Goal: Task Accomplishment & Management: Manage account settings

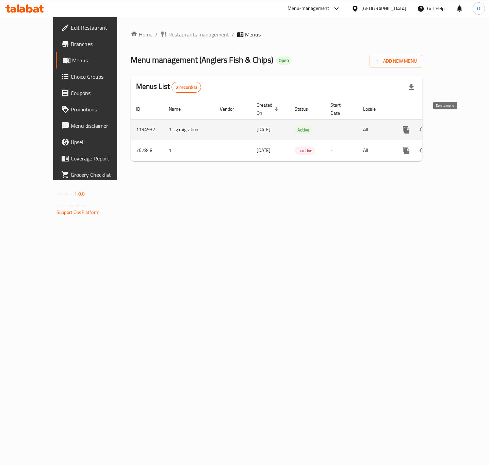
click at [447, 125] on button "enhanced table" at bounding box center [439, 130] width 16 height 16
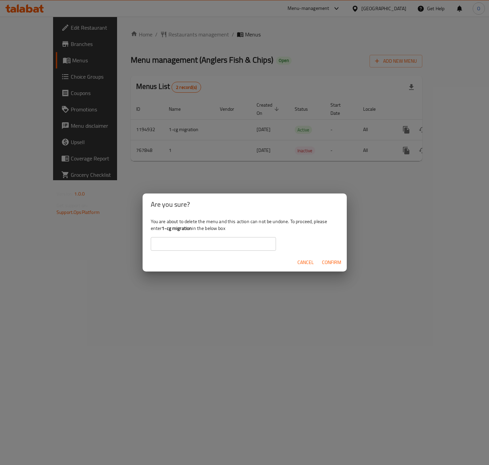
click at [308, 260] on span "Cancel" at bounding box center [306, 262] width 16 height 9
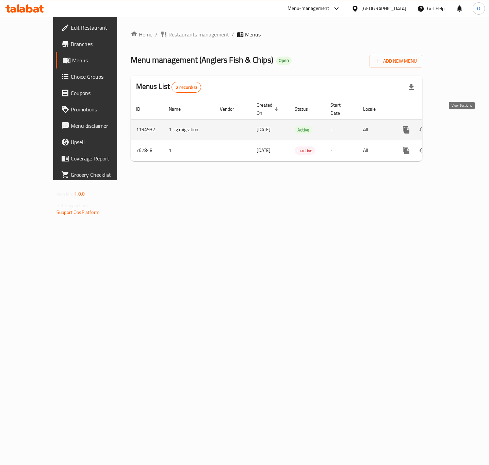
click at [457, 122] on link "enhanced table" at bounding box center [455, 130] width 16 height 16
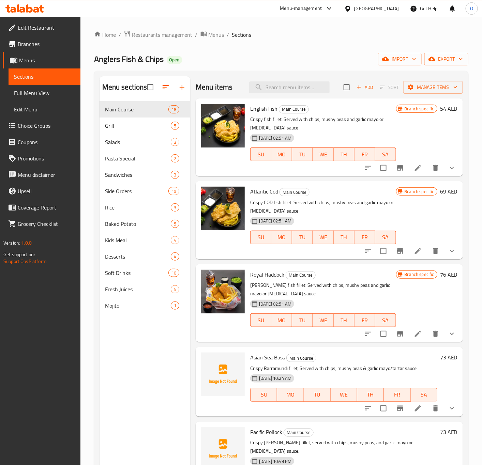
click at [70, 97] on link "Full Menu View" at bounding box center [45, 93] width 72 height 16
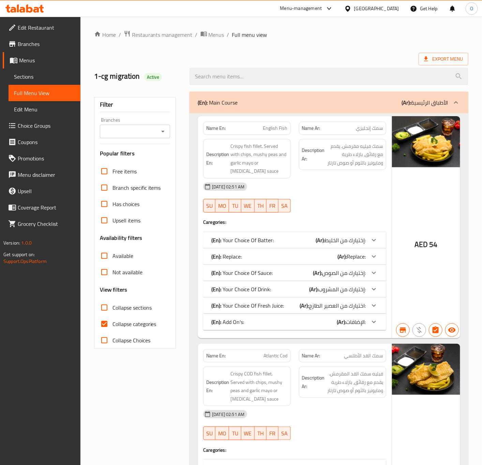
click at [173, 133] on div "Filter Branches Branches Popular filters Free items Branch specific items Has c…" at bounding box center [135, 223] width 82 height 252
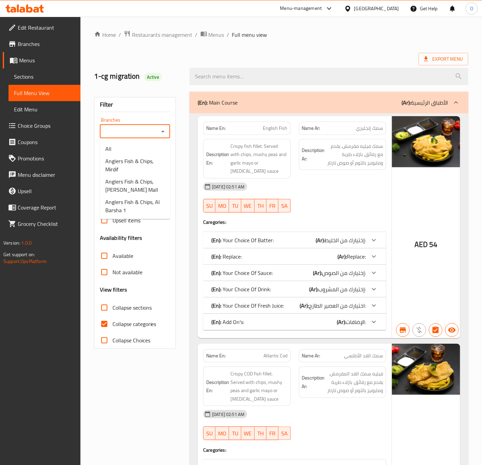
click at [142, 128] on input "Branches" at bounding box center [129, 132] width 55 height 10
click at [135, 169] on span "Anglers Fish & Chips, Mirdif" at bounding box center [134, 165] width 59 height 16
type input "Anglers Fish & Chips, Mirdif"
click at [115, 322] on span "Collapse categories" at bounding box center [134, 324] width 44 height 8
click at [112, 322] on input "Collapse categories" at bounding box center [104, 324] width 16 height 16
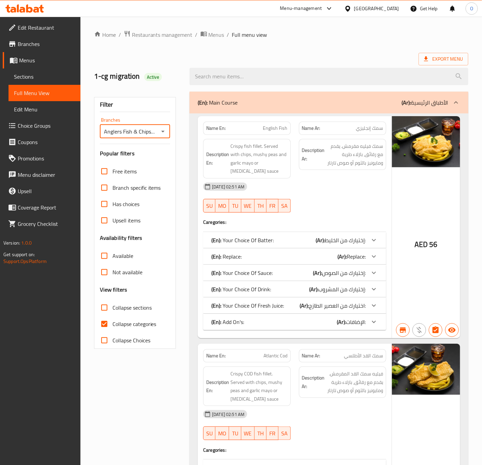
checkbox input "false"
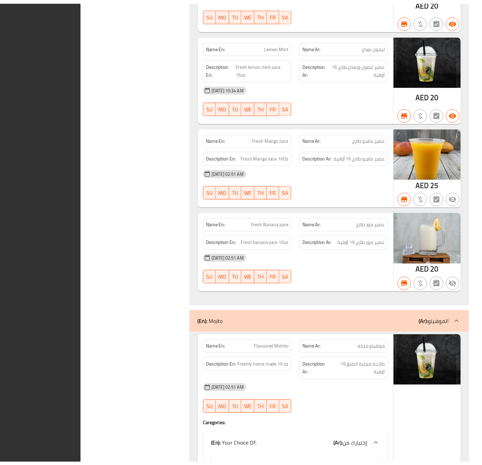
scroll to position [26774, 0]
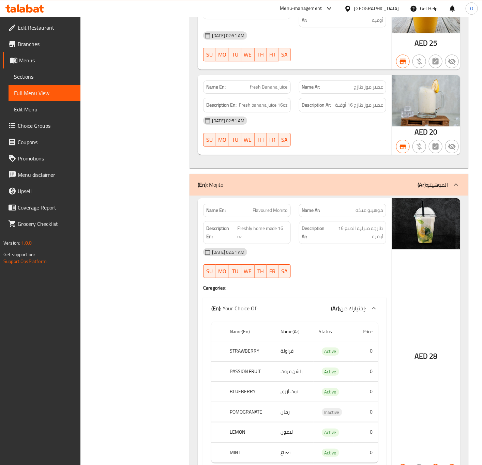
click at [52, 81] on link "Sections" at bounding box center [45, 76] width 72 height 16
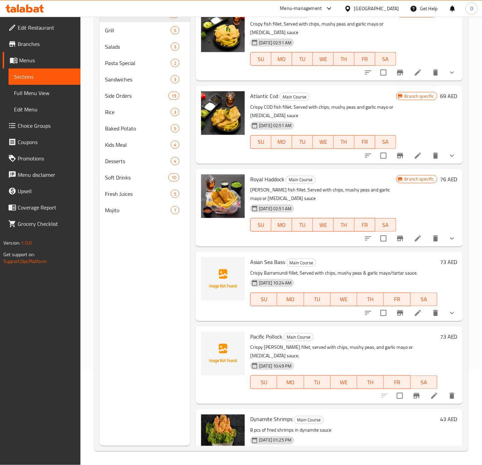
scroll to position [95, 0]
click at [141, 211] on span "Mojito" at bounding box center [128, 210] width 47 height 8
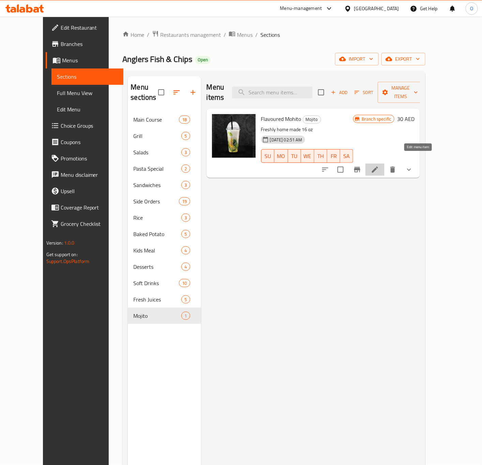
click at [379, 166] on icon at bounding box center [375, 170] width 8 height 8
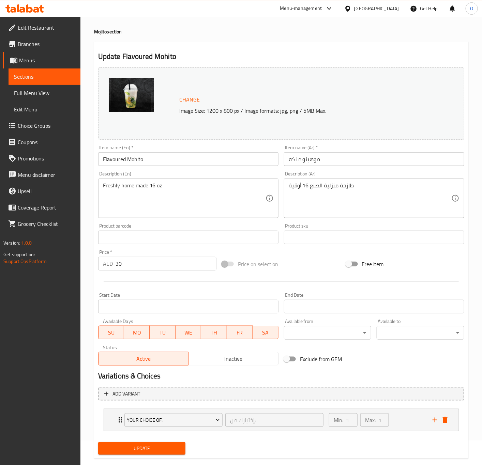
scroll to position [38, 0]
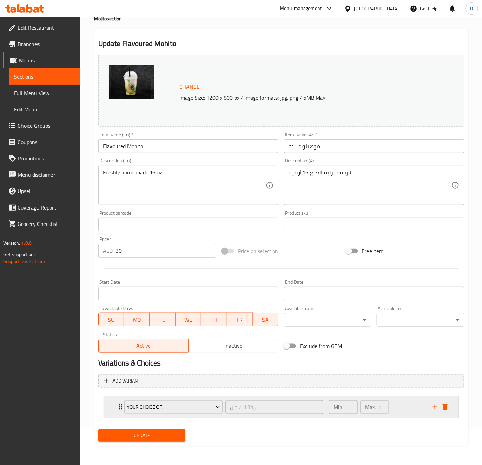
click at [122, 414] on div "Your Choice Of: إختيارك من: ​" at bounding box center [223, 407] width 207 height 22
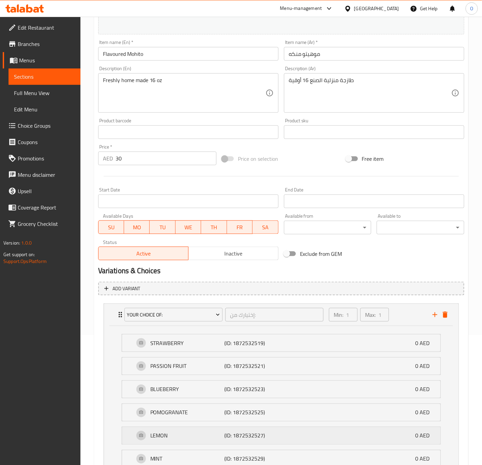
scroll to position [192, 0]
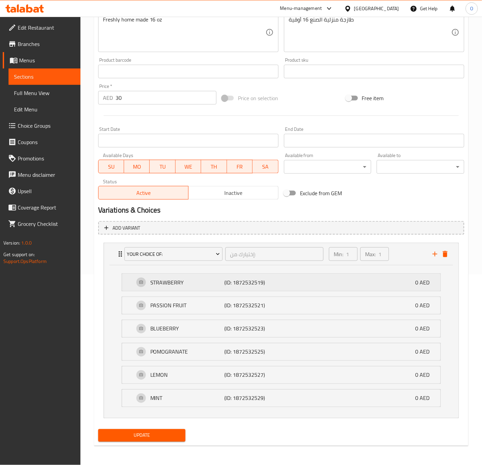
click at [173, 279] on p "STRAWBERRY" at bounding box center [187, 282] width 74 height 8
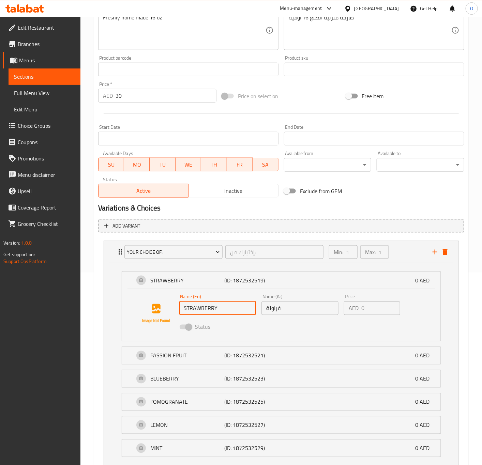
click at [243, 312] on input "STRAWBERRY" at bounding box center [217, 308] width 77 height 14
click at [34, 123] on span "Choice Groups" at bounding box center [46, 126] width 57 height 8
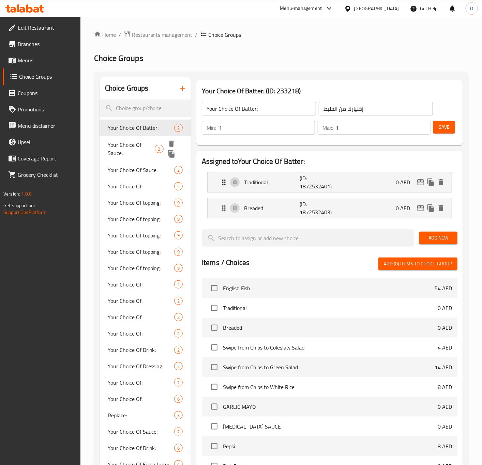
click at [133, 147] on span "Your Choice Of Sauce:" at bounding box center [131, 149] width 47 height 16
type input "Your Choice Of Sauce:"
type input "إختيارك من الصوص:"
type input "0"
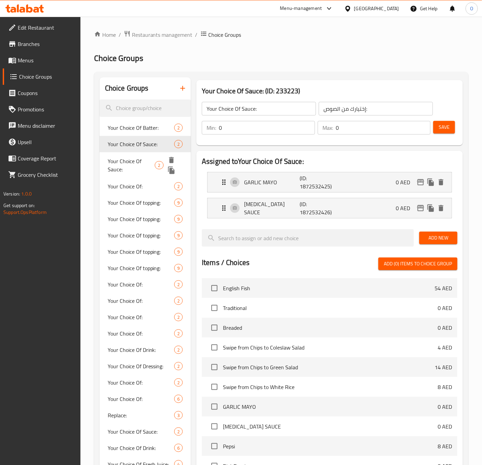
click at [129, 162] on span "Your Choice Of Sauce:" at bounding box center [131, 165] width 47 height 16
type input "1"
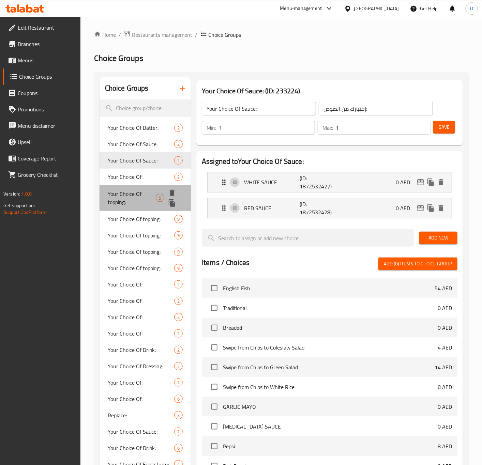
click at [127, 185] on div "Your Choice Of topping: 9" at bounding box center [145, 198] width 92 height 26
type input "Your Choice Of topping:"
type input "إختيارك من التوبينج:"
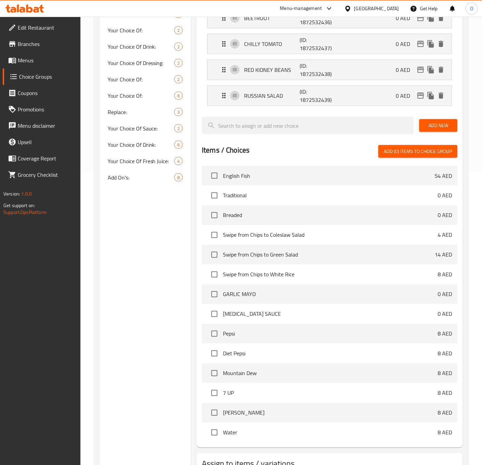
scroll to position [306, 0]
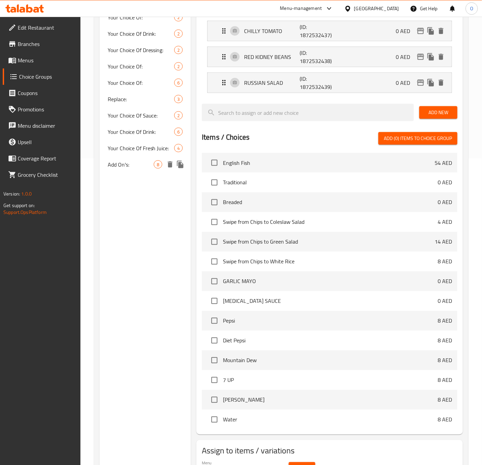
click at [121, 165] on span "Add On's:" at bounding box center [131, 164] width 46 height 8
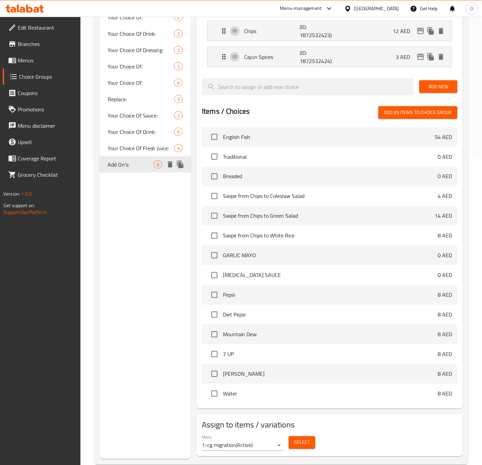
type input "Add On's:"
type input "الإضافات:"
type input "0"
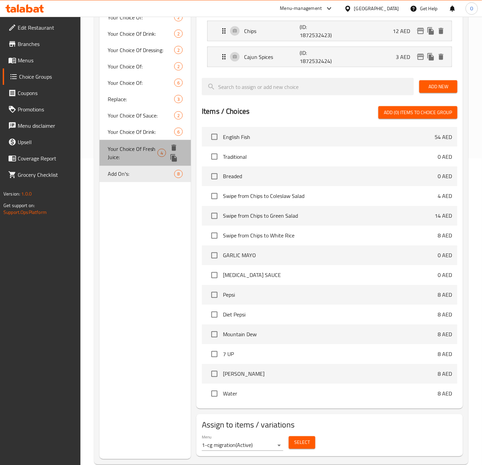
click at [124, 147] on span "Your Choice Of Fresh Juice:" at bounding box center [133, 153] width 50 height 16
type input "Your Choice Of Fresh Juice:"
type input "اختيارك من العصير الطازج:"
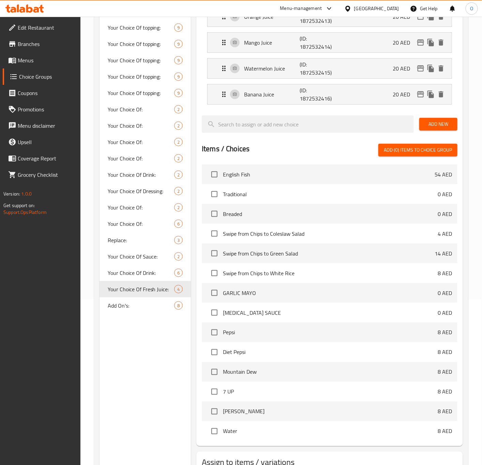
scroll to position [64, 0]
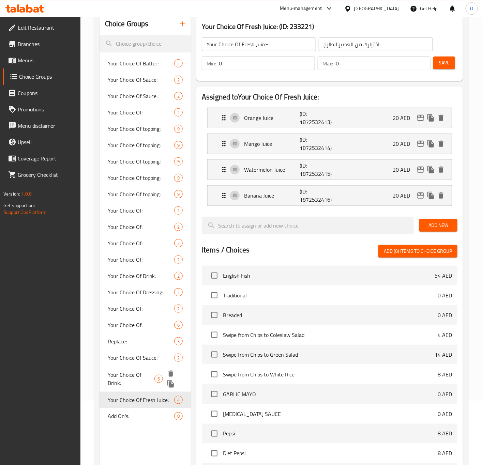
click at [147, 371] on span "Your Choice Of Drink:" at bounding box center [131, 379] width 47 height 16
type input "Your Choice Of Drink:"
type input "إختيارك من المشروب:"
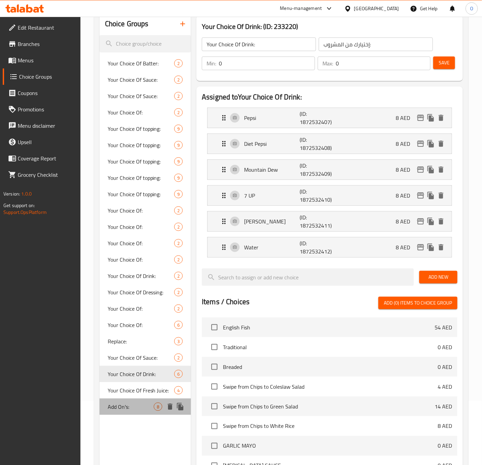
click at [108, 410] on span "Add On's:" at bounding box center [131, 407] width 46 height 8
type input "Add On's:"
type input "الإضافات:"
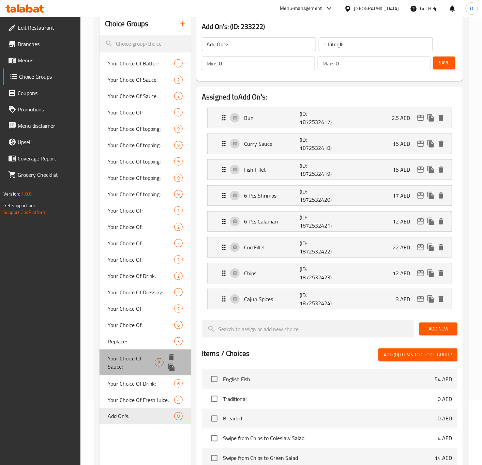
click at [130, 349] on div "Your Choice Of Sauce: 2" at bounding box center [145, 362] width 92 height 26
type input "Your Choice Of Sauce:"
type input "إختيارك من الصوص:"
type input "1"
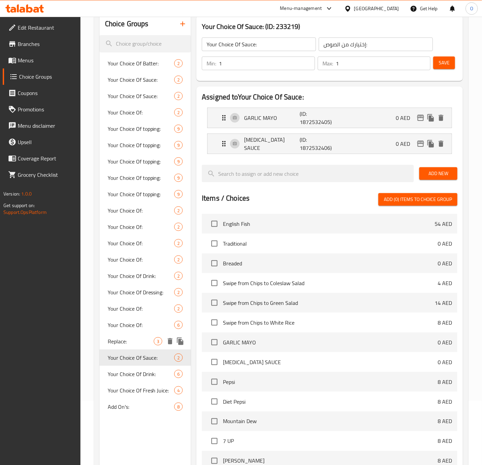
click at [125, 338] on span "Replace:" at bounding box center [131, 341] width 46 height 8
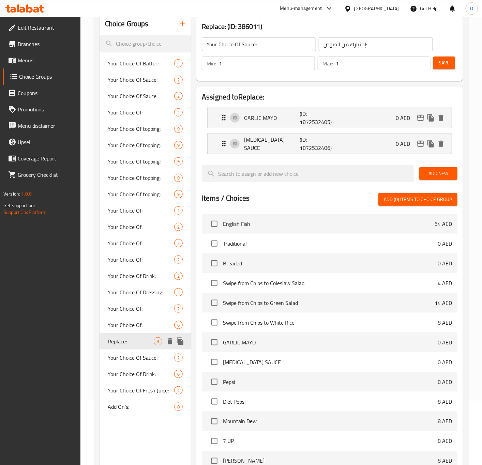
type input "Replace:"
type input "0"
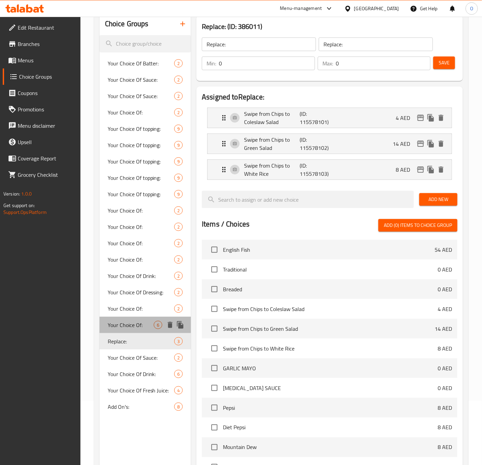
click at [125, 325] on span "Your Choice Of:" at bounding box center [131, 325] width 46 height 8
type input "Your Choice Of:"
type input "إختيارك من:"
type input "1"
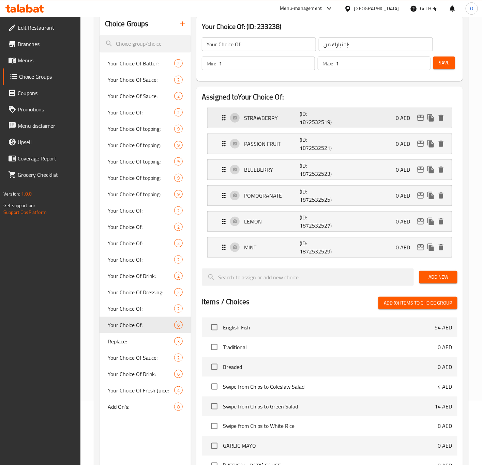
click at [258, 111] on div "STRAWBERRY (ID: 1872532519) 0 AED" at bounding box center [331, 118] width 223 height 20
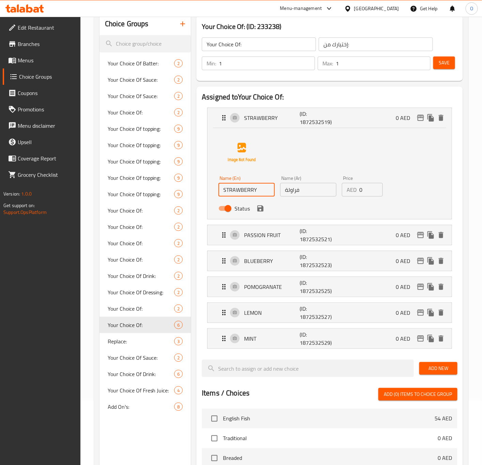
click at [253, 192] on input "STRAWBERRY" at bounding box center [246, 190] width 56 height 14
click at [243, 322] on div "LEMON (ID: 1872532527) 0 AED" at bounding box center [331, 313] width 223 height 20
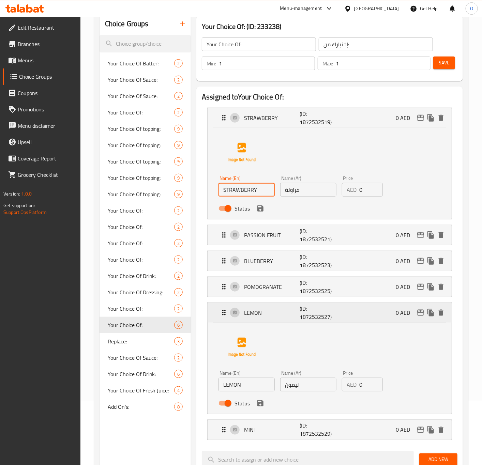
type input "Strawberry"
click at [262, 217] on div "Status" at bounding box center [308, 208] width 185 height 18
click at [257, 210] on icon "save" at bounding box center [260, 208] width 6 height 6
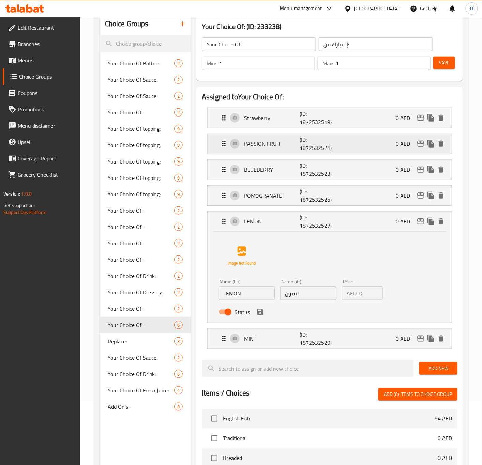
click at [265, 139] on div "PASSION FRUIT (ID: 1872532521) 0 AED" at bounding box center [331, 144] width 223 height 20
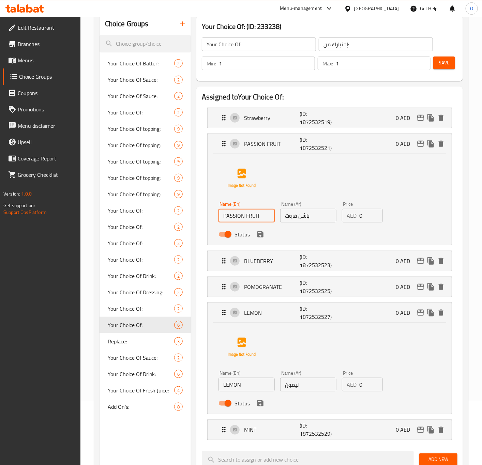
click at [261, 214] on input "PASSION FRUIT" at bounding box center [246, 216] width 56 height 14
click at [260, 210] on input "Passion Fruit Juice" at bounding box center [246, 216] width 56 height 14
type input "Passion Fruit"
click at [303, 217] on input "باشن فروت" at bounding box center [308, 216] width 56 height 14
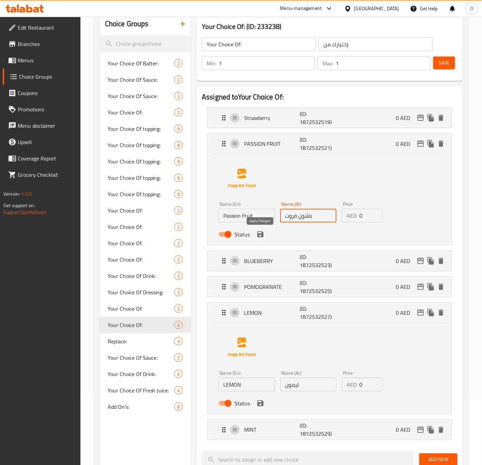
click at [257, 233] on icon "save" at bounding box center [260, 234] width 8 height 8
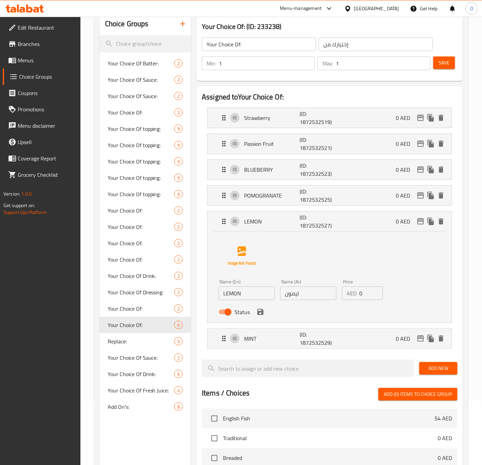
type input "باشون فروت"
click at [282, 179] on div "BLUEBERRY (ID: 1872532523) 0 AED" at bounding box center [331, 170] width 223 height 20
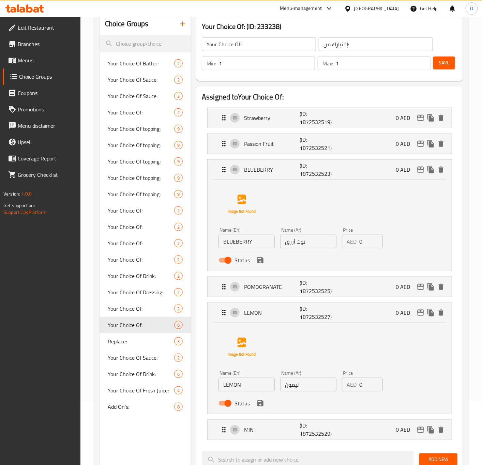
click at [245, 242] on input "BLUEBERRY" at bounding box center [246, 242] width 56 height 14
type input "Blueberry"
click at [260, 261] on icon "save" at bounding box center [260, 260] width 6 height 6
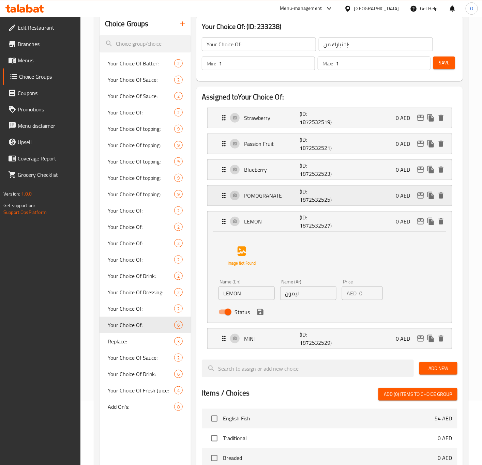
click at [264, 198] on p "POMOGRANATE" at bounding box center [272, 195] width 56 height 8
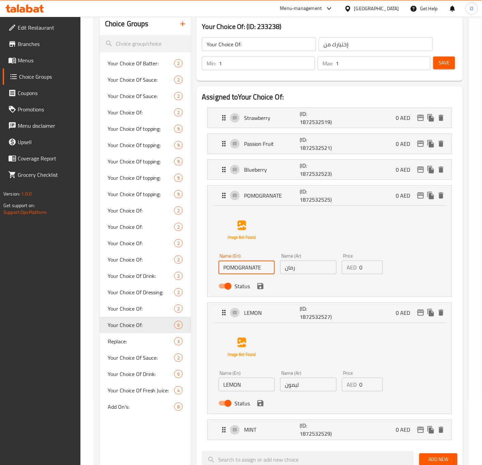
click at [250, 274] on input "POMOGRANATE" at bounding box center [246, 268] width 56 height 14
click at [265, 269] on input "POMOGRANATE" at bounding box center [246, 268] width 56 height 14
click at [230, 262] on input "POMOGRANATE" at bounding box center [246, 268] width 56 height 14
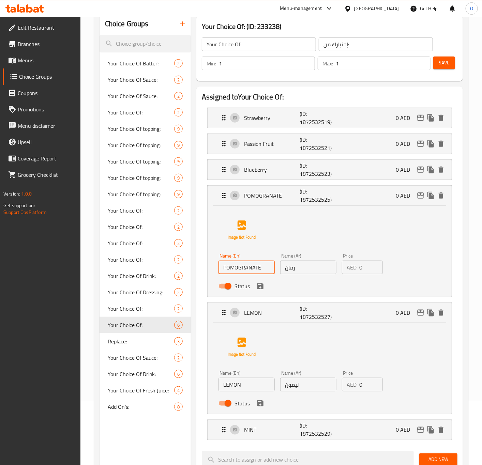
click at [230, 262] on input "POMOGRANATE" at bounding box center [246, 268] width 56 height 14
click at [294, 270] on input "رمان" at bounding box center [308, 268] width 56 height 14
click at [241, 264] on input "POMOGRANATE" at bounding box center [246, 268] width 56 height 14
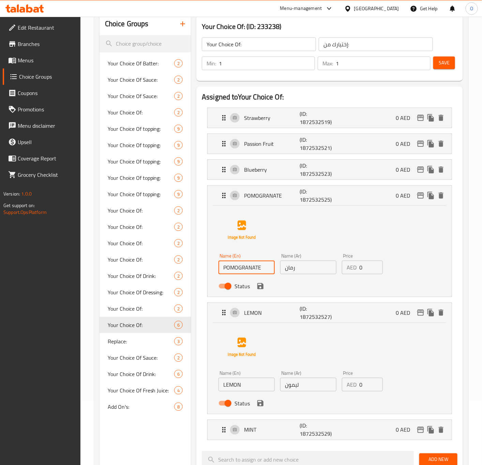
paste input "omegranate"
click at [213, 205] on div "LEMON (ID: 1872532527) 0 AED" at bounding box center [329, 196] width 244 height 20
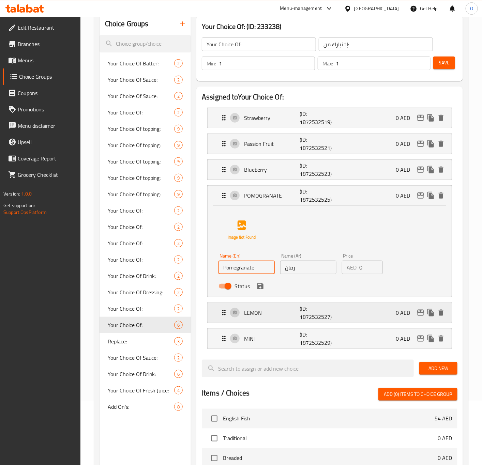
click at [211, 128] on div "LEMON (ID: 1872532527) 0 AED" at bounding box center [329, 118] width 244 height 20
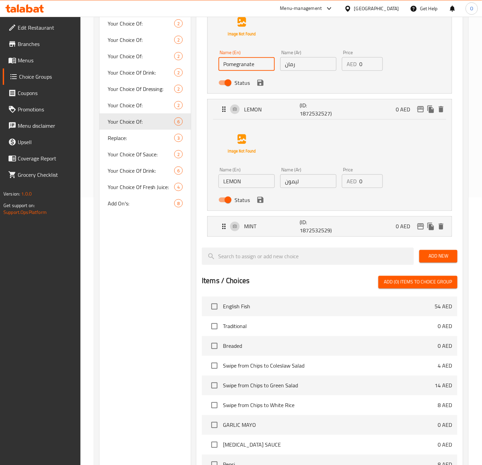
scroll to position [269, 0]
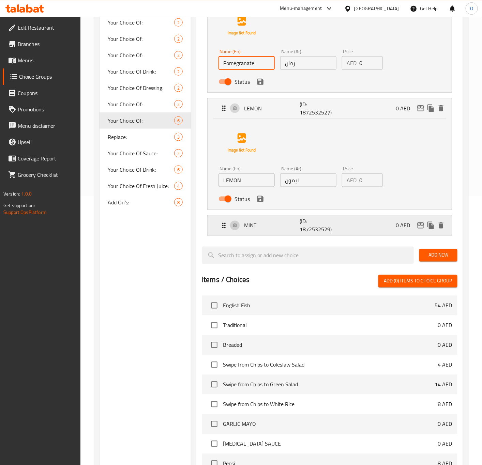
click at [273, 226] on p "MINT" at bounding box center [272, 225] width 56 height 8
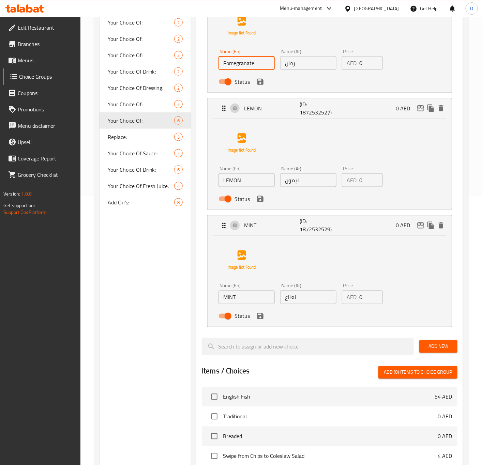
click at [245, 190] on div "Name (En) LEMON Name (En)" at bounding box center [247, 176] width 62 height 26
type input "Pomegranate"
click at [243, 187] on input "LEMON" at bounding box center [246, 180] width 56 height 14
click at [249, 184] on input "Lemon Tea" at bounding box center [246, 180] width 56 height 14
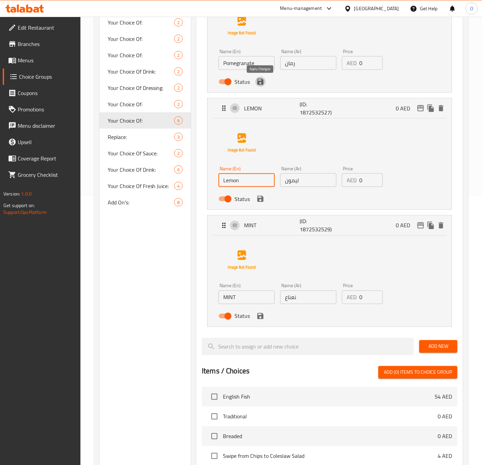
click at [264, 80] on icon "save" at bounding box center [260, 82] width 8 height 8
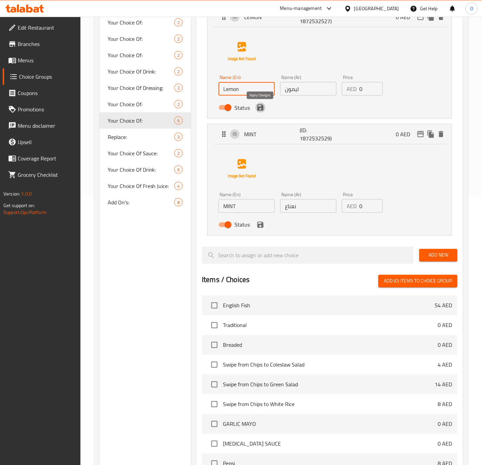
click at [263, 107] on icon "save" at bounding box center [260, 108] width 6 height 6
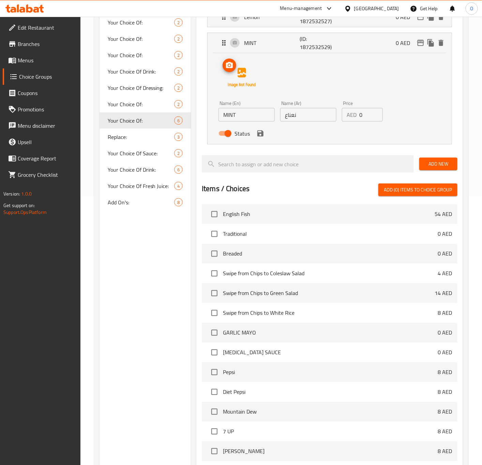
type input "Lemon"
click at [262, 139] on button "save" at bounding box center [260, 133] width 10 height 10
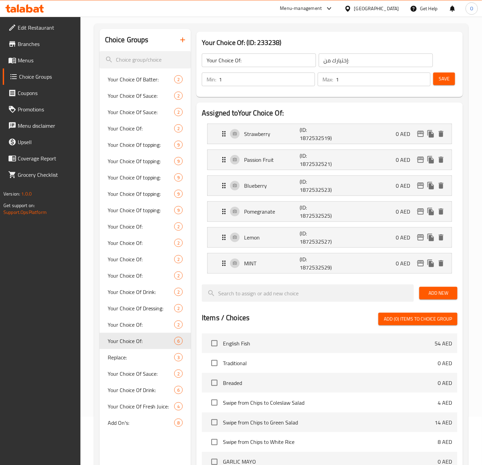
scroll to position [270, 0]
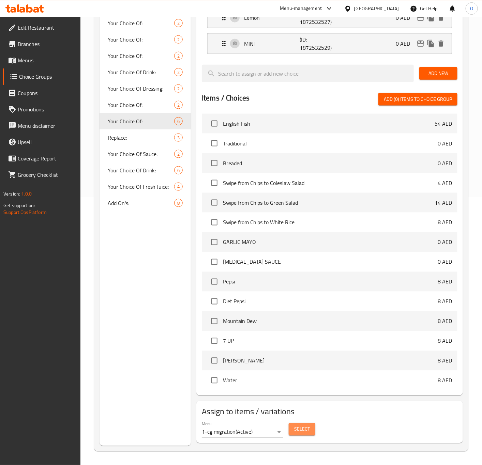
click at [306, 428] on span "Select" at bounding box center [302, 429] width 16 height 9
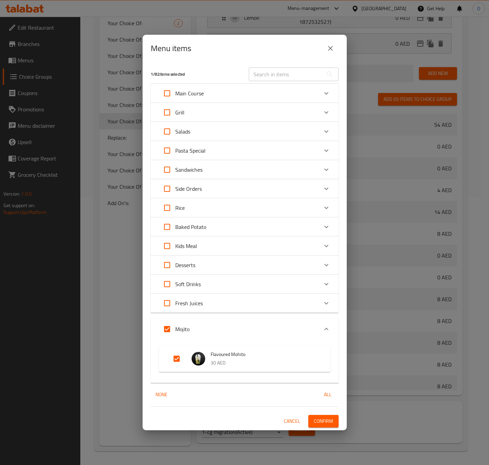
click at [292, 408] on div "1 / 82 items selected ​ Main Course English Fish 54 AED Atlantic Cod 69 AED Roy…" at bounding box center [245, 246] width 204 height 368
click at [296, 420] on span "Cancel" at bounding box center [292, 421] width 16 height 9
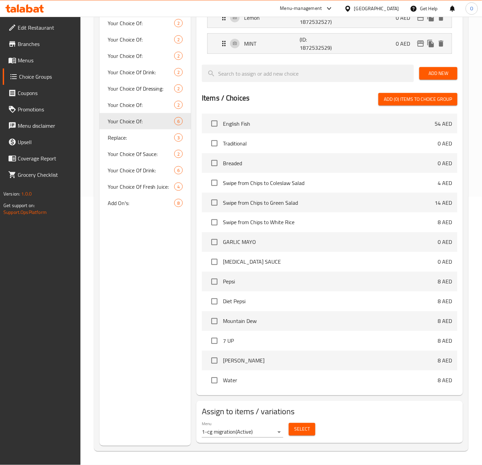
click at [28, 57] on span "Menus" at bounding box center [46, 60] width 57 height 8
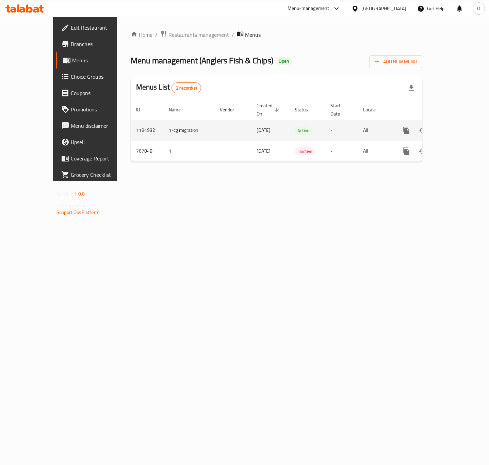
click at [460, 126] on icon "enhanced table" at bounding box center [456, 130] width 8 height 8
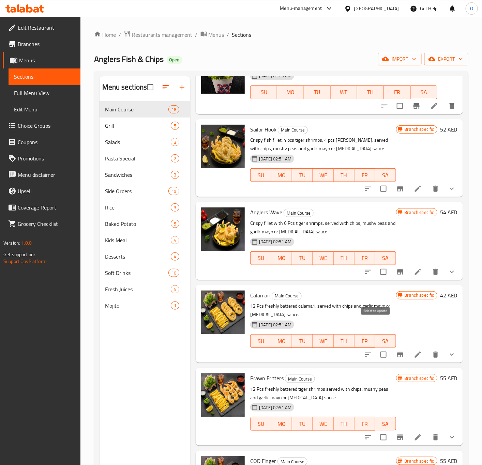
scroll to position [562, 0]
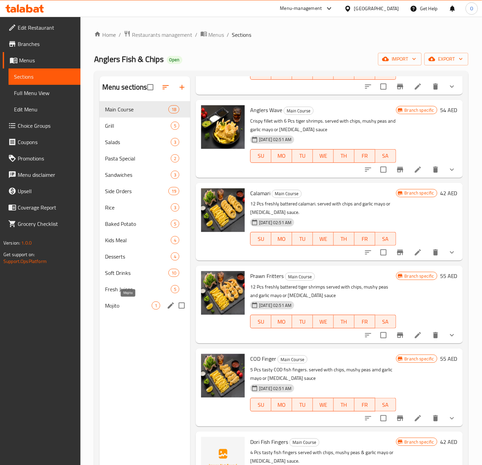
click at [133, 305] on span "Mojito" at bounding box center [128, 305] width 47 height 8
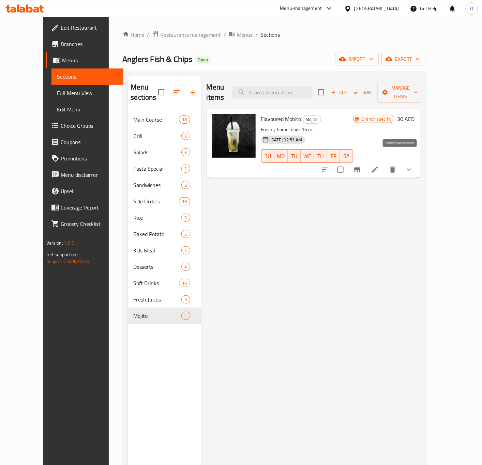
click at [365, 168] on button "Branch-specific-item" at bounding box center [357, 169] width 16 height 16
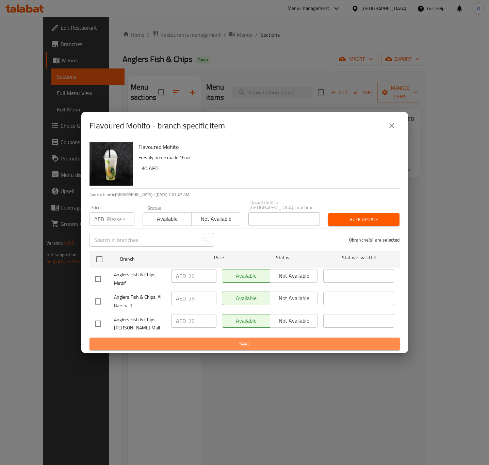
drag, startPoint x: 290, startPoint y: 339, endPoint x: 269, endPoint y: 371, distance: 38.5
click at [269, 371] on div "Flavoured Mohito - branch specific item Flavoured Mohito Freshly home made 16 o…" at bounding box center [244, 232] width 489 height 465
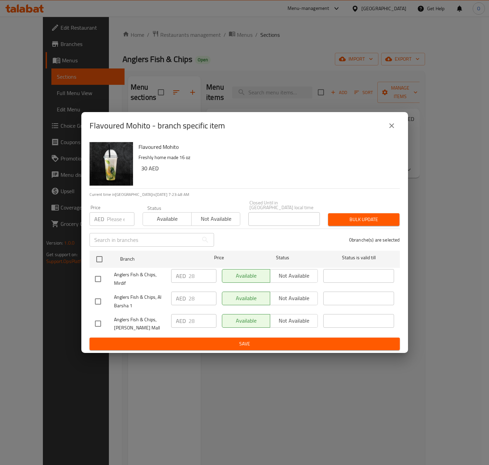
click at [391, 123] on icon "close" at bounding box center [392, 126] width 8 height 8
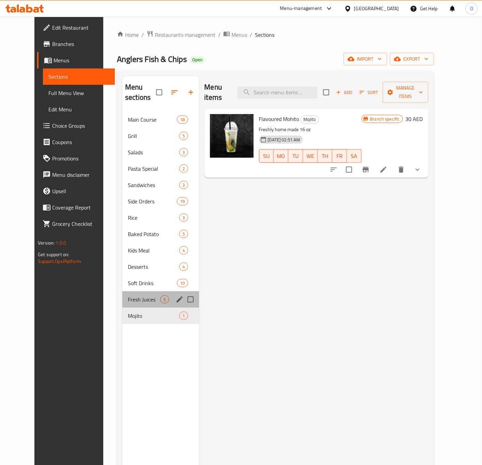
click at [122, 292] on div "Fresh Juices 5" at bounding box center [160, 299] width 76 height 16
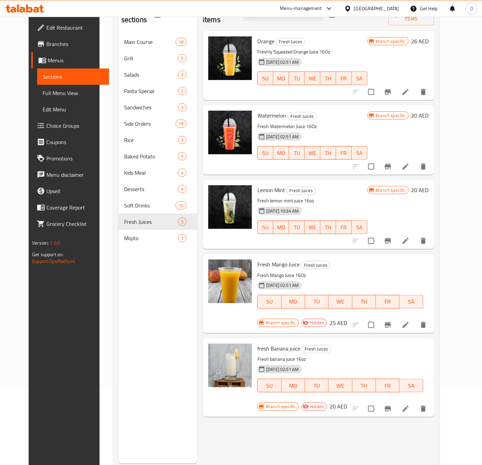
scroll to position [95, 0]
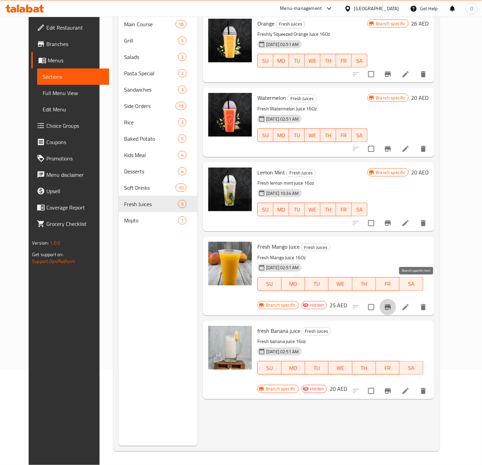
click at [396, 299] on button "Branch-specific-item" at bounding box center [387, 307] width 16 height 16
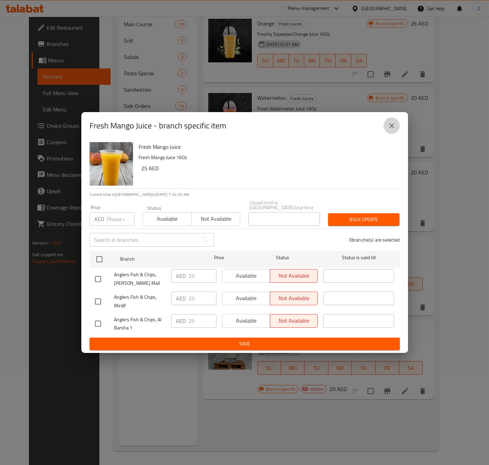
click at [396, 131] on button "close" at bounding box center [392, 125] width 16 height 16
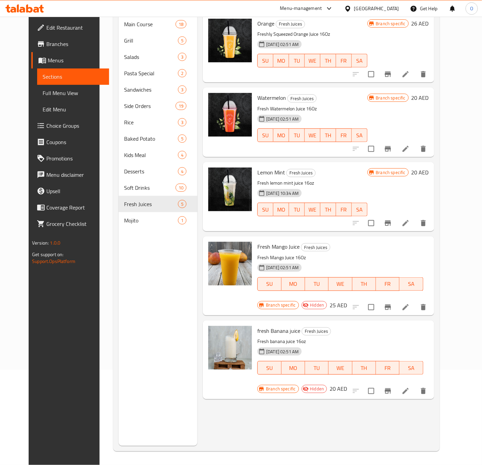
scroll to position [0, 0]
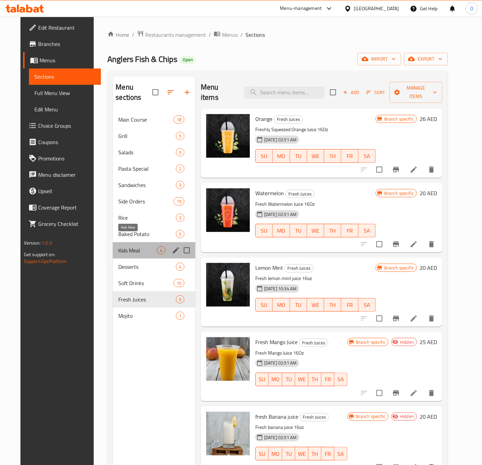
click at [136, 246] on span "Kids Meal" at bounding box center [137, 250] width 38 height 8
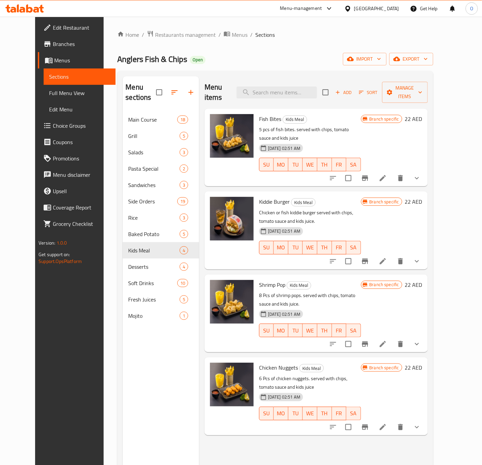
click at [425, 170] on button "show more" at bounding box center [416, 178] width 16 height 16
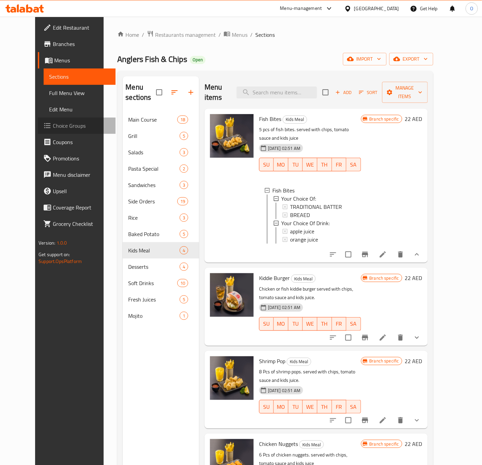
click at [53, 122] on span "Choice Groups" at bounding box center [81, 126] width 57 height 8
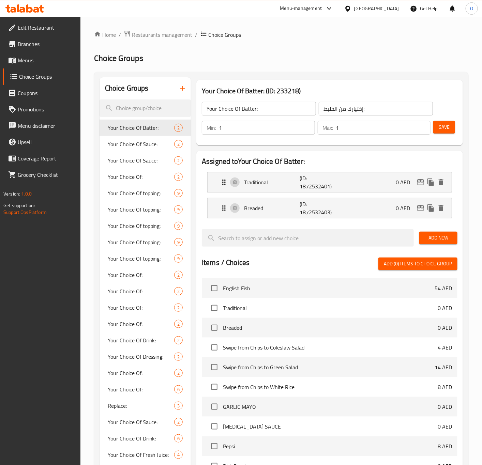
scroll to position [51, 0]
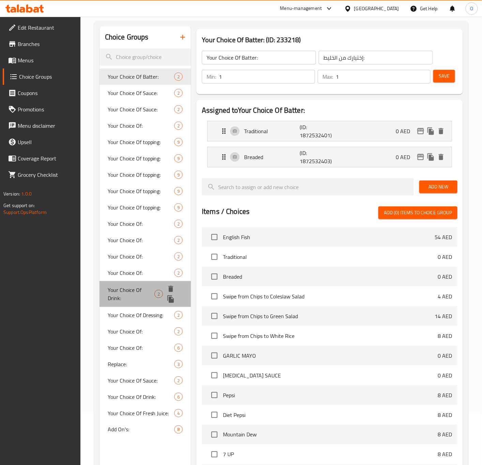
click at [129, 290] on span "Your Choice Of Drink:" at bounding box center [131, 294] width 47 height 16
type input "Your Choice Of Drink:"
type input "إختيارك من المشروب:"
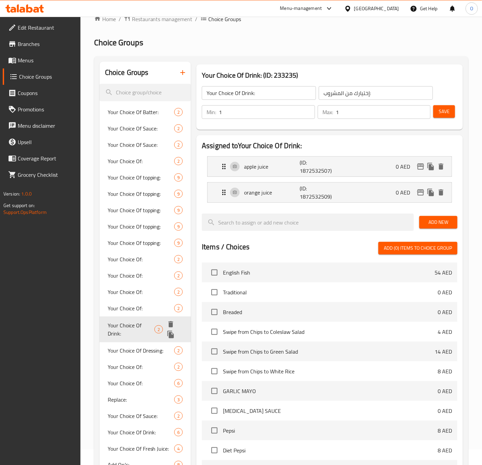
scroll to position [0, 0]
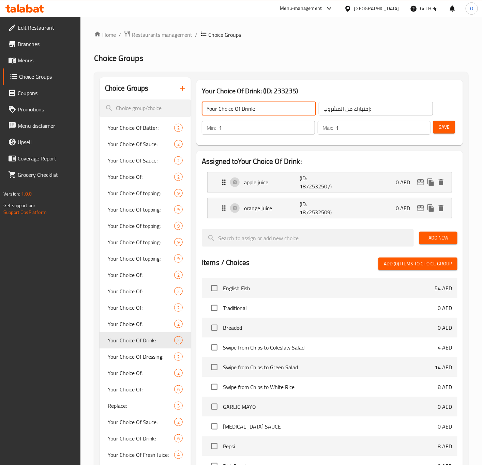
click at [254, 113] on input "Your Choice Of Drink:" at bounding box center [259, 109] width 114 height 14
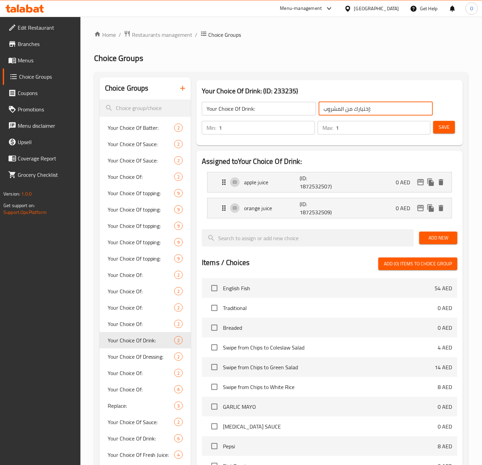
click at [373, 107] on input "إختيارك من المشروب:" at bounding box center [375, 109] width 114 height 14
click at [273, 192] on div "apple juice (ID: 1872532507) 0 AED" at bounding box center [331, 182] width 223 height 20
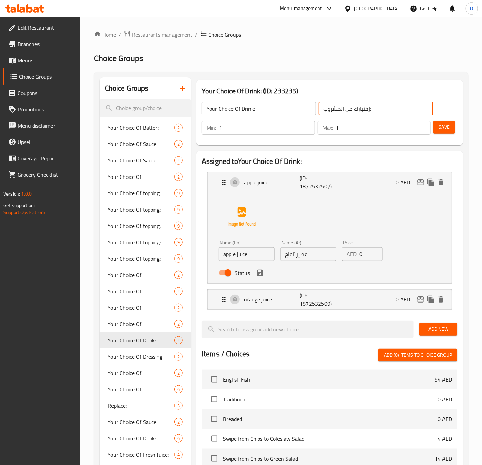
click at [254, 253] on input "apple juice" at bounding box center [246, 254] width 56 height 14
click at [239, 252] on input "apple juice" at bounding box center [246, 254] width 56 height 14
type input "Apple Juice"
click at [260, 280] on div "Status" at bounding box center [308, 273] width 185 height 18
click at [261, 281] on div "Status" at bounding box center [308, 273] width 185 height 18
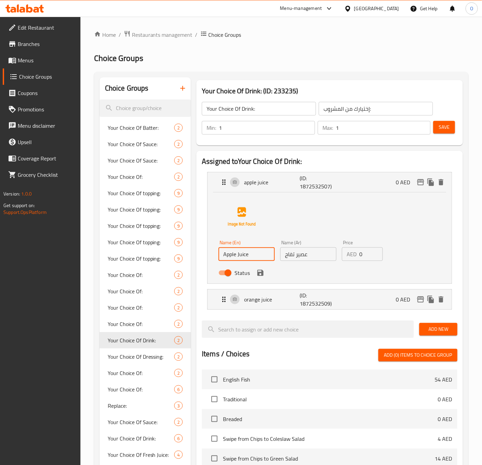
click at [262, 280] on div "Status" at bounding box center [308, 273] width 185 height 18
click at [260, 269] on icon "save" at bounding box center [260, 273] width 8 height 8
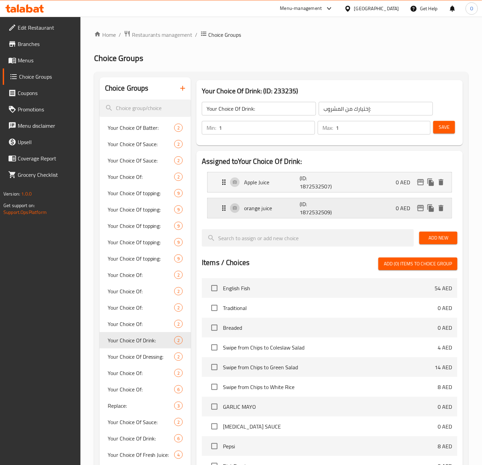
click at [261, 209] on p "orange juice" at bounding box center [272, 208] width 56 height 8
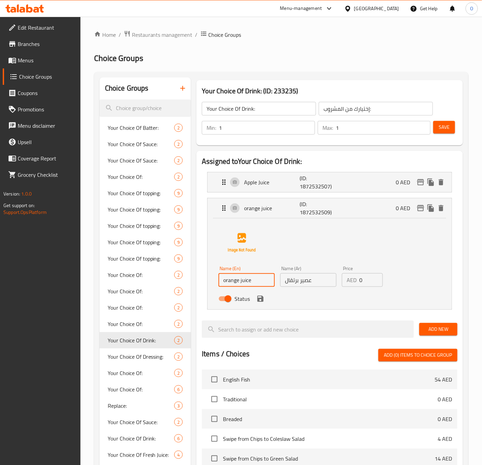
click at [233, 279] on input "orange juice" at bounding box center [246, 280] width 56 height 14
type input "Orange Juice"
click at [258, 296] on icon "save" at bounding box center [260, 299] width 8 height 8
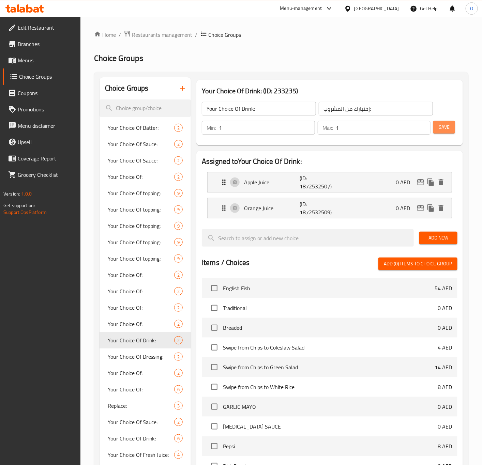
click at [446, 129] on span "Save" at bounding box center [443, 127] width 11 height 9
click at [34, 59] on span "Menus" at bounding box center [46, 60] width 57 height 8
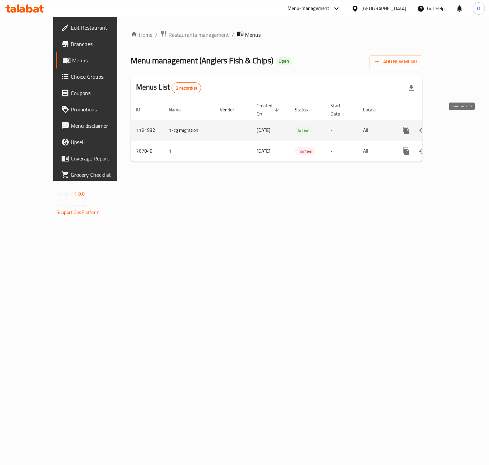
click at [460, 126] on icon "enhanced table" at bounding box center [456, 130] width 8 height 8
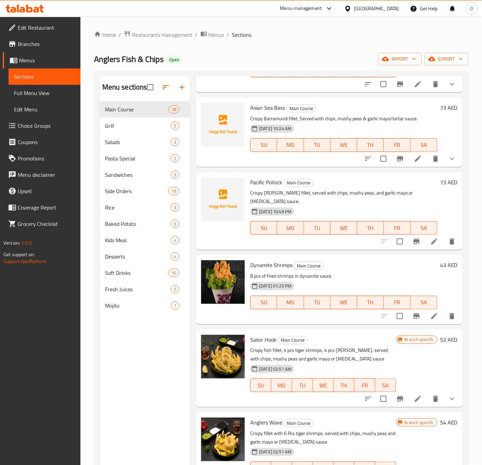
scroll to position [255, 0]
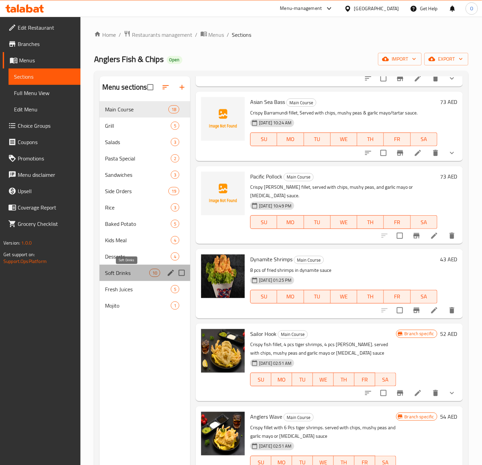
click at [130, 271] on span "Soft Drinks" at bounding box center [127, 273] width 44 height 8
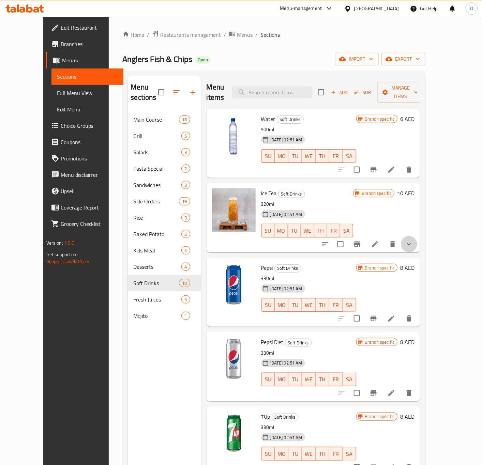
click at [417, 236] on button "show more" at bounding box center [408, 244] width 16 height 16
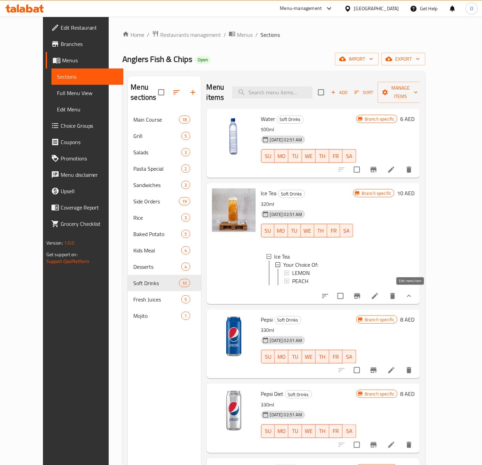
click at [379, 292] on icon at bounding box center [375, 296] width 8 height 8
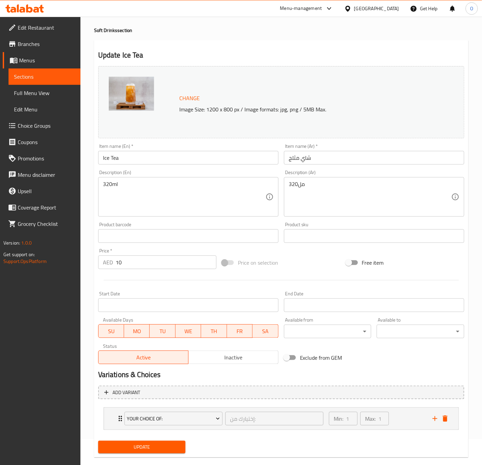
scroll to position [38, 0]
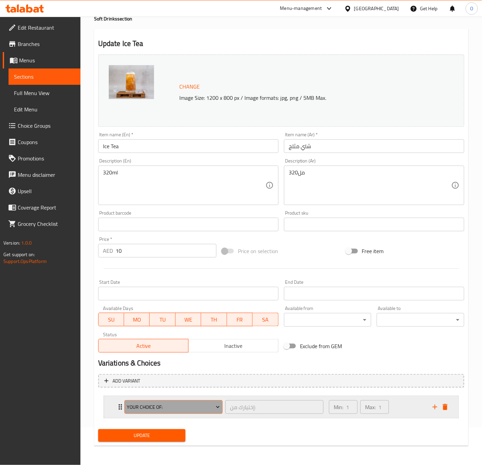
click at [140, 410] on span "Your Choice Of:" at bounding box center [173, 407] width 93 height 9
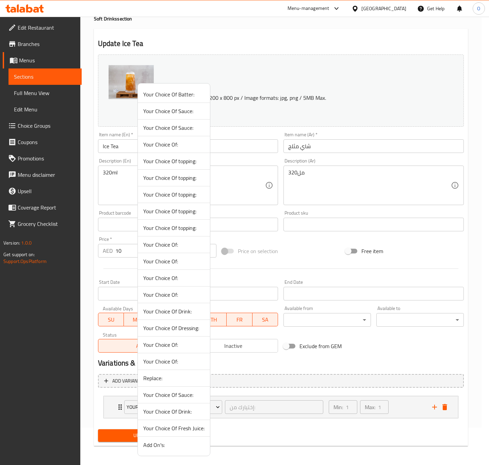
click at [38, 125] on div at bounding box center [244, 232] width 489 height 465
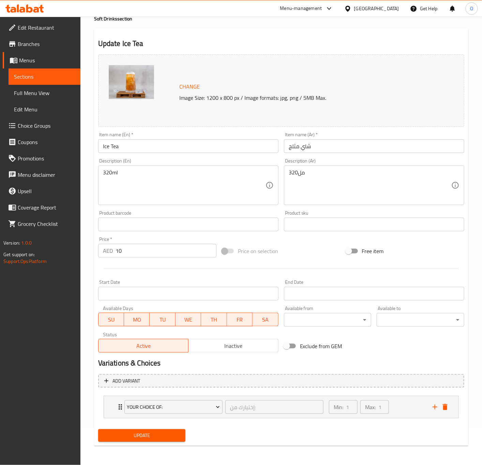
click at [38, 125] on span "Choice Groups" at bounding box center [46, 126] width 57 height 8
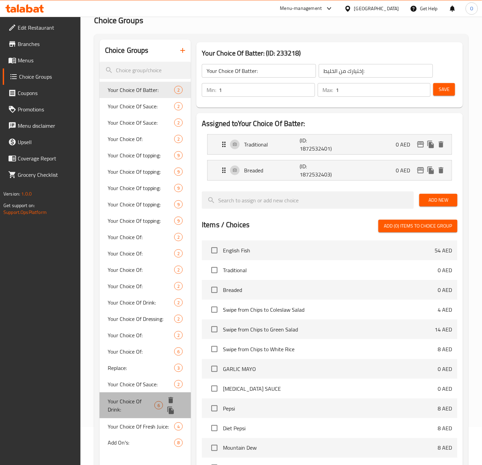
click at [150, 406] on span "Your Choice Of Drink:" at bounding box center [131, 405] width 47 height 16
type input "Your Choice Of Drink:"
type input "إختيارك من المشروب:"
type input "0"
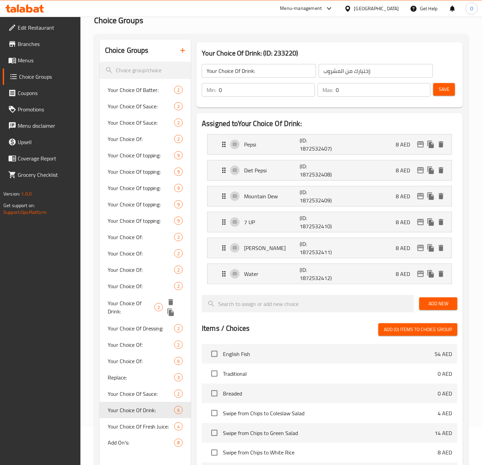
click at [142, 302] on span "Your Choice Of Drink:" at bounding box center [131, 307] width 47 height 16
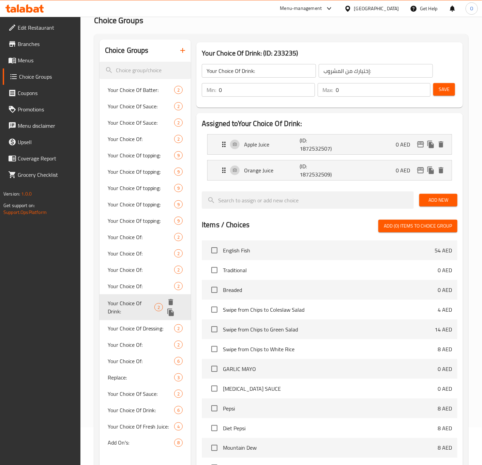
type input "1"
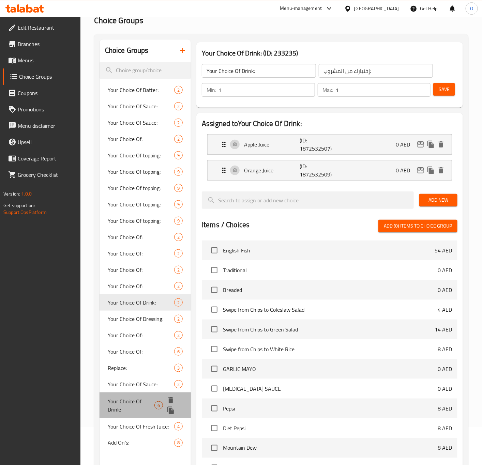
click at [139, 414] on div "Your Choice Of Drink: 6" at bounding box center [145, 405] width 92 height 26
type input "0"
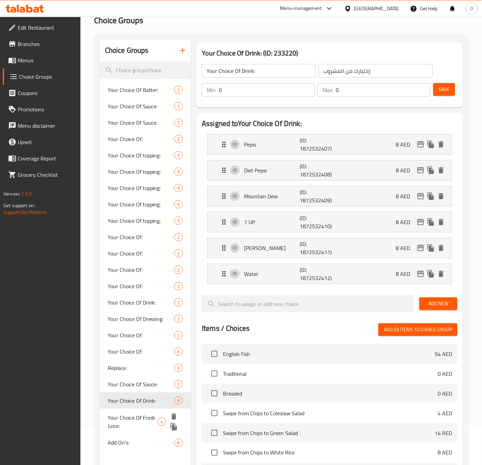
click at [140, 419] on span "Your Choice Of Fresh Juice:" at bounding box center [133, 421] width 50 height 16
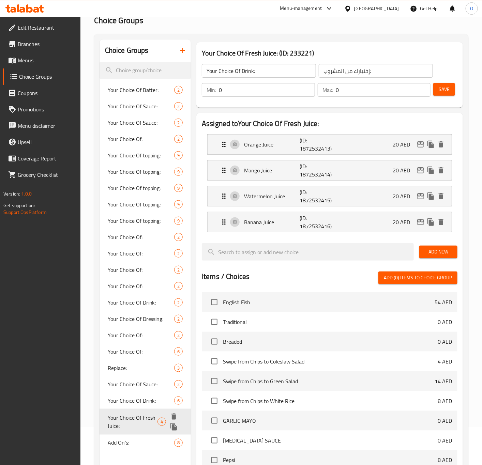
type input "Your Choice Of Fresh Juice:"
type input "اختيارك من العصير الطازج:"
click at [124, 436] on span "Add On's:" at bounding box center [131, 433] width 46 height 8
type input "Add On's:"
type input "الإضافات:"
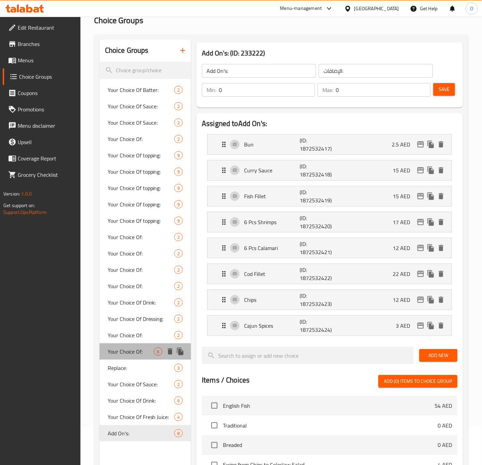
click at [120, 347] on span "Your Choice Of:" at bounding box center [131, 351] width 46 height 8
type input "Your Choice Of:"
type input "إختيارك من:"
type input "1"
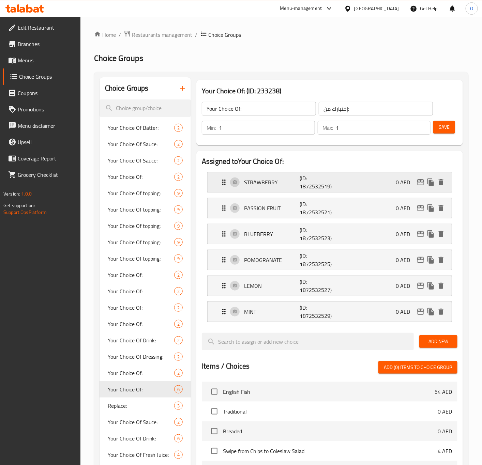
click at [264, 188] on div "STRAWBERRY (ID: 1872532519) 0 AED" at bounding box center [331, 182] width 223 height 20
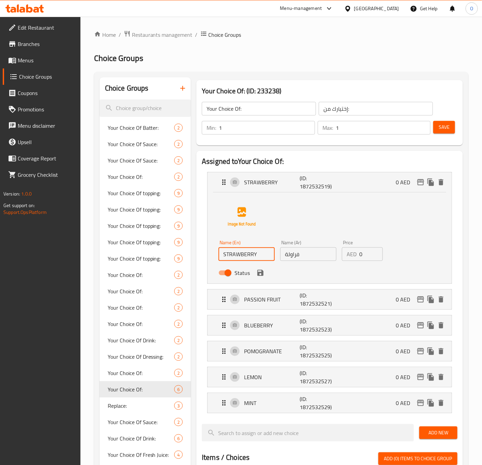
click at [241, 254] on input "STRAWBERRY" at bounding box center [246, 254] width 56 height 14
type input "Strawberry"
click at [264, 283] on div "Name (En) Strawberry Name (En) Name (Ar) فراولة Name (Ar) Price AED 0 Price Sta…" at bounding box center [329, 237] width 244 height 91
click at [256, 271] on icon "save" at bounding box center [260, 273] width 8 height 8
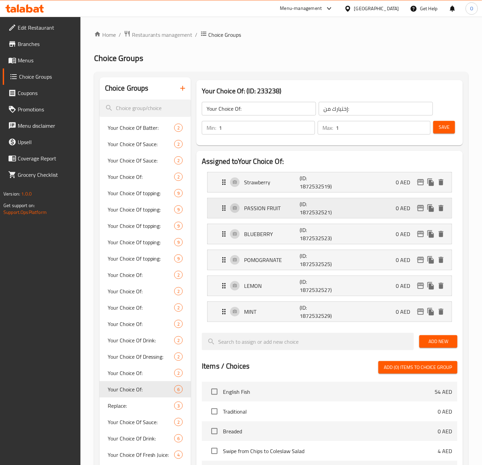
click at [270, 205] on p "PASSION FRUIT" at bounding box center [272, 208] width 56 height 8
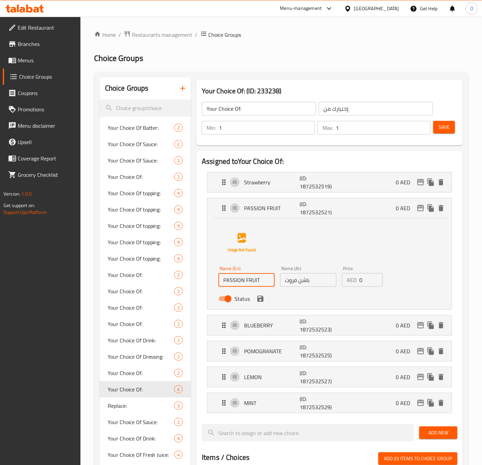
click at [262, 285] on input "PASSION FRUIT" at bounding box center [246, 280] width 56 height 14
click at [257, 285] on input "Passion Fruit Juice" at bounding box center [246, 280] width 56 height 14
type input "Passion Fruit"
click at [300, 284] on input "باشن فروت" at bounding box center [308, 280] width 56 height 14
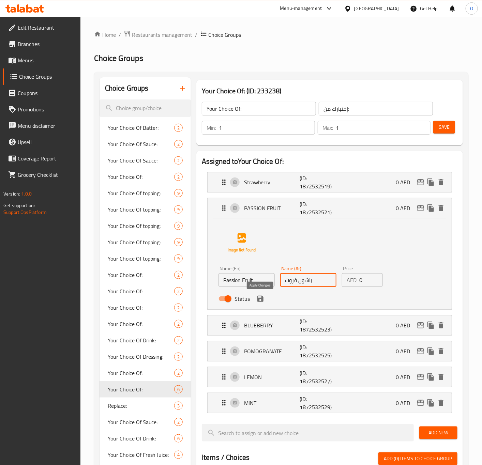
click at [258, 296] on icon "save" at bounding box center [260, 299] width 8 height 8
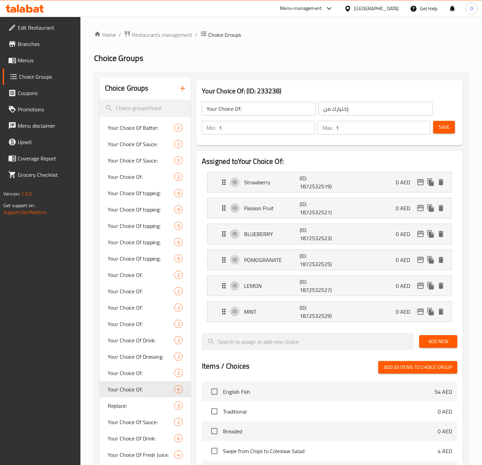
type input "باشون فروت"
click at [274, 233] on p "BLUEBERRY" at bounding box center [272, 234] width 56 height 8
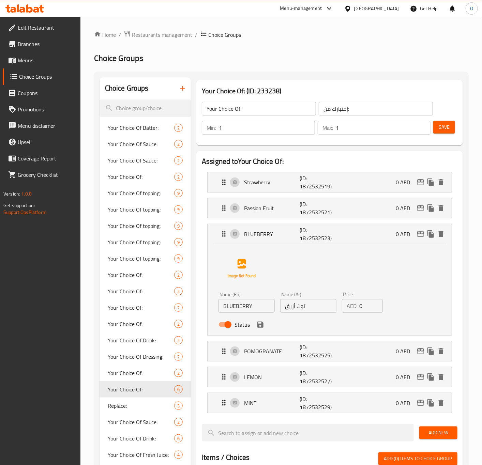
click at [254, 304] on input "BLUEBERRY" at bounding box center [246, 306] width 56 height 14
type input "Blueberry"
click at [272, 348] on p "POMOGRANATE" at bounding box center [272, 351] width 56 height 8
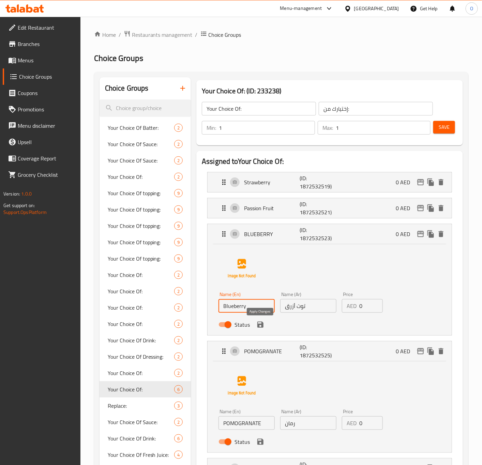
click at [258, 325] on icon "save" at bounding box center [260, 324] width 6 height 6
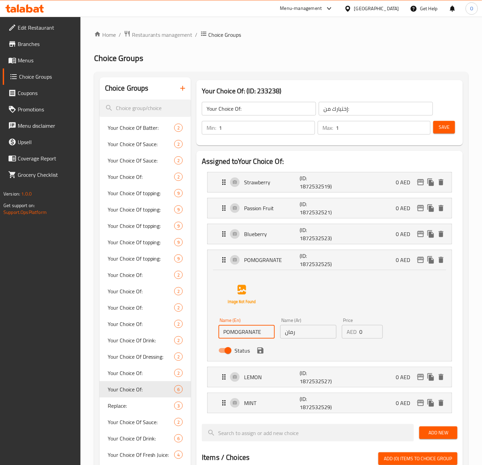
click at [242, 335] on input "POMOGRANATE" at bounding box center [246, 332] width 56 height 14
click at [258, 335] on input "POMOGRANATE" at bounding box center [246, 332] width 56 height 14
paste input "omegranate"
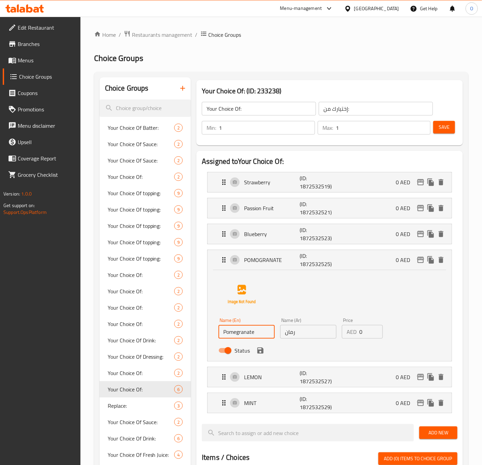
click at [288, 292] on div "Name (En) Pomegranate Name (En) Name (Ar) رمان Name (Ar) Price AED 0 Price Stat…" at bounding box center [329, 313] width 222 height 85
click at [390, 346] on div "Status" at bounding box center [308, 350] width 185 height 18
click at [213, 192] on div "LEMON (ID: 1872532527) 0 AED" at bounding box center [329, 182] width 244 height 20
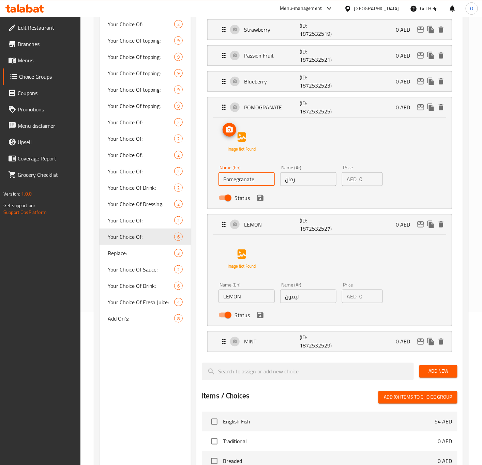
scroll to position [153, 0]
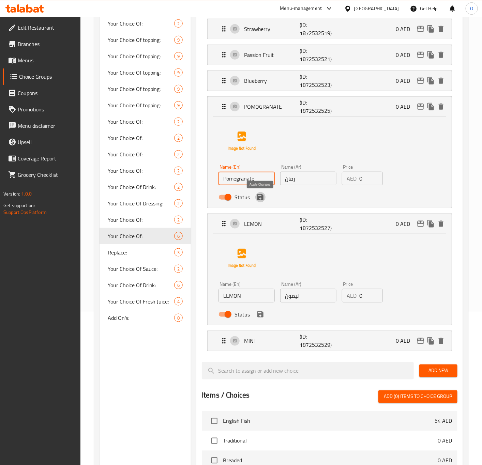
click at [263, 200] on icon "save" at bounding box center [260, 197] width 6 height 6
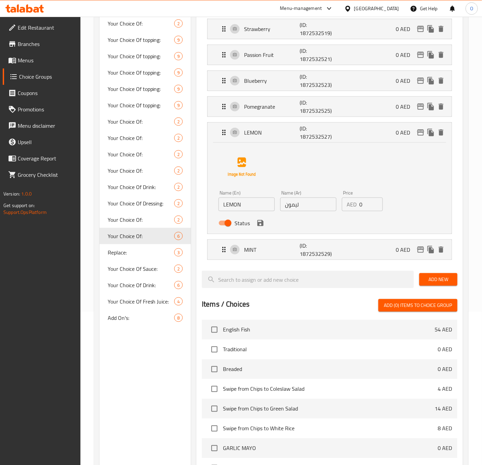
type input "Pomegranate"
click at [254, 203] on input "LEMON" at bounding box center [246, 205] width 56 height 14
click at [241, 202] on input "Lemon Tea" at bounding box center [246, 205] width 56 height 14
click at [203, 222] on li "LEMON (ID: 1872532527) 0 AED Name (En) Lemon Name (En) Name (Ar) ليمون Name (Ar…" at bounding box center [329, 178] width 255 height 117
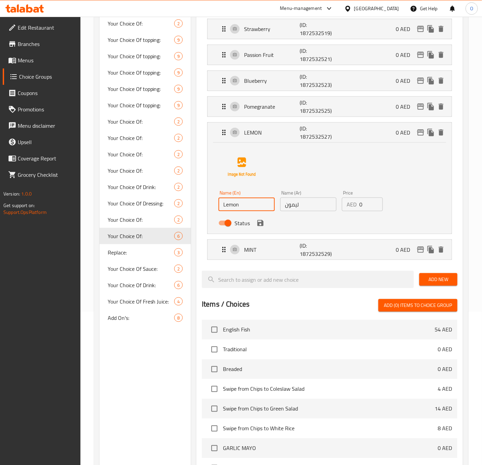
drag, startPoint x: 421, startPoint y: 216, endPoint x: 416, endPoint y: 218, distance: 5.4
click at [421, 217] on div "Name (En) Lemon Name (En) Name (Ar) ليمون Name (Ar) Price AED 0 Price Status" at bounding box center [329, 186] width 222 height 85
type input "Lemon"
click at [328, 210] on input "ليمون" at bounding box center [308, 205] width 56 height 14
click at [265, 252] on p "MINT" at bounding box center [272, 250] width 56 height 8
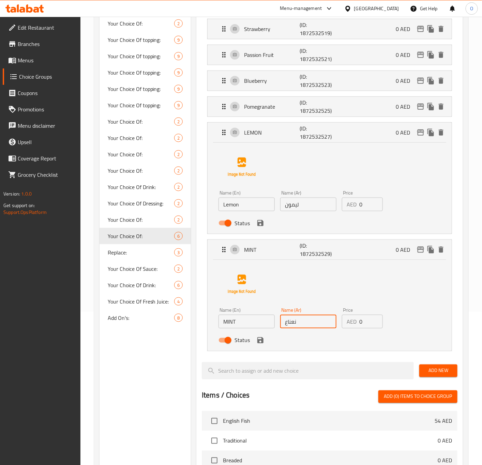
click at [287, 328] on input "نعناع" at bounding box center [308, 322] width 56 height 14
click at [229, 228] on input "Status" at bounding box center [227, 223] width 39 height 13
checkbox input "false"
click at [227, 336] on input "Status" at bounding box center [227, 340] width 39 height 13
checkbox input "false"
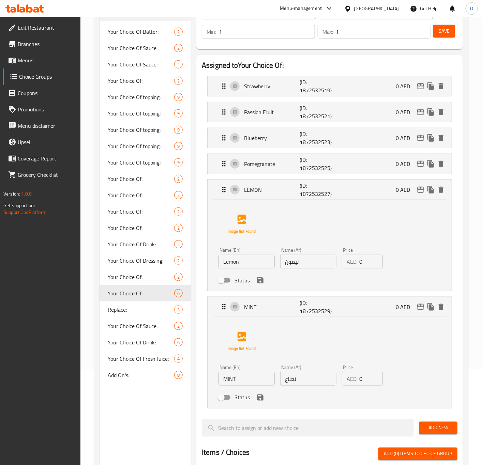
scroll to position [0, 0]
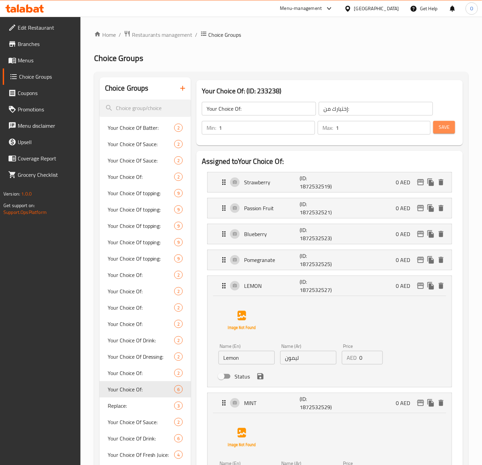
click at [446, 122] on button "Save" at bounding box center [444, 127] width 22 height 13
click at [144, 369] on div at bounding box center [241, 232] width 482 height 465
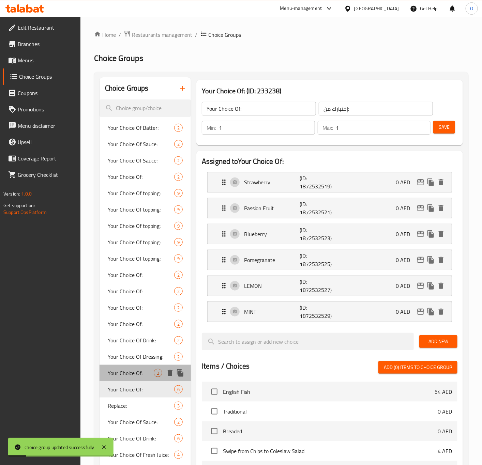
click at [146, 368] on div "Your Choice Of: 2" at bounding box center [145, 373] width 92 height 16
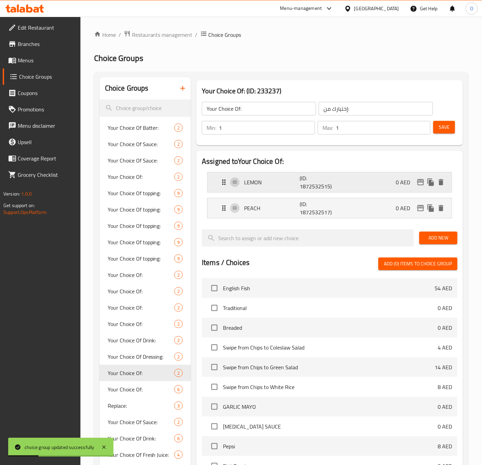
click at [243, 179] on div "LEMON (ID: 1872532515) 0 AED" at bounding box center [331, 182] width 223 height 20
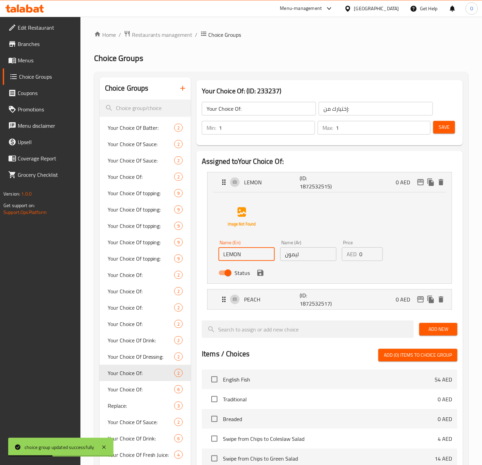
click at [258, 253] on input "LEMON" at bounding box center [246, 254] width 56 height 14
click at [241, 261] on input "Lemon Tea" at bounding box center [246, 254] width 56 height 14
click at [241, 260] on input "Lemon Tea" at bounding box center [246, 254] width 56 height 14
type input "Lemon"
click at [304, 255] on input "ليمون" at bounding box center [308, 254] width 56 height 14
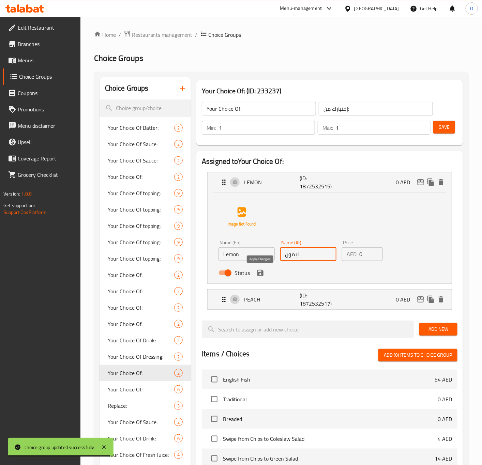
drag, startPoint x: 257, startPoint y: 270, endPoint x: 255, endPoint y: 273, distance: 3.7
click at [257, 270] on icon "save" at bounding box center [260, 273] width 6 height 6
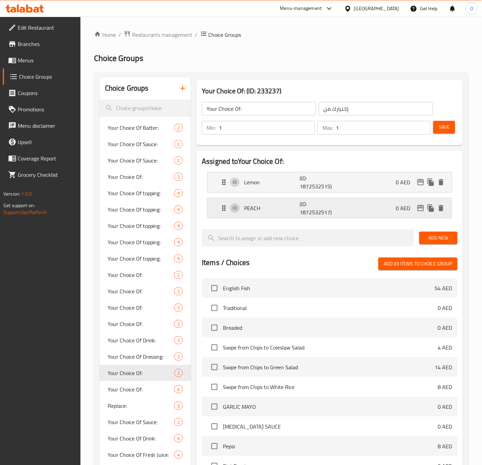
drag, startPoint x: 257, startPoint y: 217, endPoint x: 254, endPoint y: 226, distance: 9.7
click at [257, 218] on div "PEACH (ID: 1872532517) 0 AED" at bounding box center [331, 208] width 223 height 20
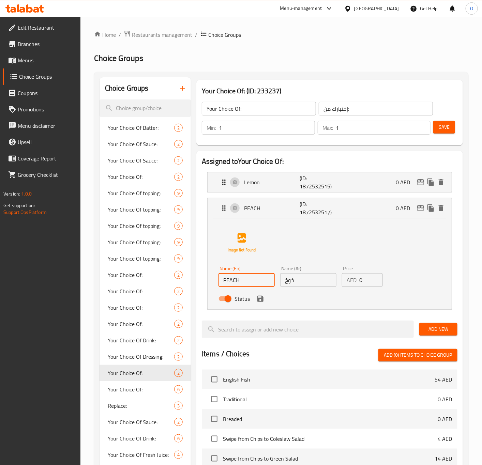
click at [227, 281] on input "PEACH" at bounding box center [246, 280] width 56 height 14
click at [213, 291] on div "Name (En) Peach Name (En) Name (Ar) خوخ Name (Ar) Price AED 0 Price Status" at bounding box center [329, 263] width 244 height 91
click at [435, 295] on div "Name (En) Peach Name (En) Name (Ar) خوخ Name (Ar) Price AED 0 Price Status" at bounding box center [329, 262] width 222 height 85
click at [275, 250] on div "Name (En) Peach Name (En) Name (Ar) خوخ Name (Ar) Price AED 0 Price Status" at bounding box center [329, 262] width 222 height 85
type input "Peach"
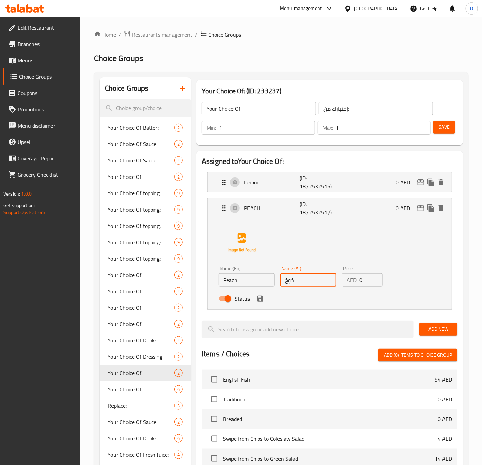
click at [313, 275] on input "خوخ" at bounding box center [308, 280] width 56 height 14
click at [263, 297] on icon "save" at bounding box center [260, 299] width 8 height 8
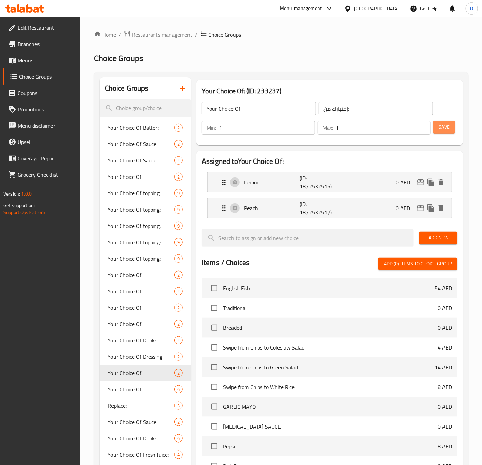
click at [442, 130] on span "Save" at bounding box center [443, 127] width 11 height 9
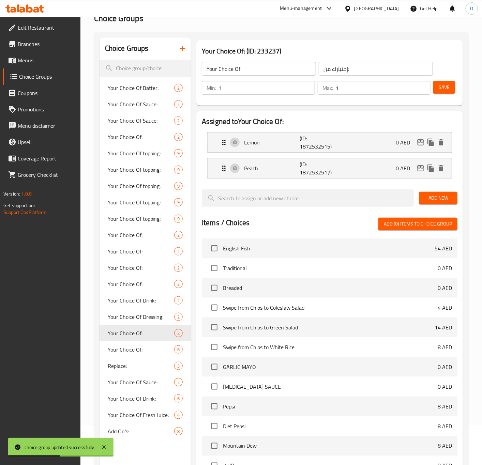
scroll to position [153, 0]
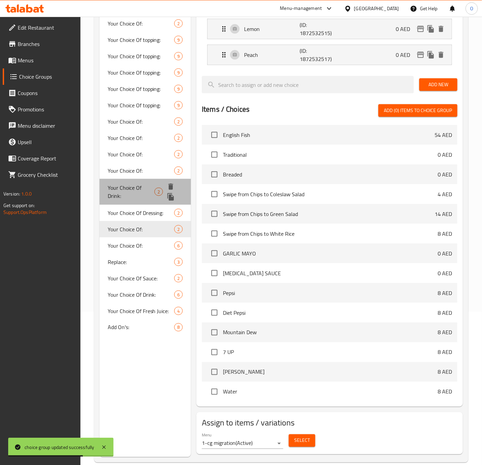
click at [146, 191] on span "Your Choice Of Drink:" at bounding box center [131, 192] width 47 height 16
type input "Your Choice Of Drink:"
type input "إختيارك من المشروب:"
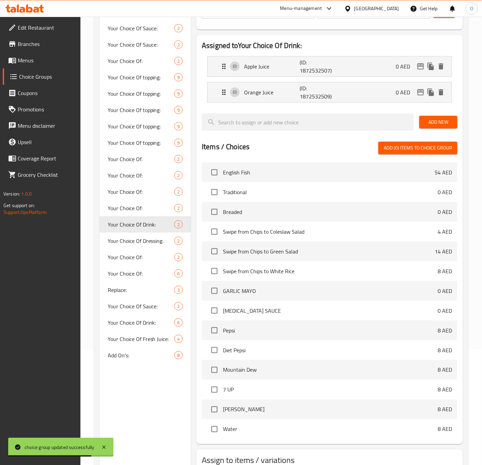
scroll to position [51, 0]
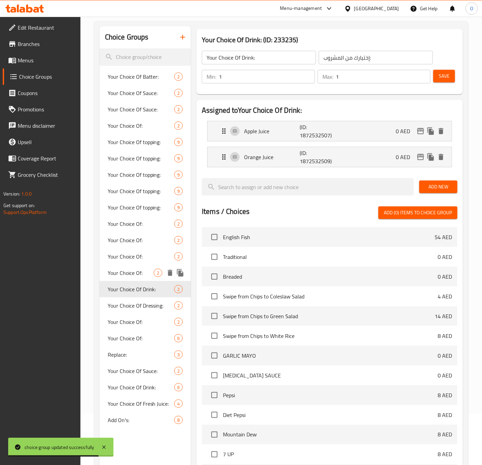
click at [109, 273] on span "Your Choice Of:" at bounding box center [131, 273] width 46 height 8
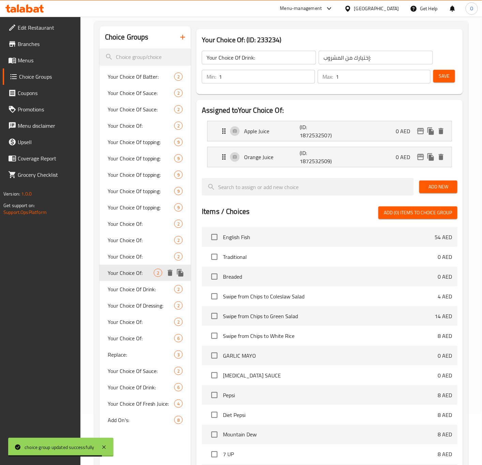
type input "Your Choice Of:"
type input "إختيارك من:"
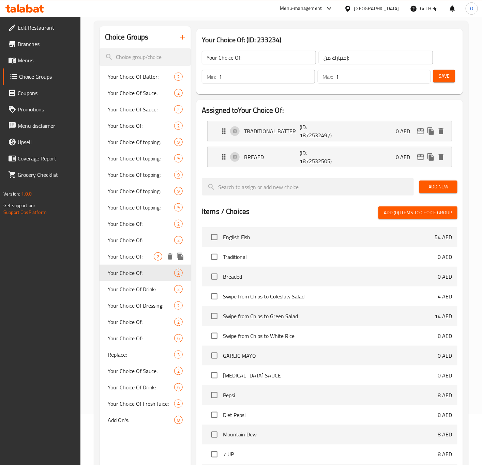
click at [142, 261] on div "Your Choice Of: 2" at bounding box center [145, 256] width 92 height 16
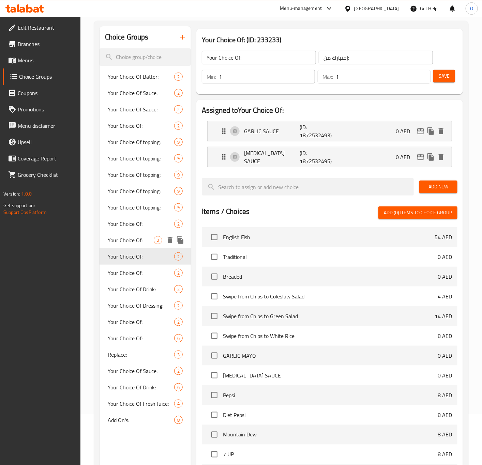
click at [137, 240] on span "Your Choice Of:" at bounding box center [131, 240] width 46 height 8
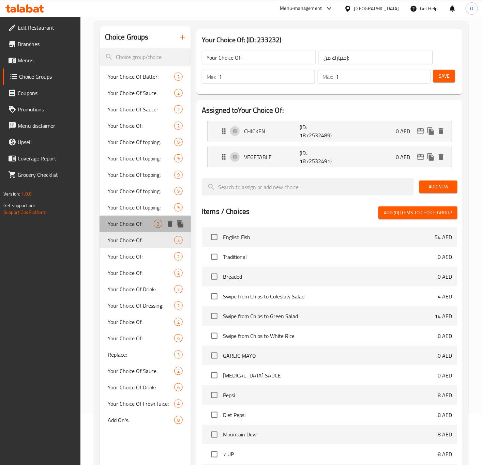
drag, startPoint x: 140, startPoint y: 230, endPoint x: 135, endPoint y: 230, distance: 5.4
click at [140, 230] on div "Your Choice Of: 2" at bounding box center [145, 224] width 92 height 16
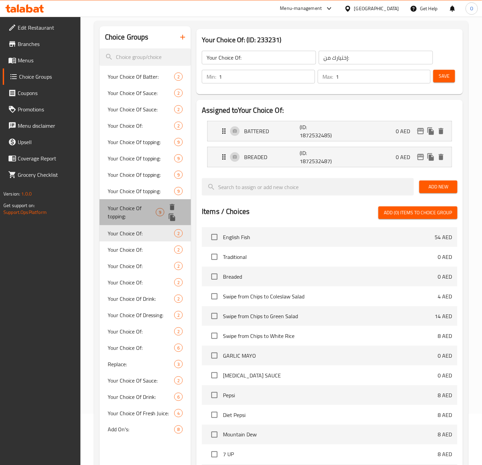
click at [143, 214] on span "Your Choice Of topping:" at bounding box center [132, 212] width 48 height 16
type input "Your Choice Of topping:"
type input "إختيارك من التوبينج:"
type input "6"
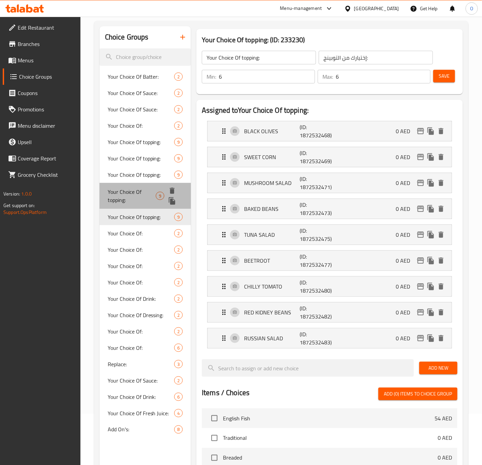
click at [138, 195] on span "Your Choice Of topping:" at bounding box center [132, 196] width 48 height 16
type input "4"
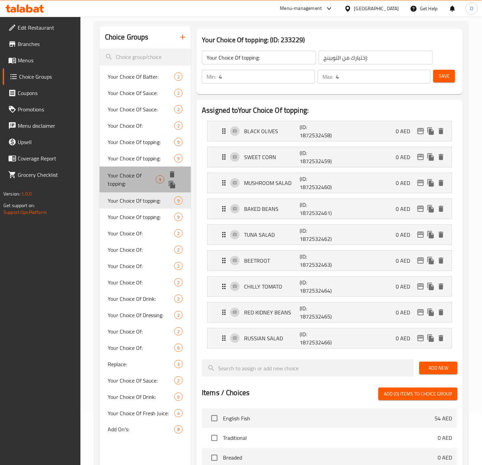
click at [138, 181] on span "Your Choice Of topping:" at bounding box center [132, 179] width 48 height 16
type input "3"
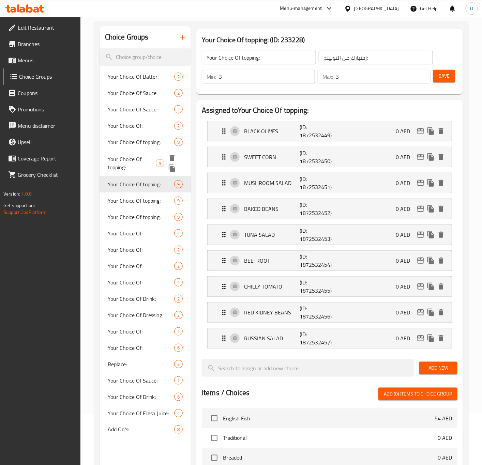
click at [132, 164] on span "Your Choice Of topping:" at bounding box center [132, 163] width 48 height 16
type input "2"
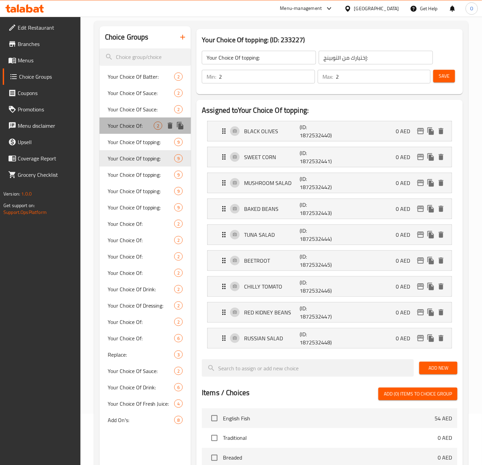
click at [125, 129] on span "Your Choice Of:" at bounding box center [131, 126] width 46 height 8
type input "Your Choice Of:"
type input "إختيارك من:"
type input "1"
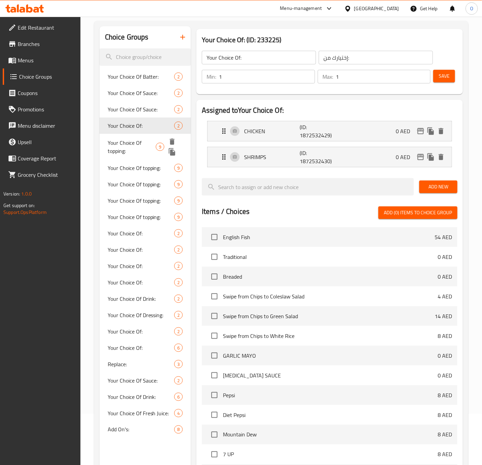
click at [125, 140] on span "Your Choice Of topping:" at bounding box center [132, 147] width 48 height 16
type input "Your Choice Of topping:"
type input "إختيارك من التوبينج:"
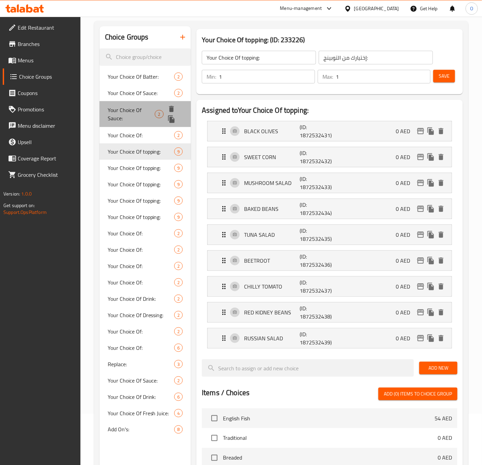
click at [128, 109] on span "Your Choice Of Sauce:" at bounding box center [131, 114] width 47 height 16
type input "Your Choice Of Sauce:"
type input "إختيارك من الصوص:"
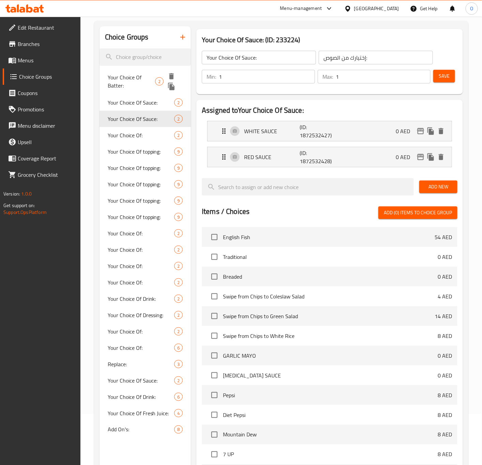
click at [121, 79] on span "Your Choice Of Batter:" at bounding box center [132, 81] width 48 height 16
type input "Your Choice Of Batter:"
type input "إختيارك من الخليط:"
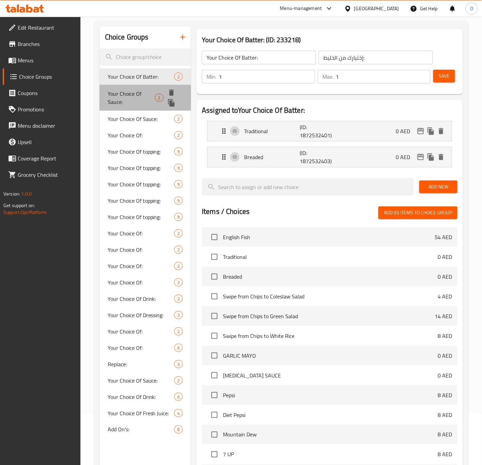
click at [122, 106] on span "Your Choice Of Sauce:" at bounding box center [131, 98] width 47 height 16
type input "Your Choice Of Sauce:"
type input "إختيارك من الصوص:"
type input "0"
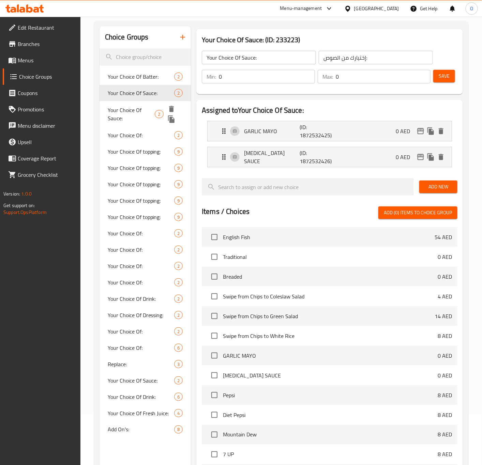
click at [123, 121] on span "Your Choice Of Sauce:" at bounding box center [131, 114] width 47 height 16
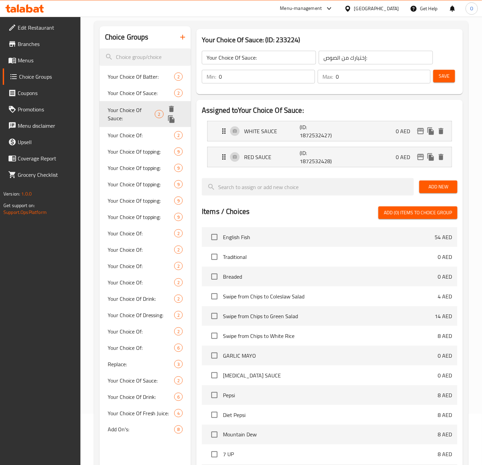
type input "1"
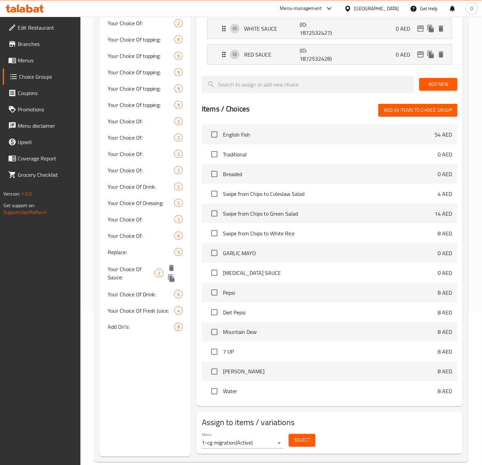
scroll to position [165, 0]
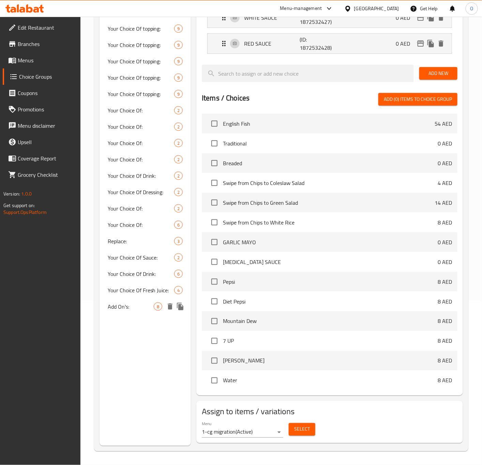
click at [122, 309] on span "Add On's:" at bounding box center [131, 306] width 46 height 8
type input "Add On's:"
type input "الإضافات:"
type input "0"
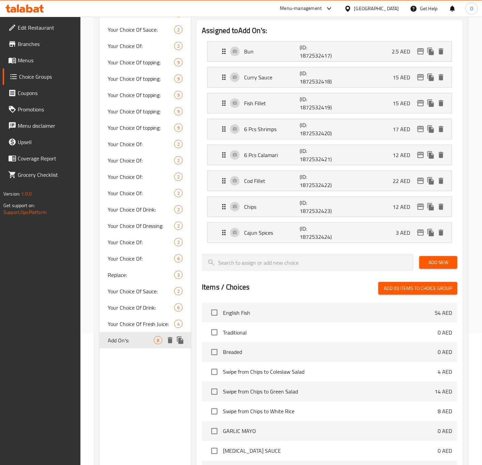
scroll to position [114, 0]
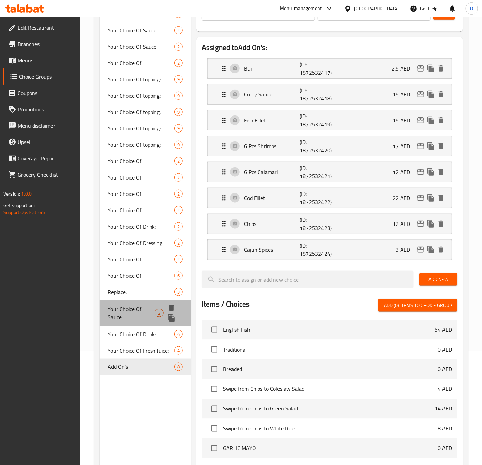
click at [116, 300] on div "Your Choice Of Sauce: 2" at bounding box center [145, 313] width 92 height 26
type input "Your Choice Of Sauce:"
type input "إختيارك من الصوص:"
type input "1"
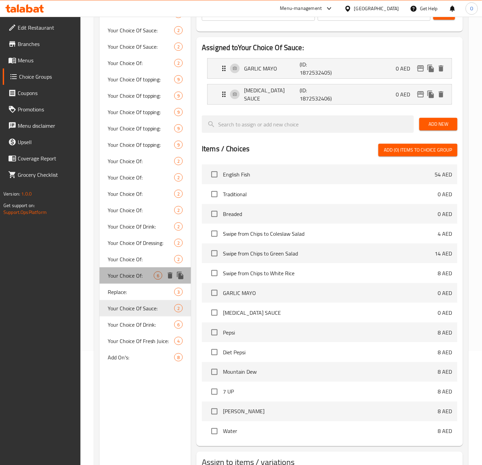
click at [130, 282] on div "Your Choice Of: 6" at bounding box center [145, 275] width 92 height 16
type input "Your Choice Of:"
type input "إختيارك من:"
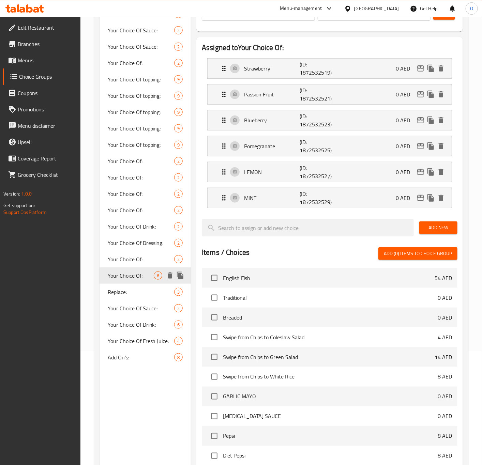
scroll to position [63, 0]
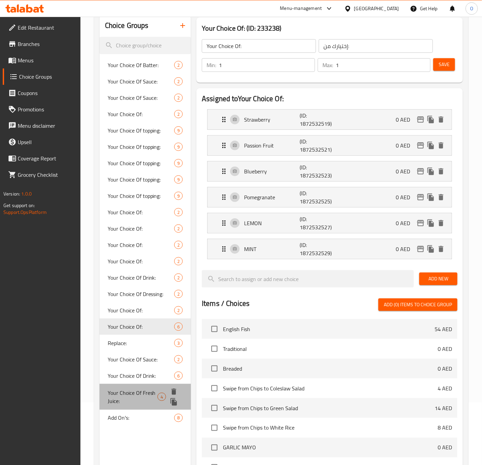
click at [133, 394] on span "Your Choice Of Fresh Juice:" at bounding box center [133, 397] width 50 height 16
type input "Your Choice Of Fresh Juice:"
type input "اختيارك من العصير الطازج:"
type input "0"
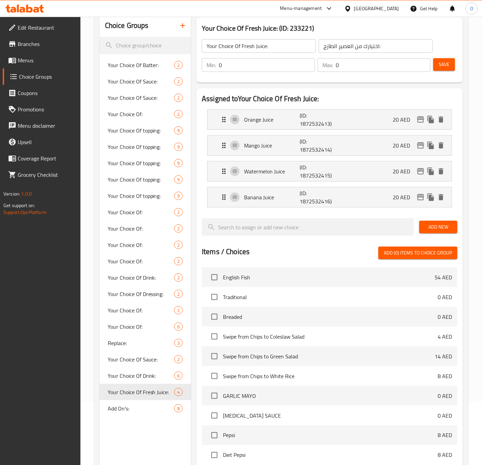
click at [30, 58] on span "Menus" at bounding box center [46, 60] width 57 height 8
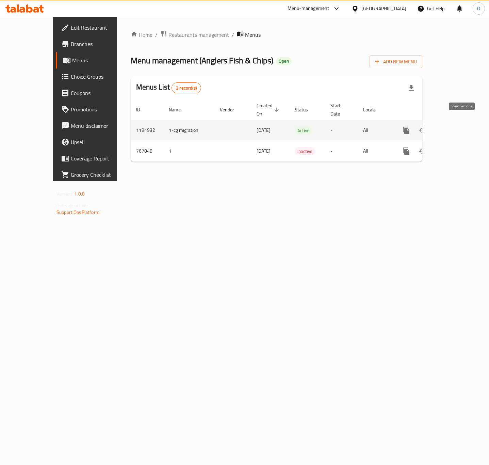
click at [460, 126] on icon "enhanced table" at bounding box center [456, 130] width 8 height 8
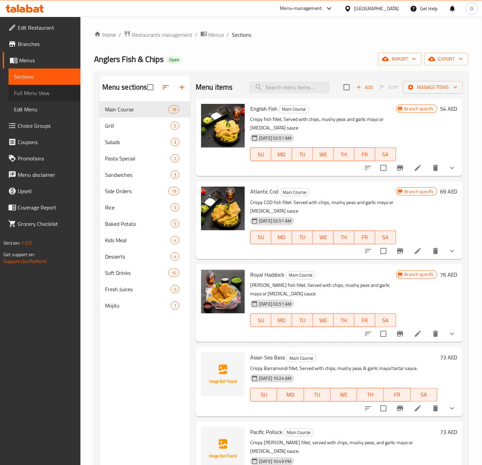
click at [59, 93] on span "Full Menu View" at bounding box center [44, 93] width 61 height 8
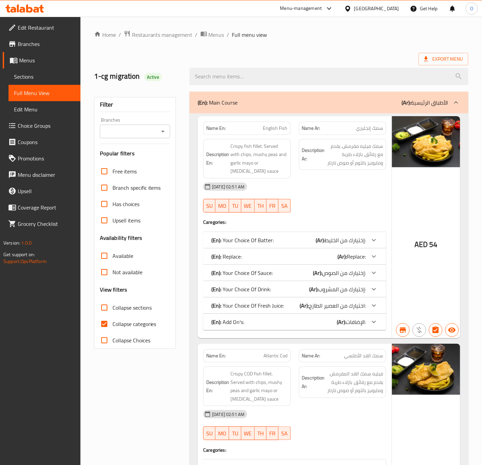
click at [133, 129] on input "Branches" at bounding box center [129, 132] width 55 height 10
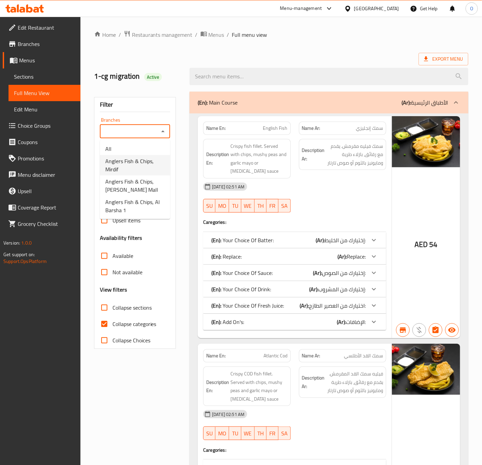
click at [145, 167] on span "Anglers Fish & Chips, Mirdif" at bounding box center [134, 165] width 59 height 16
type input "Anglers Fish & Chips, Mirdif"
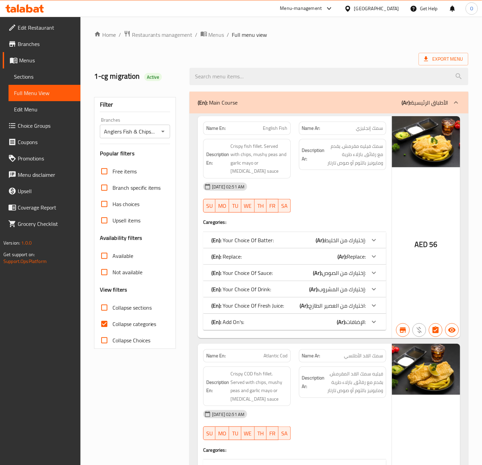
click at [121, 323] on span "Collapse categories" at bounding box center [134, 324] width 44 height 8
click at [112, 323] on input "Collapse categories" at bounding box center [104, 324] width 16 height 16
checkbox input "false"
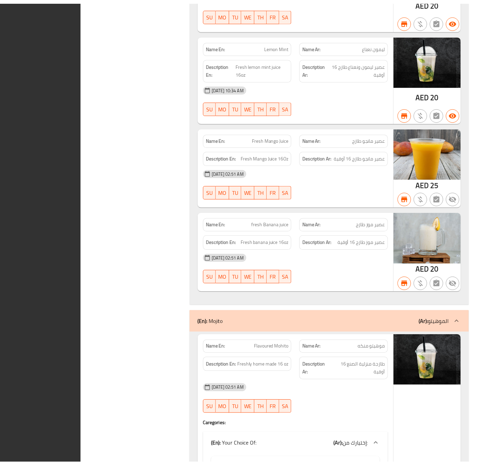
scroll to position [26774, 0]
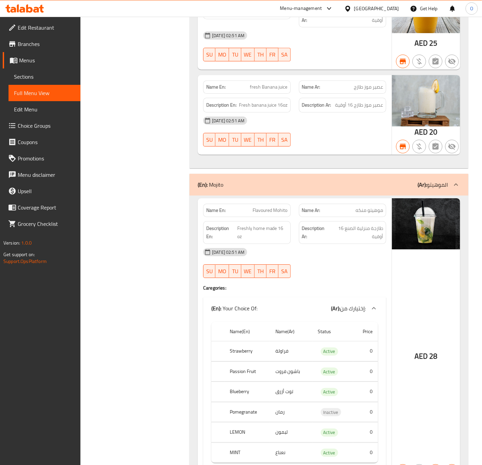
click at [39, 79] on span "Sections" at bounding box center [44, 77] width 61 height 8
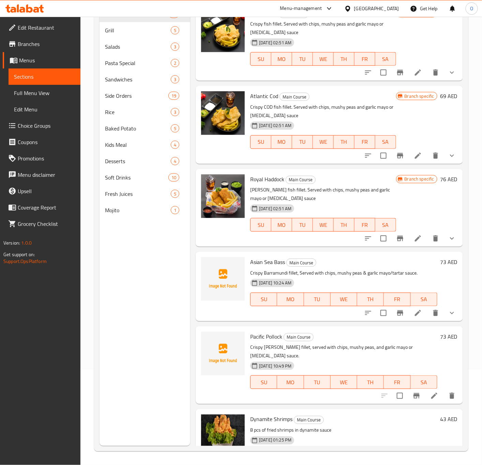
scroll to position [95, 0]
click at [123, 156] on div "Desserts 4" at bounding box center [144, 161] width 91 height 16
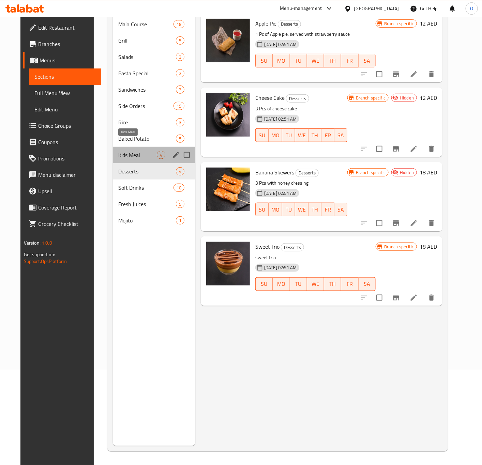
click at [131, 151] on span "Kids Meal" at bounding box center [137, 155] width 38 height 8
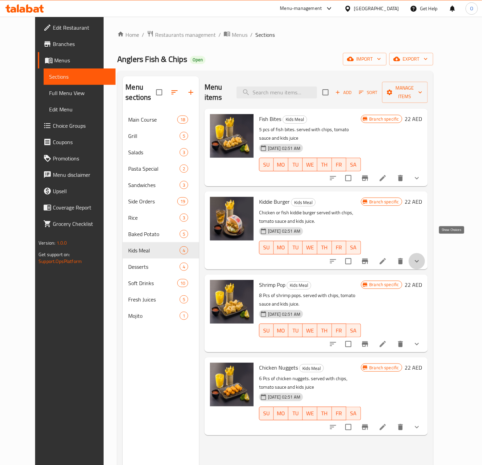
click at [421, 257] on icon "show more" at bounding box center [416, 261] width 8 height 8
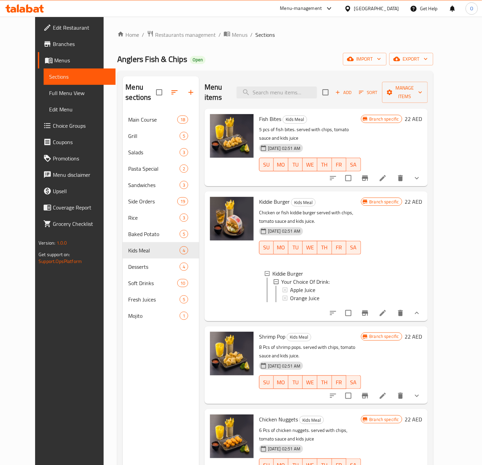
drag, startPoint x: 422, startPoint y: 302, endPoint x: 341, endPoint y: 304, distance: 81.1
click at [341, 304] on div "Kiddie Burger Kids Meal Chicken or fish kiddie burger served with chips, tomato…" at bounding box center [309, 256] width 107 height 124
click at [53, 122] on span "Choice Groups" at bounding box center [81, 126] width 57 height 8
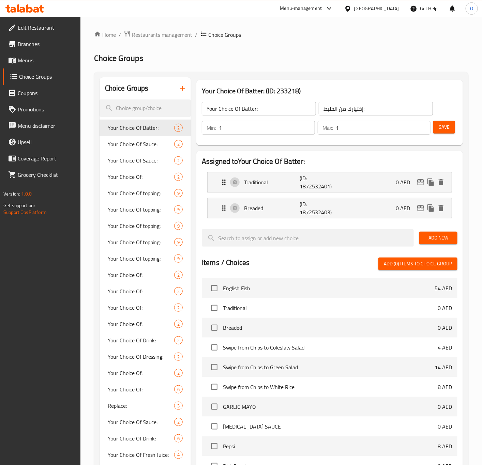
click at [183, 90] on icon "button" at bounding box center [182, 88] width 8 height 8
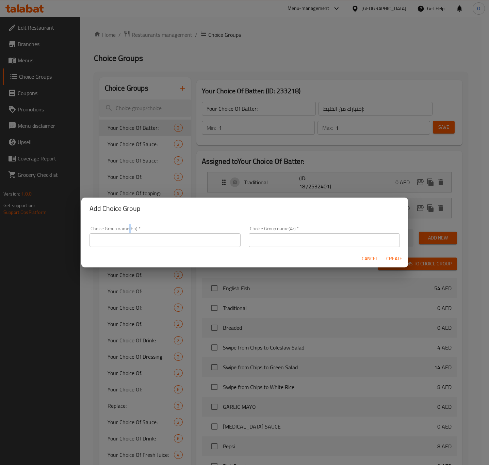
drag, startPoint x: 130, startPoint y: 226, endPoint x: 120, endPoint y: 232, distance: 11.7
click at [131, 224] on div "Choice Group name(En)   * Choice Group name(En) *" at bounding box center [164, 236] width 159 height 29
click at [120, 238] on input "text" at bounding box center [165, 240] width 151 height 14
type input "Your Choice Of Burger:"
click at [251, 245] on input "text" at bounding box center [324, 240] width 151 height 14
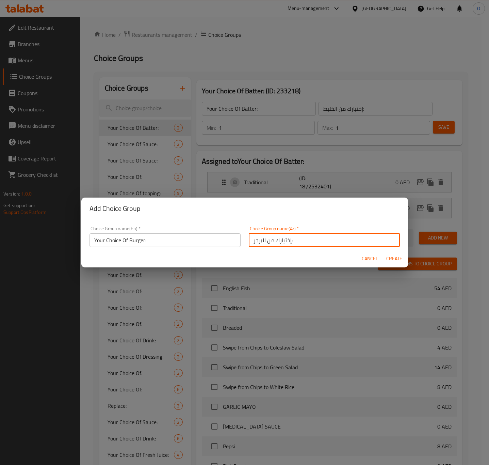
type input "إختيارك من البرجر:"
click at [394, 258] on span "Create" at bounding box center [395, 258] width 16 height 9
type input "Your Choice Of Burger:"
type input "إختيارك من البرجر:"
type input "0"
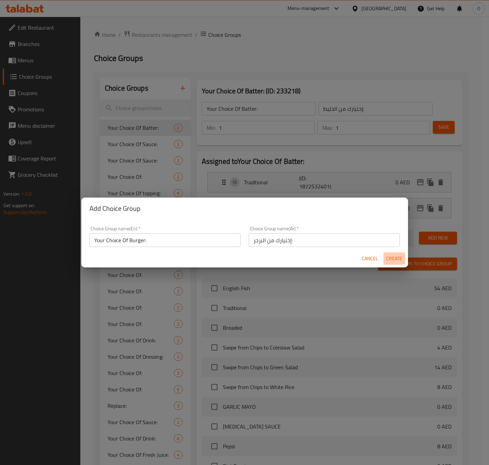
type input "0"
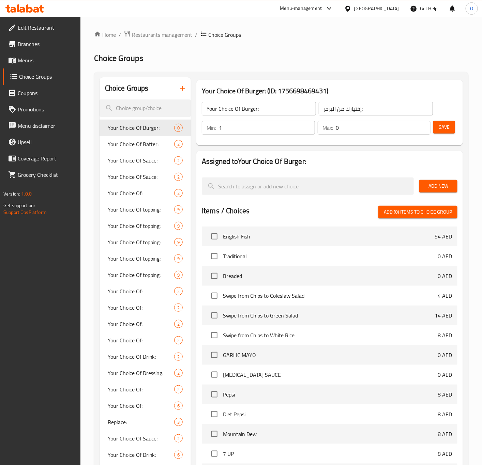
type input "1"
click at [308, 127] on input "1" at bounding box center [267, 128] width 96 height 14
type input "1"
click at [421, 126] on input "1" at bounding box center [382, 128] width 95 height 14
click at [441, 185] on span "Add New" at bounding box center [437, 186] width 27 height 9
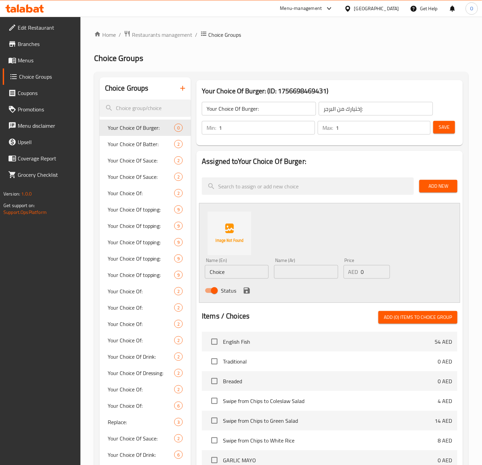
click at [232, 275] on input "Choice" at bounding box center [237, 272] width 64 height 14
click at [231, 275] on input "Choice" at bounding box center [237, 272] width 64 height 14
paste input "FISH"
type input "FISH"
click at [312, 276] on input "text" at bounding box center [306, 272] width 64 height 14
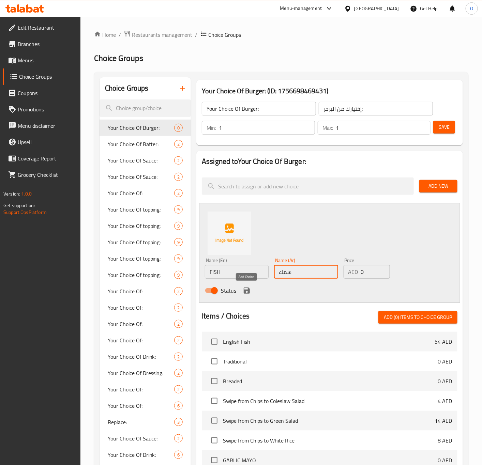
type input "سمك"
click at [246, 287] on icon "save" at bounding box center [246, 290] width 8 height 8
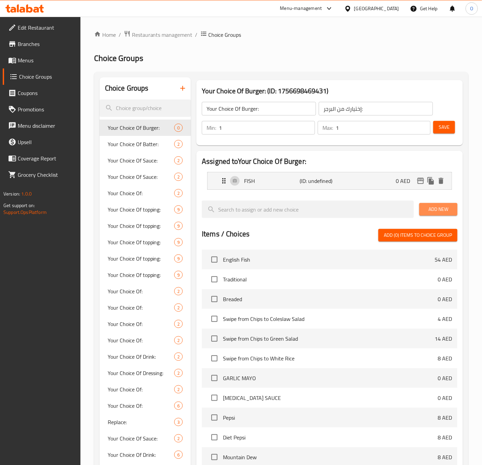
click at [443, 208] on span "Add New" at bounding box center [437, 209] width 27 height 9
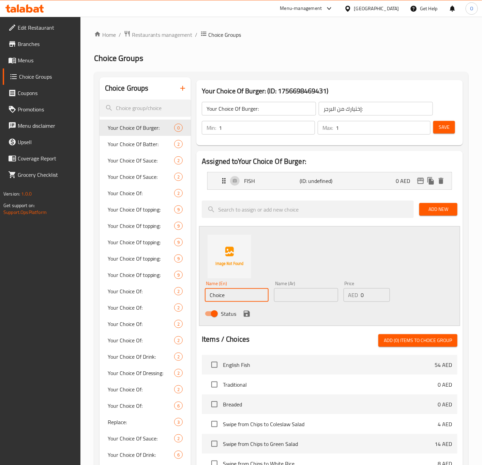
click at [229, 292] on input "Choice" at bounding box center [237, 295] width 64 height 14
paste input "HICKEN"
click at [256, 188] on div "FISH (ID: undefined) 0 AED" at bounding box center [331, 180] width 223 height 17
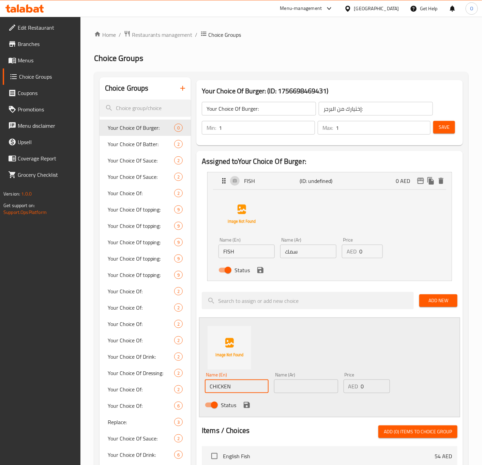
type input "CHICKEN"
click at [236, 252] on input "FISH" at bounding box center [246, 252] width 56 height 14
click at [239, 258] on input "Fish Mulakittathu" at bounding box center [246, 252] width 56 height 14
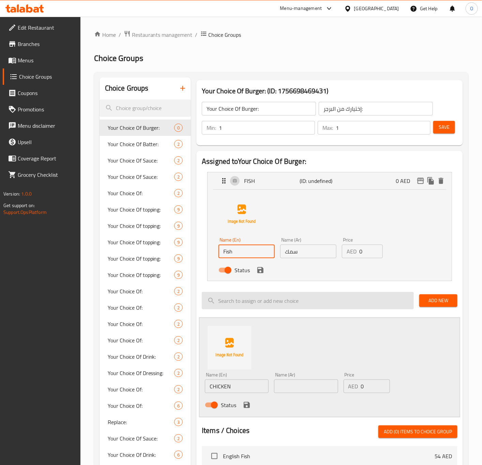
type input "Fish"
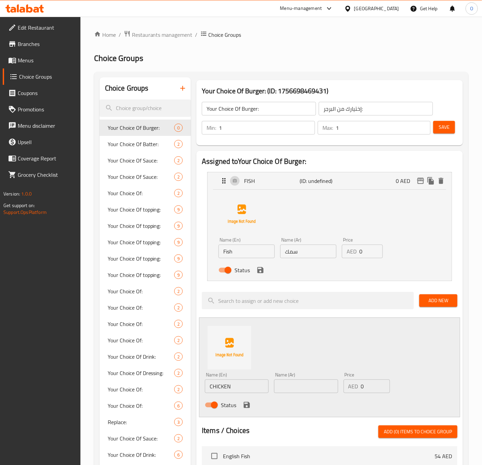
drag, startPoint x: 203, startPoint y: 295, endPoint x: 222, endPoint y: 267, distance: 34.0
click at [222, 267] on div "Assigned to Your Choice Of Burger: FISH (ID: undefined) 0 AED Name (En) Fish Na…" at bounding box center [329, 439] width 266 height 577
click at [263, 271] on icon "save" at bounding box center [260, 270] width 6 height 6
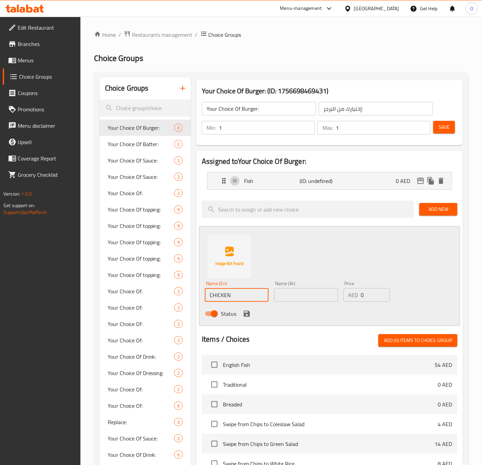
click at [229, 301] on input "CHICKEN" at bounding box center [237, 295] width 64 height 14
type input "Chicken"
click at [324, 292] on input "text" at bounding box center [306, 295] width 64 height 14
type input "دجاج"
click at [249, 311] on icon "save" at bounding box center [246, 314] width 8 height 8
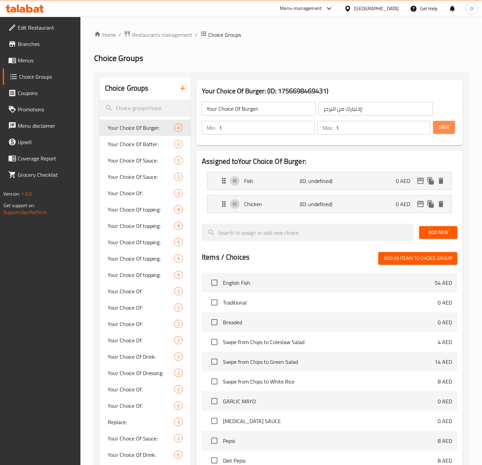
click at [434, 132] on button "Save" at bounding box center [444, 127] width 22 height 13
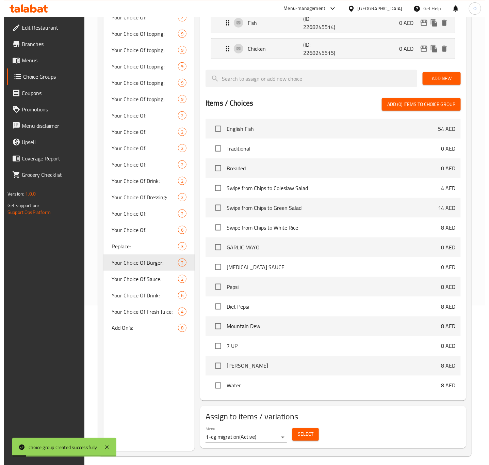
scroll to position [165, 0]
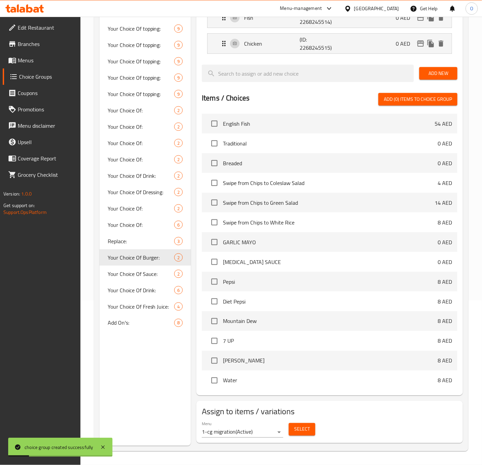
click at [297, 428] on span "Select" at bounding box center [302, 429] width 16 height 9
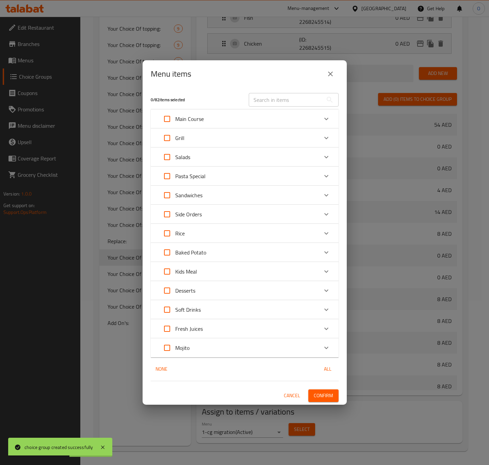
click at [195, 275] on p "Kids Meal" at bounding box center [186, 271] width 22 height 8
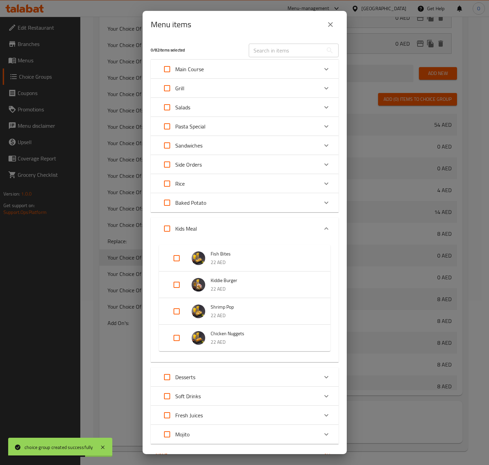
click at [181, 286] on input "Expand" at bounding box center [177, 285] width 16 height 16
checkbox input "true"
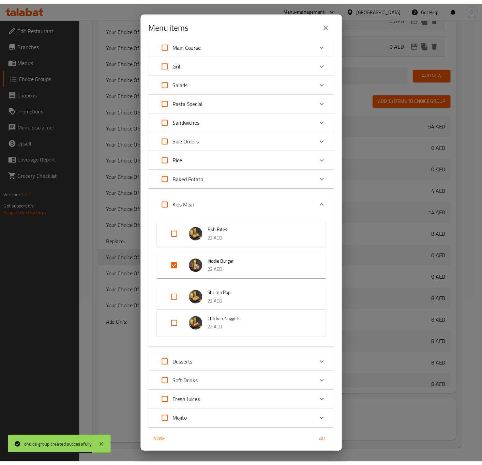
scroll to position [47, 0]
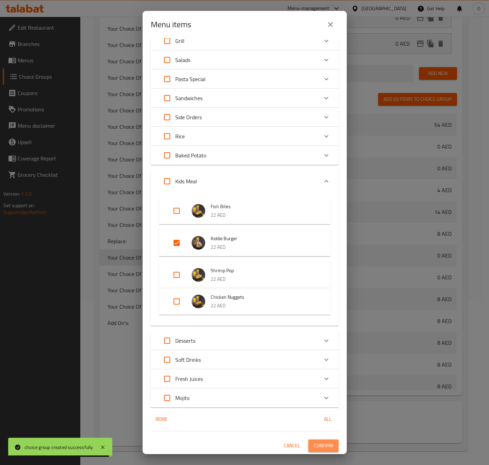
click at [314, 443] on span "Confirm" at bounding box center [323, 445] width 19 height 9
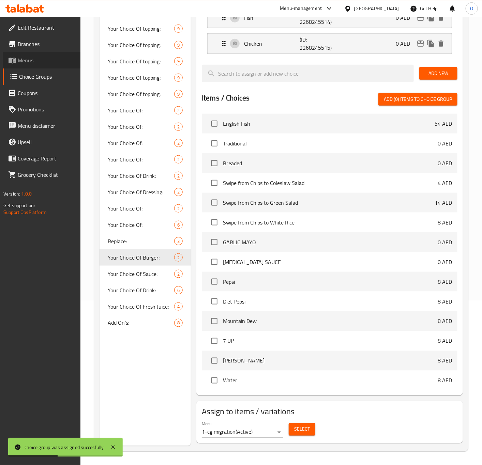
click at [28, 63] on span "Menus" at bounding box center [46, 60] width 57 height 8
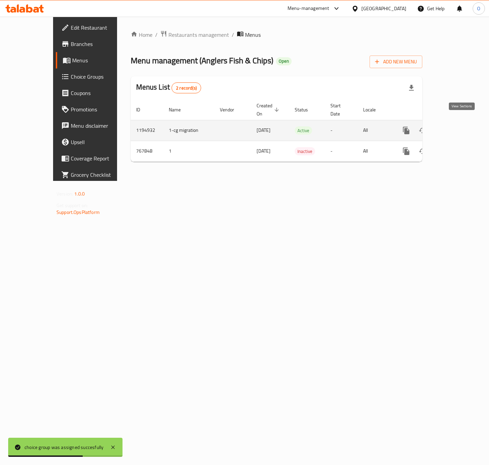
click at [460, 126] on icon "enhanced table" at bounding box center [456, 130] width 8 height 8
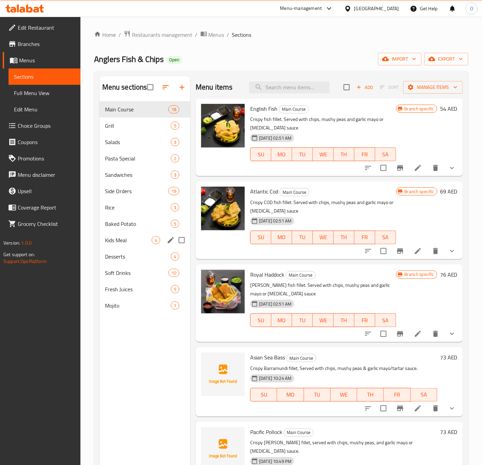
click at [128, 235] on div "Kids Meal 4" at bounding box center [144, 240] width 91 height 16
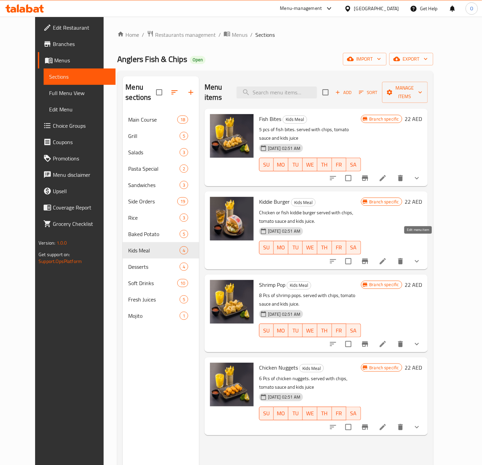
click at [386, 258] on icon at bounding box center [382, 261] width 6 height 6
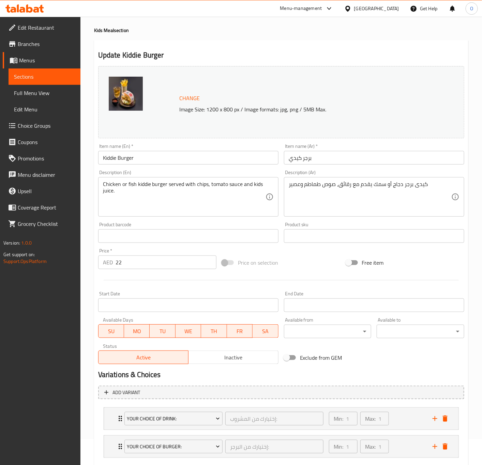
scroll to position [51, 0]
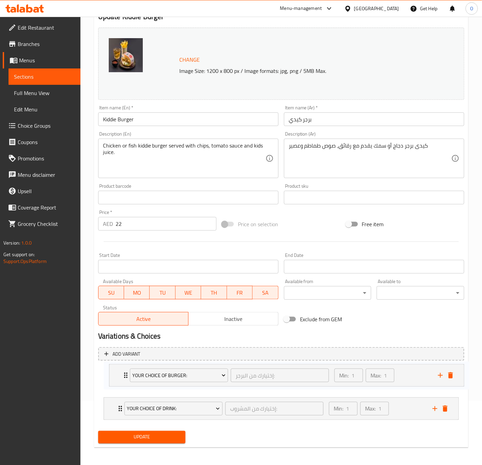
drag, startPoint x: 122, startPoint y: 421, endPoint x: 127, endPoint y: 370, distance: 51.3
click at [127, 370] on div "Your Choice Of Drink: إختيارك من المشروب: ​ Min: 1 ​ Max: 1 ​ Apple Juice (ID: …" at bounding box center [281, 394] width 366 height 57
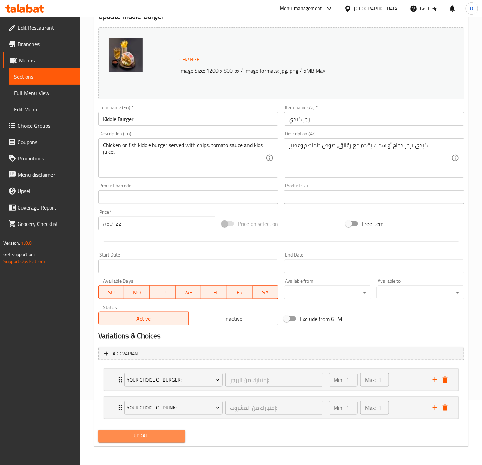
click at [134, 438] on span "Update" at bounding box center [142, 436] width 77 height 9
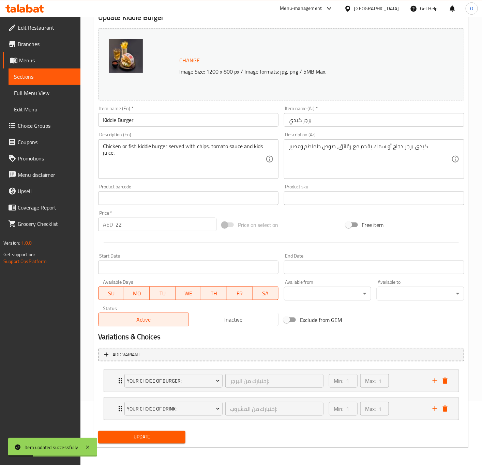
scroll to position [66, 0]
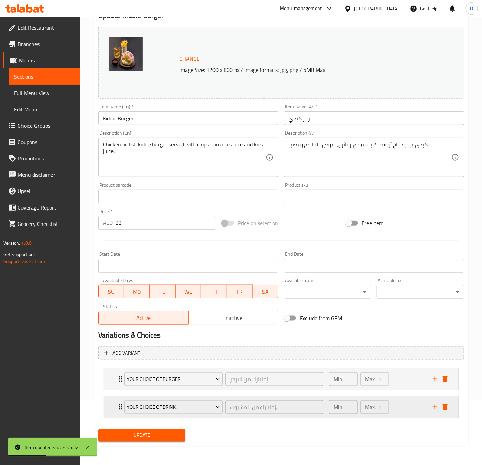
click at [122, 406] on div "Your Choice Of Drink: إختيارك من المشروب: ​" at bounding box center [223, 407] width 207 height 22
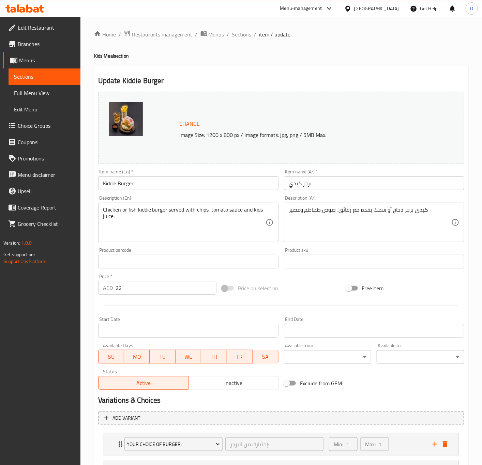
scroll to position [0, 0]
click at [243, 35] on span "Sections" at bounding box center [241, 35] width 19 height 8
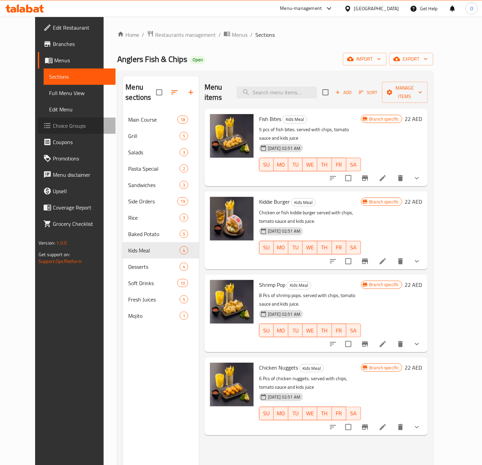
click at [53, 129] on span "Choice Groups" at bounding box center [81, 126] width 57 height 8
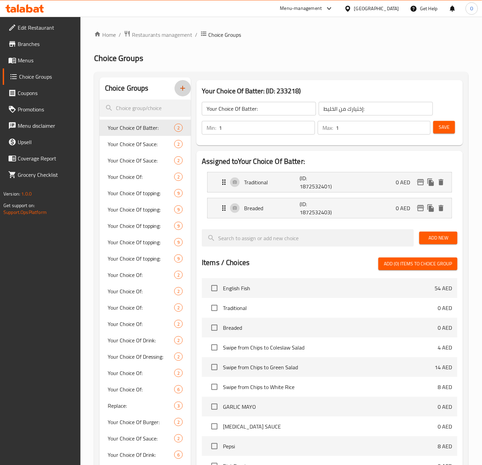
click at [187, 85] on button "button" at bounding box center [182, 88] width 16 height 16
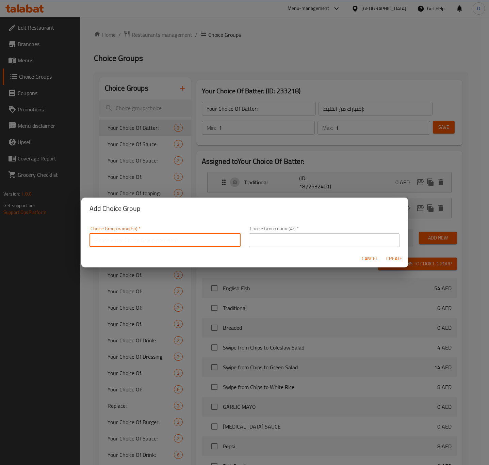
click at [148, 242] on input "text" at bounding box center [165, 240] width 151 height 14
drag, startPoint x: 99, startPoint y: 232, endPoint x: 100, endPoint y: 238, distance: 6.2
drag, startPoint x: 100, startPoint y: 238, endPoint x: 97, endPoint y: 242, distance: 5.2
click at [97, 242] on input "Youyr Choice Of Drink:" at bounding box center [165, 240] width 151 height 14
click at [105, 245] on input "Youyr Choice Of Drink:" at bounding box center [165, 240] width 151 height 14
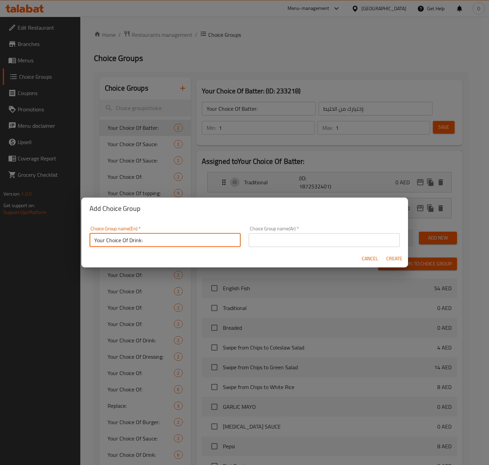
type input "Your Choice Of Drink:"
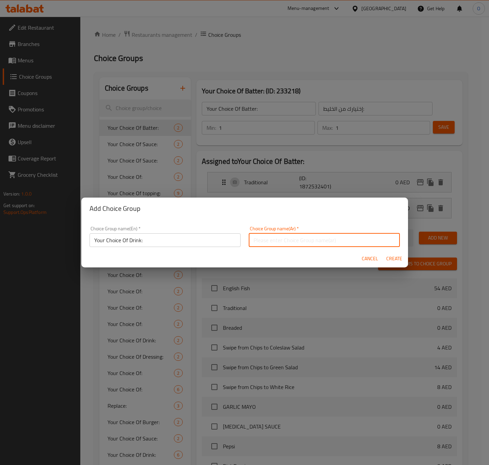
click at [377, 240] on input "text" at bounding box center [324, 240] width 151 height 14
type input "إختيارك من المشروب:"
click at [203, 238] on input "Your Choice Of Drink:" at bounding box center [165, 240] width 151 height 14
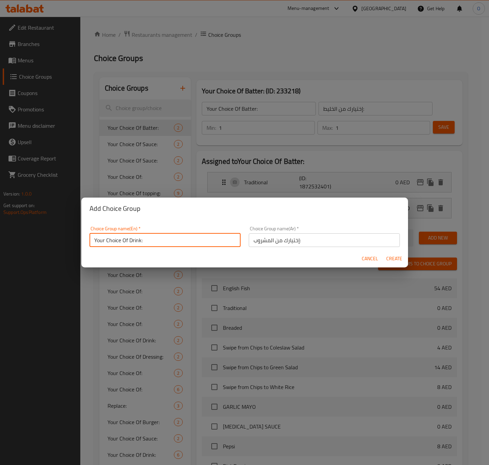
type input "Your Choice Of Drink:"
click at [393, 261] on span "Create" at bounding box center [395, 258] width 16 height 9
type input "Your Choice Of Drink:"
type input "إختيارك من المشروب:"
type input "0"
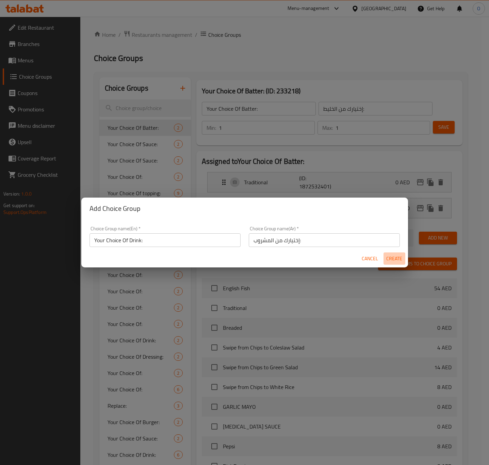
type input "0"
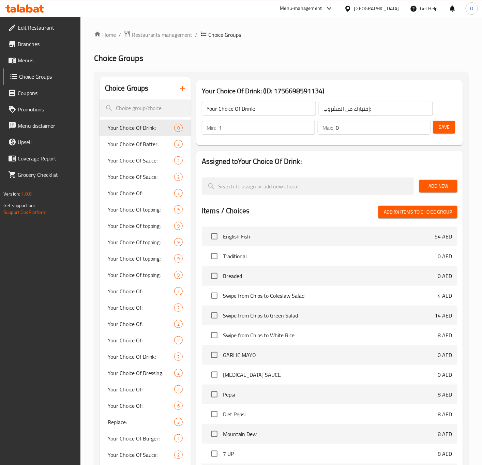
type input "1"
click at [308, 126] on input "1" at bounding box center [267, 128] width 96 height 14
type input "1"
click at [422, 126] on input "1" at bounding box center [382, 128] width 95 height 14
click at [429, 187] on span "Add New" at bounding box center [437, 186] width 27 height 9
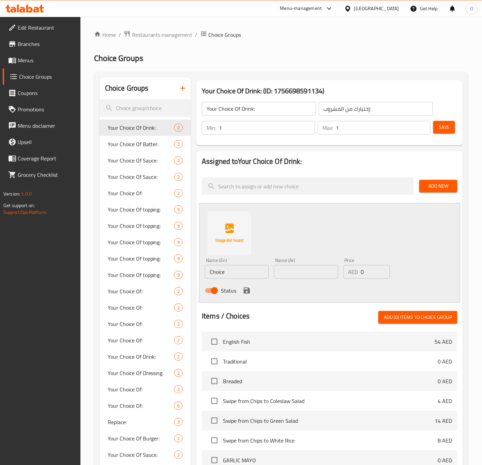
click at [242, 273] on input "Choice" at bounding box center [237, 272] width 64 height 14
click at [241, 272] on input "Choice" at bounding box center [237, 272] width 64 height 14
paste input "APPLE"
click at [225, 276] on input "Apple Juice" at bounding box center [237, 272] width 64 height 14
click at [224, 270] on input "Apple Juice" at bounding box center [237, 272] width 64 height 14
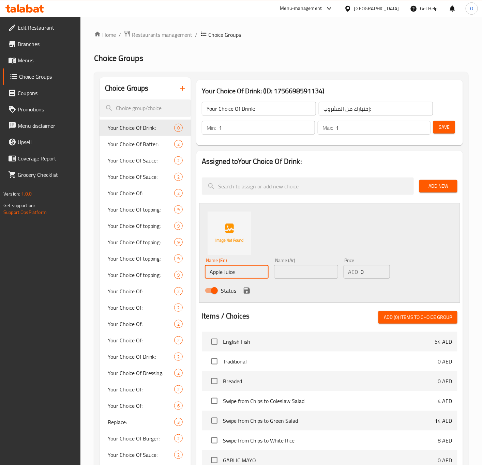
click at [224, 270] on input "Apple Juice" at bounding box center [237, 272] width 64 height 14
type input "Apple"
click at [327, 269] on input "text" at bounding box center [306, 272] width 64 height 14
type input "تفاح"
click at [245, 290] on icon "save" at bounding box center [246, 290] width 6 height 6
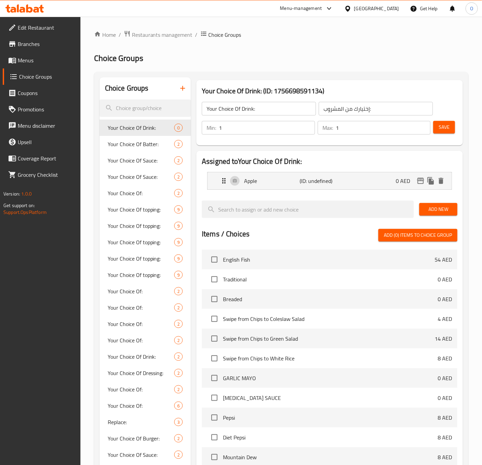
click at [446, 209] on span "Add New" at bounding box center [437, 209] width 27 height 9
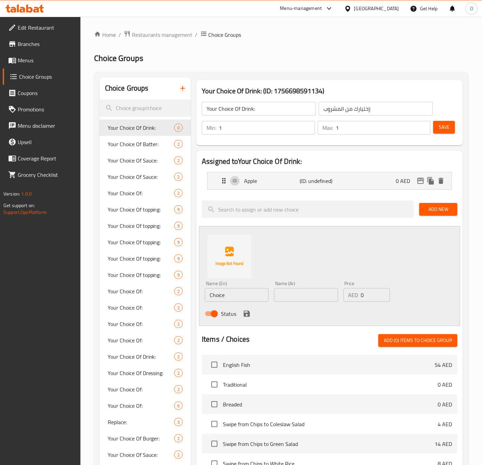
click at [232, 284] on div "Name (En) Choice Name (En)" at bounding box center [237, 291] width 64 height 21
click at [223, 287] on div "Name (En) Choice Name (En)" at bounding box center [237, 291] width 64 height 21
click at [228, 292] on input "Choice" at bounding box center [237, 295] width 64 height 14
paste input "ORANGE"
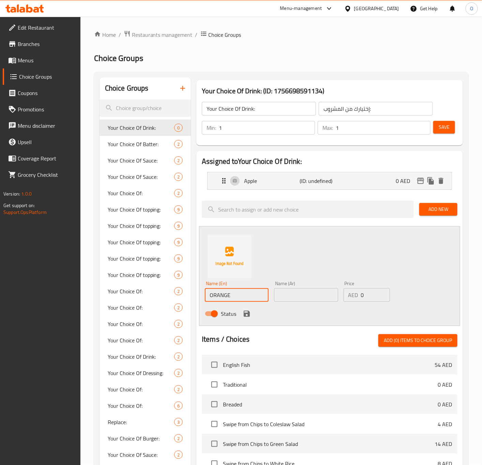
type input "Orange"
click at [284, 290] on input "text" at bounding box center [306, 295] width 64 height 14
type input "برتقال"
click at [247, 315] on icon "save" at bounding box center [246, 314] width 8 height 8
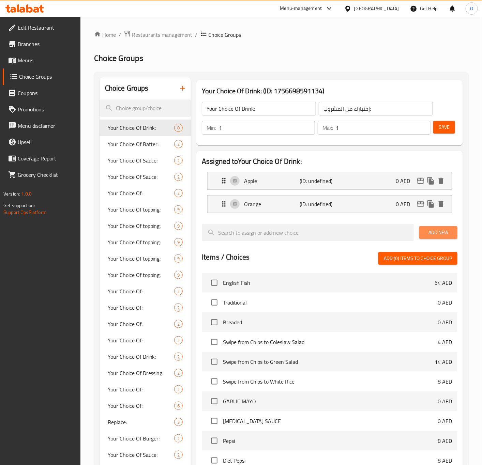
drag, startPoint x: 453, startPoint y: 230, endPoint x: 361, endPoint y: 219, distance: 92.3
click at [452, 230] on button "Add New" at bounding box center [438, 232] width 38 height 13
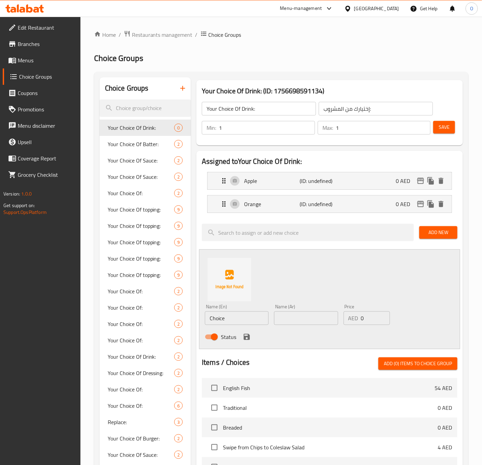
click at [230, 316] on input "Choice" at bounding box center [237, 318] width 64 height 14
paste input "MANGO"
click at [230, 316] on input "ChoiceMANGO" at bounding box center [237, 318] width 64 height 14
paste input "text"
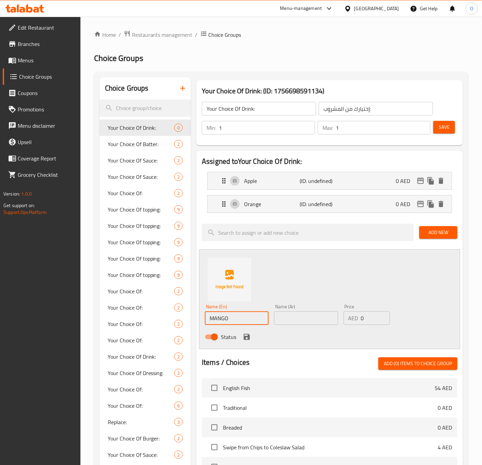
click at [298, 313] on input "text" at bounding box center [306, 318] width 64 height 14
drag, startPoint x: 245, startPoint y: 327, endPoint x: 250, endPoint y: 323, distance: 6.3
click at [245, 327] on div "Name (En) MANGO Name (En)" at bounding box center [236, 314] width 69 height 26
click at [249, 322] on input "MANGO" at bounding box center [237, 318] width 64 height 14
type input "Mango"
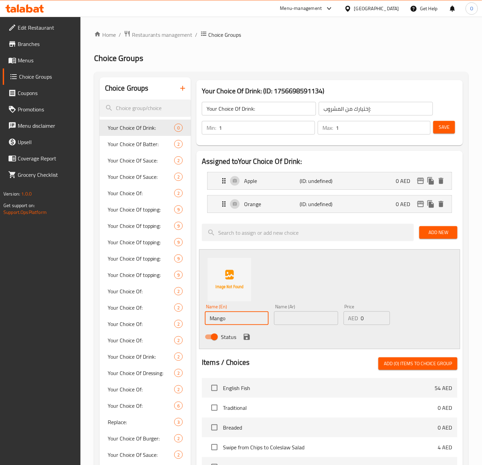
click at [288, 325] on input "text" at bounding box center [306, 318] width 64 height 14
type input "مانجو"
click at [246, 337] on icon "save" at bounding box center [246, 337] width 6 height 6
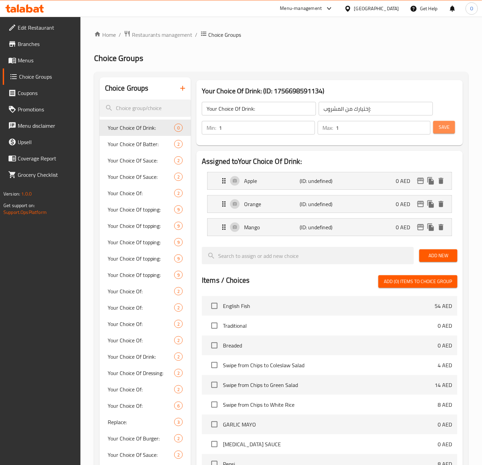
click at [440, 123] on span "Save" at bounding box center [443, 127] width 11 height 9
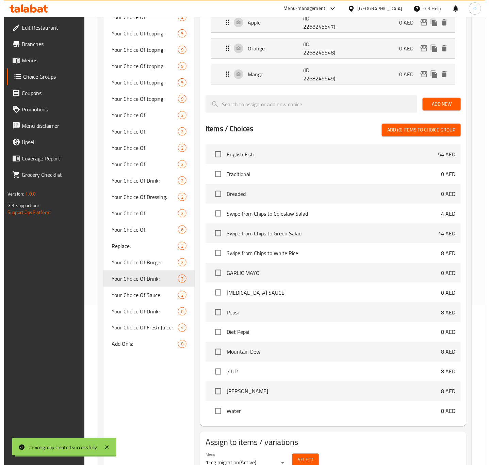
scroll to position [191, 0]
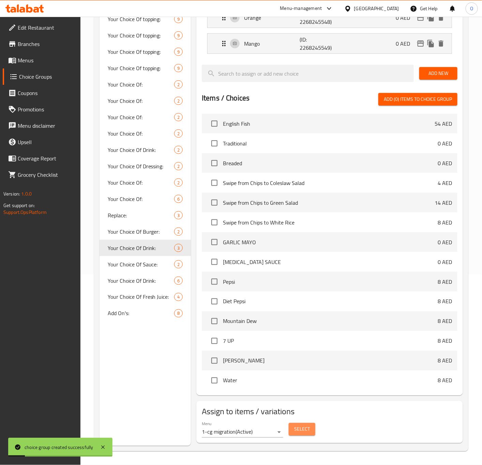
click at [304, 430] on span "Select" at bounding box center [302, 429] width 16 height 9
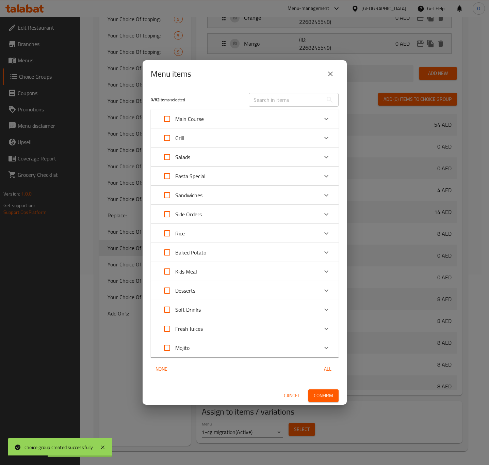
click at [164, 272] on input "Expand" at bounding box center [167, 271] width 16 height 16
checkbox input "true"
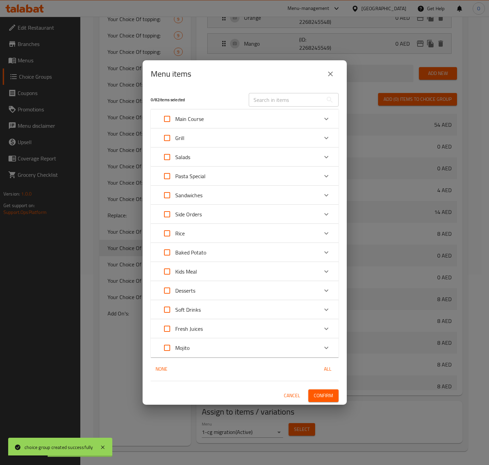
checkbox input "true"
click at [218, 266] on div "Kids Meal" at bounding box center [238, 271] width 159 height 16
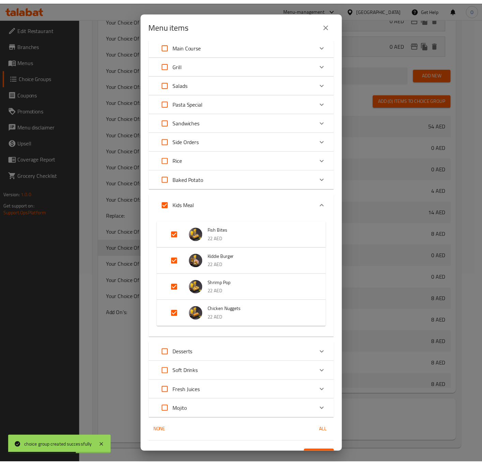
scroll to position [37, 0]
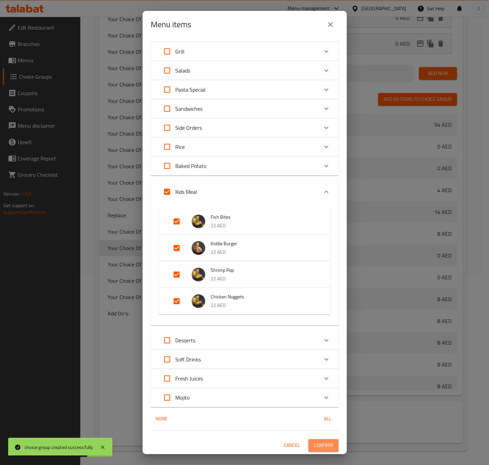
click at [314, 445] on span "Confirm" at bounding box center [323, 445] width 19 height 9
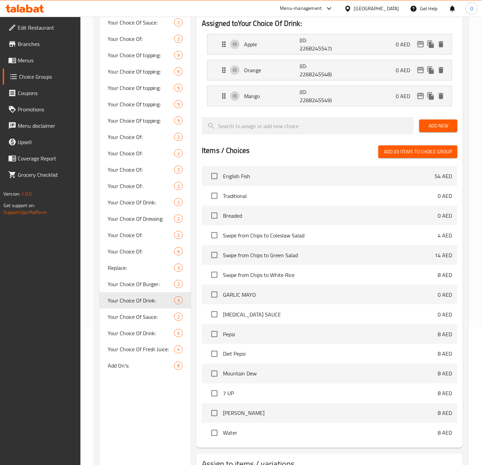
scroll to position [191, 0]
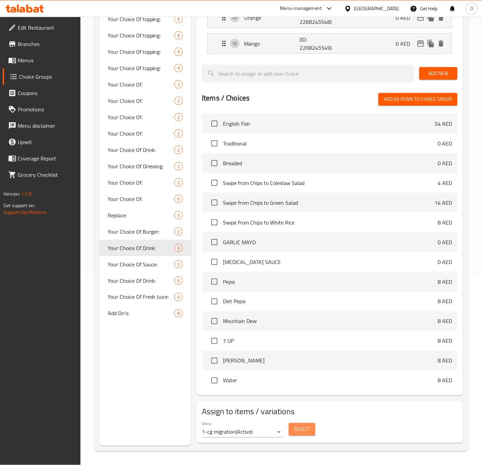
click at [301, 433] on span "Select" at bounding box center [302, 429] width 16 height 9
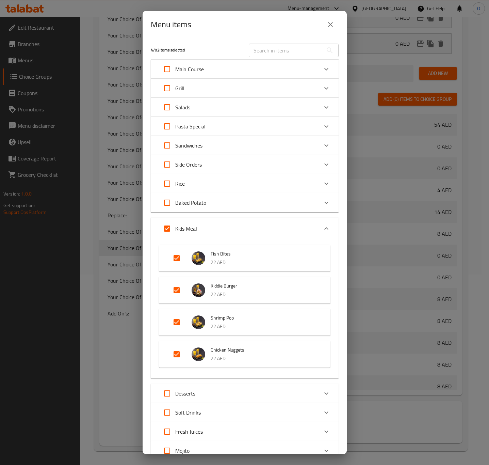
drag, startPoint x: 28, startPoint y: 105, endPoint x: 43, endPoint y: 80, distance: 29.4
click at [27, 105] on div "Menu items 4 / 82 items selected ​ Main Course English Fish 54 AED Atlantic Cod…" at bounding box center [244, 232] width 489 height 465
click at [329, 26] on icon "close" at bounding box center [331, 24] width 8 height 8
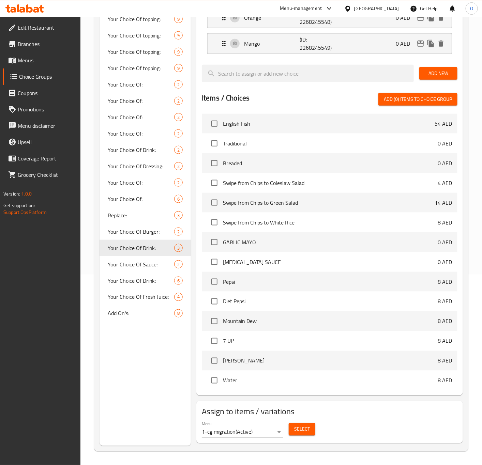
click at [32, 57] on span "Menus" at bounding box center [46, 60] width 57 height 8
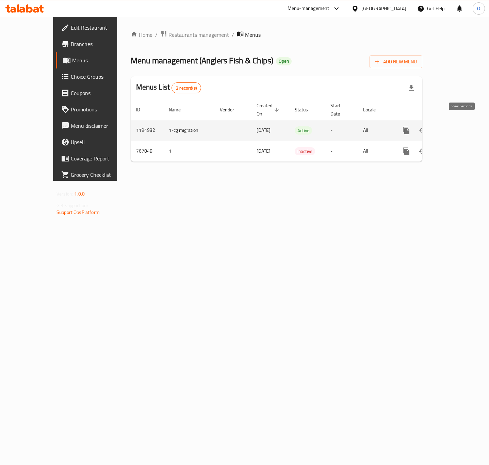
click at [460, 122] on link "enhanced table" at bounding box center [455, 130] width 16 height 16
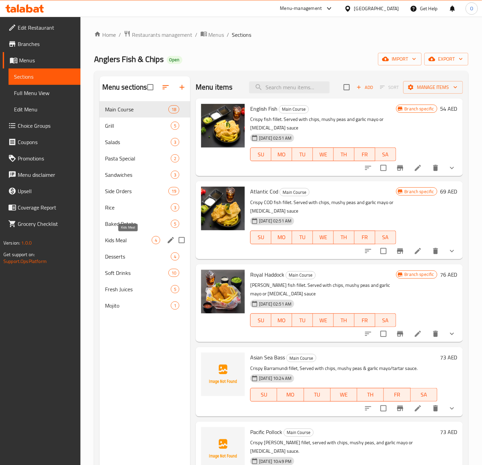
click at [135, 238] on span "Kids Meal" at bounding box center [128, 240] width 47 height 8
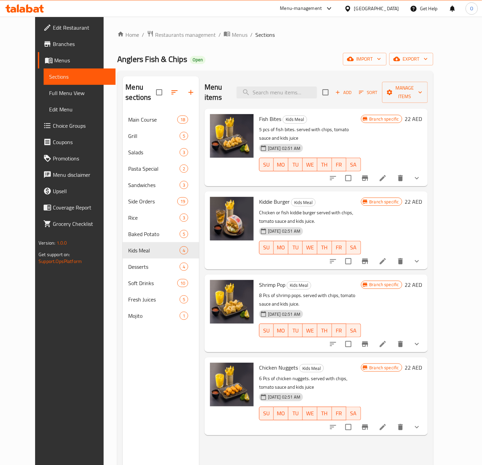
drag, startPoint x: 413, startPoint y: 393, endPoint x: 417, endPoint y: 391, distance: 4.6
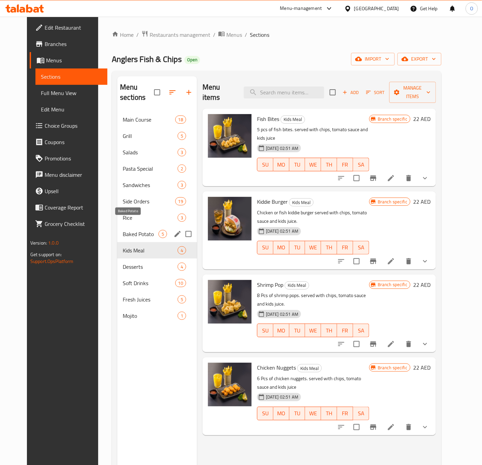
click at [143, 230] on span "Baked Potato" at bounding box center [141, 234] width 36 height 8
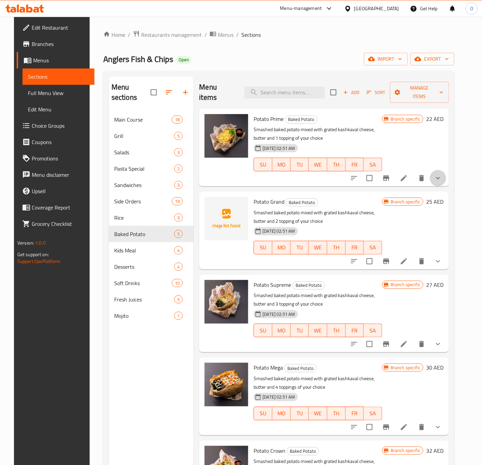
click at [446, 172] on button "show more" at bounding box center [437, 178] width 16 height 16
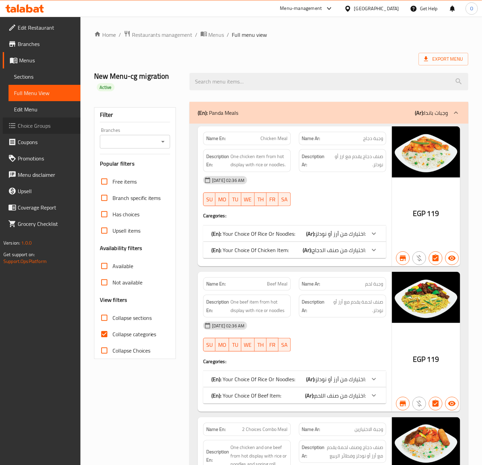
click at [62, 129] on span "Choice Groups" at bounding box center [46, 126] width 57 height 8
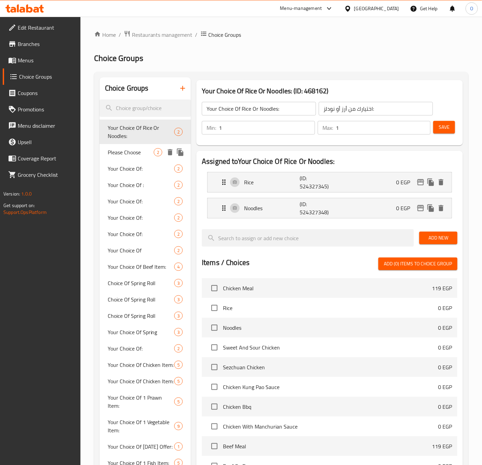
click at [148, 157] on div "Please Choose 2" at bounding box center [145, 152] width 92 height 16
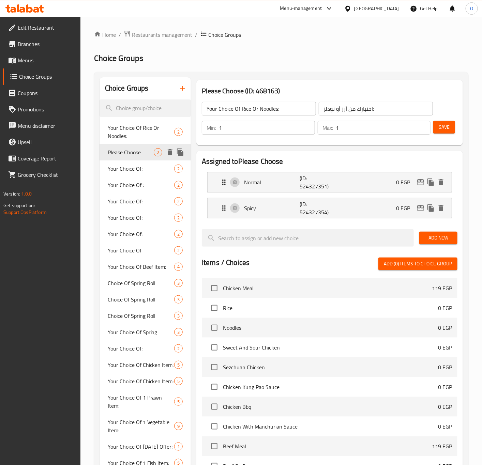
type input "Please Choose"
type input "برجاء الاختيار"
click at [131, 172] on span "Your Choice Of:" at bounding box center [131, 168] width 46 height 8
type input "Your Choice Of:"
type input "اختيارك من:"
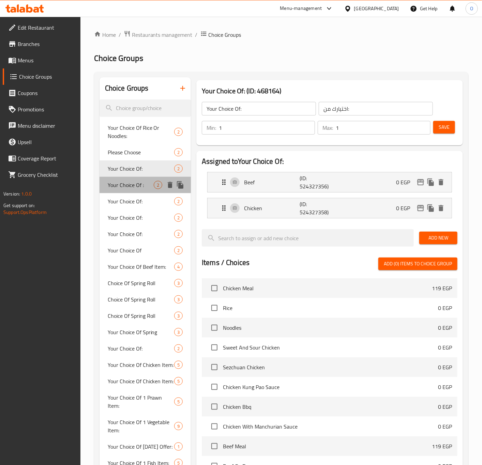
click at [142, 179] on div "Your Choice Of : 2" at bounding box center [145, 185] width 92 height 16
type input "Your Choice Of :"
type input "إختيارك من:"
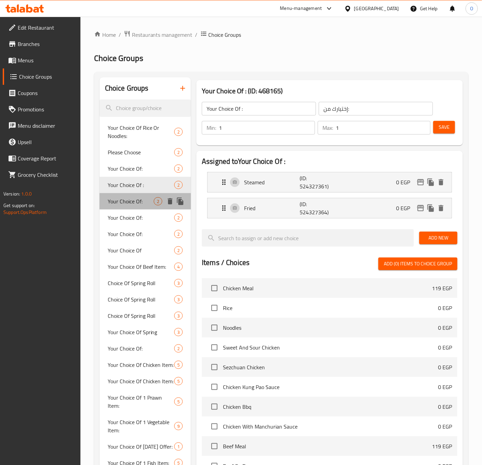
click at [150, 198] on span "Your Choice Of:" at bounding box center [131, 201] width 46 height 8
type input "Your Choice Of:"
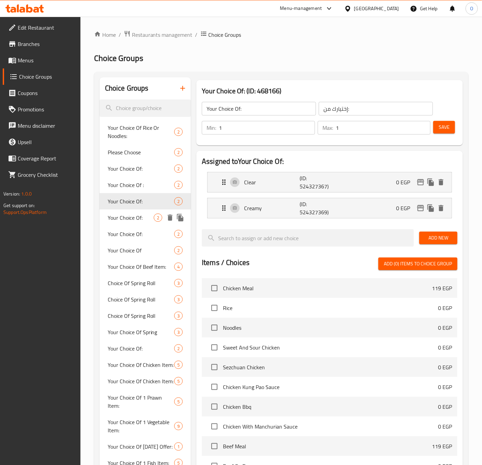
click at [131, 217] on span "Your Choice Of:" at bounding box center [131, 218] width 46 height 8
click at [122, 234] on span "Your Choice Of:" at bounding box center [131, 234] width 46 height 8
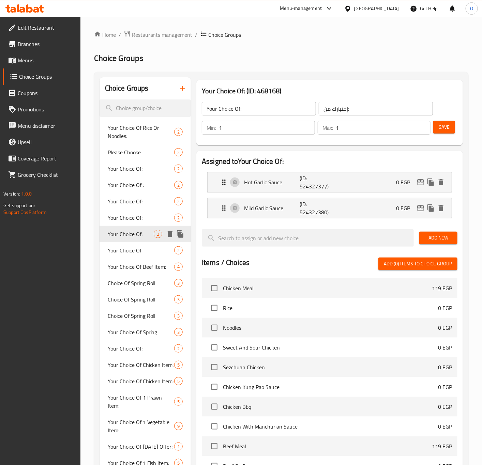
type input "اختيارك من:"
click at [125, 248] on span "Your Choice Of" at bounding box center [131, 250] width 46 height 8
type input "Your Choice Of"
type input "اختيارك من"
type input "0"
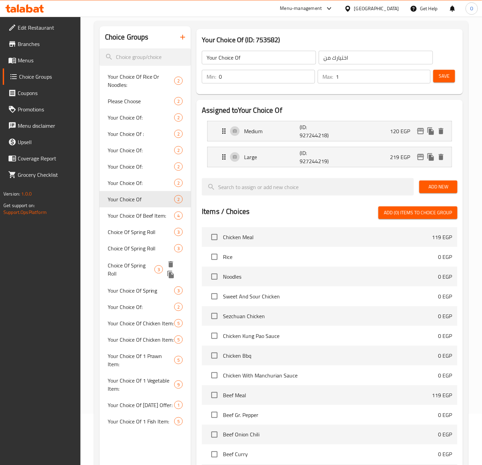
scroll to position [102, 0]
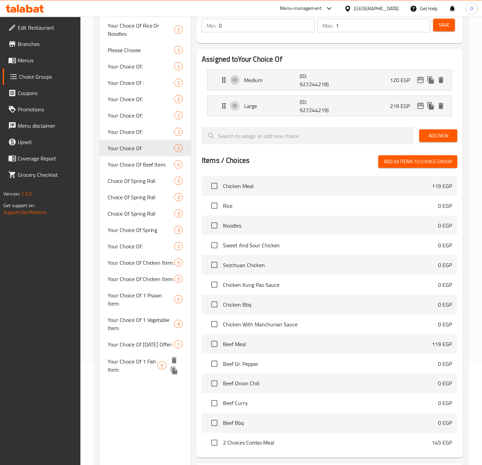
click at [133, 372] on span "Your Choice Of 1 Fish Item:" at bounding box center [133, 365] width 50 height 16
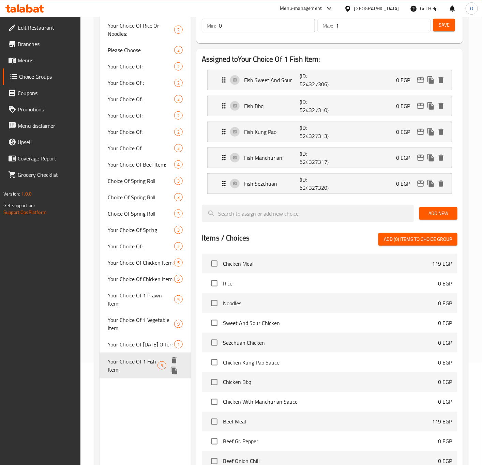
type input "Your Choice Of 1 Fish Item:"
type input "إختيارك من 1 صنف سمك:"
type input "1"
click at [134, 351] on span "Your Choice Of Ramadan Offer:" at bounding box center [133, 349] width 51 height 16
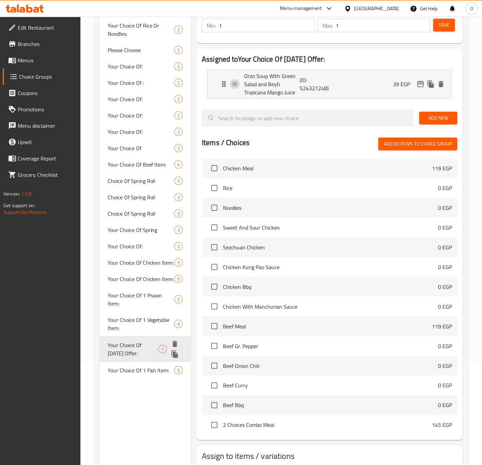
type input "Your Choice Of Ramadan Offer:"
type input "إختيارك من عرض رمضان:"
type input "0"
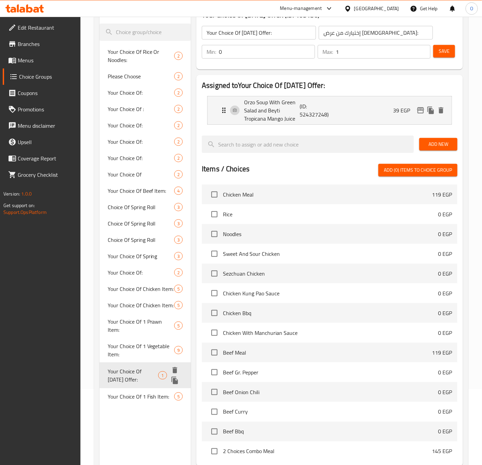
scroll to position [51, 0]
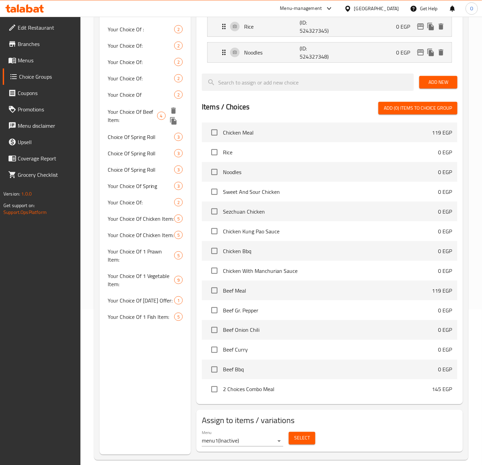
scroll to position [165, 0]
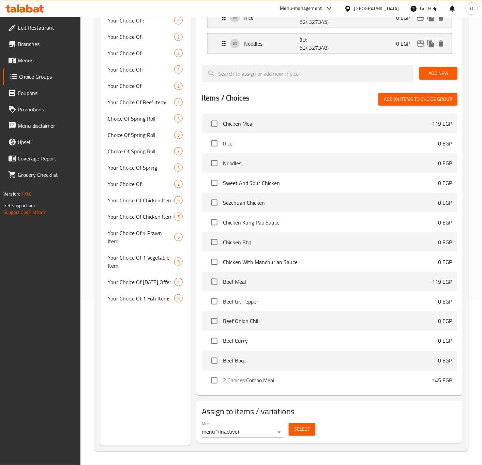
drag, startPoint x: 25, startPoint y: 62, endPoint x: 30, endPoint y: 61, distance: 5.1
click at [25, 62] on span "Menus" at bounding box center [46, 60] width 57 height 8
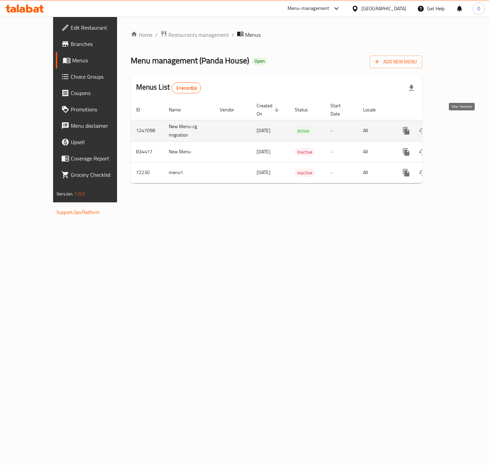
click at [457, 124] on link "enhanced table" at bounding box center [455, 131] width 16 height 16
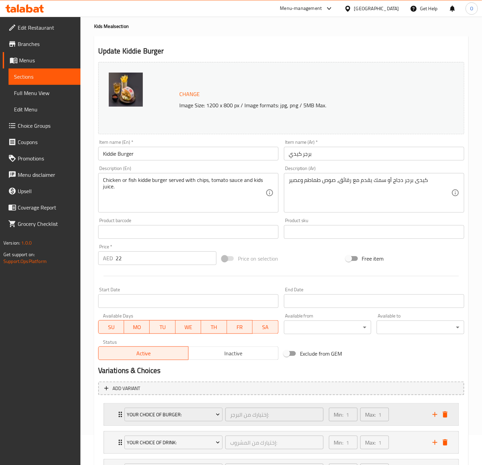
scroll to position [95, 0]
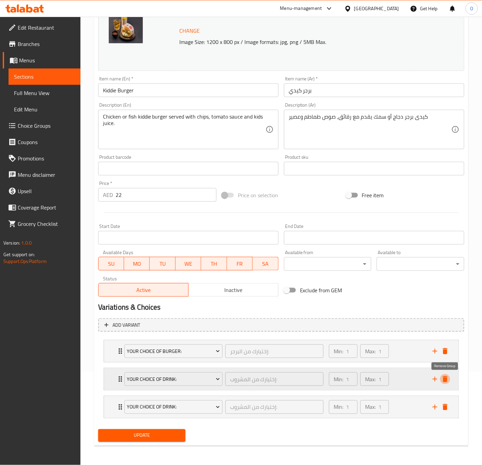
click at [447, 378] on icon "delete" at bounding box center [445, 379] width 8 height 8
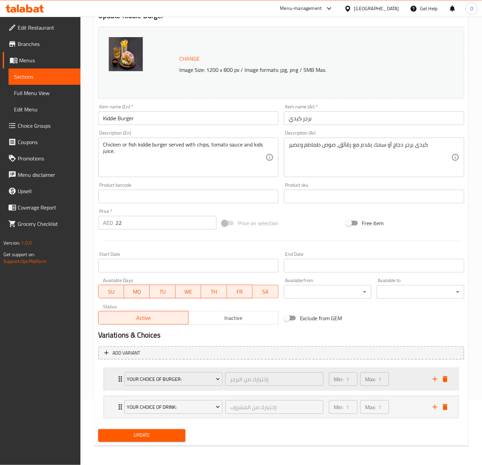
scroll to position [66, 0]
click at [113, 390] on div "Your Choice Of Drink: إختيارك من المشروب: ​ Min: 1 ​ Max: 1 ​" at bounding box center [281, 379] width 354 height 22
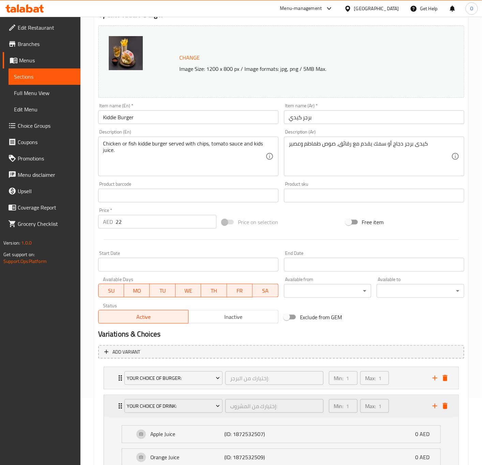
scroll to position [95, 0]
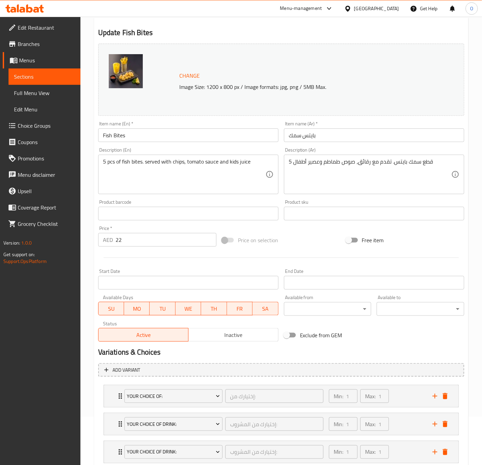
scroll to position [95, 0]
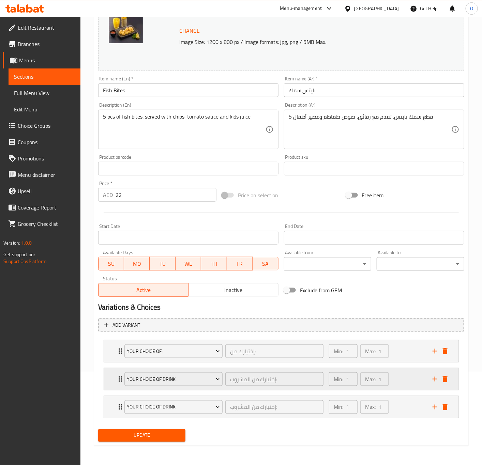
click at [105, 362] on div "Your Choice Of Drink: إختيارك من المشروب: ​ Min: 1 ​ Max: 1 ​" at bounding box center [281, 351] width 354 height 22
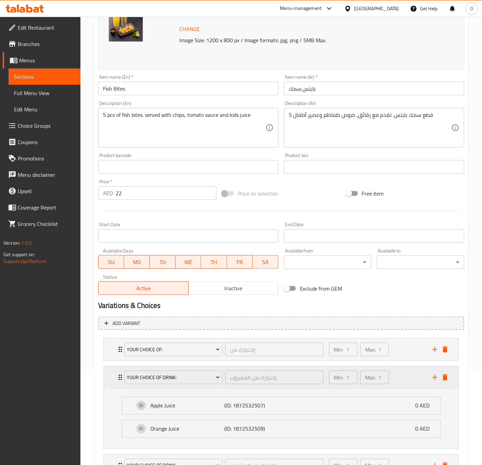
click at [105, 383] on div "Your Choice Of Drink: إختيارك من المشروب: ​ Min: 1 ​ Max: 1 ​" at bounding box center [281, 377] width 354 height 22
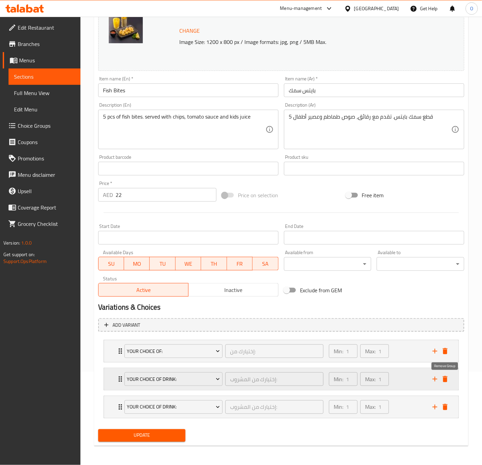
click at [447, 381] on icon "delete" at bounding box center [445, 379] width 8 height 8
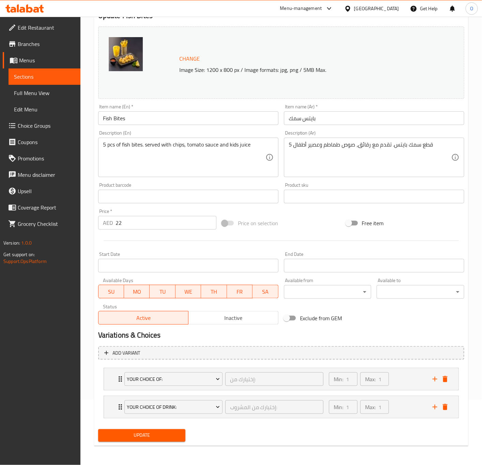
drag, startPoint x: 113, startPoint y: 437, endPoint x: 124, endPoint y: 435, distance: 10.6
click at [114, 437] on span "Update" at bounding box center [142, 435] width 77 height 9
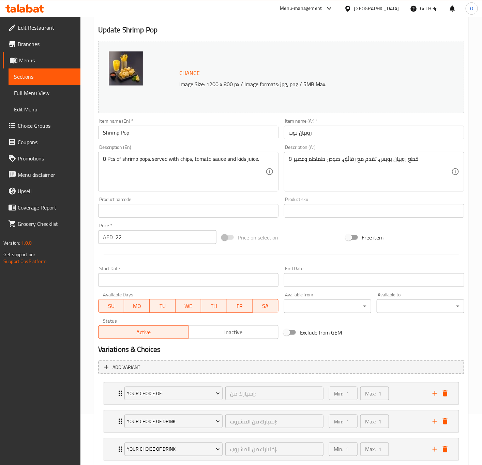
scroll to position [95, 0]
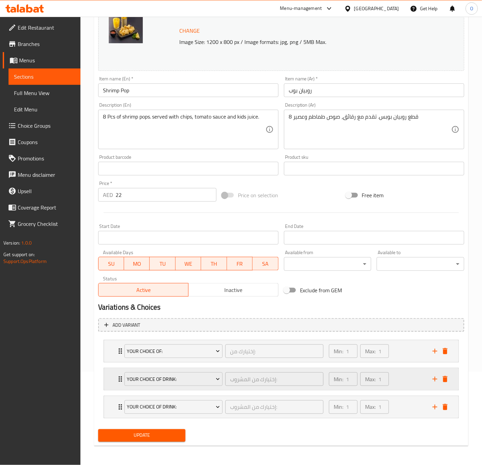
click at [109, 362] on div "Your Choice Of Drink: إختيارك من المشروب: ​ Min: 1 ​ Max: 1 ​" at bounding box center [281, 351] width 354 height 22
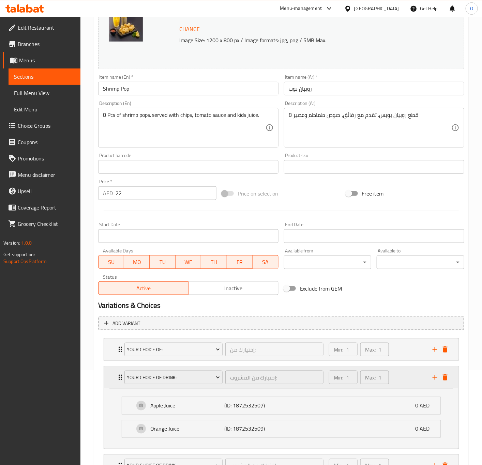
click at [109, 380] on div "Your Choice Of Drink: إختيارك من المشروب: ​ Min: 1 ​ Max: 1 ​" at bounding box center [281, 377] width 354 height 22
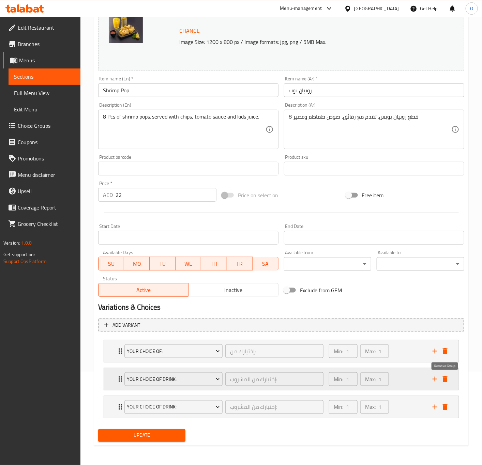
click at [448, 377] on icon "delete" at bounding box center [445, 379] width 8 height 8
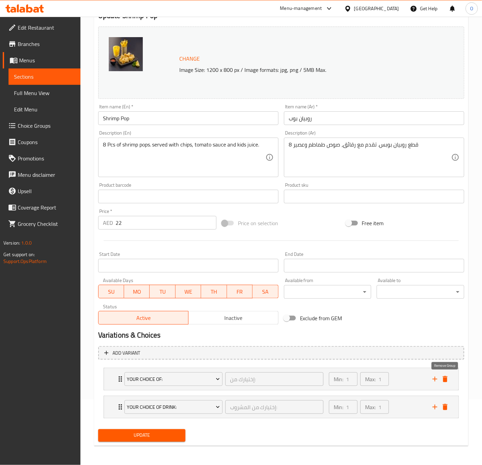
scroll to position [66, 0]
click at [110, 390] on div "Your Choice Of Drink: إختيارك من المشروب: ​ Min: 1 ​ Max: 1 ​" at bounding box center [281, 379] width 354 height 22
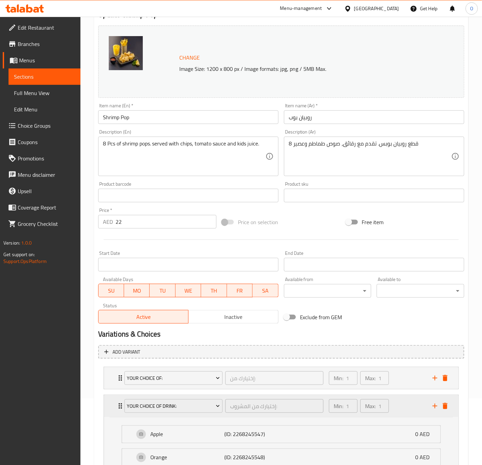
scroll to position [95, 0]
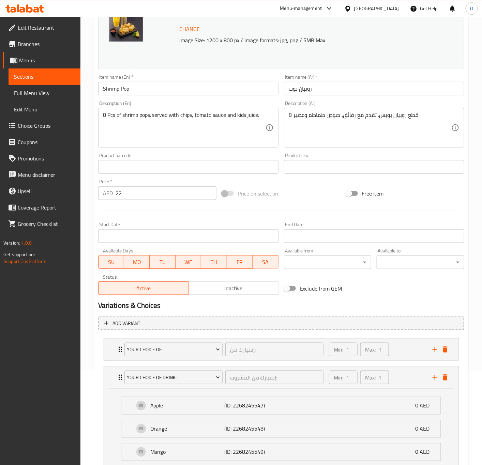
click at [104, 348] on div "Your Choice Of: إختيارك من: ​ Min: 1 ​ Max: 1 ​ TRADITIONAL BATTER (ID: 1872532…" at bounding box center [281, 349] width 355 height 22
click at [104, 348] on div "Your Choice Of: إختيارك من: ​ Min: 1 ​ Max: 1 ​" at bounding box center [281, 350] width 354 height 22
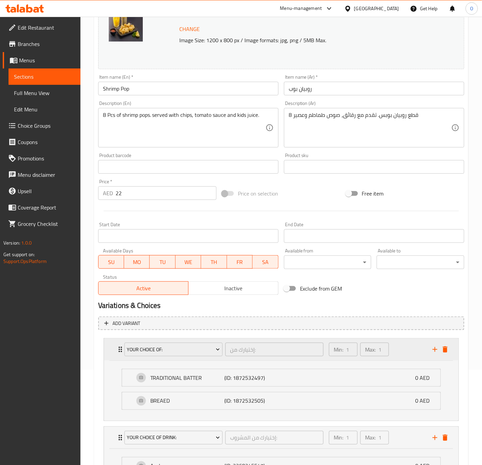
click at [110, 348] on div "Your Choice Of: إختيارك من: ​ Min: 1 ​ Max: 1 ​" at bounding box center [281, 350] width 354 height 22
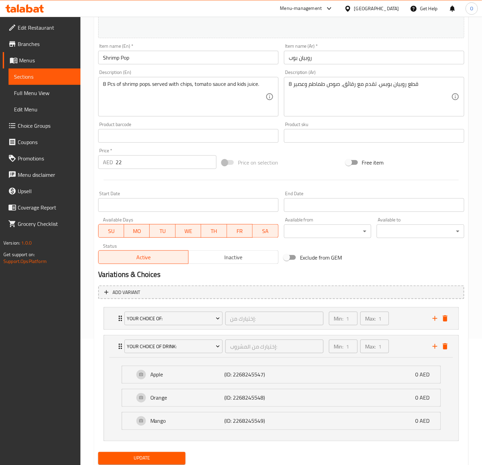
scroll to position [151, 0]
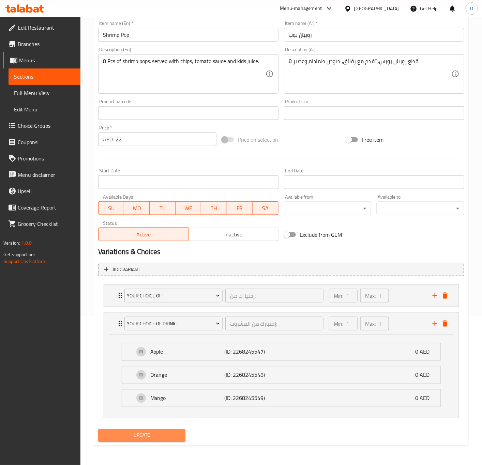
click at [173, 439] on span "Update" at bounding box center [142, 435] width 77 height 9
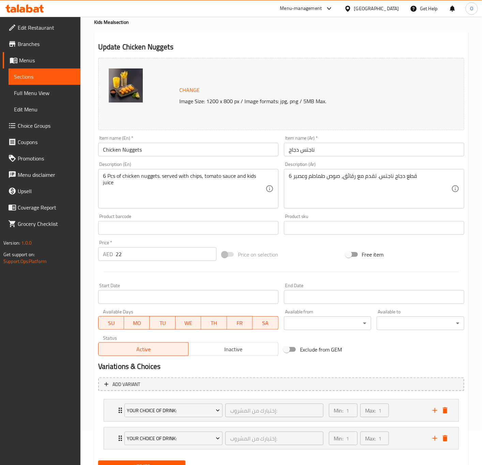
scroll to position [66, 0]
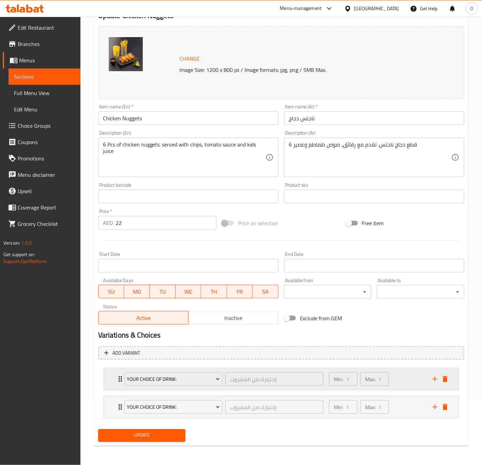
click at [110, 378] on div "Your Choice Of Drink: إختيارك من المشروب: ​ Min: 1 ​ Max: 1 ​" at bounding box center [281, 379] width 354 height 22
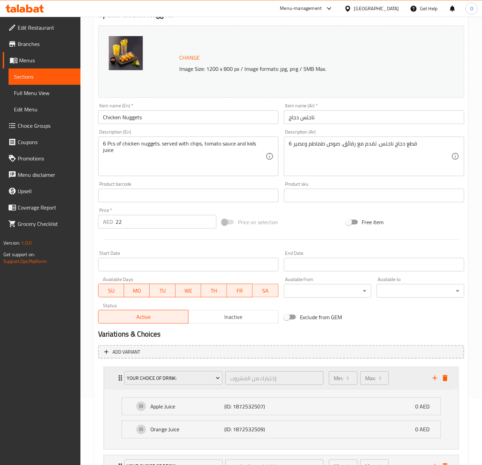
click at [450, 379] on div "Your Choice Of Drink: إختيارك من المشروب: ​ Min: 1 ​ Max: 1 ​" at bounding box center [281, 378] width 354 height 22
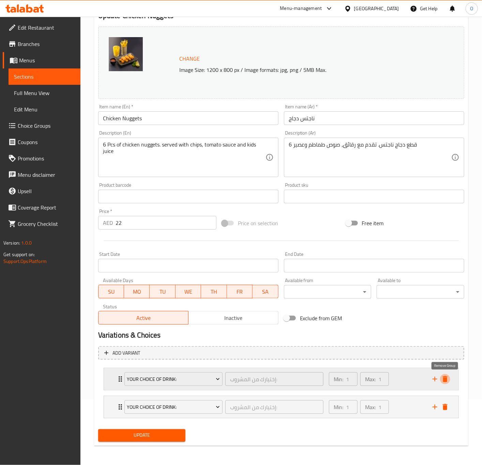
click at [445, 376] on icon "delete" at bounding box center [444, 379] width 5 height 6
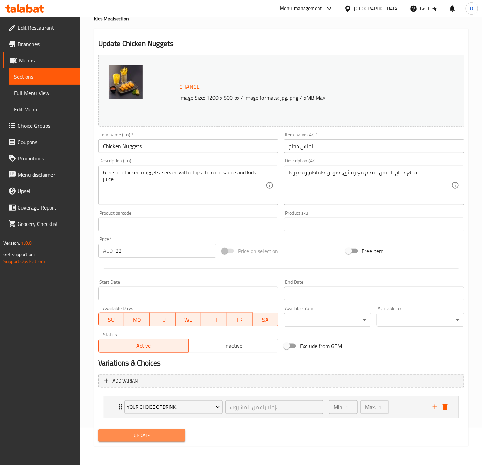
click at [121, 438] on span "Update" at bounding box center [142, 435] width 77 height 9
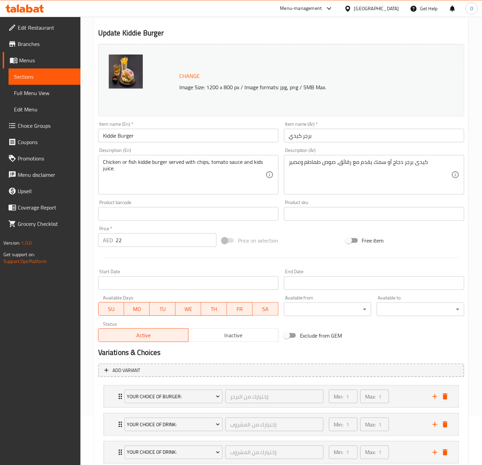
scroll to position [95, 0]
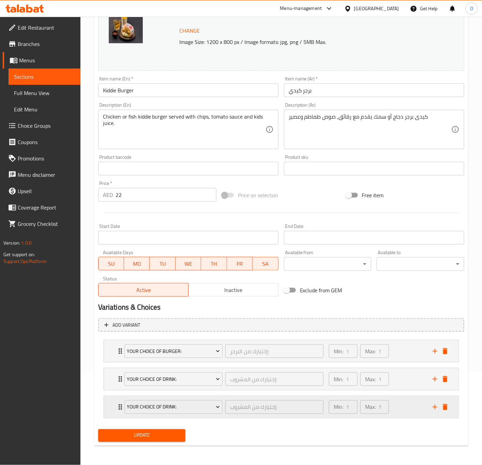
click at [112, 362] on div "Your Choice Of Drink: إختيارك من المشروب: ​ Min: 1 ​ Max: 1 ​" at bounding box center [281, 351] width 354 height 22
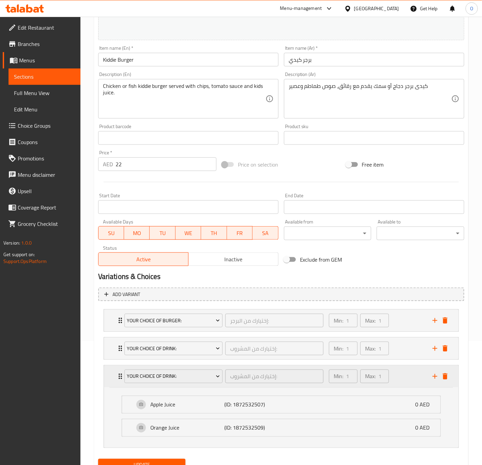
scroll to position [156, 0]
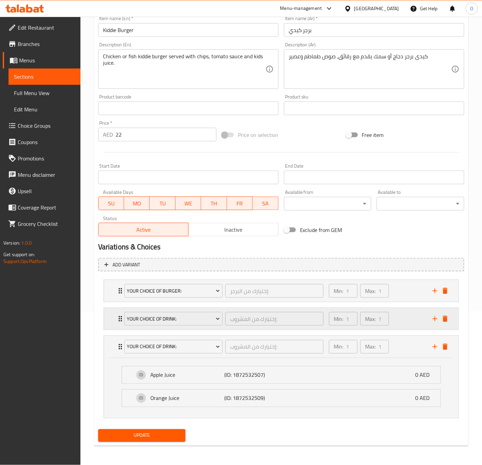
click at [110, 302] on div "Your Choice Of Drink: إختيارك من المشروب: ​ Min: 1 ​ Max: 1 ​" at bounding box center [281, 291] width 354 height 22
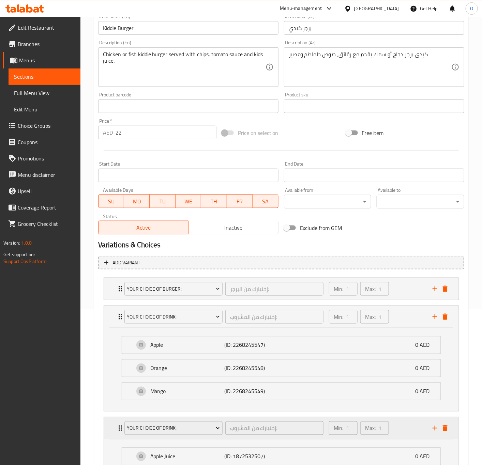
scroll to position [207, 0]
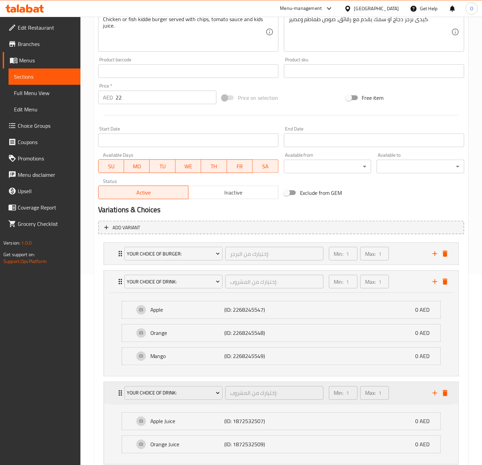
click at [448, 430] on div "Your Choice Of Drink: إختيارك من المشروب: ​ Min: 1 ​ Max: 1 ​ Apple Juice (ID: …" at bounding box center [281, 423] width 354 height 82
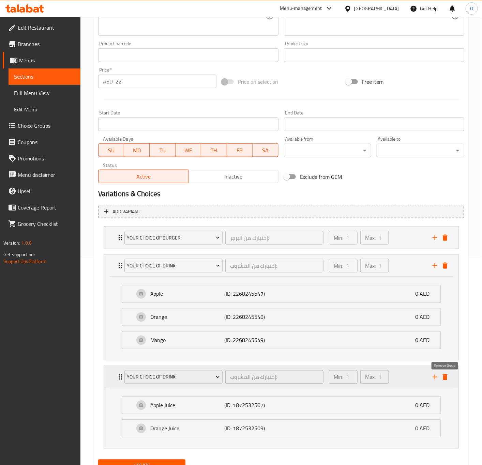
click at [445, 380] on icon "delete" at bounding box center [444, 377] width 5 height 6
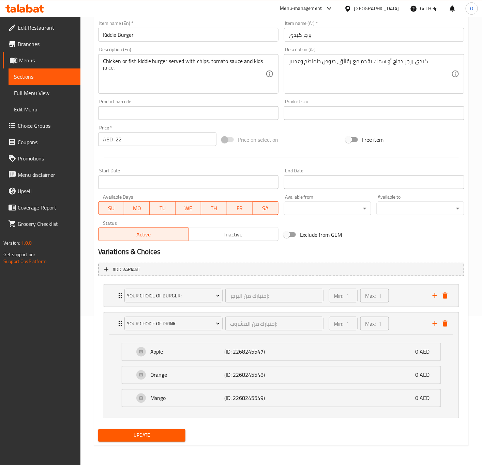
scroll to position [151, 0]
click at [129, 438] on span "Update" at bounding box center [142, 435] width 77 height 9
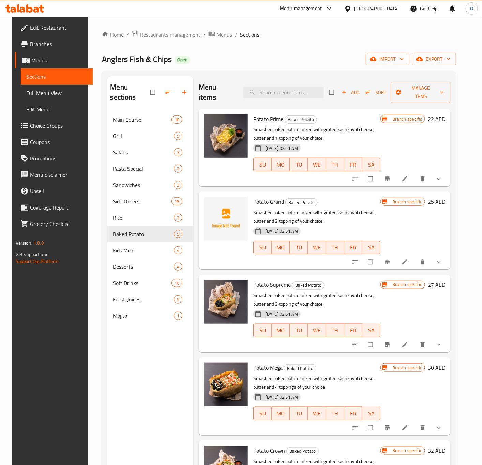
click at [446, 255] on button "show more" at bounding box center [439, 261] width 16 height 15
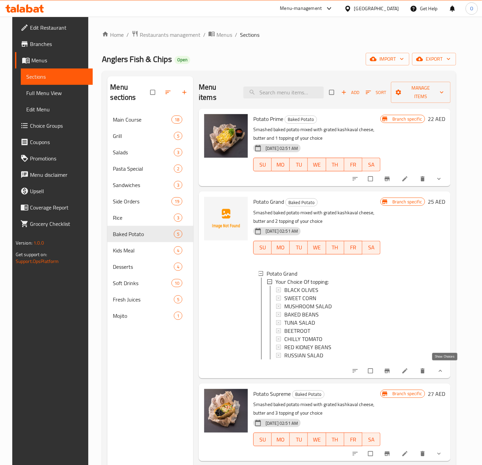
click at [443, 368] on icon "show more" at bounding box center [440, 370] width 7 height 7
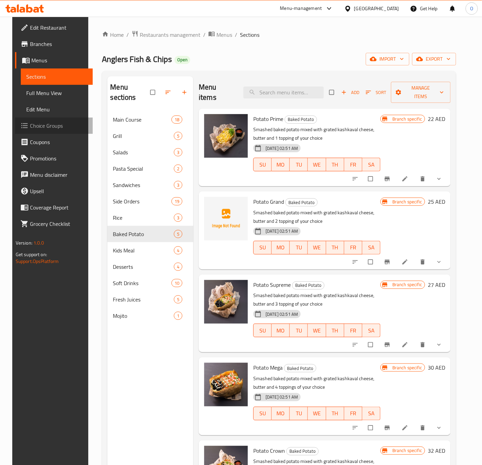
click at [33, 127] on span "Choice Groups" at bounding box center [58, 126] width 57 height 8
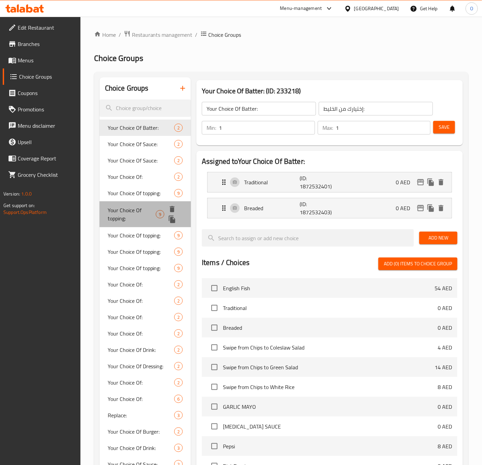
click at [121, 215] on span "Your Choice Of topping:" at bounding box center [132, 214] width 48 height 16
type input "Your Choice Of topping:"
type input "إختيارك من التوبينج:"
type input "2"
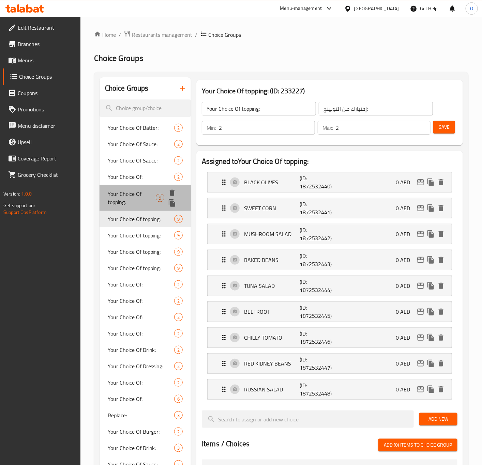
click at [129, 193] on span "Your Choice Of topping:" at bounding box center [132, 198] width 48 height 16
type input "1"
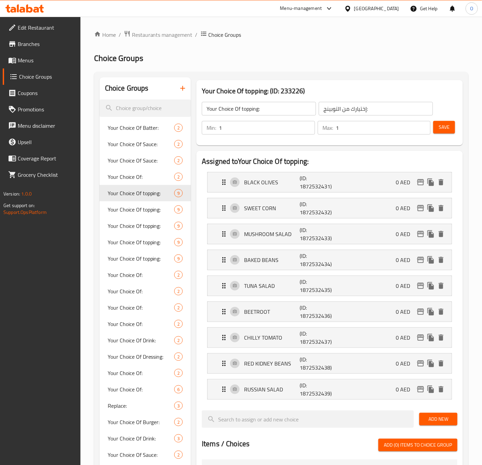
drag, startPoint x: 277, startPoint y: 99, endPoint x: 253, endPoint y: 112, distance: 27.0
click at [277, 98] on div "Your Choice Of topping: ​ إختيارك من التوبينج: ​" at bounding box center [317, 109] width 239 height 22
click at [253, 112] on input "Your Choice Of topping:" at bounding box center [259, 109] width 114 height 14
click at [264, 106] on input "Your Choice Of topping:" at bounding box center [259, 109] width 114 height 14
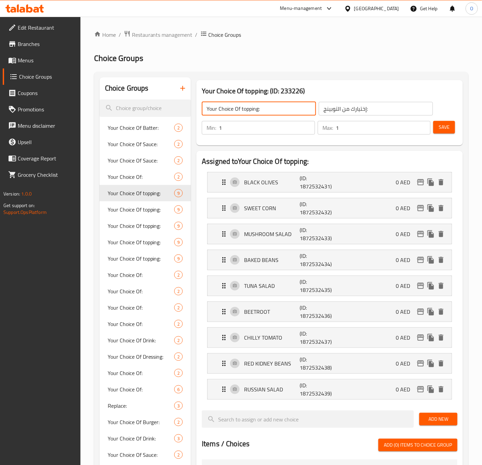
click at [264, 106] on input "Your Choice Of topping:" at bounding box center [259, 109] width 114 height 14
drag, startPoint x: 264, startPoint y: 106, endPoint x: 253, endPoint y: 110, distance: 11.3
click at [253, 110] on input "Your Choice Of topping:" at bounding box center [259, 109] width 114 height 14
click at [251, 111] on input "Your Choice Of topping:" at bounding box center [259, 109] width 114 height 14
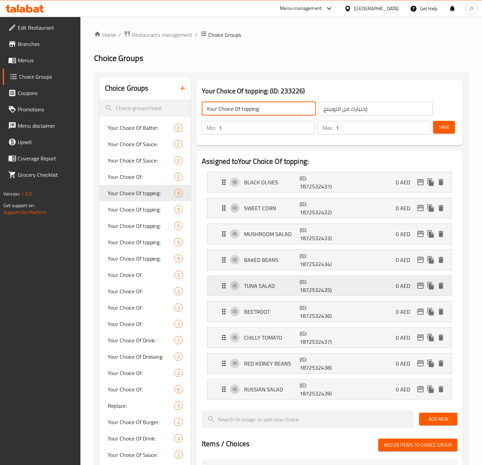
type input "Your Choice Of Topping:"
click at [332, 111] on input "إختيارك من التوبينج:" at bounding box center [375, 109] width 114 height 14
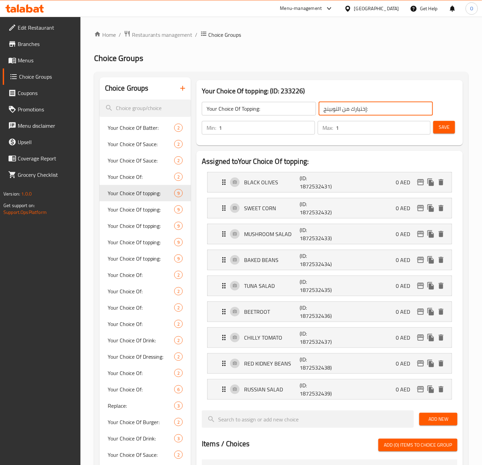
click at [332, 111] on input "إختيارك من التوبينج:" at bounding box center [375, 109] width 114 height 14
click at [247, 180] on p "BLACK OLIVES" at bounding box center [272, 182] width 56 height 8
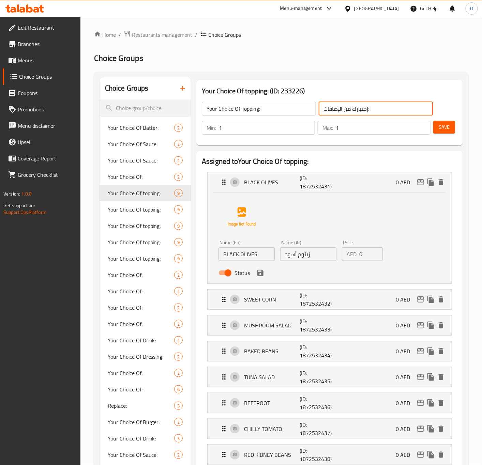
type input "إختيارك من الإضافات:"
click at [262, 251] on input "BLACK OLIVES" at bounding box center [246, 254] width 56 height 14
type input "Black Olives"
drag, startPoint x: 312, startPoint y: 253, endPoint x: 308, endPoint y: 254, distance: 4.2
click at [312, 254] on input "زيتوم أسود" at bounding box center [308, 254] width 56 height 14
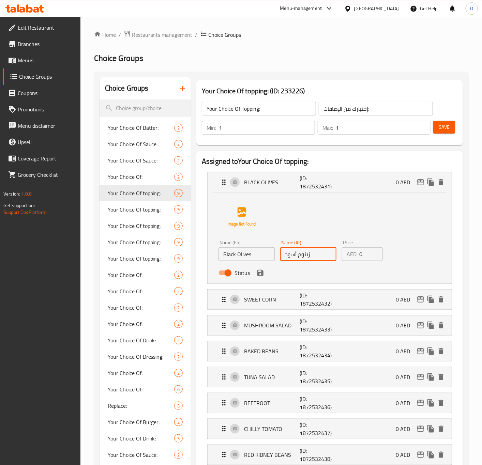
drag, startPoint x: 302, startPoint y: 255, endPoint x: 298, endPoint y: 259, distance: 5.9
click at [298, 259] on input "زيتوم أسود" at bounding box center [308, 254] width 56 height 14
click at [261, 270] on icon "save" at bounding box center [260, 273] width 6 height 6
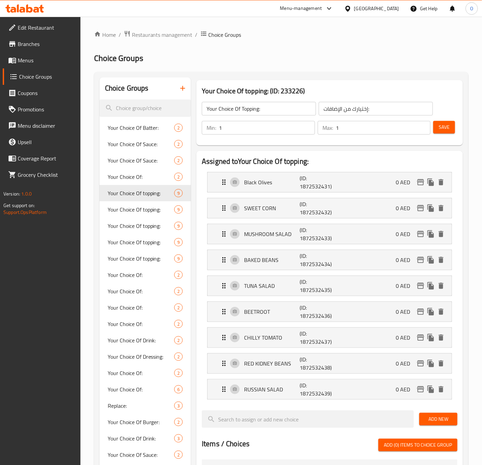
type input "زيتون أسود"
click at [271, 207] on p "SWEET CORN" at bounding box center [272, 208] width 56 height 8
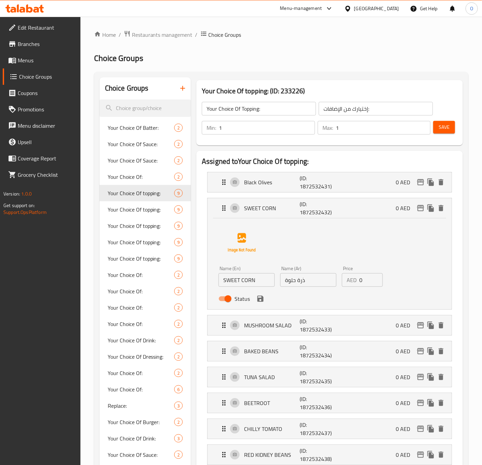
click at [256, 277] on input "SWEET CORN" at bounding box center [246, 280] width 56 height 14
type input "Sweet Corn"
click at [260, 300] on icon "save" at bounding box center [260, 299] width 8 height 8
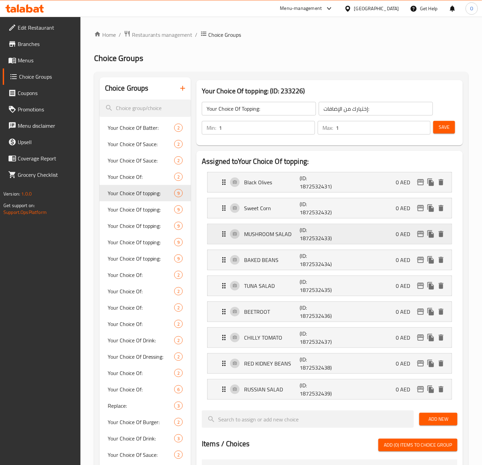
click at [272, 230] on p "MUSHROOM SALAD" at bounding box center [272, 234] width 56 height 8
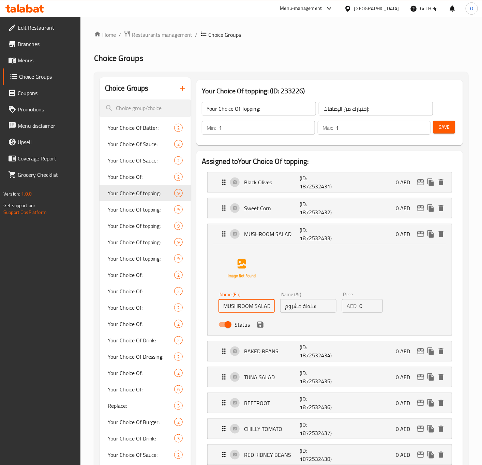
click at [256, 313] on input "MUSHROOM SALAD" at bounding box center [246, 306] width 56 height 14
type input "Mushroom Salad"
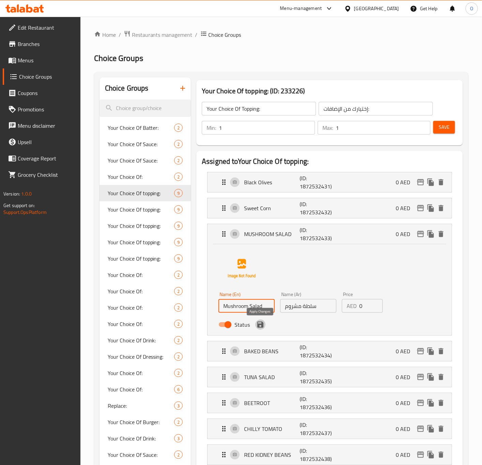
click at [264, 322] on icon "save" at bounding box center [260, 324] width 8 height 8
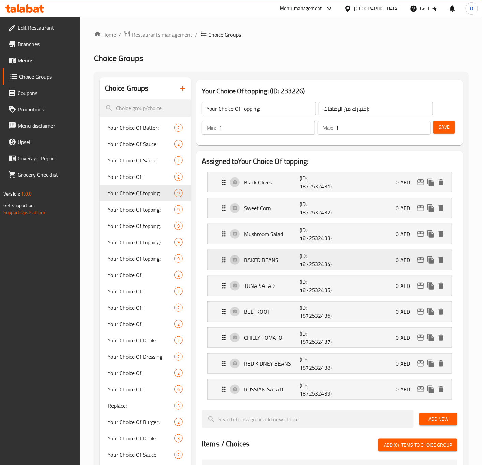
click at [285, 264] on p "BAKED BEANS" at bounding box center [272, 260] width 56 height 8
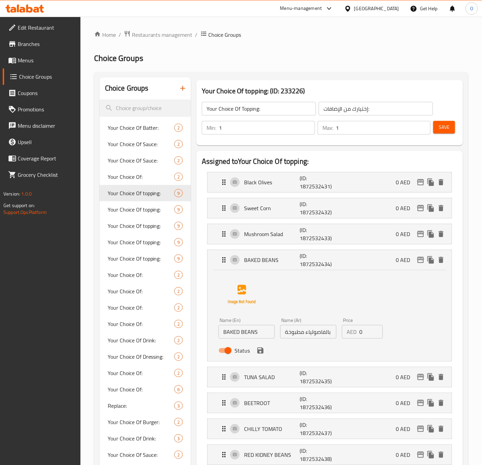
click at [264, 326] on input "BAKED BEANS" at bounding box center [246, 332] width 56 height 14
click at [262, 328] on input "BAKED BEANS" at bounding box center [246, 332] width 56 height 14
type input "Baked Beans"
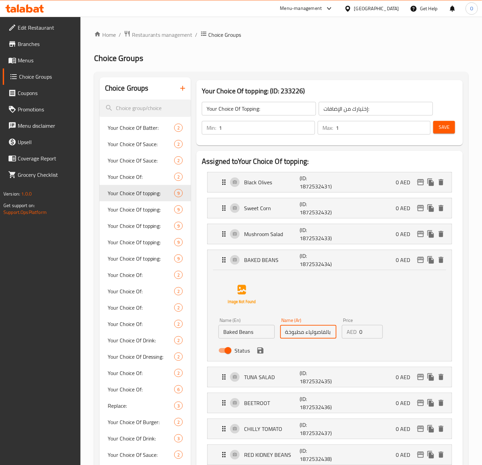
click at [325, 332] on input "بالفاصولياء مطبوخة" at bounding box center [308, 332] width 56 height 14
click at [257, 352] on icon "save" at bounding box center [260, 350] width 6 height 6
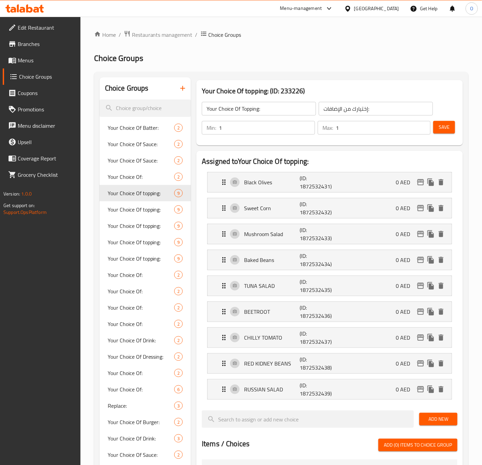
type input "فاصولياء مطبوخة"
click at [252, 276] on div "TUNA SALAD (ID: 1872532435) 0 AED Name (En) TUNA SALAD Name (En) Name (Ar) سلطة…" at bounding box center [329, 286] width 245 height 20
click at [250, 286] on p "TUNA SALAD" at bounding box center [272, 286] width 56 height 8
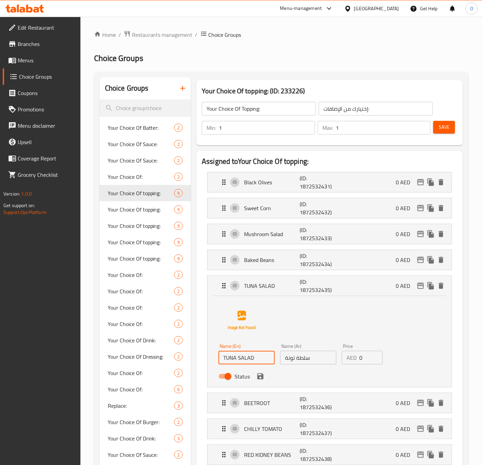
click at [258, 363] on input "TUNA SALAD" at bounding box center [246, 358] width 56 height 14
type input "Tuna Salad"
click at [264, 380] on icon "save" at bounding box center [260, 376] width 8 height 8
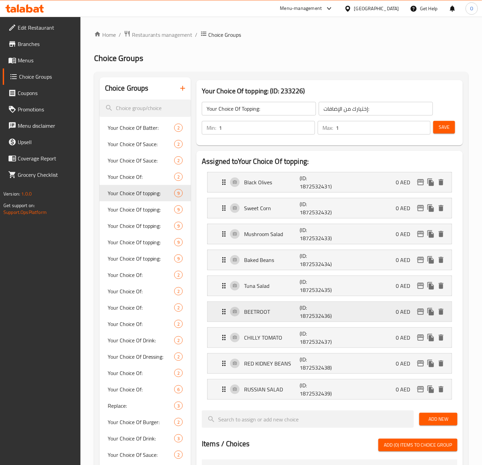
click at [267, 319] on div "BEETROOT (ID: 1872532436) 0 AED" at bounding box center [331, 312] width 223 height 20
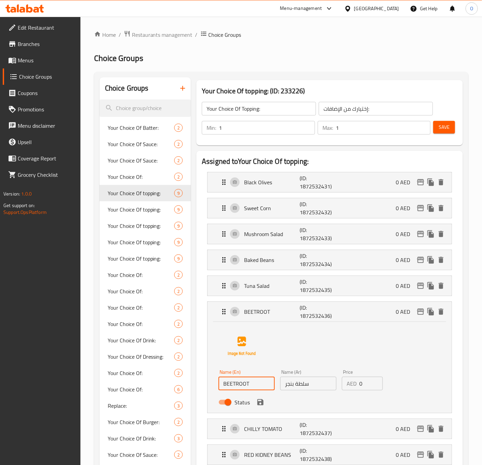
click at [232, 390] on input "BEETROOT" at bounding box center [246, 384] width 56 height 14
click at [230, 387] on input "BEETROOT" at bounding box center [246, 384] width 56 height 14
type input "Beetroot"
click at [260, 404] on icon "save" at bounding box center [260, 402] width 6 height 6
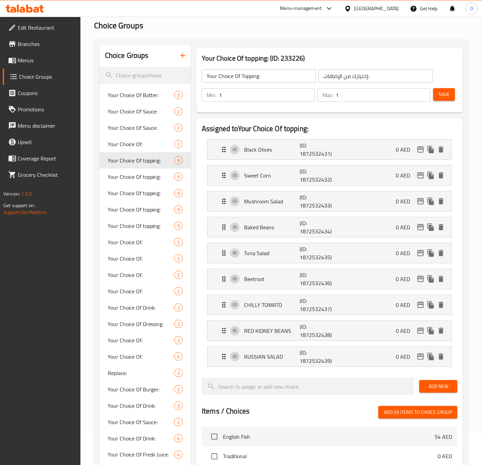
scroll to position [51, 0]
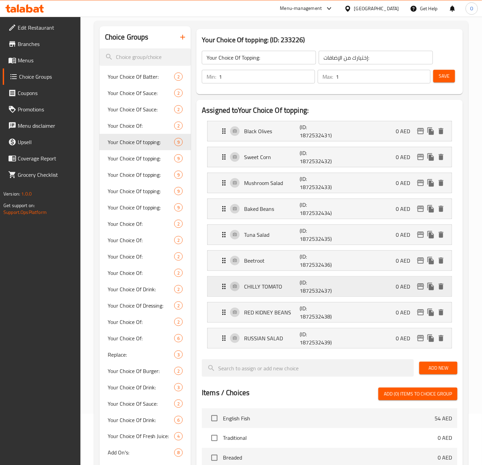
click at [246, 287] on p "CHILLY TOMATO" at bounding box center [272, 286] width 56 height 8
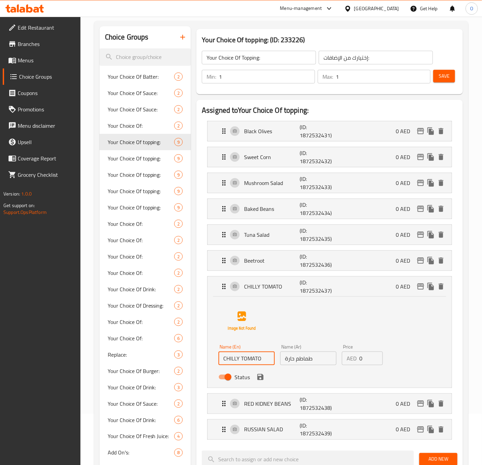
click at [242, 365] on input "CHILLY TOMATO" at bounding box center [246, 358] width 56 height 14
type input "Chilly Tomato"
click at [262, 377] on icon "save" at bounding box center [260, 377] width 6 height 6
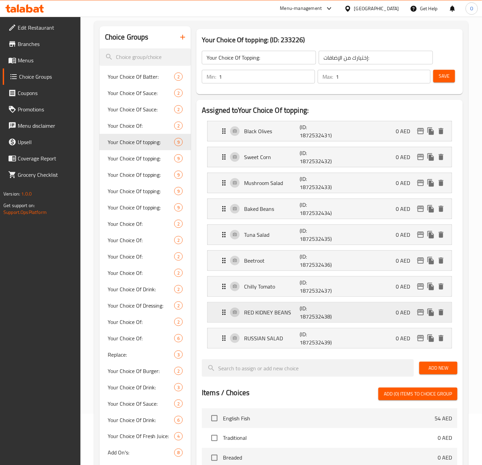
click at [248, 314] on p "RED KIDNEY BEANS" at bounding box center [272, 312] width 56 height 8
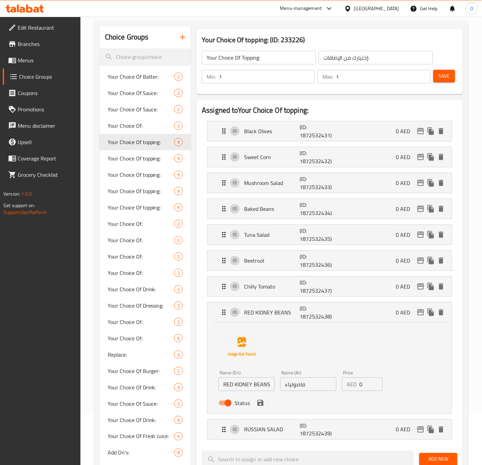
click at [241, 379] on div "Name (En) RED KIDNEY BEANS Name (En)" at bounding box center [246, 380] width 56 height 21
click at [235, 387] on input "RED KIDNEY BEANS" at bounding box center [246, 384] width 56 height 14
type input "Red Kidney Beans"
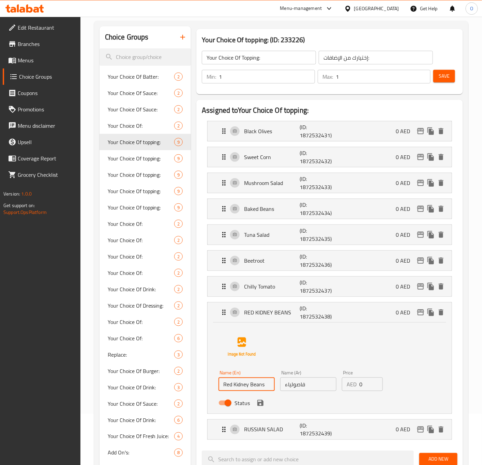
click at [308, 389] on input "فاصولياء" at bounding box center [308, 384] width 56 height 14
paste input "حمراء"
click at [260, 403] on icon "save" at bounding box center [260, 403] width 6 height 6
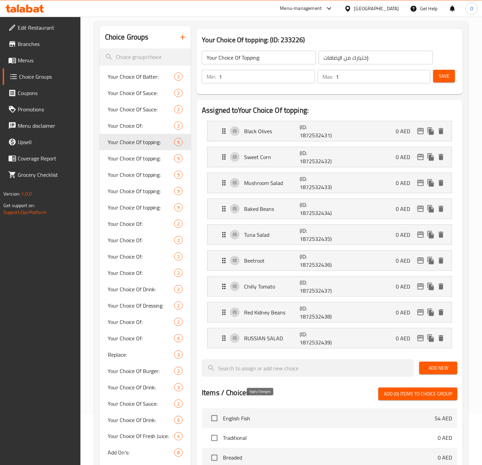
type input "فاصولياء حمراء"
click at [247, 351] on li "RUSSIAN SALAD (ID: 1872532439) 0 AED Name (En) RUSSIAN SALAD Name (En) Name (Ar…" at bounding box center [329, 338] width 255 height 26
click at [254, 346] on div "RUSSIAN SALAD (ID: 1872532439) 0 AED" at bounding box center [331, 338] width 223 height 20
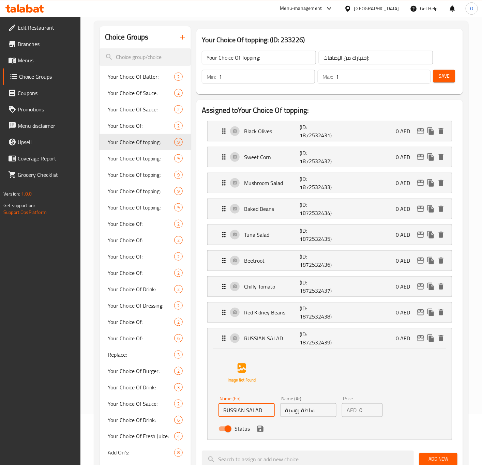
click at [240, 409] on input "RUSSIAN SALAD" at bounding box center [246, 410] width 56 height 14
type input "Russian Salad"
click at [262, 434] on button "save" at bounding box center [260, 429] width 10 height 10
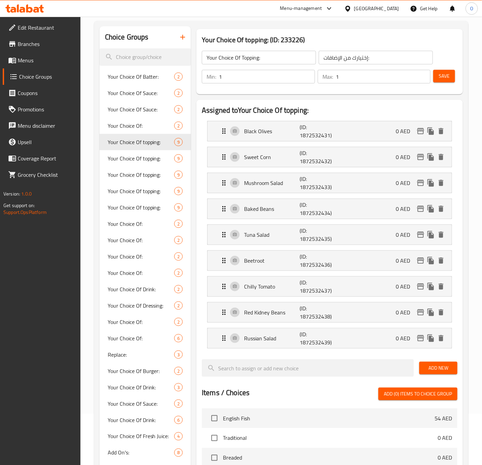
click at [453, 369] on button "Add New" at bounding box center [438, 368] width 38 height 13
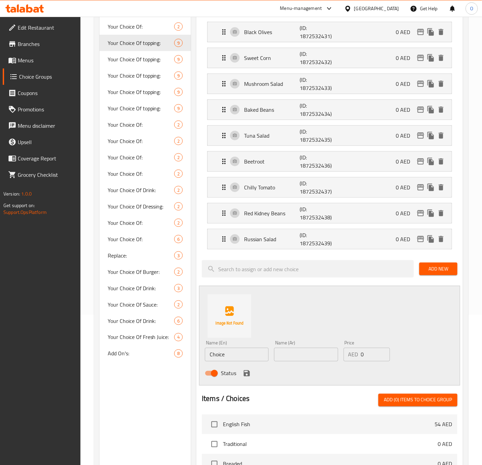
scroll to position [153, 0]
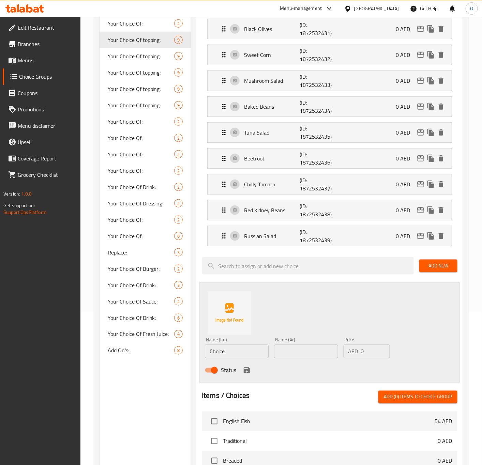
click at [219, 354] on input "Choice" at bounding box center [237, 352] width 64 height 14
paste input "UCUMBER PICKLE"
click at [230, 356] on input "CUCUMBER PICKLE" at bounding box center [237, 352] width 64 height 14
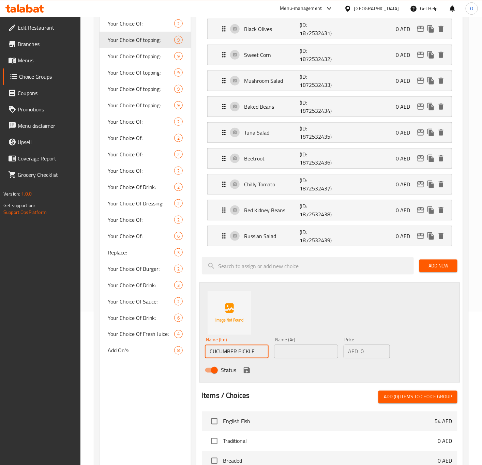
click at [230, 356] on input "CUCUMBER PICKLE" at bounding box center [237, 352] width 64 height 14
type input "Cucumber Pickle"
click at [312, 352] on input "text" at bounding box center [306, 352] width 64 height 14
type input "خيار مخلل"
click at [246, 369] on icon "save" at bounding box center [246, 370] width 8 height 8
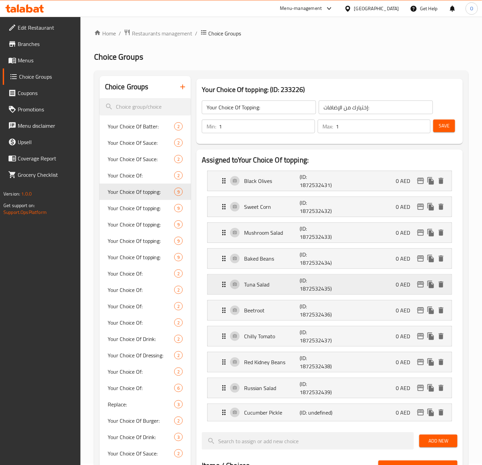
scroll to position [0, 0]
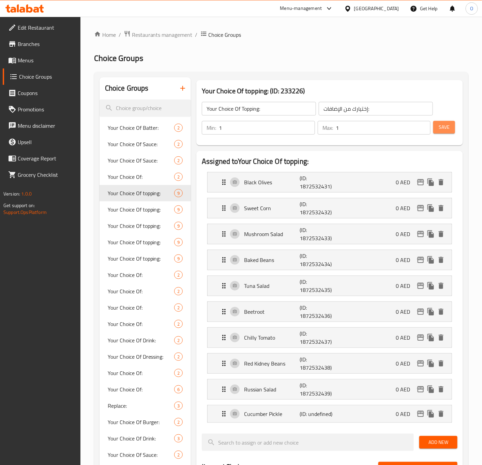
click at [447, 129] on span "Save" at bounding box center [443, 127] width 11 height 9
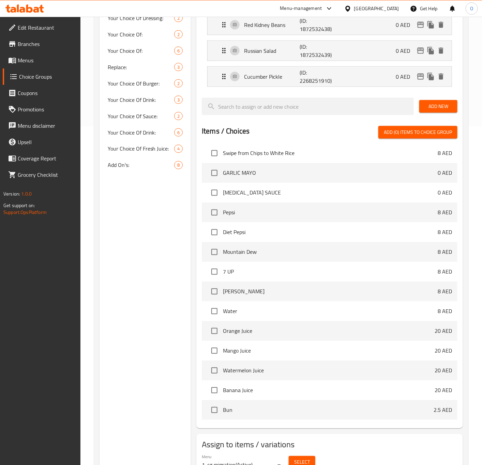
scroll to position [358, 0]
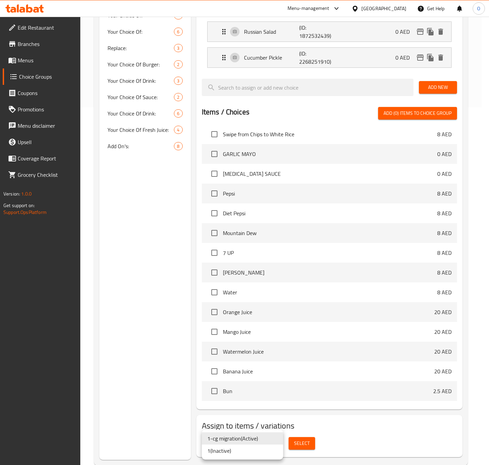
click at [100, 404] on div at bounding box center [244, 232] width 489 height 465
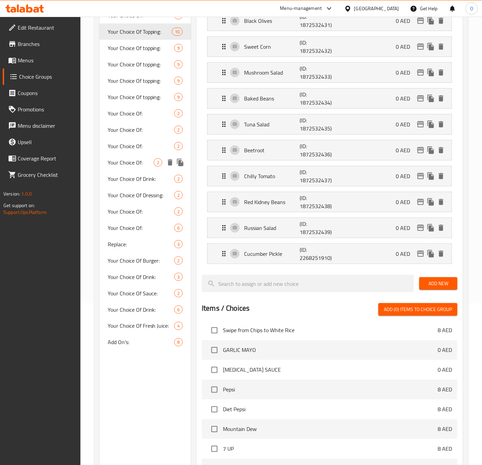
scroll to position [102, 0]
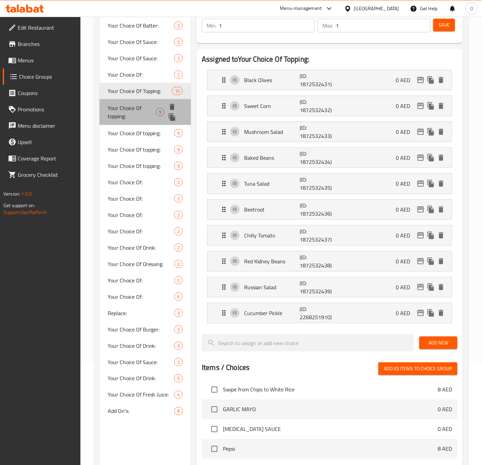
click at [138, 112] on span "Your Choice Of topping:" at bounding box center [132, 112] width 48 height 16
type input "Your Choice Of topping:"
type input "إختيارك من التوبينج:"
type input "2"
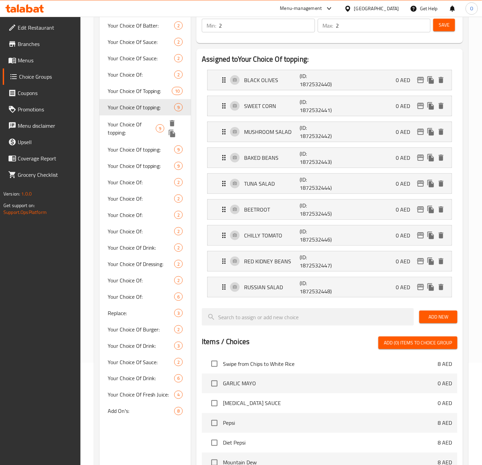
scroll to position [0, 0]
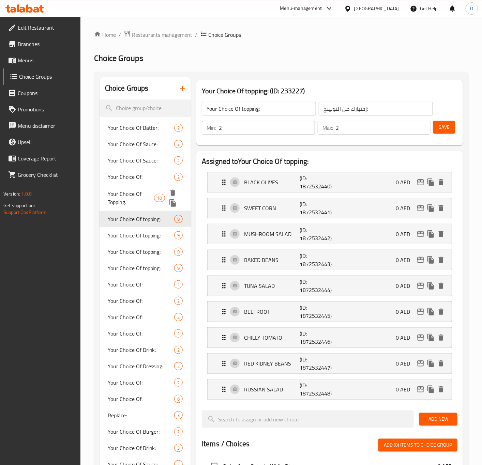
click at [135, 204] on span "Your Choice Of Topping:" at bounding box center [131, 198] width 46 height 16
type input "Your Choice Of Topping:"
type input "إختيارك من الإضافات:"
type input "1"
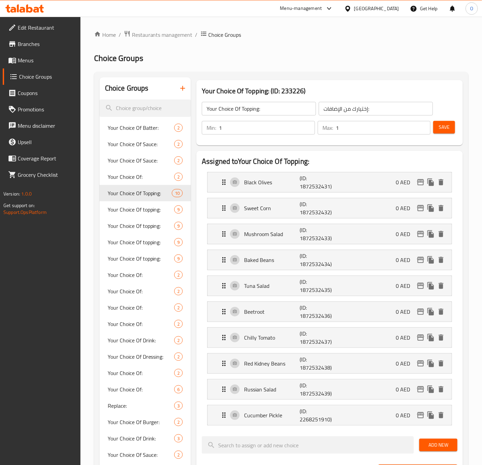
click at [250, 103] on input "Your Choice Of Topping:" at bounding box center [259, 109] width 114 height 14
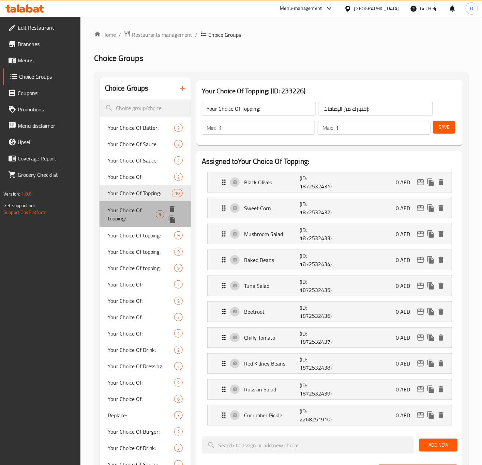
click at [150, 215] on span "Your Choice Of topping:" at bounding box center [132, 214] width 48 height 16
type input "Your Choice Of topping:"
type input "إختيارك من التوبينج:"
type input "2"
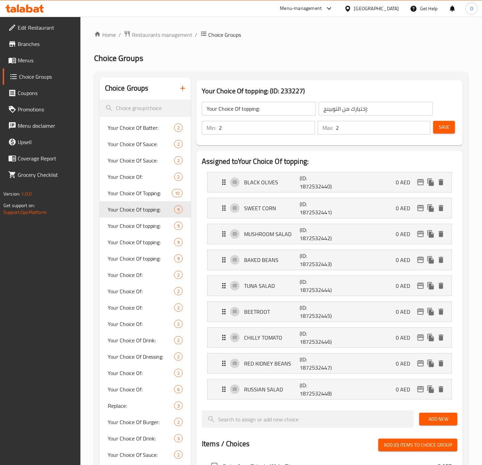
click at [270, 107] on input "Your Choice Of topping:" at bounding box center [259, 109] width 114 height 14
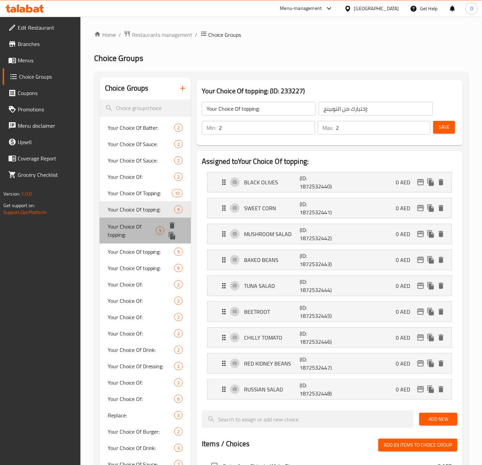
click at [152, 228] on span "Your Choice Of topping:" at bounding box center [132, 230] width 48 height 16
type input "3"
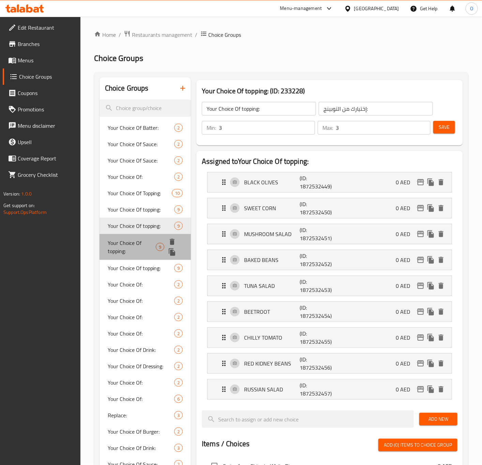
click at [128, 245] on span "Your Choice Of topping:" at bounding box center [132, 247] width 48 height 16
type input "4"
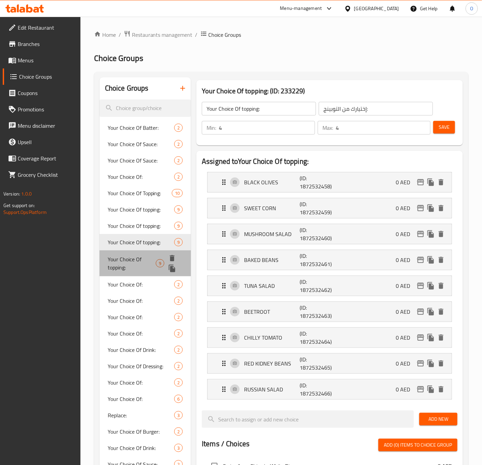
click at [124, 263] on span "Your Choice Of topping:" at bounding box center [132, 263] width 48 height 16
type input "6"
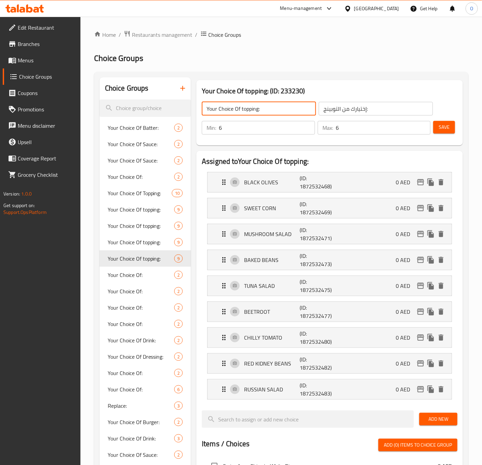
click at [254, 105] on input "Your Choice Of topping:" at bounding box center [259, 109] width 114 height 14
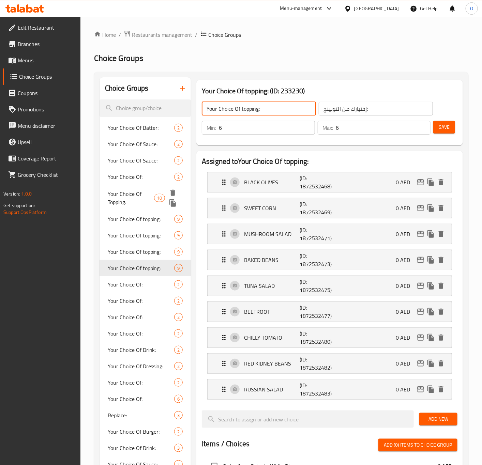
click at [137, 197] on span "Your Choice Of Topping:" at bounding box center [131, 198] width 46 height 16
type input "Your Choice Of Topping:"
type input "إختيارك من الإضافات:"
type input "1"
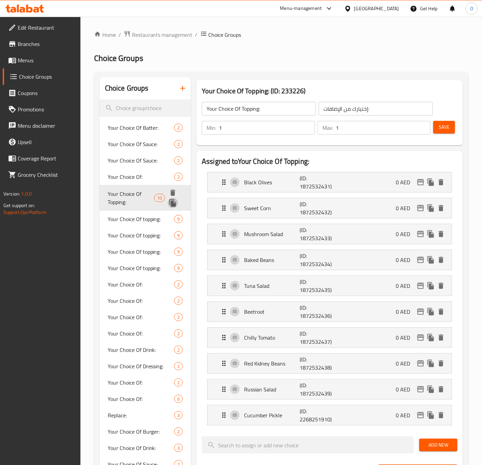
click at [171, 200] on icon "duplicate" at bounding box center [172, 202] width 6 height 7
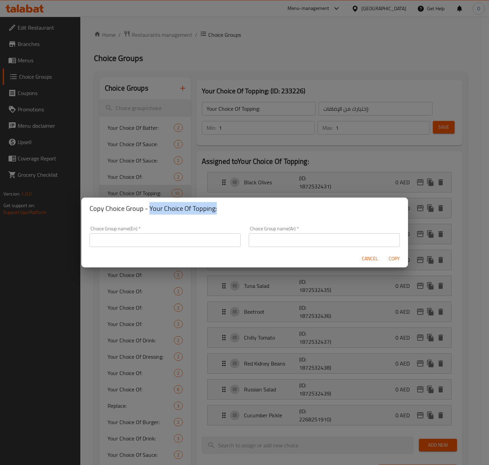
drag, startPoint x: 148, startPoint y: 207, endPoint x: 218, endPoint y: 211, distance: 69.6
click at [218, 211] on h2 "Copy Choice Group - Your Choice Of Topping:" at bounding box center [245, 208] width 311 height 11
copy h2 "Your Choice Of Topping:"
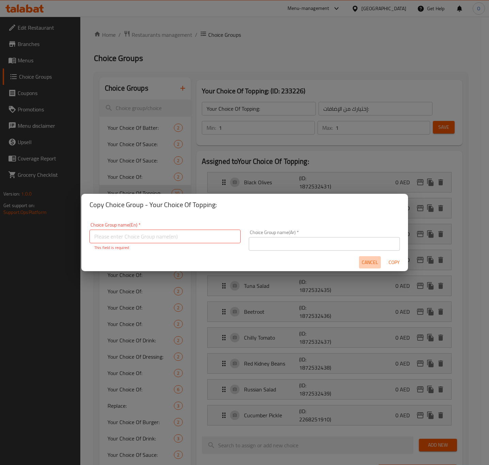
drag, startPoint x: 152, startPoint y: 245, endPoint x: 367, endPoint y: 257, distance: 215.9
click at [367, 257] on button "Cancel" at bounding box center [370, 262] width 22 height 13
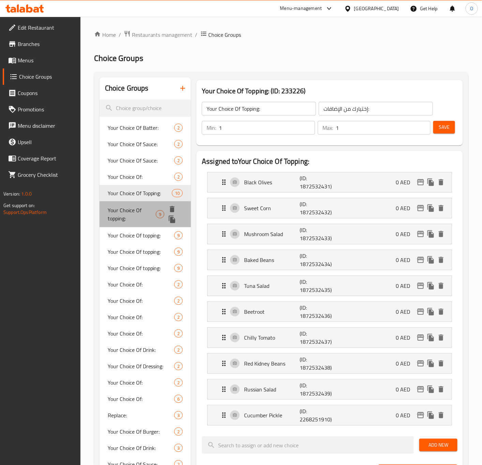
click at [141, 207] on span "Your Choice Of topping:" at bounding box center [132, 214] width 48 height 16
type input "Your Choice Of topping:"
type input "إختيارك من التوبينج:"
type input "2"
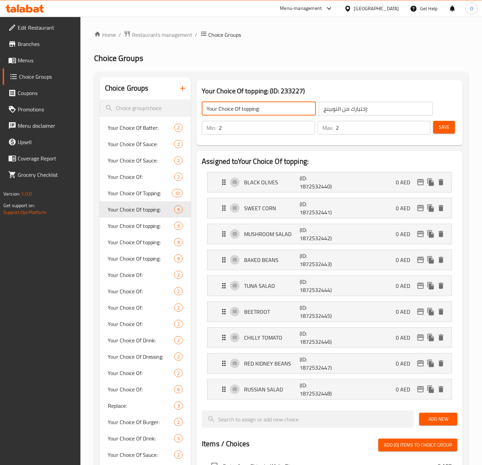
click at [283, 106] on input "Your Choice Of topping:" at bounding box center [259, 109] width 114 height 14
drag, startPoint x: 233, startPoint y: 117, endPoint x: 237, endPoint y: 114, distance: 4.8
click at [234, 117] on div "Min: 2 ​ Max: 2 ​ Save" at bounding box center [328, 128] width 261 height 22
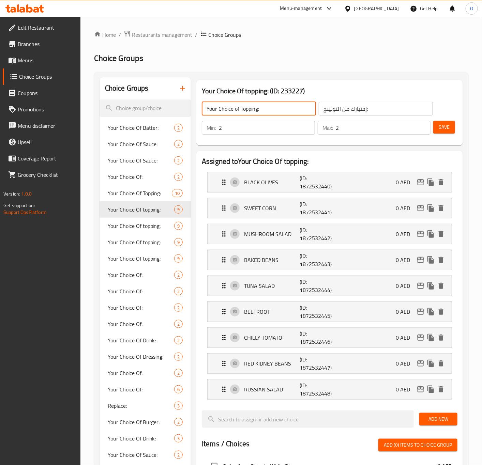
drag, startPoint x: 232, startPoint y: 109, endPoint x: 238, endPoint y: 110, distance: 5.9
click at [238, 110] on input "Your Choice of Topping:" at bounding box center [259, 109] width 114 height 14
type input "Your Choice Of Topping:"
click at [385, 113] on input "إختيارك من التوبينج:" at bounding box center [375, 109] width 114 height 14
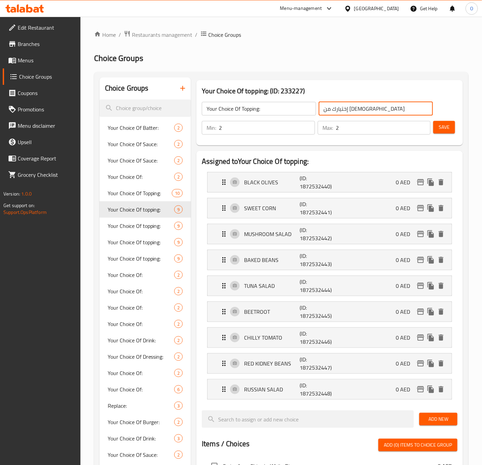
type input "إختيارك من الإضافات:"
click at [297, 194] on li "BLACK OLIVES (ID: 1872532440) 0 AED Name (En) BLACK OLIVES Name (En) Name (Ar) …" at bounding box center [329, 182] width 255 height 26
click at [306, 185] on p "(ID: 1872532440)" at bounding box center [317, 182] width 37 height 16
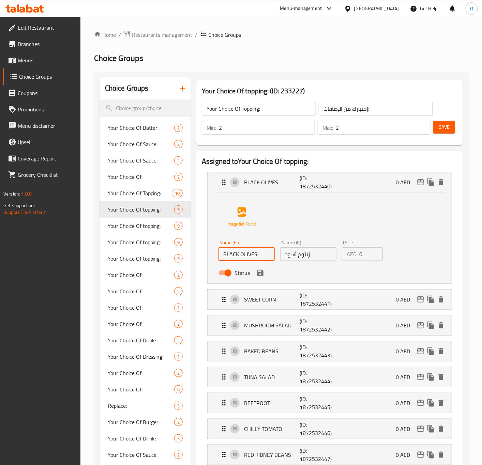
drag, startPoint x: 246, startPoint y: 251, endPoint x: 250, endPoint y: 261, distance: 11.0
click at [246, 251] on input "BLACK OLIVES" at bounding box center [246, 254] width 56 height 14
type input "Black Olives"
click at [264, 274] on icon "save" at bounding box center [260, 273] width 8 height 8
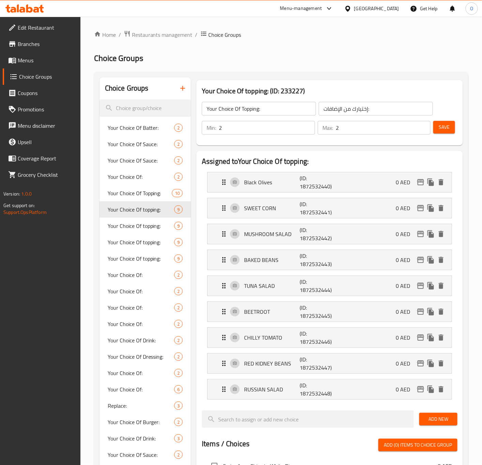
click at [265, 170] on li "Black Olives (ID: 1872532440) 0 AED Name (En) Black Olives Name (En) Name (Ar) …" at bounding box center [329, 182] width 255 height 26
click at [264, 179] on p "Black Olives" at bounding box center [272, 182] width 56 height 8
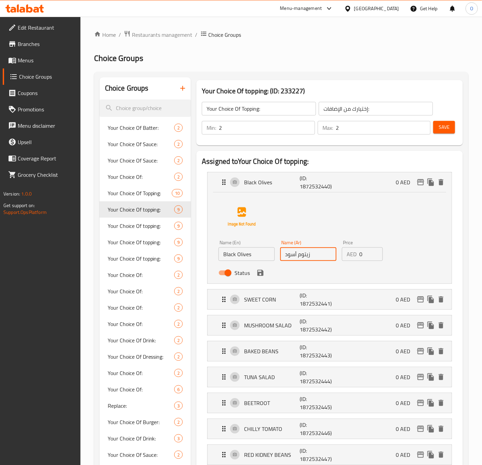
drag, startPoint x: 297, startPoint y: 257, endPoint x: 303, endPoint y: 256, distance: 5.7
click at [301, 258] on input "زيتوم أسود" at bounding box center [308, 254] width 56 height 14
click at [257, 272] on icon "save" at bounding box center [260, 273] width 8 height 8
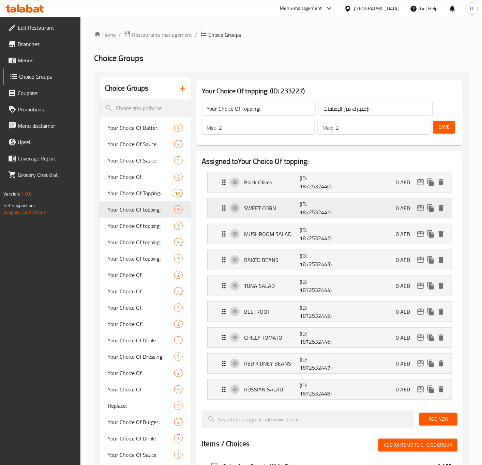
type input "زيتون أسود"
click at [284, 212] on p "SWEET CORN" at bounding box center [272, 208] width 56 height 8
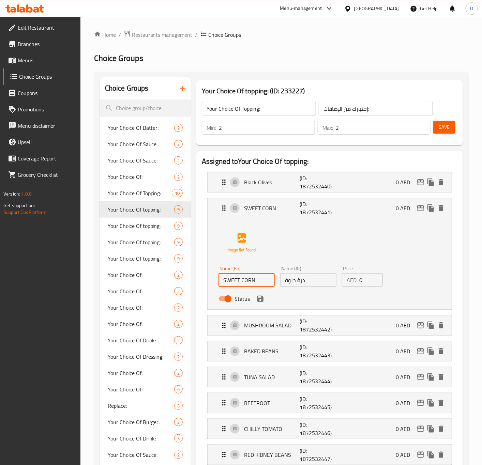
click at [256, 281] on input "SWEET CORN" at bounding box center [246, 280] width 56 height 14
type input "Sweet Corn"
click at [261, 300] on icon "save" at bounding box center [260, 299] width 6 height 6
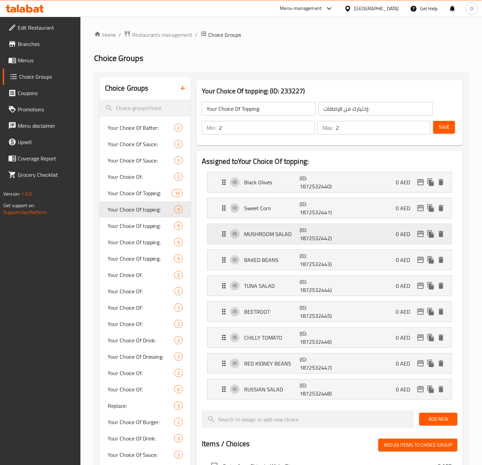
click at [276, 236] on p "MUSHROOM SALAD" at bounding box center [272, 234] width 56 height 8
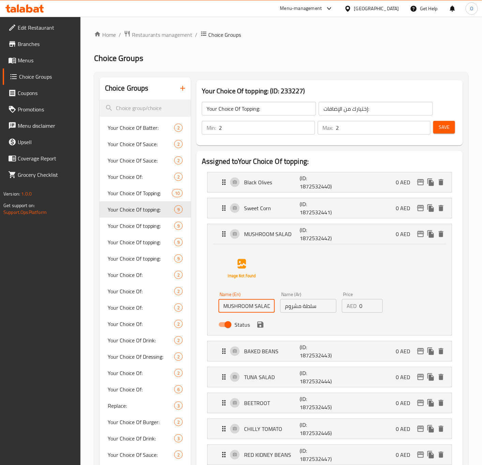
click at [249, 309] on input "MUSHROOM SALAD" at bounding box center [246, 306] width 56 height 14
click at [261, 307] on input "MUSHROOM SALAD" at bounding box center [246, 306] width 56 height 14
type input "Mushroom Salad"
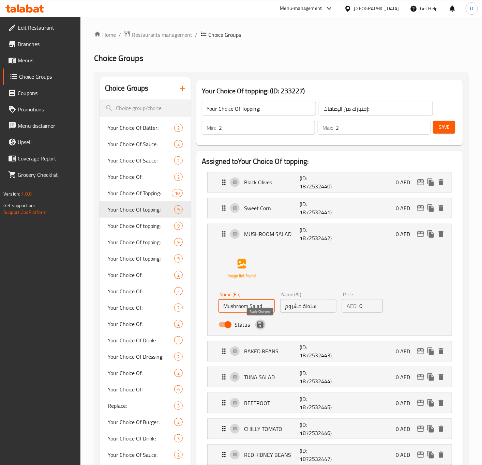
click at [262, 326] on icon "save" at bounding box center [260, 324] width 6 height 6
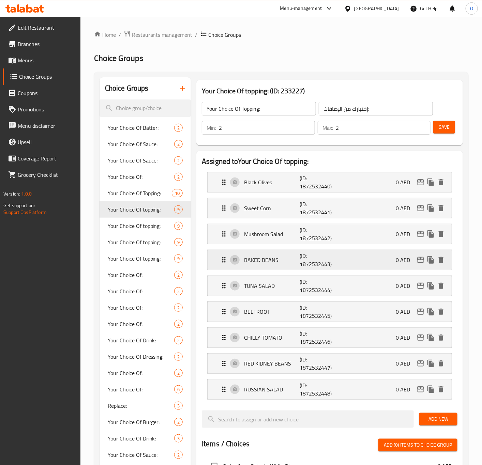
click at [276, 266] on div "BAKED BEANS (ID: 1872532443) 0 AED" at bounding box center [331, 260] width 223 height 20
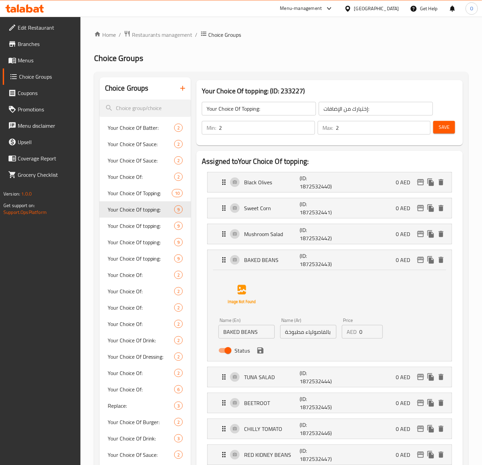
click at [260, 333] on input "BAKED BEANS" at bounding box center [246, 332] width 56 height 14
click at [264, 331] on input "BAKED BEANS" at bounding box center [246, 332] width 56 height 14
type input "Baked Beans"
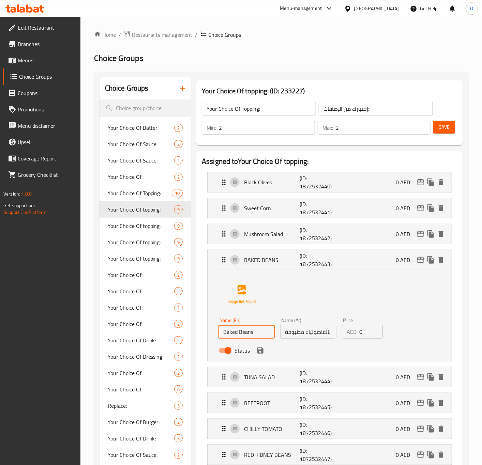
click at [325, 332] on input "بالفاصولياء مطبوخة" at bounding box center [308, 332] width 56 height 14
click at [261, 351] on icon "save" at bounding box center [260, 350] width 6 height 6
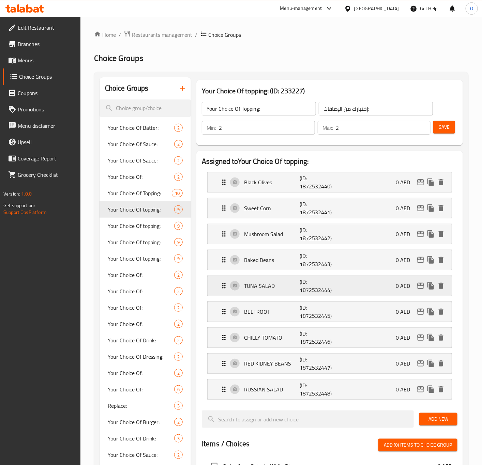
type input "فاصولياء مطبوخة"
click at [272, 285] on p "TUNA SALAD" at bounding box center [272, 286] width 56 height 8
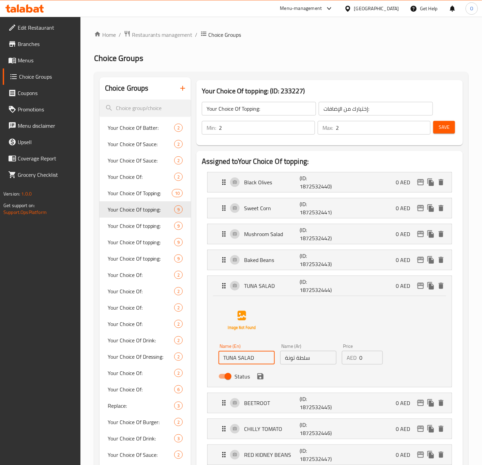
click at [255, 353] on input "TUNA SALAD" at bounding box center [246, 358] width 56 height 14
type input "Tuna Salad"
click at [260, 378] on icon "save" at bounding box center [260, 376] width 8 height 8
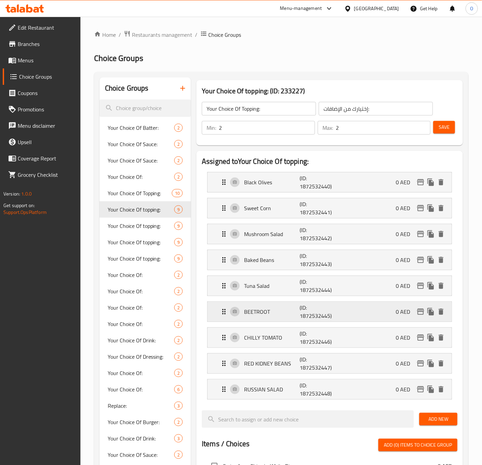
click at [263, 311] on p "BEETROOT" at bounding box center [272, 312] width 56 height 8
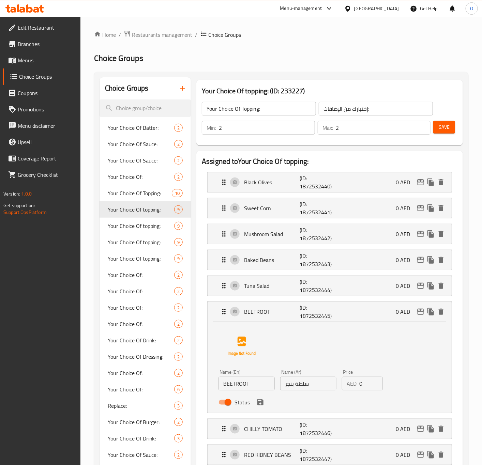
click at [248, 388] on input "BEETROOT" at bounding box center [246, 384] width 56 height 14
click at [250, 386] on input "Beetroot Cup" at bounding box center [246, 384] width 56 height 14
type input "Beetroot"
click at [311, 395] on div "Status" at bounding box center [308, 402] width 185 height 18
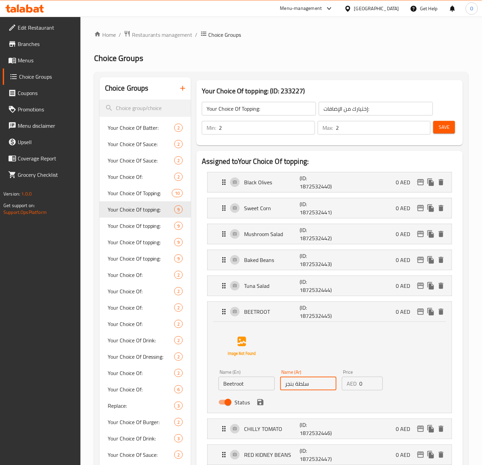
click at [302, 386] on input "سلطة بنجر" at bounding box center [308, 384] width 56 height 14
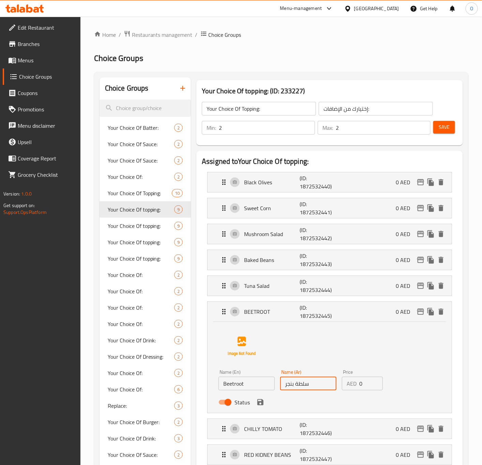
type input "س"
type input "شمندر"
click at [261, 407] on button "save" at bounding box center [260, 402] width 10 height 10
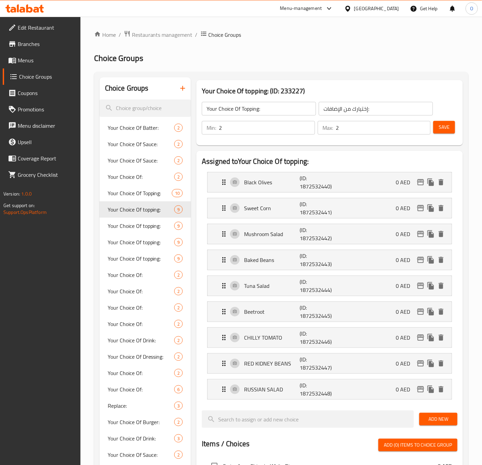
click at [277, 350] on li "CHILLY TOMATO (ID: 1872532446) 0 AED Name (En) CHILLY TOMATO Name (En) Name (Ar…" at bounding box center [329, 338] width 255 height 26
click at [295, 345] on div "CHILLY TOMATO (ID: 1872532446) 0 AED" at bounding box center [331, 338] width 223 height 20
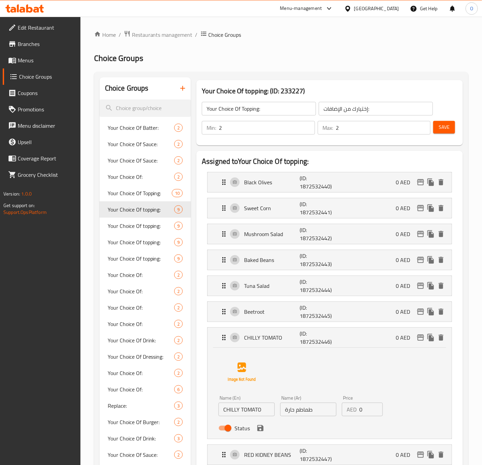
click at [254, 411] on input "CHILLY TOMATO" at bounding box center [246, 410] width 56 height 14
click at [255, 411] on input "CHILLY TOMATO" at bounding box center [246, 410] width 56 height 14
type input "Chilly Tomato"
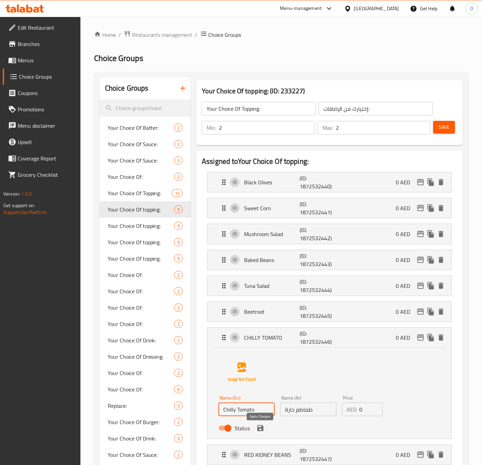
click at [264, 431] on icon "save" at bounding box center [260, 428] width 8 height 8
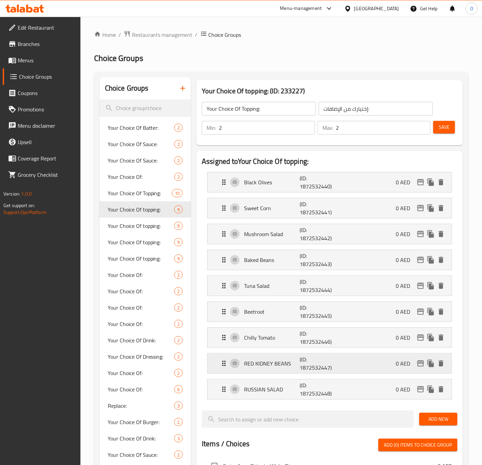
click at [278, 367] on p "RED KIDNEY BEANS" at bounding box center [272, 363] width 56 height 8
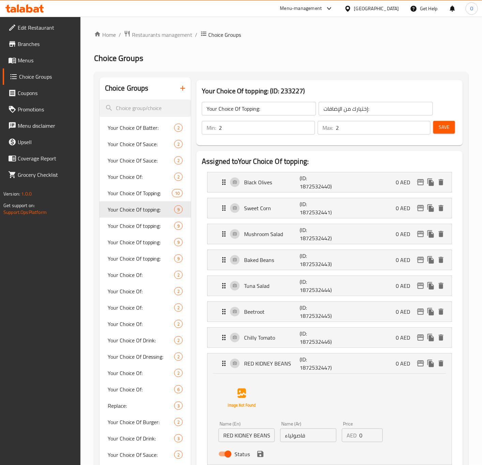
click at [250, 435] on input "RED KIDNEY BEANS" at bounding box center [246, 435] width 56 height 14
type input "Red Kidney Beans"
click at [299, 431] on input "فاصولياء" at bounding box center [308, 435] width 56 height 14
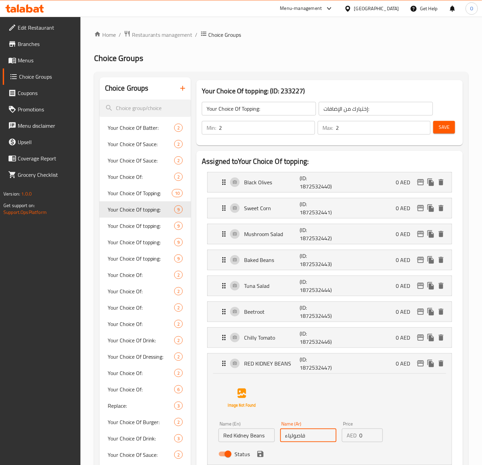
click at [311, 439] on input "فاصولياء" at bounding box center [308, 435] width 56 height 14
type input "فاصولياء حمراء"
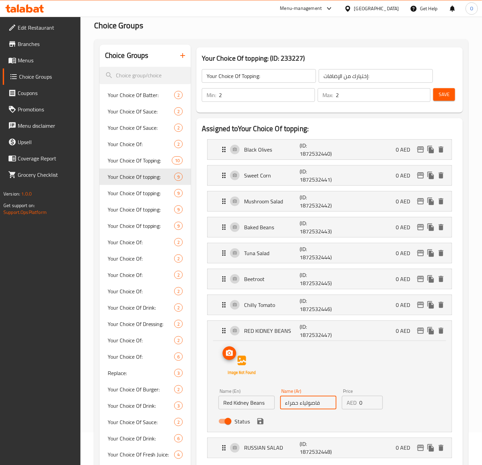
scroll to position [102, 0]
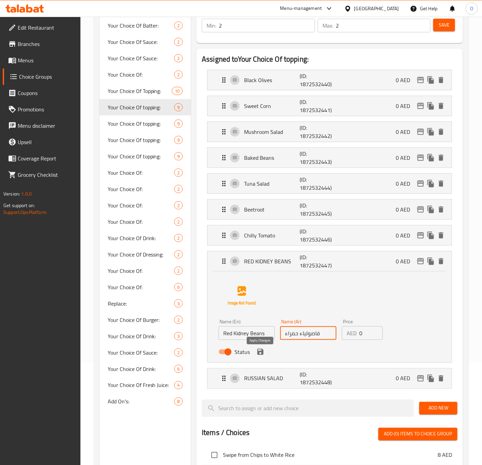
click at [261, 350] on icon "save" at bounding box center [260, 352] width 8 height 8
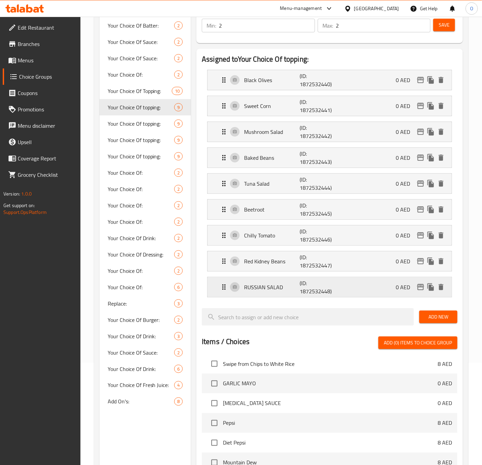
click at [266, 295] on div "RUSSIAN SALAD (ID: 1872532448) 0 AED" at bounding box center [331, 287] width 223 height 20
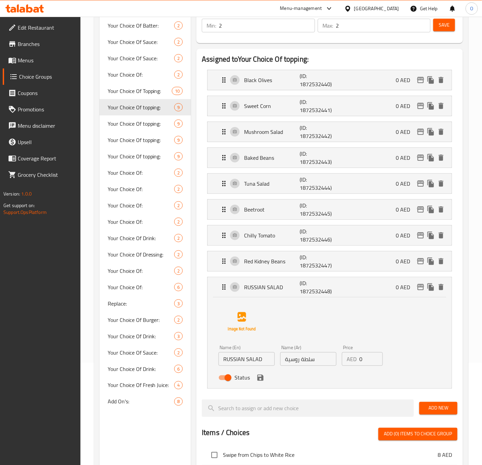
click at [242, 364] on input "RUSSIAN SALAD" at bounding box center [246, 359] width 56 height 14
type input "Russian Salad"
click at [262, 381] on icon "save" at bounding box center [260, 378] width 6 height 6
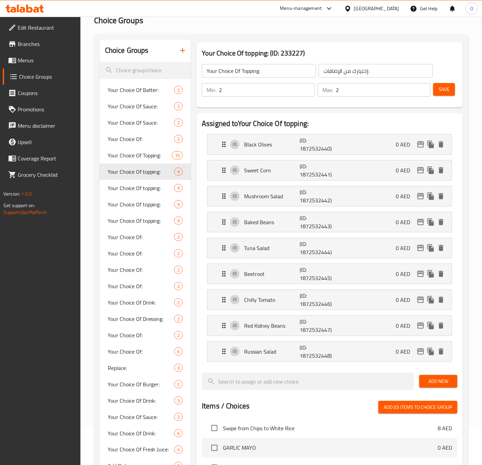
scroll to position [0, 0]
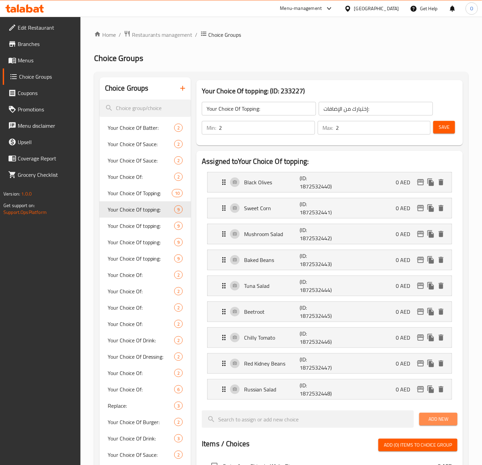
click at [430, 417] on span "Add New" at bounding box center [437, 419] width 27 height 9
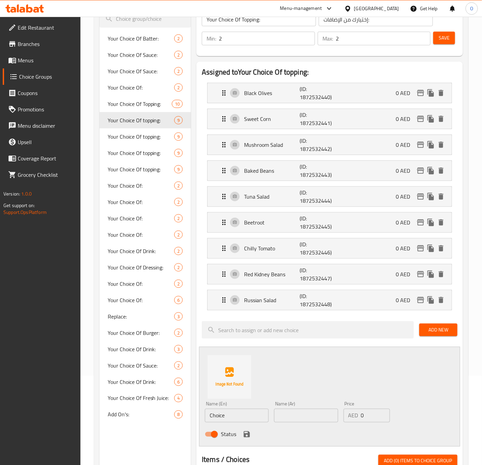
scroll to position [102, 0]
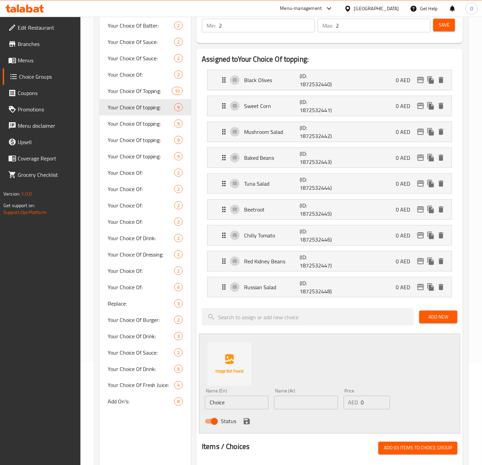
click at [229, 408] on input "Choice" at bounding box center [237, 403] width 64 height 14
paste input "UCUMBER PICKLE"
click at [245, 407] on input "CUCUMBER PICKLE" at bounding box center [237, 403] width 64 height 14
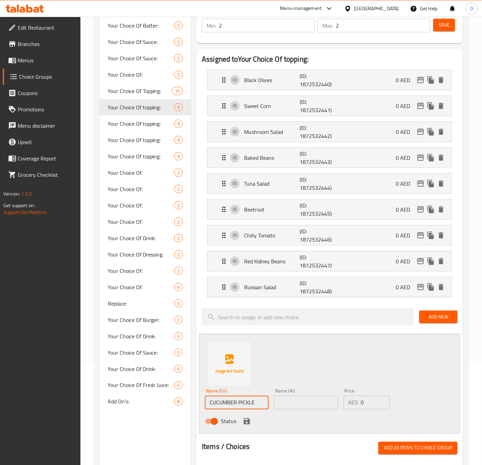
click at [245, 407] on input "CUCUMBER PICKLE" at bounding box center [237, 403] width 64 height 14
type input "Cucumber Pickle"
click at [309, 403] on input "text" at bounding box center [306, 403] width 64 height 14
type input "خيار مخلل"
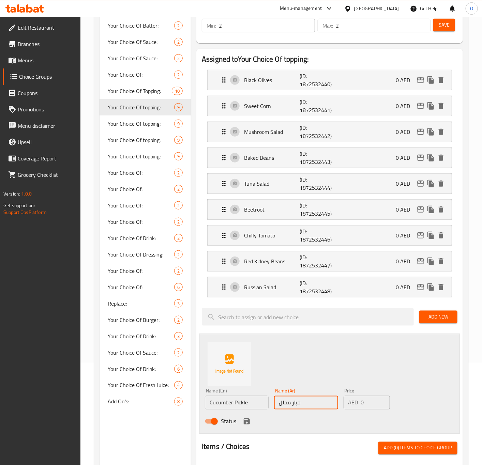
click at [240, 421] on div "Status" at bounding box center [306, 421] width 208 height 18
click at [243, 424] on icon "save" at bounding box center [246, 421] width 6 height 6
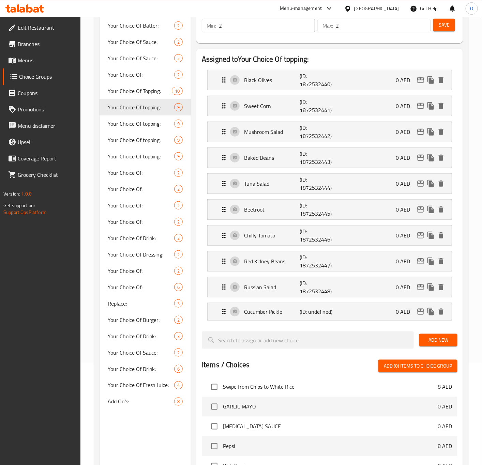
scroll to position [0, 0]
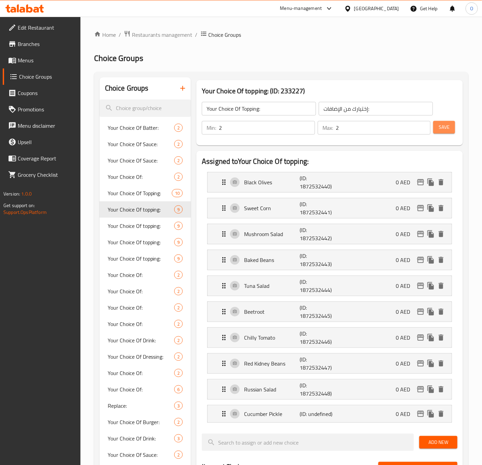
click at [437, 125] on button "Save" at bounding box center [444, 127] width 22 height 13
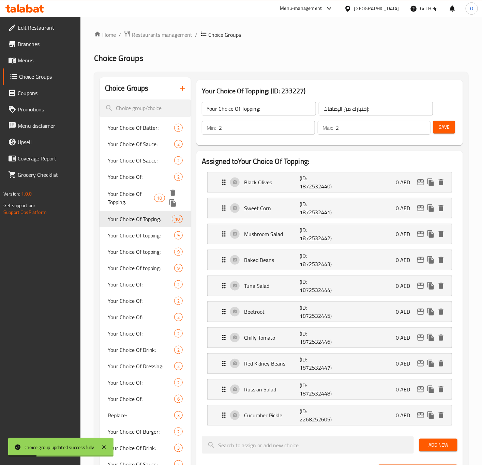
click at [144, 193] on span "Your Choice Of Topping:" at bounding box center [131, 198] width 46 height 16
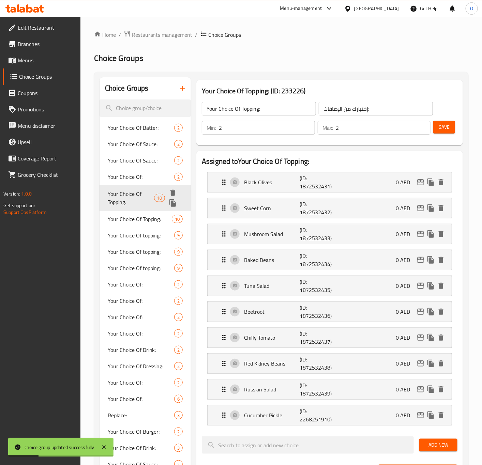
type input "1"
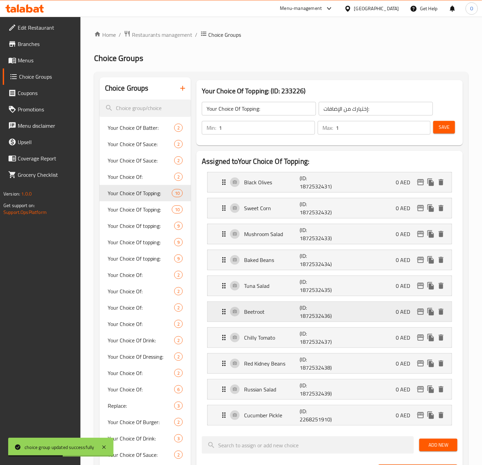
click at [277, 315] on p "Beetroot" at bounding box center [272, 312] width 56 height 8
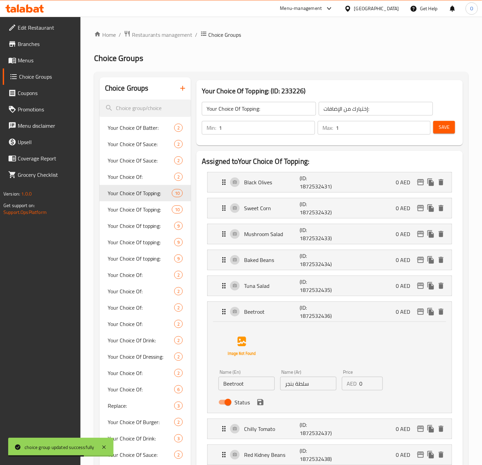
click at [301, 390] on input "سلطة بنجر" at bounding box center [308, 384] width 56 height 14
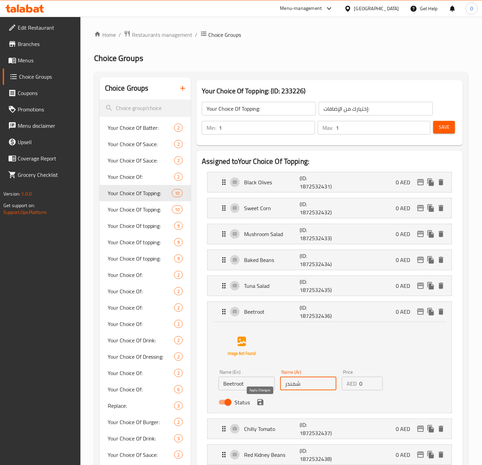
click at [264, 406] on icon "save" at bounding box center [260, 402] width 8 height 8
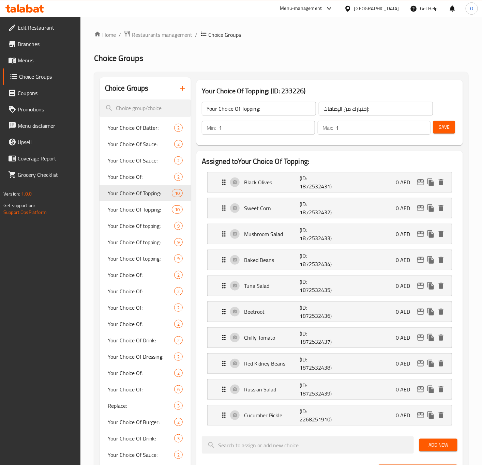
type input "شمندر"
click at [433, 131] on button "Save" at bounding box center [444, 127] width 22 height 13
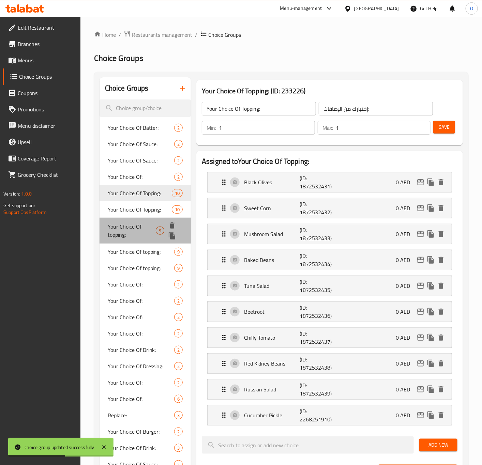
click at [126, 239] on div "Your Choice Of topping: 9" at bounding box center [145, 231] width 92 height 26
type input "Your Choice Of topping:"
type input "إختيارك من التوبينج:"
type input "3"
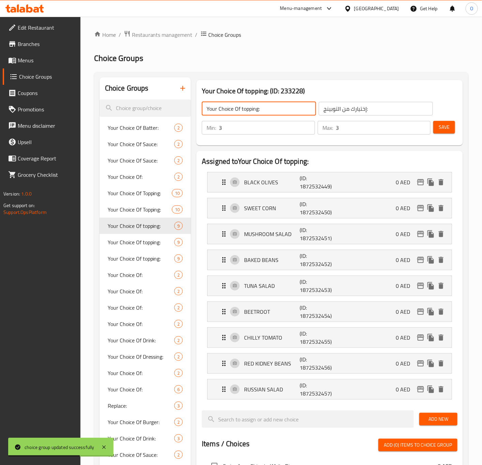
click at [271, 105] on input "Your Choice Of topping:" at bounding box center [259, 109] width 114 height 14
click at [273, 108] on input "Your Choice Of topping:" at bounding box center [259, 109] width 114 height 14
click at [239, 111] on input "Your Choice Of topping:" at bounding box center [259, 109] width 114 height 14
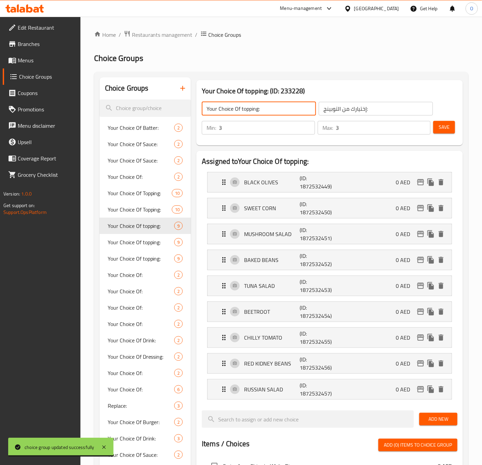
click at [250, 105] on input "Your Choice Of topping:" at bounding box center [259, 109] width 114 height 14
type input "Your Choice Of Topping:"
click at [377, 110] on input "إختيارك من التوبينج:" at bounding box center [375, 109] width 114 height 14
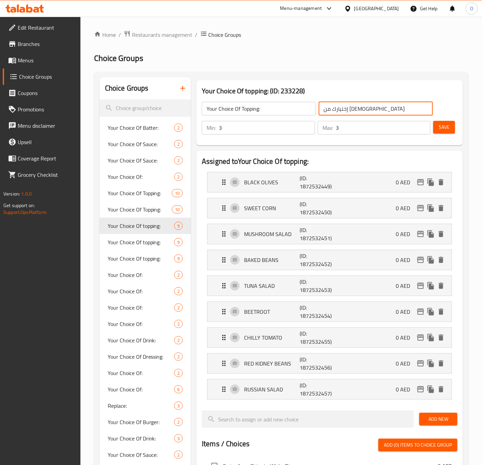
type input "إختيارك من الإضافات:"
click at [290, 182] on p "BLACK OLIVES" at bounding box center [272, 182] width 56 height 8
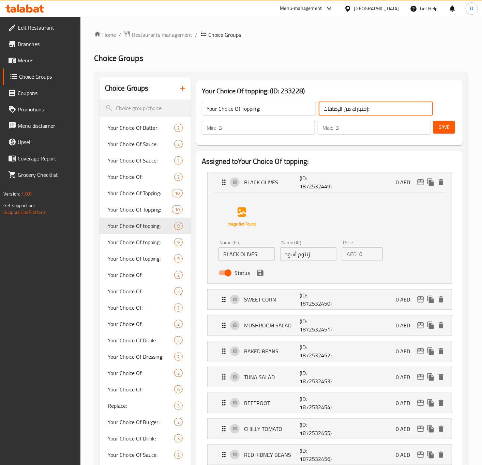
click at [241, 257] on input "BLACK OLIVES" at bounding box center [246, 254] width 56 height 14
type input "Black Olives"
click at [300, 254] on input "زيتوم أسود" at bounding box center [308, 254] width 56 height 14
click at [259, 272] on icon "save" at bounding box center [260, 273] width 8 height 8
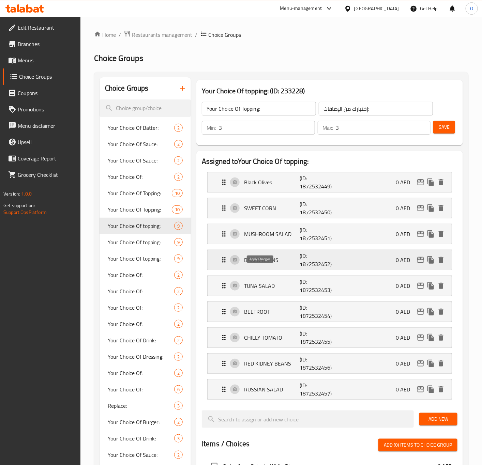
type input "زيتون أسود"
click at [269, 210] on p "SWEET CORN" at bounding box center [272, 208] width 56 height 8
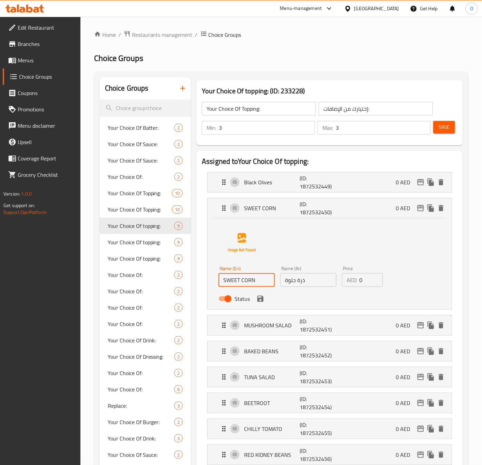
click at [260, 277] on input "SWEET CORN" at bounding box center [246, 280] width 56 height 14
type input "Sweet Corn"
click at [263, 301] on icon "save" at bounding box center [260, 299] width 6 height 6
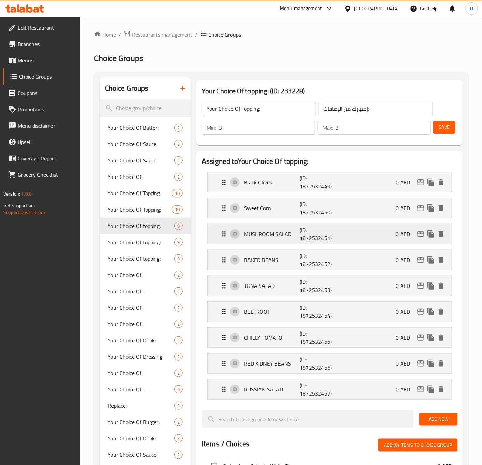
click at [254, 236] on p "MUSHROOM SALAD" at bounding box center [272, 234] width 56 height 8
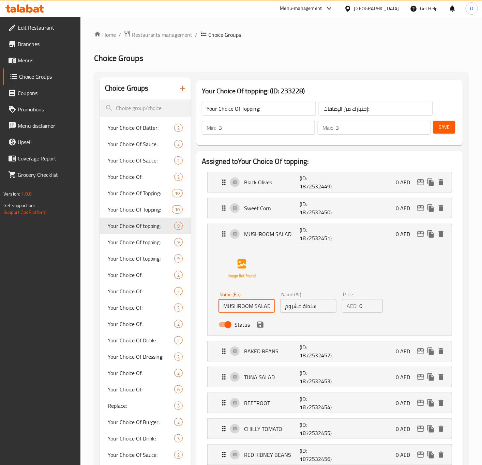
click at [247, 304] on input "MUSHROOM SALAD" at bounding box center [246, 306] width 56 height 14
click at [255, 312] on input "MUSHROOM SALAD" at bounding box center [246, 306] width 56 height 14
type input "Mushroom Salad"
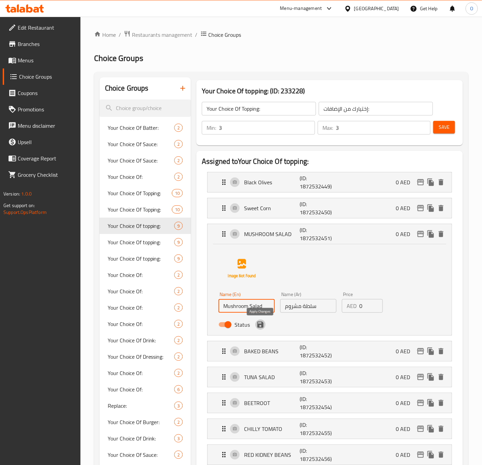
click at [260, 323] on icon "save" at bounding box center [260, 324] width 6 height 6
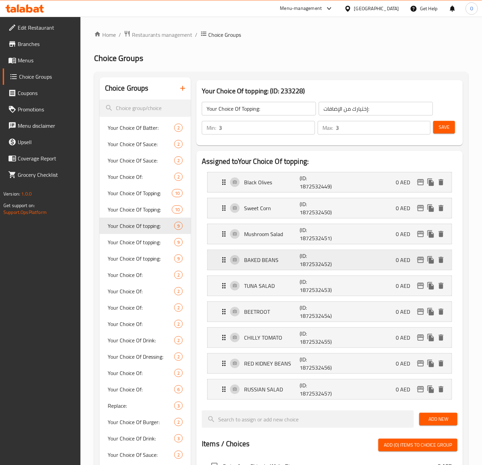
click at [280, 252] on div "BAKED BEANS (ID: 1872532452) 0 AED" at bounding box center [331, 260] width 223 height 20
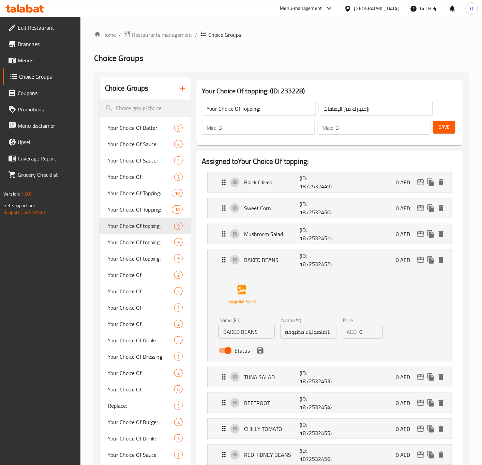
click at [250, 341] on div "Name (En) BAKED BEANS Name (En)" at bounding box center [247, 328] width 62 height 26
click at [264, 331] on input "BAKED BEANS" at bounding box center [246, 332] width 56 height 14
type input "Baked Beans"
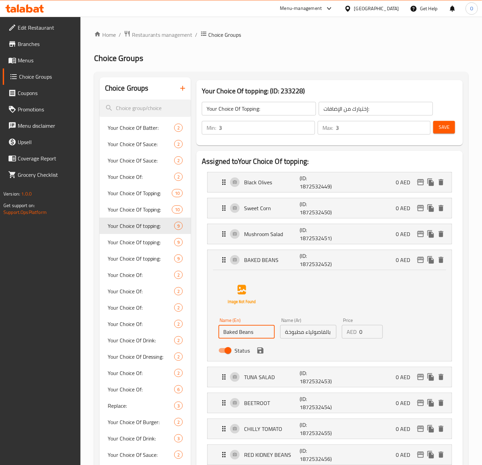
click at [324, 330] on input "بالفاصولياء مطبوخة" at bounding box center [308, 332] width 56 height 14
click at [261, 355] on icon "save" at bounding box center [260, 350] width 8 height 8
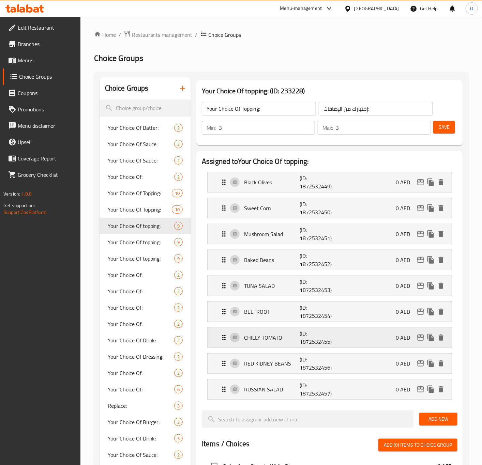
type input "فاصولياء مطبوخة"
click at [273, 288] on p "TUNA SALAD" at bounding box center [272, 286] width 56 height 8
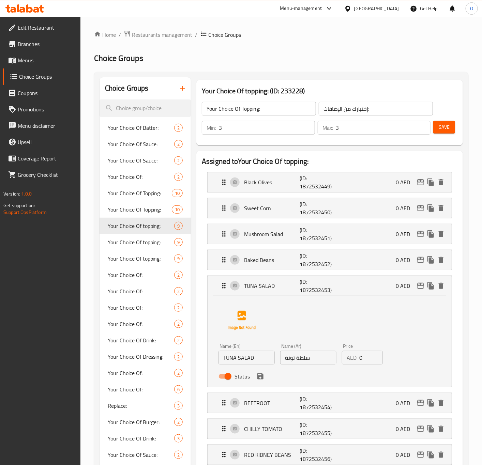
click at [270, 358] on input "TUNA SALAD" at bounding box center [246, 358] width 56 height 14
type input "Tuna Salad"
click at [261, 379] on icon "save" at bounding box center [260, 376] width 8 height 8
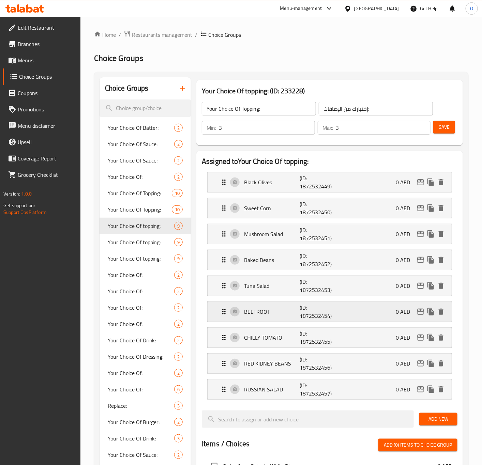
click at [277, 312] on p "BEETROOT" at bounding box center [272, 312] width 56 height 8
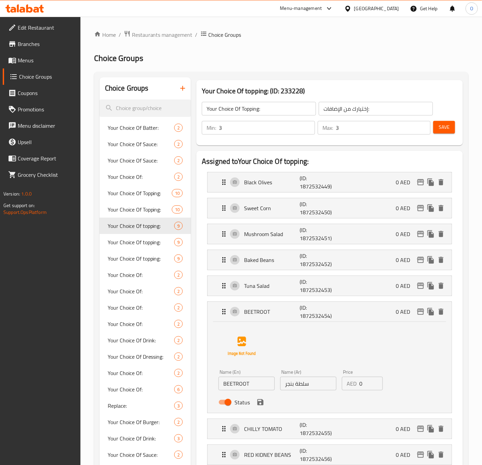
click at [249, 392] on div "Name (En) BEETROOT Name (En)" at bounding box center [247, 380] width 62 height 26
click at [254, 389] on input "BEETROOT" at bounding box center [246, 384] width 56 height 14
click at [254, 388] on input "Beetroot Cup" at bounding box center [246, 384] width 56 height 14
type input "Beetroot"
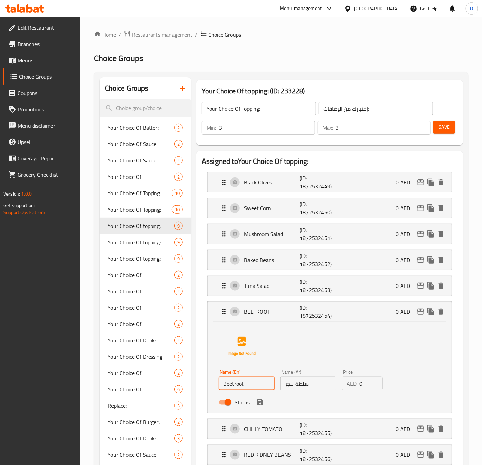
drag, startPoint x: 303, startPoint y: 386, endPoint x: 300, endPoint y: 386, distance: 3.8
click at [300, 386] on input "سلطة بنجر" at bounding box center [308, 384] width 56 height 14
type input "سلة بنجر"
click at [300, 386] on input "سلة بنجر" at bounding box center [308, 384] width 56 height 14
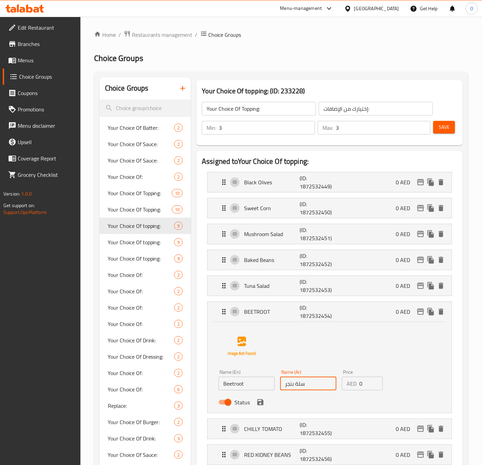
click at [300, 386] on input "سلة بنجر" at bounding box center [308, 384] width 56 height 14
drag, startPoint x: 258, startPoint y: 404, endPoint x: 269, endPoint y: 401, distance: 10.9
click at [258, 403] on icon "save" at bounding box center [260, 402] width 6 height 6
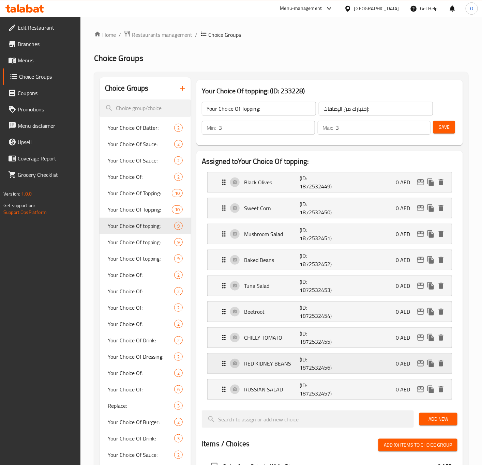
type input "شمندر"
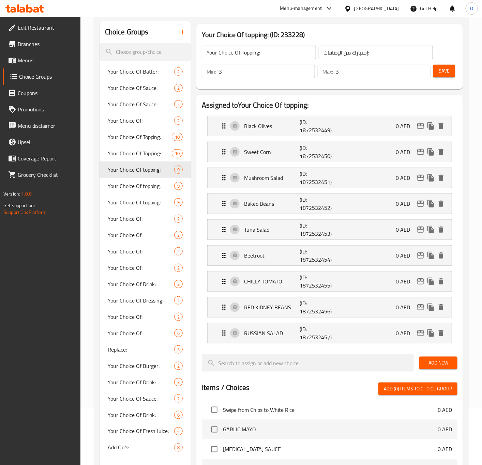
scroll to position [153, 0]
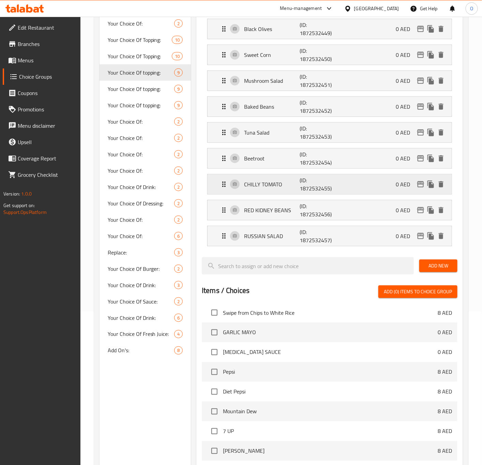
click at [264, 187] on p "CHILLY TOMATO" at bounding box center [272, 184] width 56 height 8
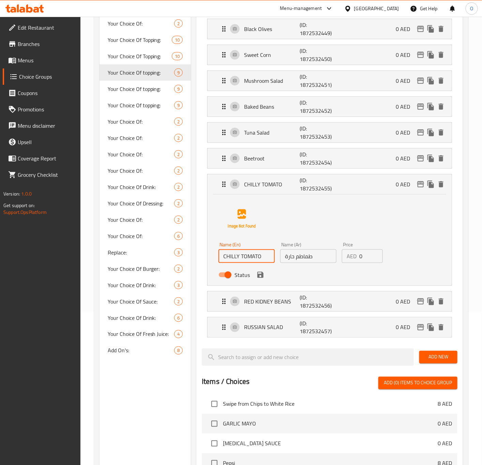
click at [246, 263] on input "CHILLY TOMATO" at bounding box center [246, 256] width 56 height 14
type input "Chilly Tomato"
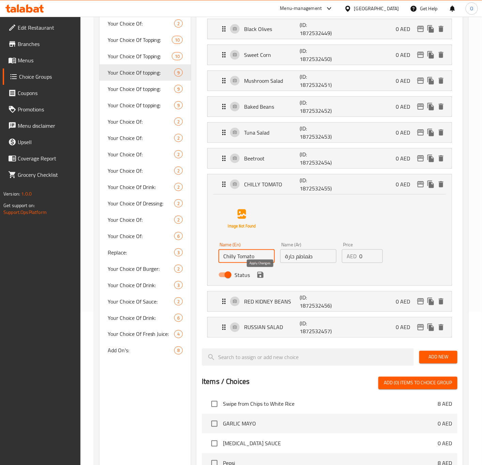
click at [262, 279] on icon "save" at bounding box center [260, 275] width 8 height 8
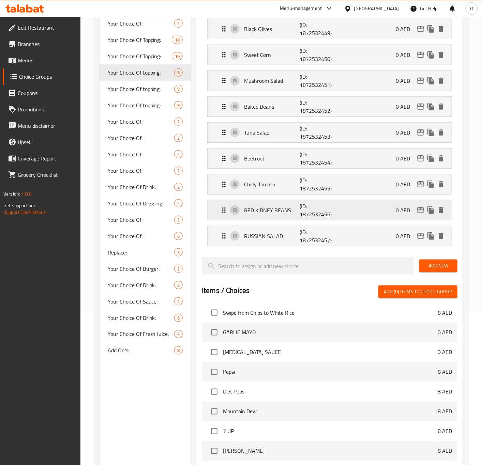
click at [272, 220] on div "RED KIDNEY BEANS (ID: 1872532456) 0 AED" at bounding box center [331, 210] width 223 height 20
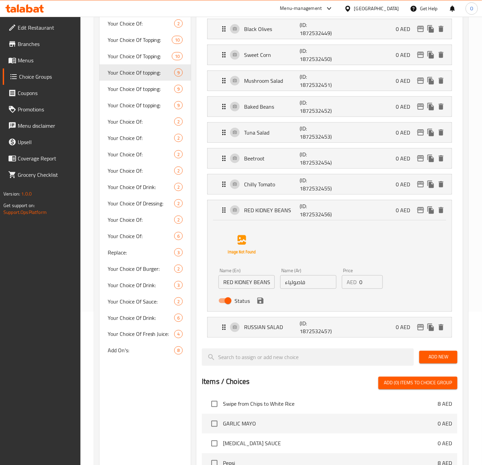
click at [238, 289] on input "RED KIDNEY BEANS" at bounding box center [246, 282] width 56 height 14
type input "Red Kidney Beans"
click at [312, 285] on input "فاصولياء" at bounding box center [308, 282] width 56 height 14
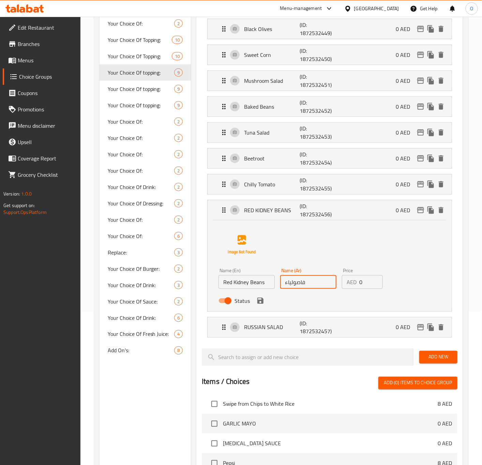
type input "فاصولياء حمراء"
click at [265, 304] on div "Status" at bounding box center [308, 301] width 185 height 18
click at [264, 296] on div "Status" at bounding box center [308, 301] width 185 height 18
click at [260, 304] on icon "save" at bounding box center [260, 301] width 8 height 8
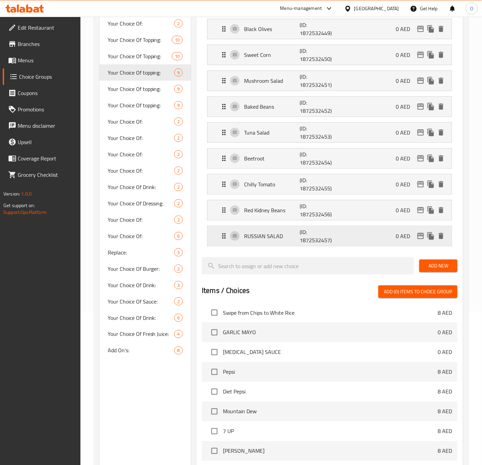
click at [279, 240] on p "RUSSIAN SALAD" at bounding box center [272, 236] width 56 height 8
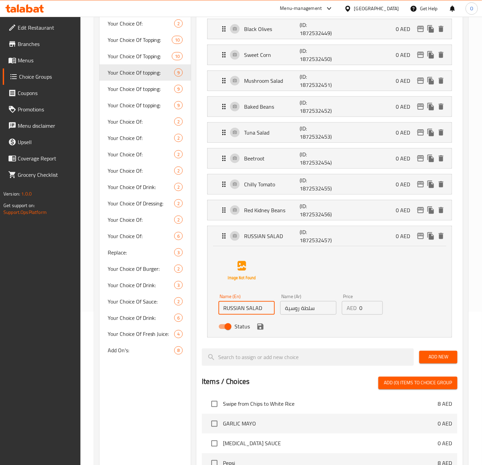
click at [249, 314] on input "RUSSIAN SALAD" at bounding box center [246, 308] width 56 height 14
type input "Russian Salad"
click at [261, 327] on icon "save" at bounding box center [260, 327] width 8 height 8
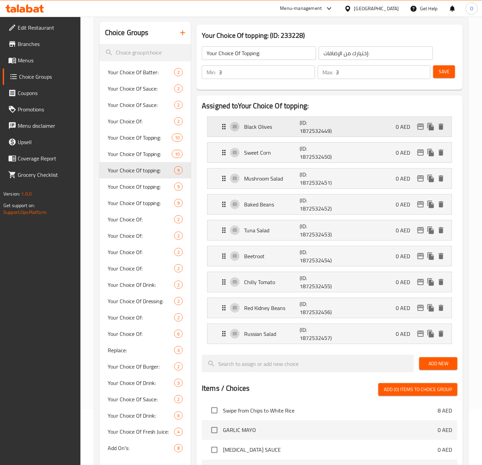
scroll to position [0, 0]
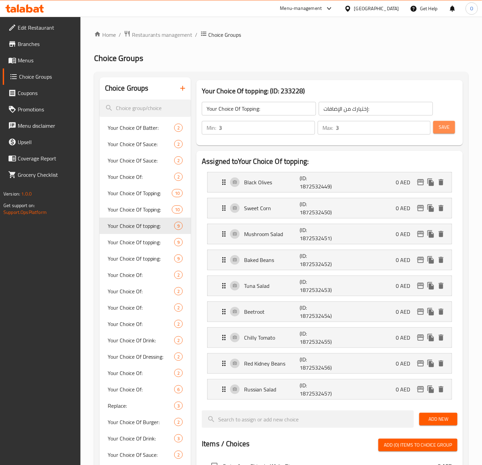
click at [445, 130] on span "Save" at bounding box center [443, 127] width 11 height 9
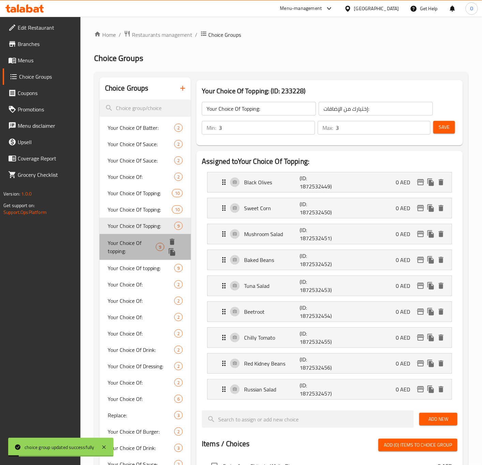
click at [119, 253] on span "Your Choice Of topping:" at bounding box center [132, 247] width 48 height 16
type input "Your Choice Of topping:"
type input "إختيارك من التوبينج:"
type input "4"
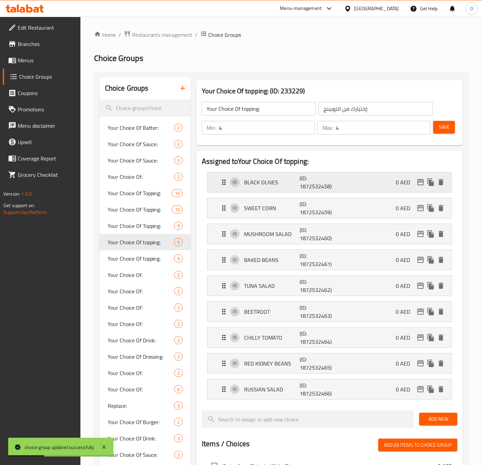
click at [248, 186] on p "BLACK OLIVES" at bounding box center [272, 182] width 56 height 8
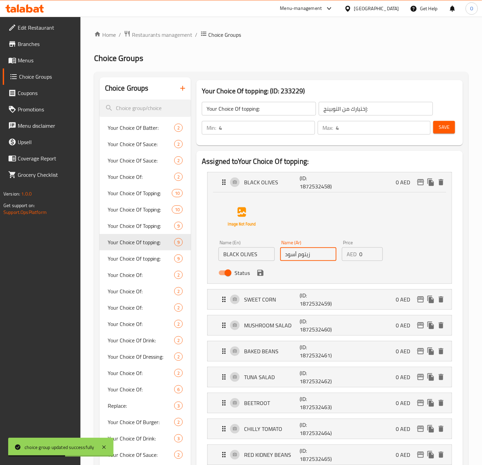
click at [298, 256] on input "زيتوم أسود" at bounding box center [308, 254] width 56 height 14
click at [275, 256] on div "Name (En) BLACK OLIVES Name (En)" at bounding box center [247, 250] width 62 height 26
type input "زيتون أسود"
click at [264, 256] on input "BLACK OLIVES" at bounding box center [246, 254] width 56 height 14
type input "Black Olives"
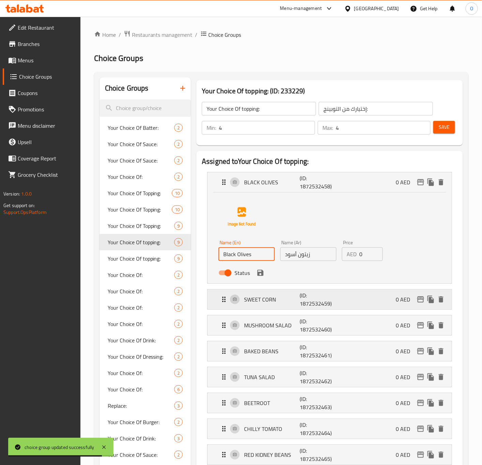
click at [276, 297] on p "SWEET CORN" at bounding box center [272, 299] width 56 height 8
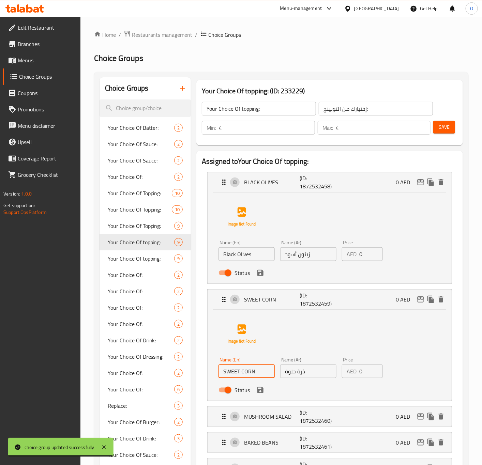
click at [241, 377] on input "SWEET CORN" at bounding box center [246, 371] width 56 height 14
type input "Sweet Corn"
click at [260, 392] on icon "save" at bounding box center [260, 390] width 8 height 8
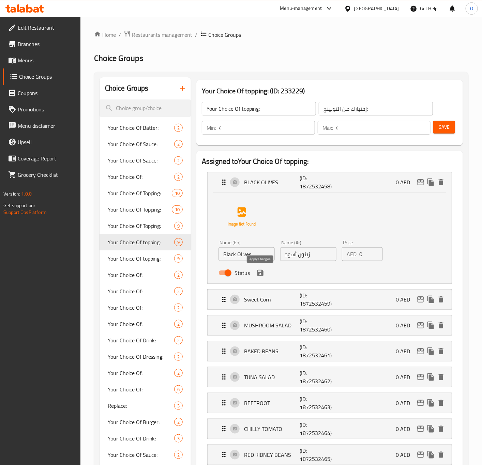
click at [261, 270] on icon "save" at bounding box center [260, 273] width 6 height 6
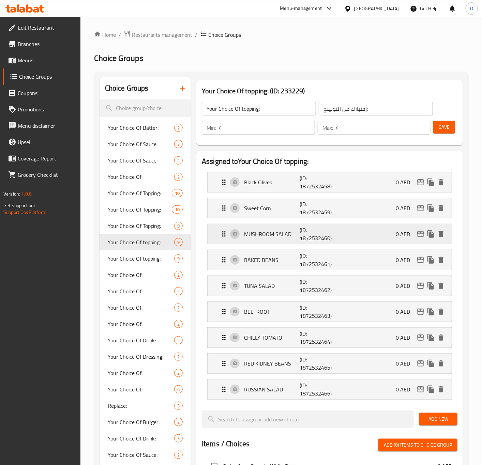
click at [281, 226] on div "MUSHROOM SALAD (ID: 1872532460) 0 AED" at bounding box center [331, 234] width 223 height 20
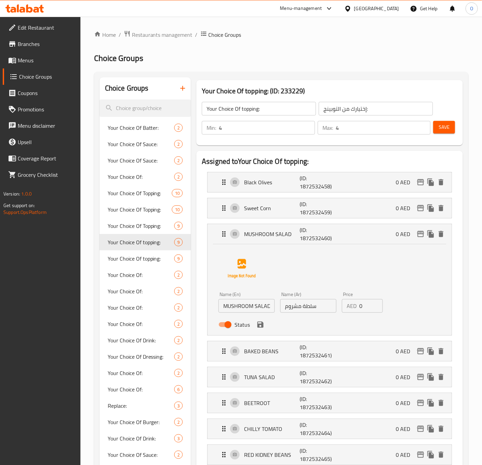
click at [255, 308] on input "MUSHROOM SALAD" at bounding box center [246, 306] width 56 height 14
click at [256, 309] on input "MUSHROOM SALAD" at bounding box center [246, 306] width 56 height 14
type input "Mushroom Salad"
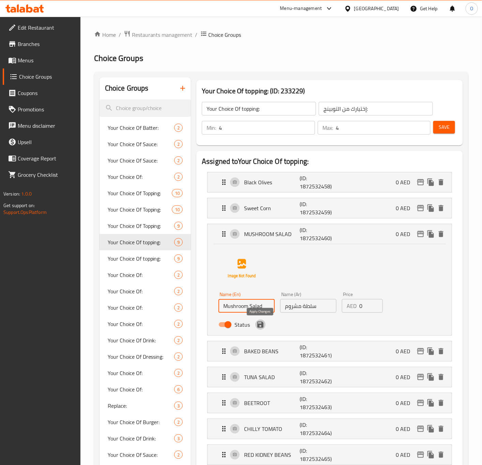
click at [260, 322] on icon "save" at bounding box center [260, 324] width 8 height 8
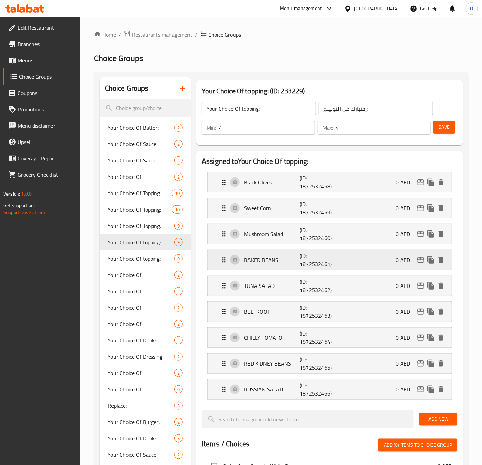
click at [276, 251] on div "BAKED BEANS (ID: 1872532461) 0 AED" at bounding box center [331, 260] width 223 height 20
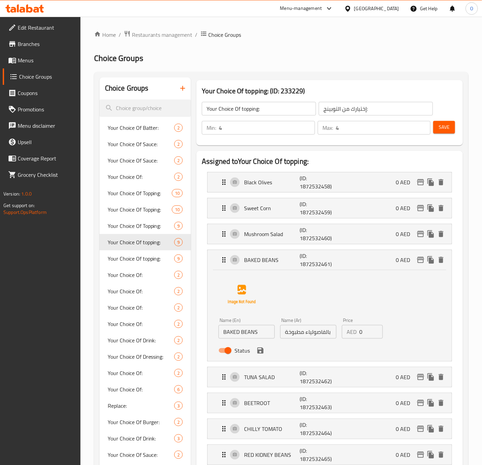
click at [245, 332] on input "BAKED BEANS" at bounding box center [246, 332] width 56 height 14
click at [325, 332] on input "بالفاصولياء مطبوخة" at bounding box center [308, 332] width 56 height 14
type input "فاصولياء مطبوخة"
click at [256, 329] on input "BAKED BEANS" at bounding box center [246, 332] width 56 height 14
click at [255, 329] on input "BAKED BEANS" at bounding box center [246, 332] width 56 height 14
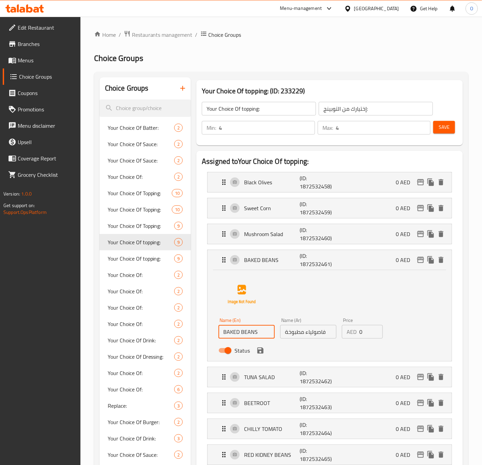
click at [255, 329] on input "BAKED BEANS" at bounding box center [246, 332] width 56 height 14
type input "Baked Beans"
click at [260, 355] on icon "save" at bounding box center [260, 350] width 8 height 8
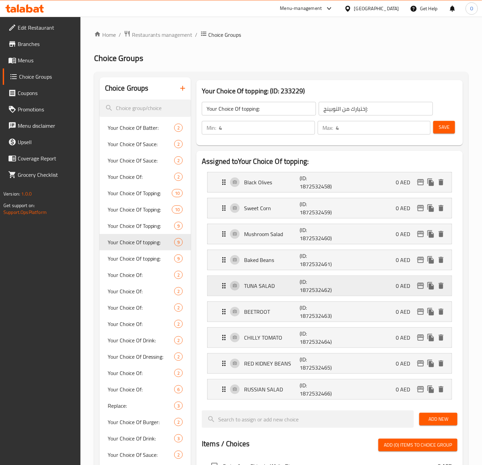
click at [268, 294] on div "TUNA SALAD (ID: 1872532462) 0 AED" at bounding box center [331, 286] width 223 height 20
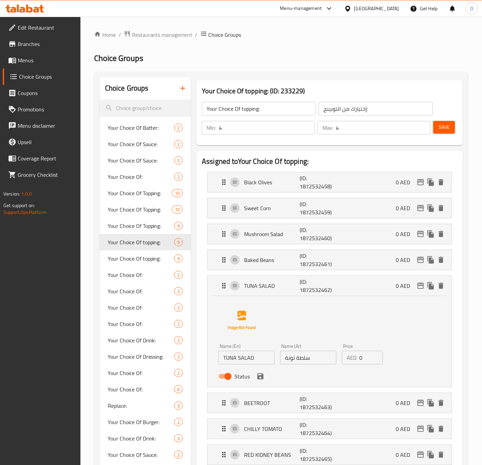
click at [235, 359] on input "TUNA SALAD" at bounding box center [246, 358] width 56 height 14
type input "Tuna Salad"
click at [260, 376] on icon "save" at bounding box center [260, 376] width 8 height 8
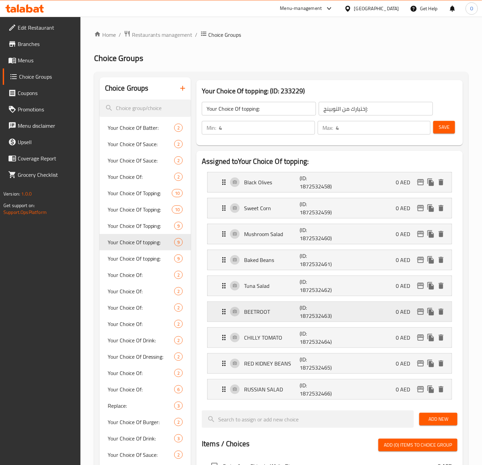
click at [266, 310] on p "BEETROOT" at bounding box center [272, 312] width 56 height 8
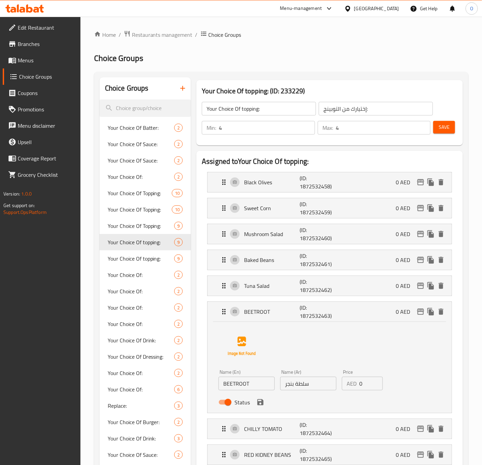
click at [300, 390] on input "سلطة بنجر" at bounding box center [308, 384] width 56 height 14
click at [301, 384] on input "سلط بنجر" at bounding box center [308, 384] width 56 height 14
type input "بنجر"
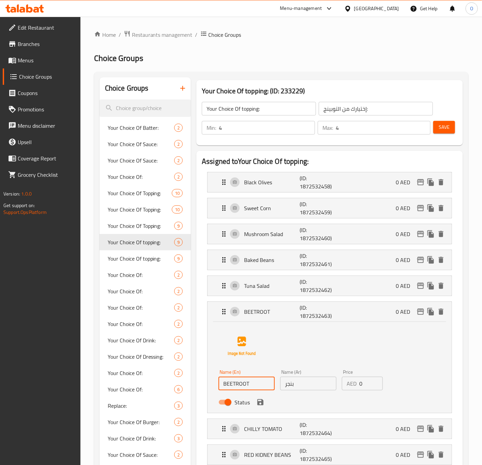
click at [234, 388] on input "BEETROOT" at bounding box center [246, 384] width 56 height 14
click at [247, 382] on input "Beetroot Cup" at bounding box center [246, 384] width 56 height 14
type input "Beetroot"
click at [313, 390] on input "بنجر" at bounding box center [308, 384] width 56 height 14
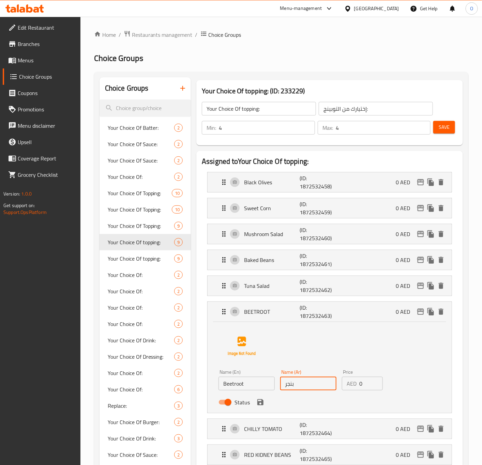
click at [312, 386] on input "بنجر" at bounding box center [308, 384] width 56 height 14
type input "شمندر"
click at [255, 404] on button "save" at bounding box center [260, 402] width 10 height 10
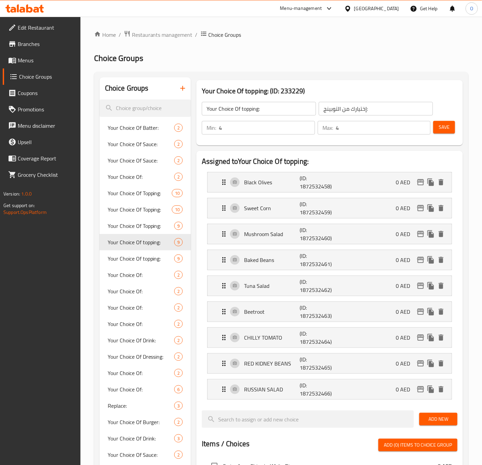
click at [288, 350] on li "CHILLY TOMATO (ID: 1872532464) 0 AED Name (En) CHILLY TOMATO Name (En) Name (Ar…" at bounding box center [329, 338] width 255 height 26
click at [295, 332] on div "CHILLY TOMATO (ID: 1872532464) 0 AED" at bounding box center [331, 338] width 223 height 20
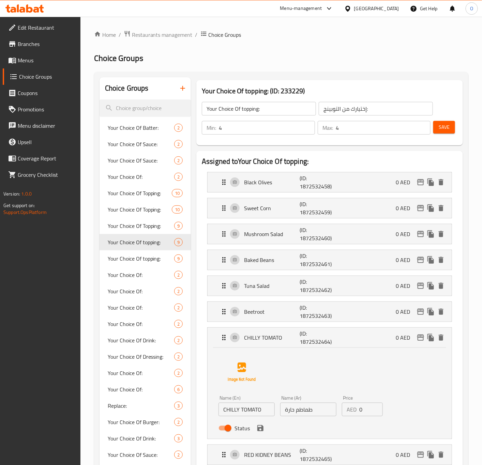
click at [247, 414] on input "CHILLY TOMATO" at bounding box center [246, 410] width 56 height 14
click at [249, 415] on input "CHILLY TOMATO" at bounding box center [246, 410] width 56 height 14
drag, startPoint x: 249, startPoint y: 415, endPoint x: 254, endPoint y: 413, distance: 5.5
click at [250, 415] on input "CHILLY TOMATO" at bounding box center [246, 410] width 56 height 14
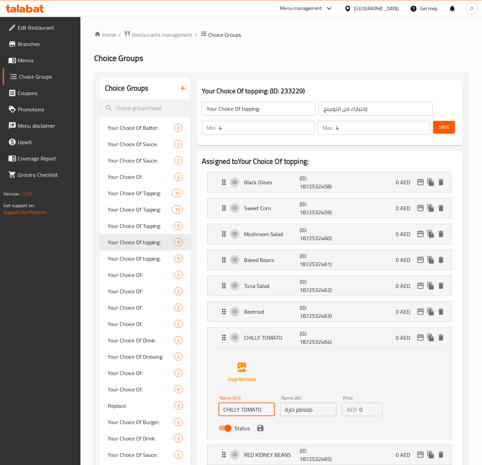
type input "Chilly Tomato"
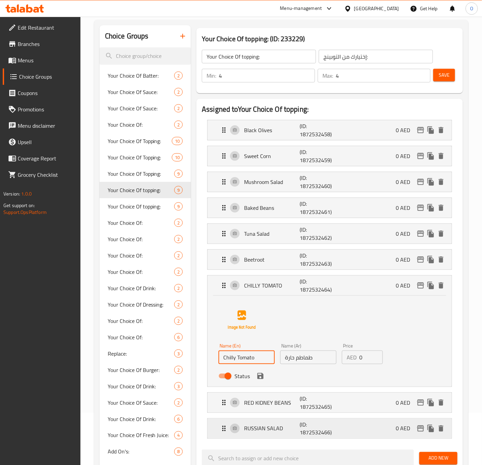
scroll to position [102, 0]
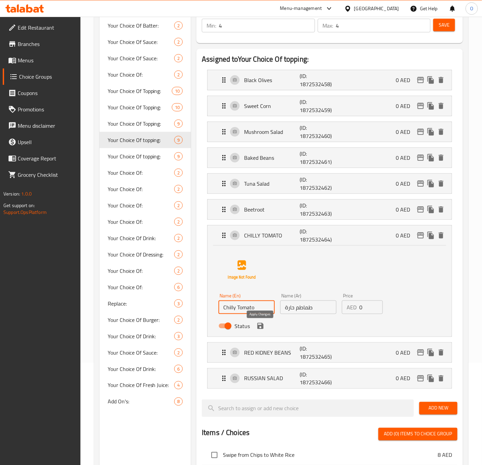
click at [262, 331] on button "save" at bounding box center [260, 326] width 10 height 10
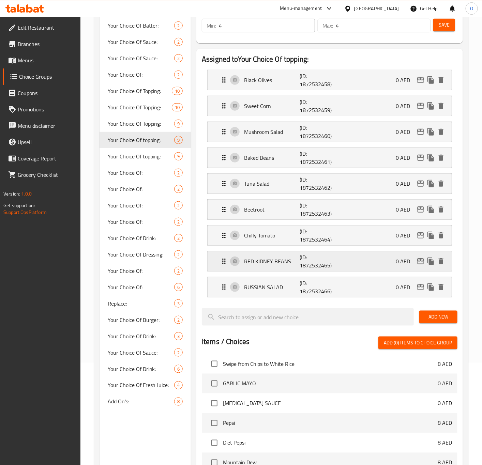
click at [244, 270] on div "RED KIDNEY BEANS (ID: 1872532465) 0 AED" at bounding box center [331, 261] width 223 height 20
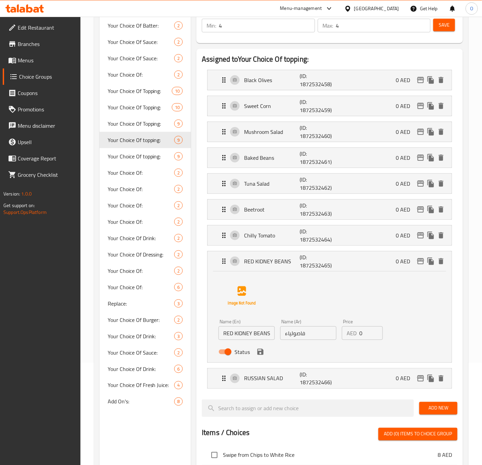
click at [242, 335] on input "RED KIDNEY BEANS" at bounding box center [246, 333] width 56 height 14
type input "Red Kidney Beans"
click at [294, 331] on input "فاصولياء" at bounding box center [308, 333] width 56 height 14
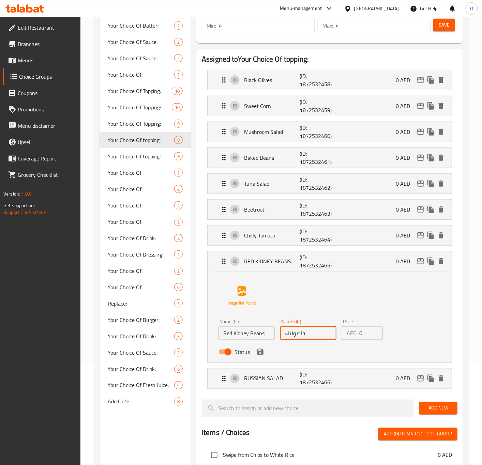
type input "فاصولياء حمراء"
drag, startPoint x: 262, startPoint y: 362, endPoint x: 265, endPoint y: 357, distance: 6.4
click at [264, 360] on nav "Black Olives (ID: 1872532458) 0 AED Name (En) Black Olives Name (En) Name (Ar) …" at bounding box center [329, 229] width 255 height 330
click at [258, 353] on icon "save" at bounding box center [260, 352] width 8 height 8
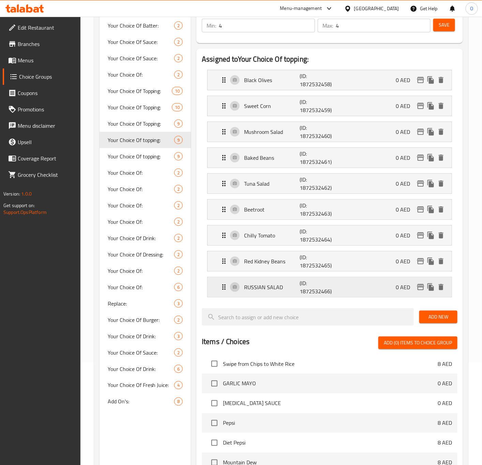
click at [277, 291] on p "RUSSIAN SALAD" at bounding box center [272, 287] width 56 height 8
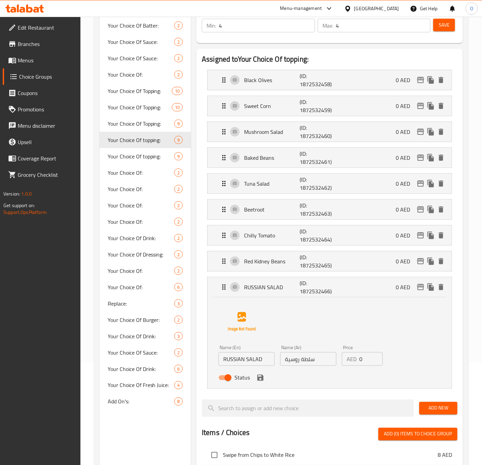
drag, startPoint x: 266, startPoint y: 352, endPoint x: 260, endPoint y: 364, distance: 13.0
click at [265, 357] on nav "Black Olives (ID: 1872532458) 0 AED Name (En) Black Olives Name (En) Name (Ar) …" at bounding box center [329, 229] width 255 height 330
click at [259, 364] on input "RUSSIAN SALAD" at bounding box center [246, 359] width 56 height 14
type input "Russian Salad"
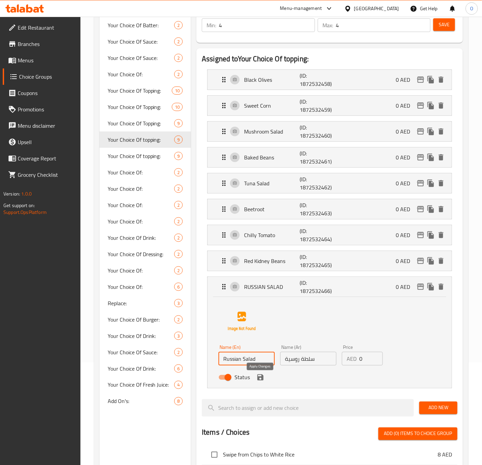
click at [258, 380] on icon "save" at bounding box center [260, 377] width 6 height 6
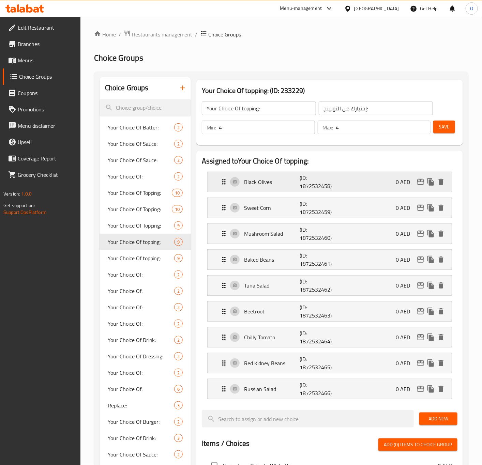
scroll to position [0, 0]
click at [437, 131] on button "Save" at bounding box center [444, 127] width 22 height 13
click at [257, 98] on div "Your Choice Of topping: ​ إختيارك من التوبينج: ​" at bounding box center [317, 109] width 239 height 22
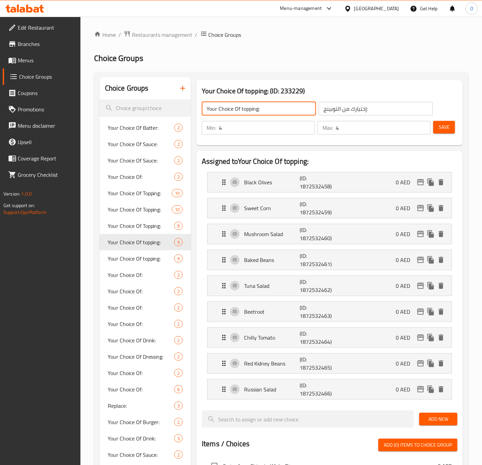
click at [247, 105] on input "Your Choice Of topping:" at bounding box center [259, 109] width 114 height 14
type input "Your Choice Of Topping:"
click at [329, 109] on input "إختيارك من التوبينج:" at bounding box center [375, 109] width 114 height 14
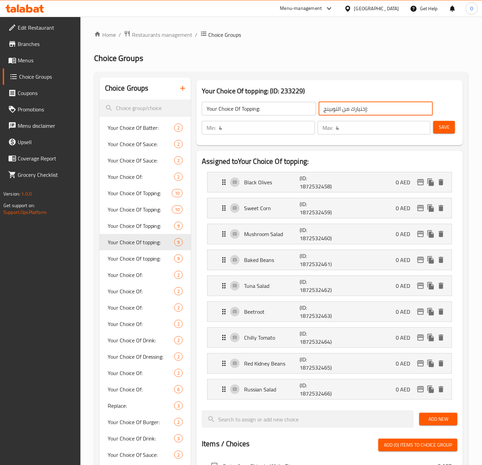
click at [329, 109] on input "إختيارك من التوبينج:" at bounding box center [375, 109] width 114 height 14
click at [330, 108] on input "إختيارك من التوبينج:" at bounding box center [375, 109] width 114 height 14
click at [330, 107] on input "إختيارك من التوبينج:" at bounding box center [375, 109] width 114 height 14
click at [329, 107] on input "إختيارك من التوبينج:" at bounding box center [375, 109] width 114 height 14
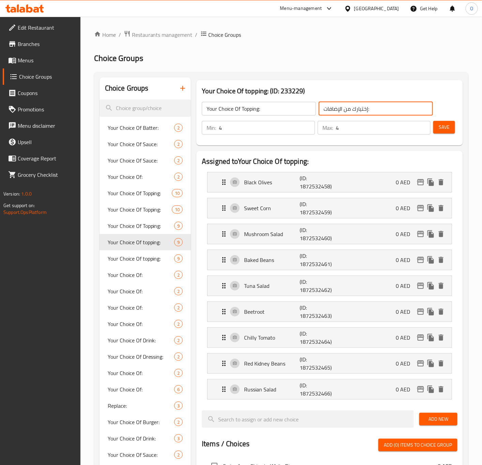
type input "إختيارك من الإضافات:"
click at [441, 132] on button "Save" at bounding box center [444, 127] width 22 height 13
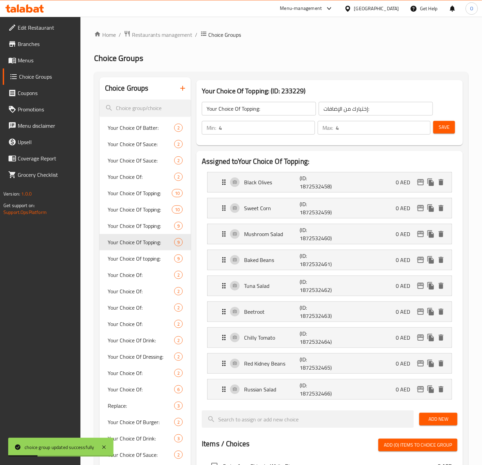
drag, startPoint x: 345, startPoint y: 113, endPoint x: 349, endPoint y: 112, distance: 4.8
click at [346, 113] on input "إختيارك من الإضافات:" at bounding box center [375, 109] width 114 height 14
click at [349, 112] on input "إختيارك من الإضافات:" at bounding box center [375, 109] width 114 height 14
click at [352, 112] on input "إختيارك من الإضافات:" at bounding box center [375, 109] width 114 height 14
click at [353, 112] on input "إختيارك من الإضافات:" at bounding box center [375, 109] width 114 height 14
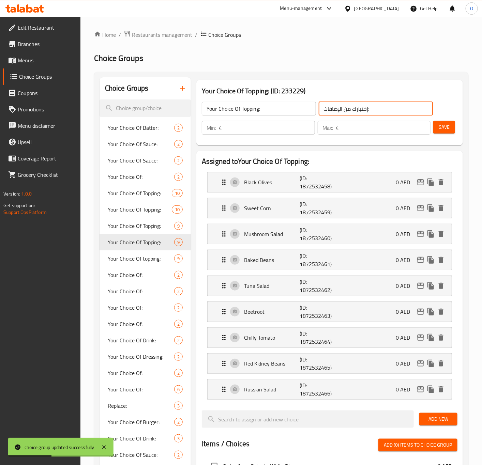
drag, startPoint x: 353, startPoint y: 112, endPoint x: 362, endPoint y: 115, distance: 9.5
click at [357, 113] on input "إختيارك من الإضافات:" at bounding box center [375, 109] width 114 height 14
click at [357, 109] on input "إختيارك من الإضافات:" at bounding box center [375, 109] width 114 height 14
click at [367, 115] on input "إختيارك من الإضافات:" at bounding box center [375, 109] width 114 height 14
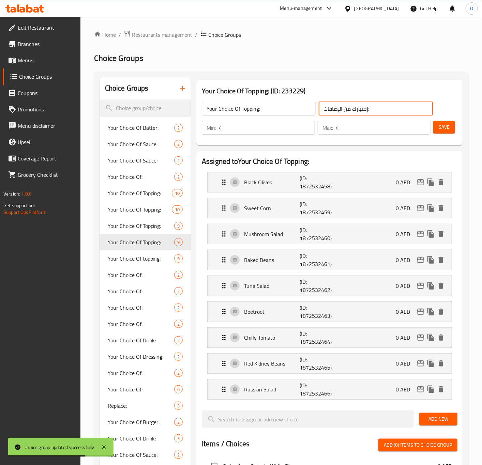
click at [367, 115] on input "إختيارك من الإضافات:" at bounding box center [375, 109] width 114 height 14
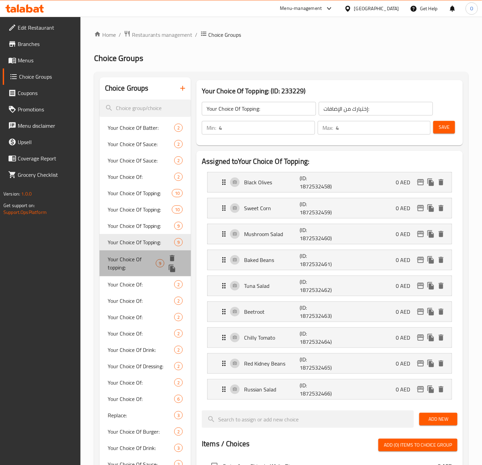
click at [103, 265] on div "Your Choice Of topping: 9" at bounding box center [145, 263] width 92 height 26
type input "Your Choice Of topping:"
type input "إختيارك من التوبينج:"
type input "6"
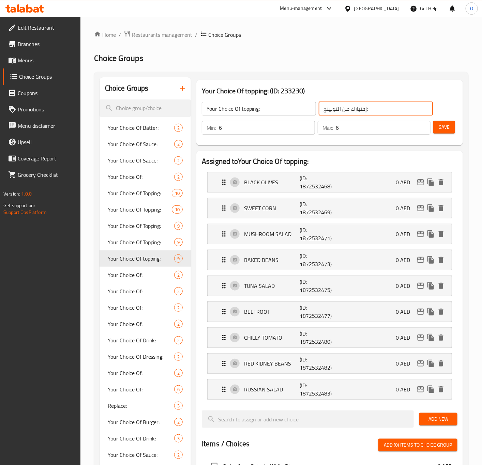
click at [366, 114] on input "إختيارك من التوبينج:" at bounding box center [375, 109] width 114 height 14
paste input "ضافات"
type input "إختيارك من الإضافات:"
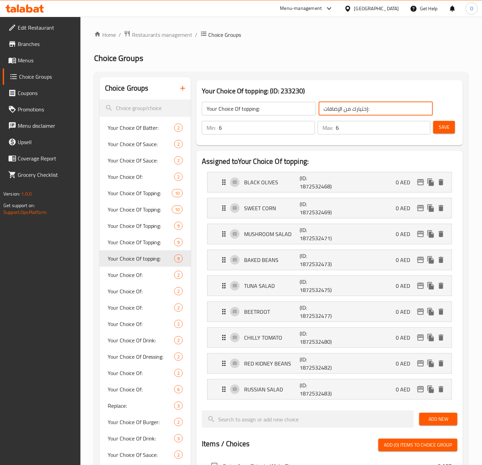
click at [279, 117] on div "Min: 6 ​ Max: 6 ​ Save" at bounding box center [328, 128] width 261 height 22
click at [279, 115] on input "Your Choice Of topping:" at bounding box center [259, 109] width 114 height 14
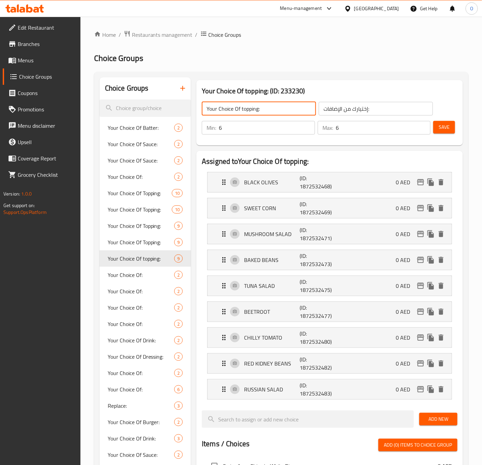
click at [249, 109] on input "Your Choice Of topping:" at bounding box center [259, 109] width 114 height 14
type input "Your Choice Of Topping:"
click at [256, 190] on div "BLACK OLIVES (ID: 1872532468) 0 AED" at bounding box center [331, 182] width 223 height 20
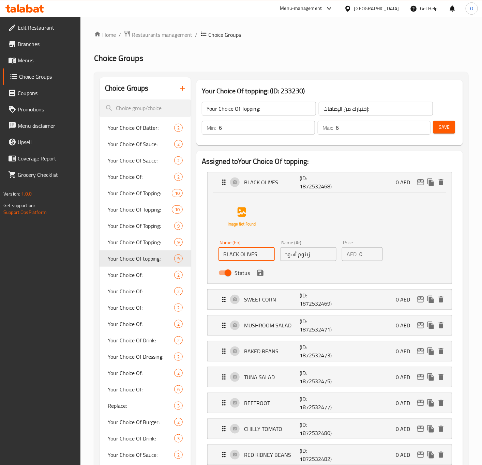
click at [232, 254] on input "BLACK OLIVES" at bounding box center [246, 254] width 56 height 14
type input "Black Olives"
click at [299, 258] on input "زيتوم أسود" at bounding box center [308, 254] width 56 height 14
click at [260, 272] on icon "save" at bounding box center [260, 273] width 8 height 8
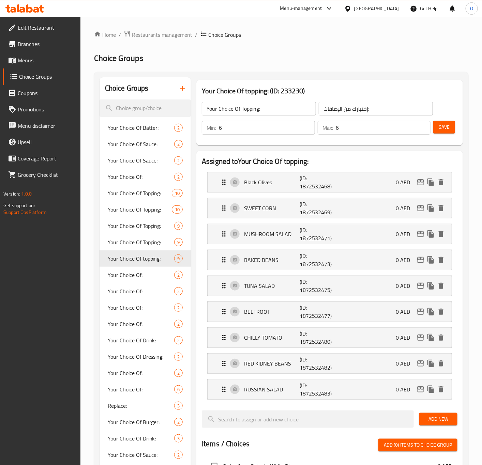
type input "زيتون أسود"
click at [253, 211] on p "SWEET CORN" at bounding box center [272, 208] width 56 height 8
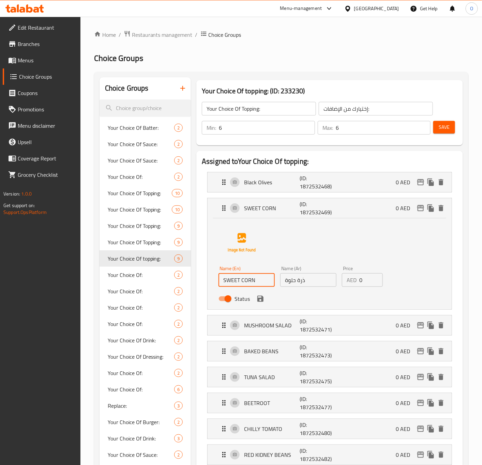
click at [227, 274] on input "SWEET CORN" at bounding box center [246, 280] width 56 height 14
type input "Sweet Corn"
click at [260, 301] on icon "save" at bounding box center [260, 299] width 8 height 8
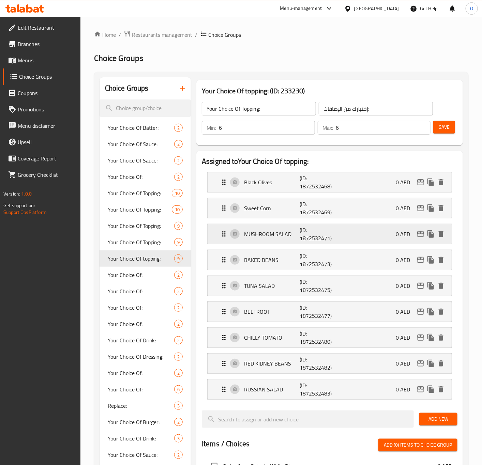
click at [265, 237] on p "MUSHROOM SALAD" at bounding box center [272, 234] width 56 height 8
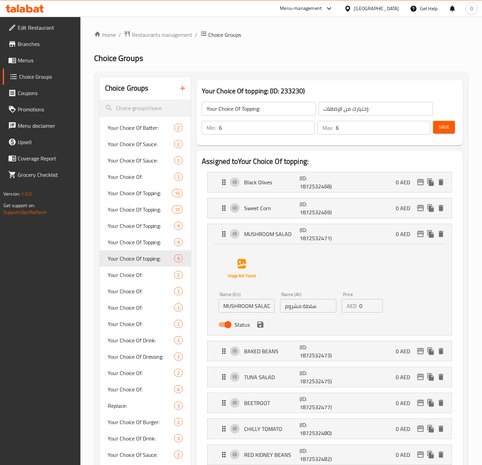
click at [257, 297] on div "Name (En) MUSHROOM SALAD Name (En)" at bounding box center [246, 302] width 56 height 21
click at [257, 301] on input "MUSHROOM SALAD" at bounding box center [246, 306] width 56 height 14
click at [256, 301] on input "MUSHROOM SALAD" at bounding box center [246, 306] width 56 height 14
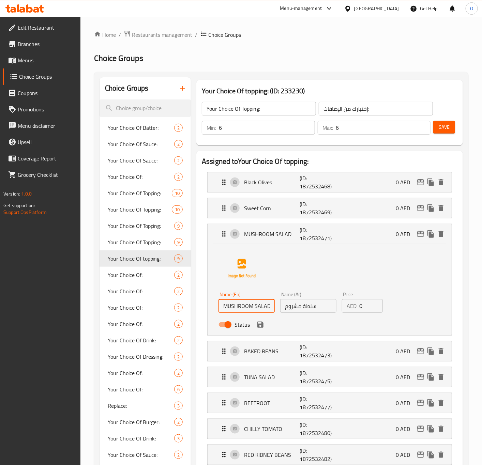
type input "Mushroom Salad"
click at [257, 324] on icon "save" at bounding box center [260, 324] width 6 height 6
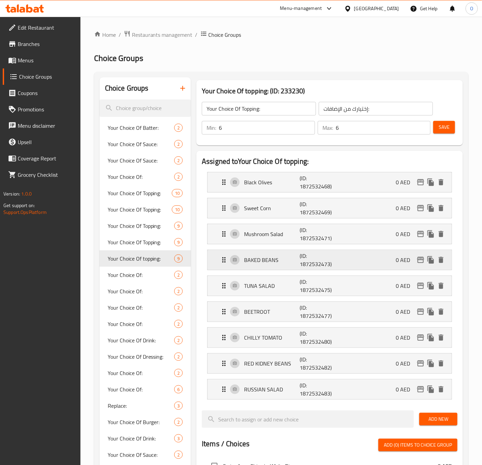
click at [257, 255] on div "BAKED BEANS (ID: 1872532473) 0 AED" at bounding box center [331, 260] width 223 height 20
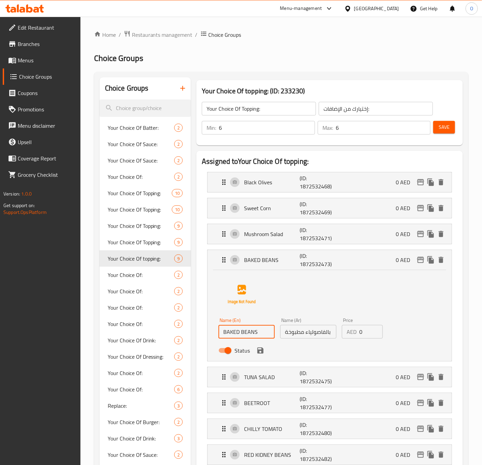
click at [245, 334] on input "BAKED BEANS" at bounding box center [246, 332] width 56 height 14
type input "Baked Beans"
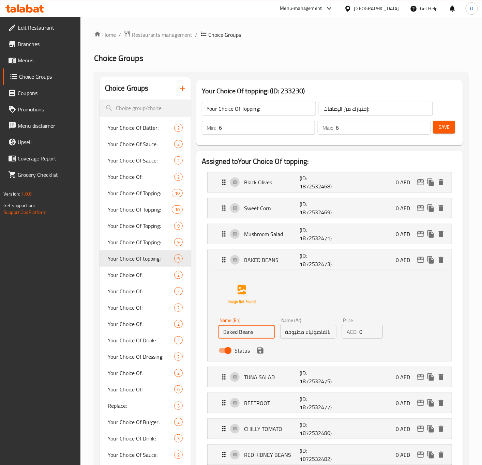
click at [323, 333] on input "بالفاصولياء مطبوخة" at bounding box center [308, 332] width 56 height 14
click at [264, 354] on icon "save" at bounding box center [260, 350] width 8 height 8
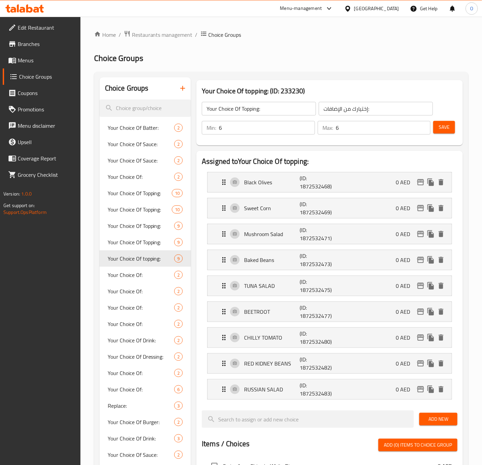
type input "فاصولياء مطبوخة"
click at [248, 292] on div "TUNA SALAD (ID: 1872532475) 0 AED" at bounding box center [331, 286] width 223 height 20
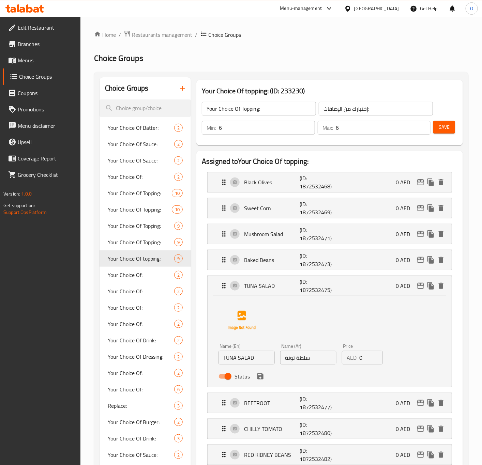
click at [237, 364] on input "TUNA SALAD" at bounding box center [246, 358] width 56 height 14
type input "Tuna Salad"
click at [261, 379] on icon "save" at bounding box center [260, 376] width 6 height 6
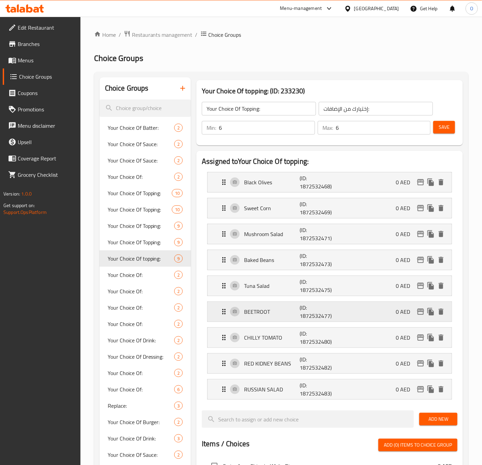
click at [264, 308] on p "BEETROOT" at bounding box center [272, 312] width 56 height 8
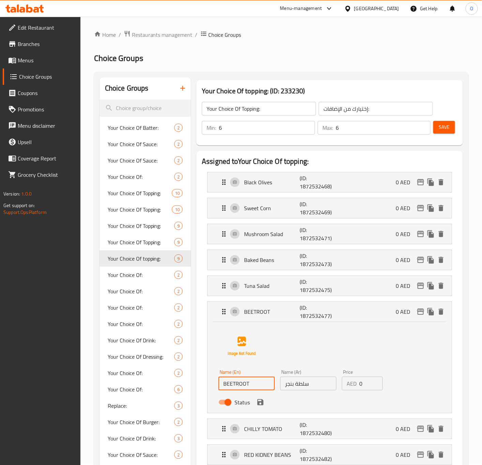
click at [262, 390] on input "BEETROOT" at bounding box center [246, 384] width 56 height 14
type input "Beetroot"
click at [316, 386] on input "سلطة بنجر" at bounding box center [308, 384] width 56 height 14
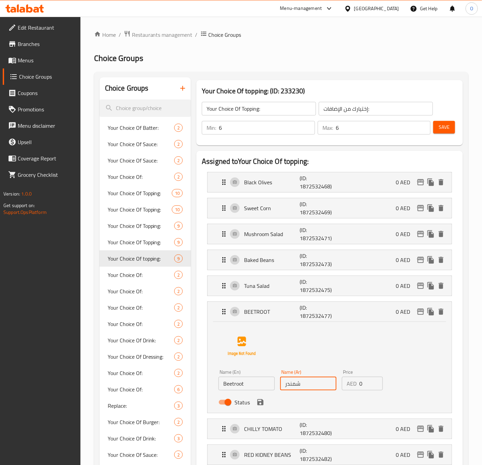
click at [264, 409] on div "Status" at bounding box center [308, 402] width 185 height 18
click at [260, 405] on icon "save" at bounding box center [260, 402] width 8 height 8
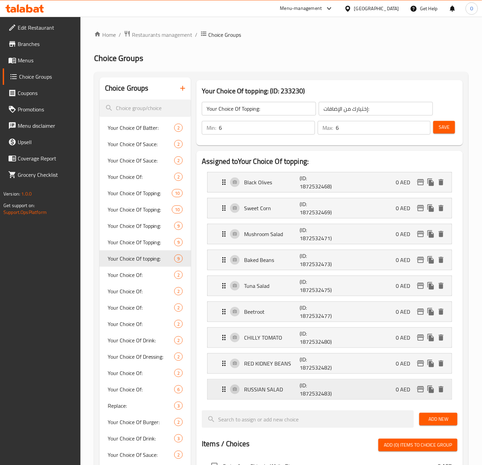
type input "شمندر"
click at [269, 333] on div "CHILLY TOMATO (ID: 1872532480) 0 AED" at bounding box center [331, 338] width 223 height 20
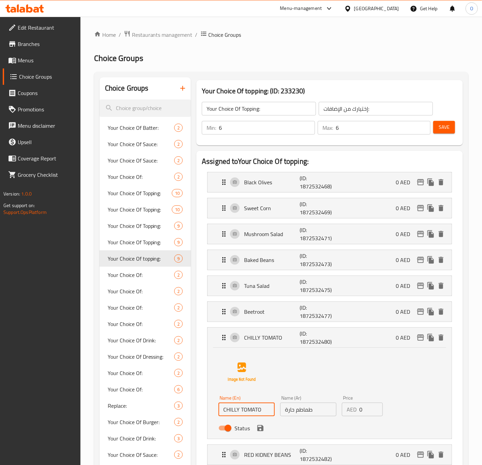
click at [248, 410] on input "CHILLY TOMATO" at bounding box center [246, 410] width 56 height 14
type input "Chilly Tomato"
click at [261, 431] on icon "save" at bounding box center [260, 428] width 8 height 8
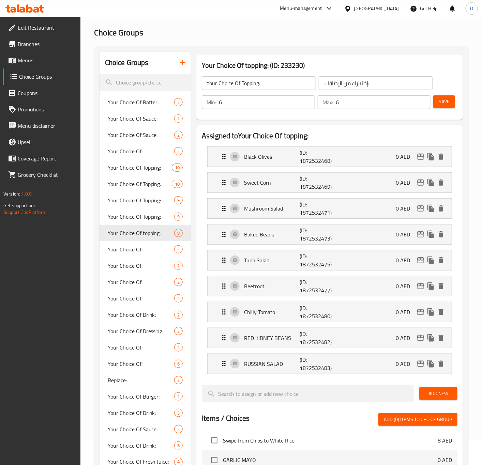
scroll to position [51, 0]
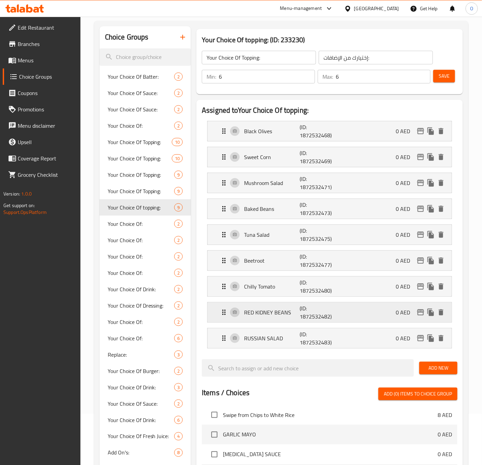
click at [250, 313] on p "RED KIDNEY BEANS" at bounding box center [272, 312] width 56 height 8
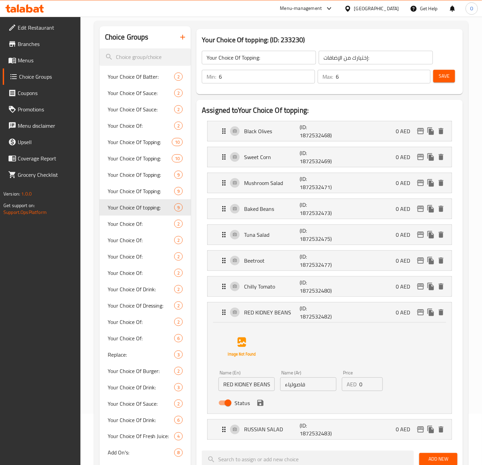
click at [237, 384] on input "RED KIDNEY BEANS" at bounding box center [246, 384] width 56 height 14
type input "Red Kidney Beans"
click at [320, 385] on input "فاصولياء" at bounding box center [308, 384] width 56 height 14
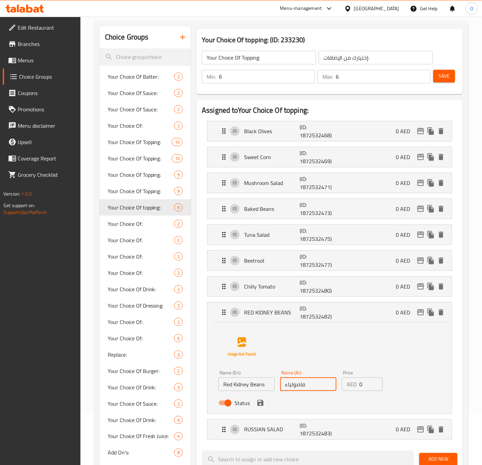
type input "فاصولياء حمراء"
click at [257, 405] on icon "save" at bounding box center [260, 403] width 6 height 6
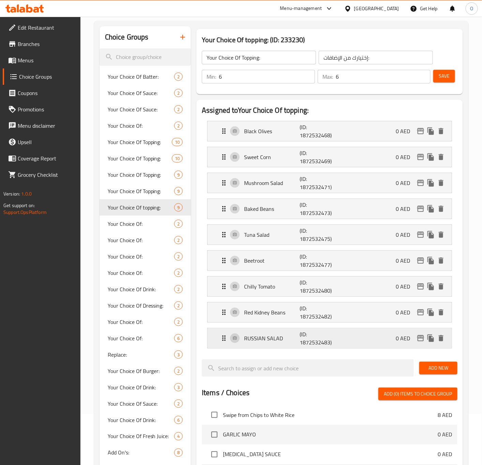
click at [266, 342] on p "RUSSIAN SALAD" at bounding box center [272, 338] width 56 height 8
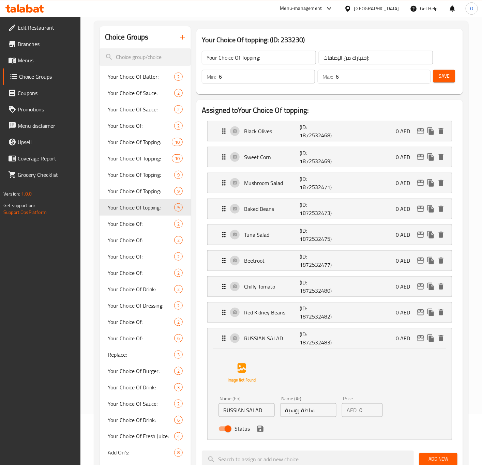
click at [228, 406] on input "RUSSIAN SALAD" at bounding box center [246, 410] width 56 height 14
type input "Russian Salad"
click at [257, 433] on icon "save" at bounding box center [260, 429] width 8 height 8
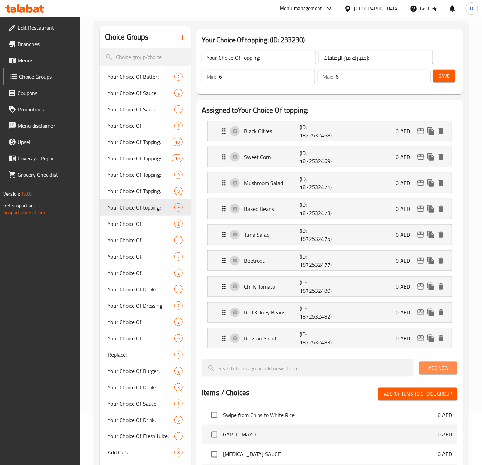
click at [435, 372] on span "Add New" at bounding box center [437, 368] width 27 height 9
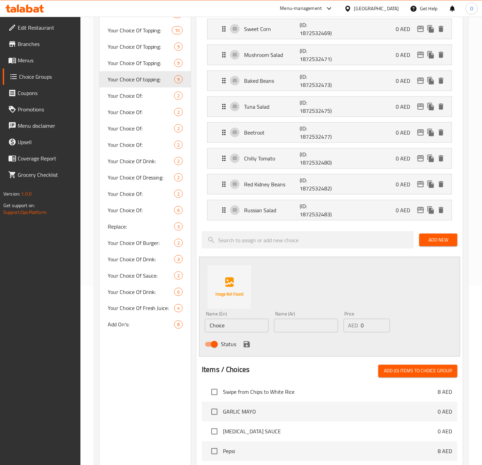
scroll to position [204, 0]
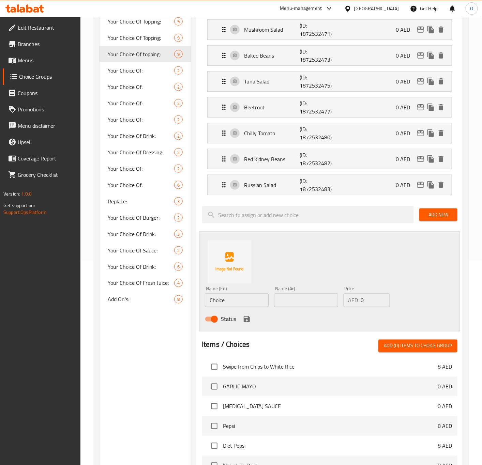
click at [224, 305] on input "Choice" at bounding box center [237, 301] width 64 height 14
paste input "UCUMBER PICKLE"
click at [226, 305] on input "CUCUMBER PICKLE" at bounding box center [237, 301] width 64 height 14
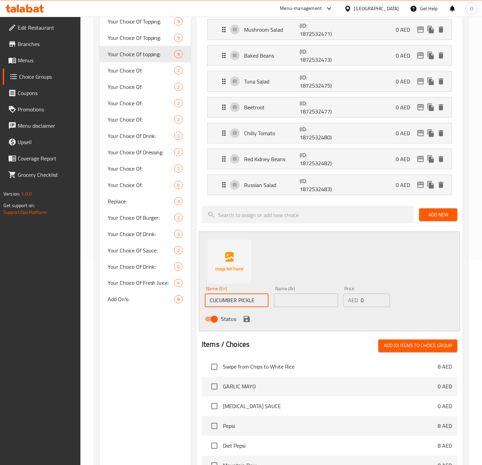
click at [226, 305] on input "CUCUMBER PICKLE" at bounding box center [237, 301] width 64 height 14
type input "Cucumber Pickle"
click at [308, 300] on input "text" at bounding box center [306, 301] width 64 height 14
type input "خيار مخلل"
click at [247, 320] on icon "save" at bounding box center [246, 319] width 8 height 8
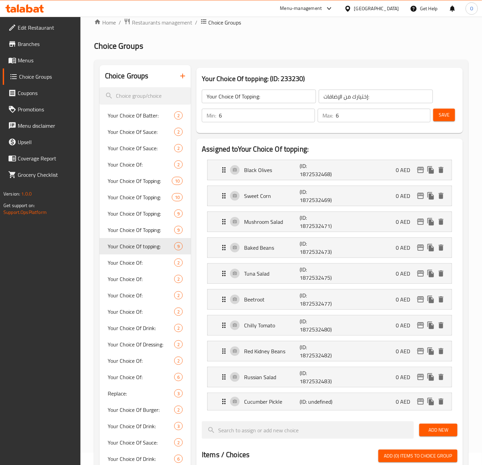
scroll to position [0, 0]
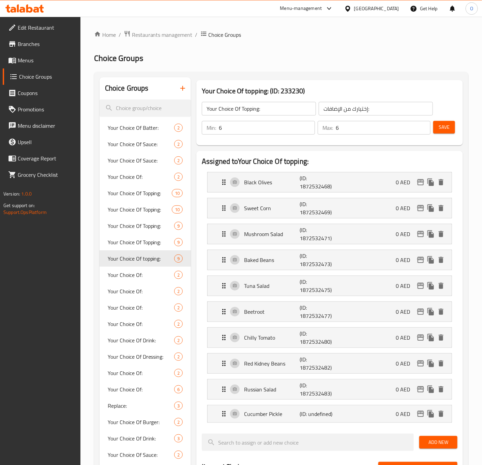
click at [443, 132] on button "Save" at bounding box center [444, 127] width 22 height 13
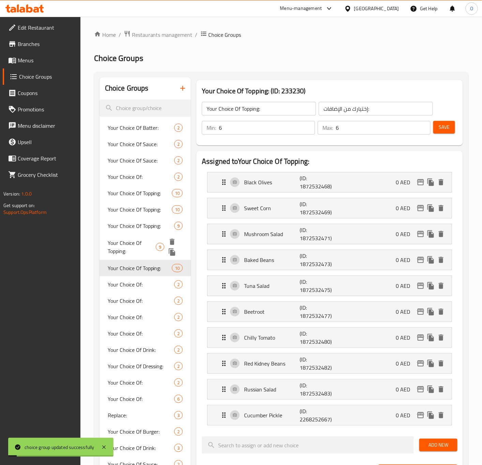
drag, startPoint x: 115, startPoint y: 242, endPoint x: 127, endPoint y: 241, distance: 12.3
click at [115, 243] on span "Your Choice Of Topping:" at bounding box center [132, 247] width 48 height 16
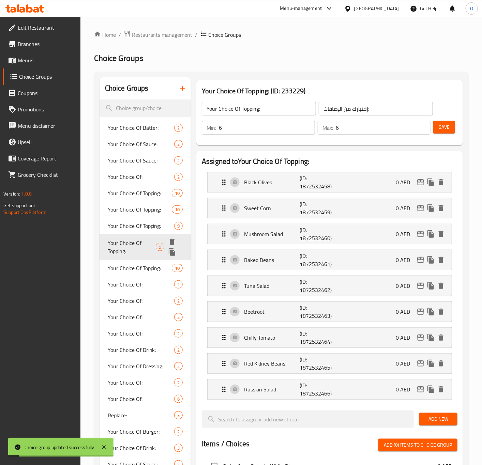
type input "4"
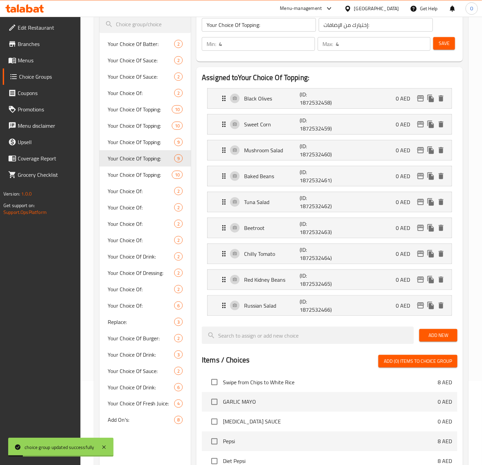
scroll to position [102, 0]
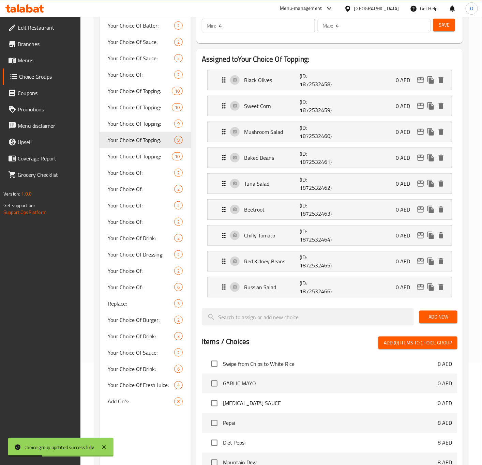
click at [460, 332] on div "Assigned to Your Choice Of Topping: Black Olives (ID: 1872532458) 0 AED Name (E…" at bounding box center [329, 344] width 266 height 590
click at [446, 321] on span "Add New" at bounding box center [437, 317] width 27 height 9
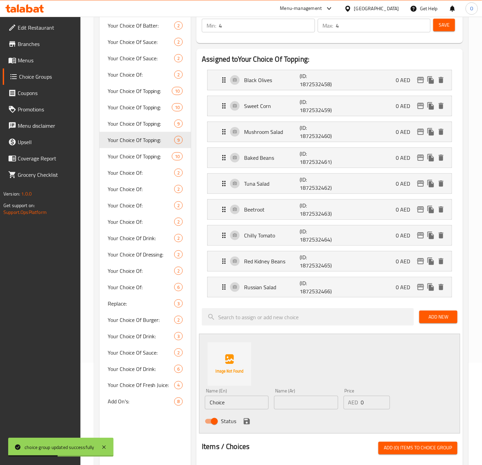
click at [239, 399] on div "Name (En) Choice Name (En)" at bounding box center [237, 399] width 64 height 21
click at [239, 400] on input "Choice" at bounding box center [237, 403] width 64 height 14
paste input "ucumber Pickl"
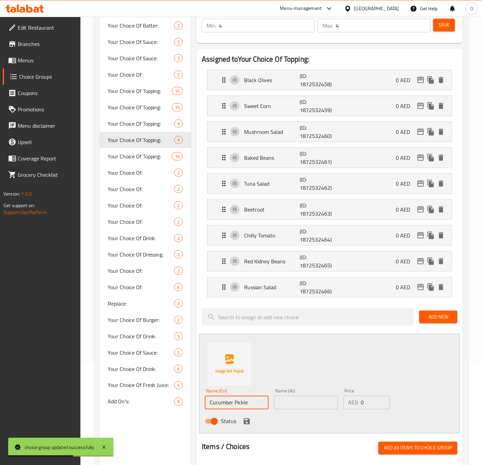
type input "Cucumber Pickle"
click at [309, 409] on input "text" at bounding box center [306, 403] width 64 height 14
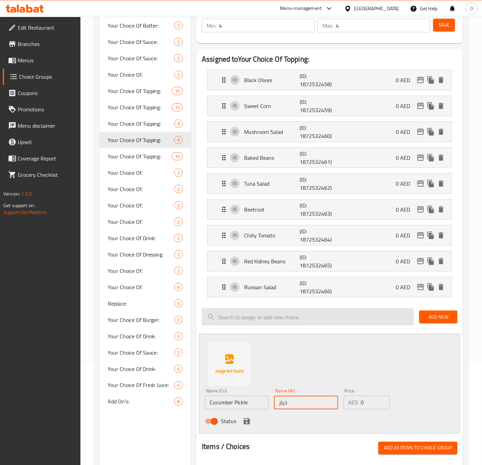
type input "خيار مخلل"
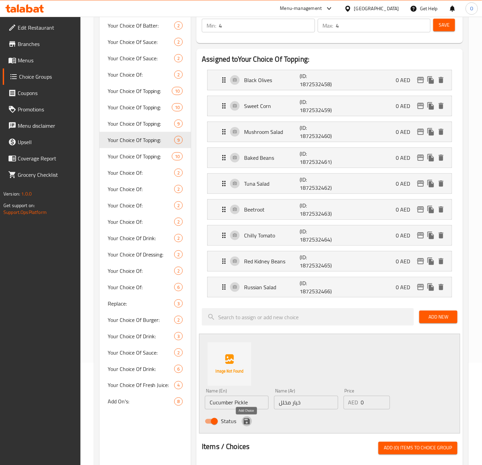
click at [245, 422] on icon "save" at bounding box center [246, 421] width 8 height 8
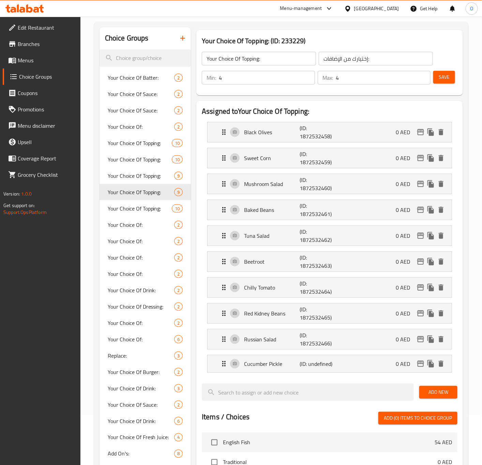
scroll to position [0, 0]
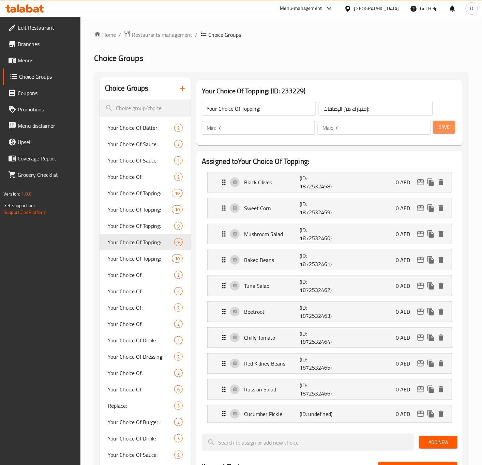
click at [443, 133] on button "Save" at bounding box center [444, 127] width 22 height 13
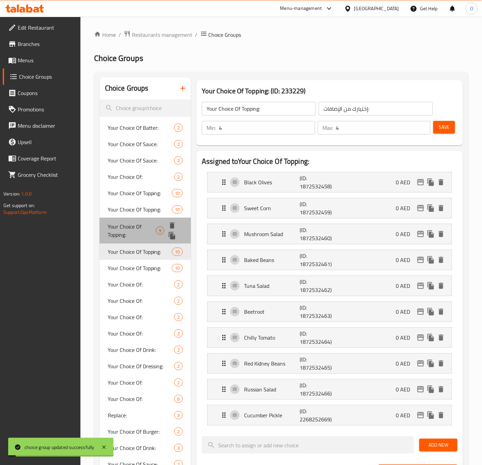
click at [150, 227] on span "Your Choice Of Topping:" at bounding box center [132, 230] width 48 height 16
type input "3"
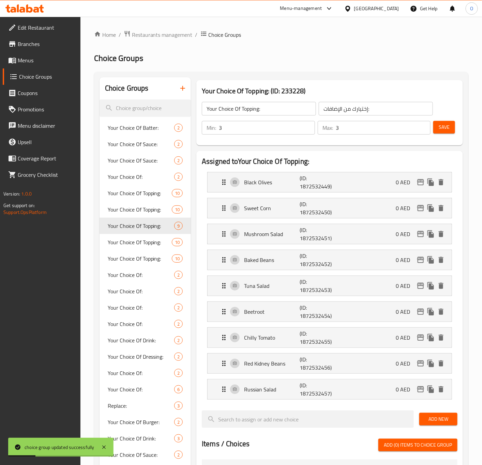
click at [445, 126] on span "Save" at bounding box center [443, 127] width 11 height 9
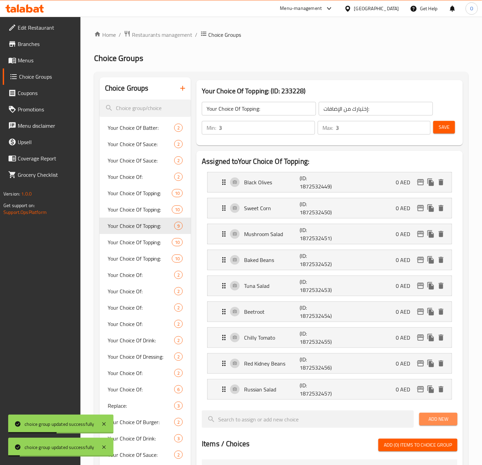
drag, startPoint x: 437, startPoint y: 422, endPoint x: 270, endPoint y: 403, distance: 168.3
click at [434, 422] on span "Add New" at bounding box center [437, 419] width 27 height 9
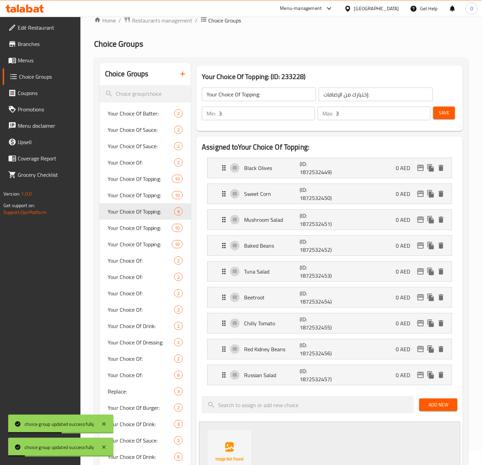
scroll to position [102, 0]
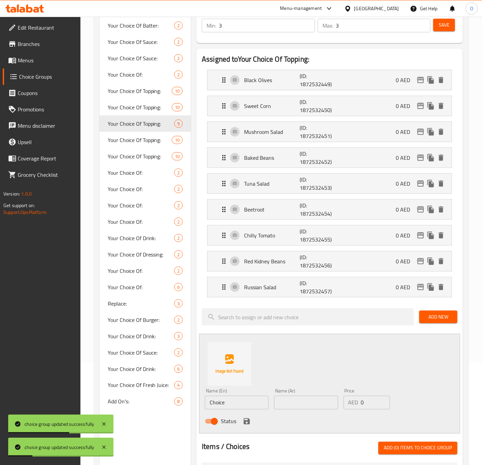
click at [229, 403] on input "Choice" at bounding box center [237, 403] width 64 height 14
paste input "ucumber Pickl"
type input "Cucumber Pickle"
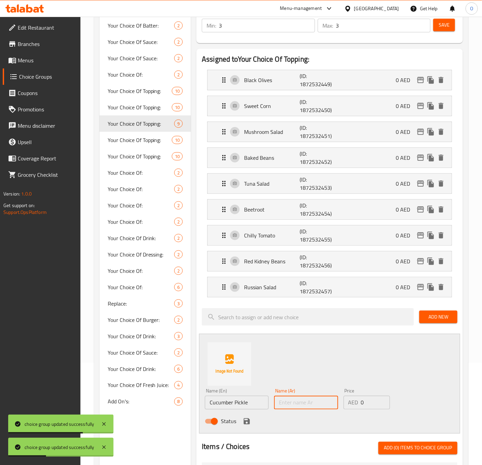
click at [294, 408] on input "text" at bounding box center [306, 403] width 64 height 14
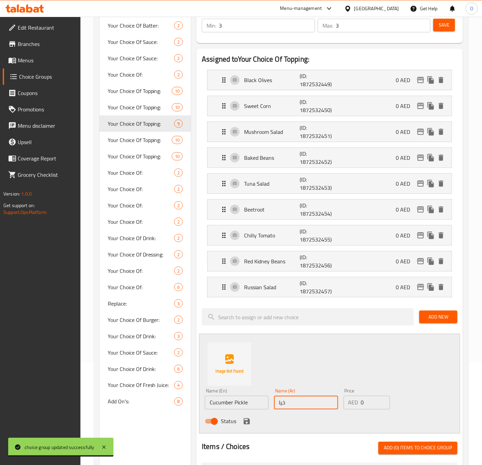
type input "خيار مخلل"
click at [244, 422] on icon "save" at bounding box center [246, 421] width 8 height 8
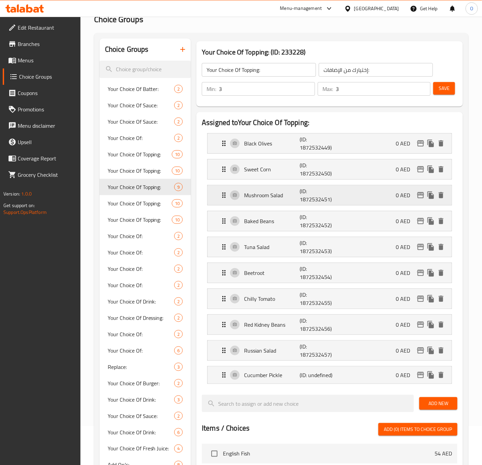
scroll to position [0, 0]
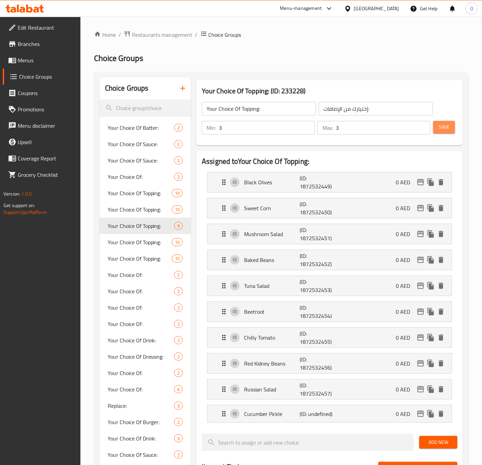
click at [448, 127] on span "Save" at bounding box center [443, 127] width 11 height 9
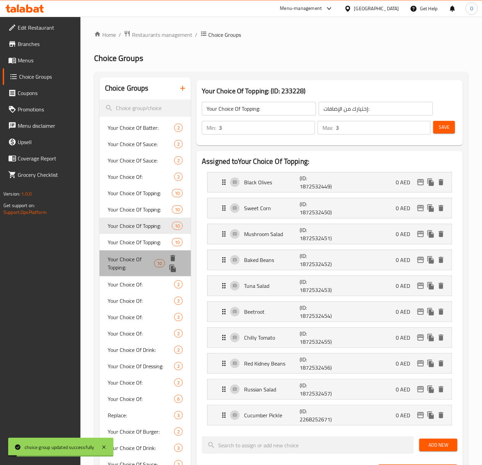
click at [115, 258] on span "Your Choice Of Topping:" at bounding box center [131, 263] width 46 height 16
type input "6"
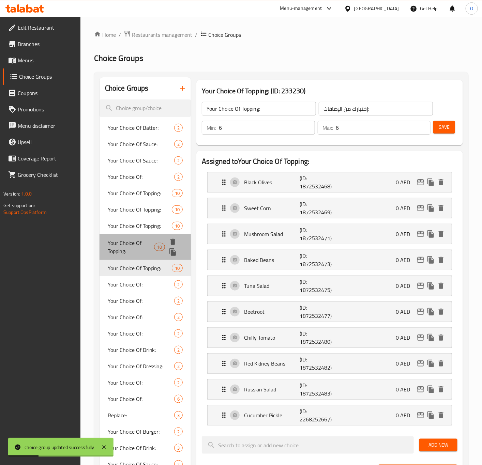
click at [145, 243] on span "Your Choice Of Topping:" at bounding box center [131, 247] width 46 height 16
type input "4"
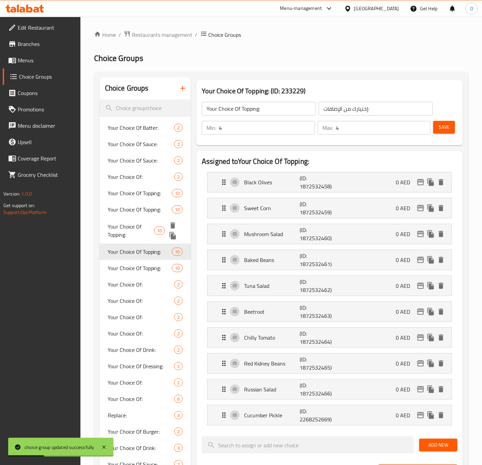
click at [136, 223] on span "Your Choice Of Topping:" at bounding box center [131, 230] width 46 height 16
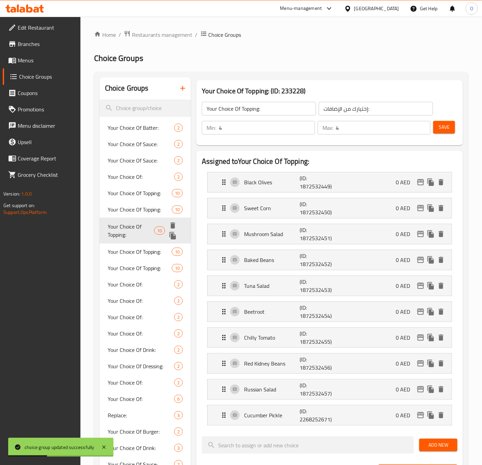
type input "3"
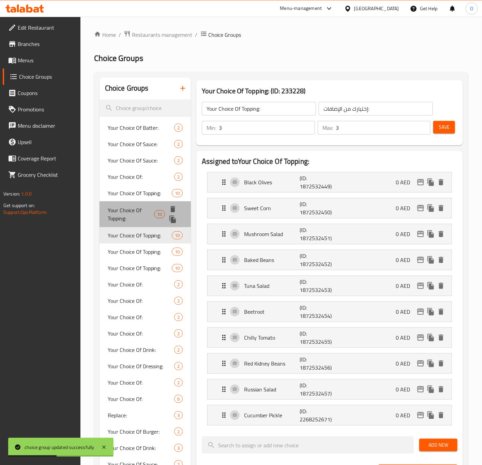
click at [132, 204] on div "Your Choice Of Topping: 10" at bounding box center [145, 214] width 92 height 26
type input "2"
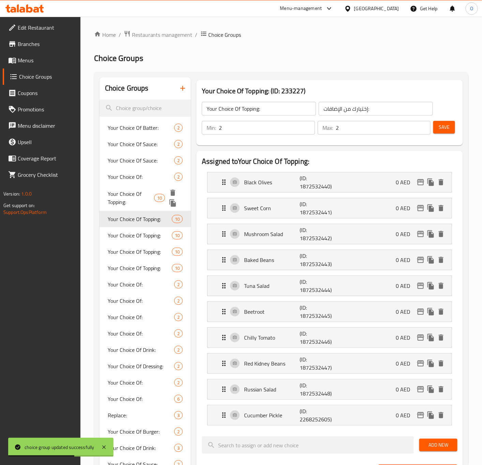
click at [124, 187] on div "Your Choice Of Topping: 10" at bounding box center [145, 198] width 92 height 26
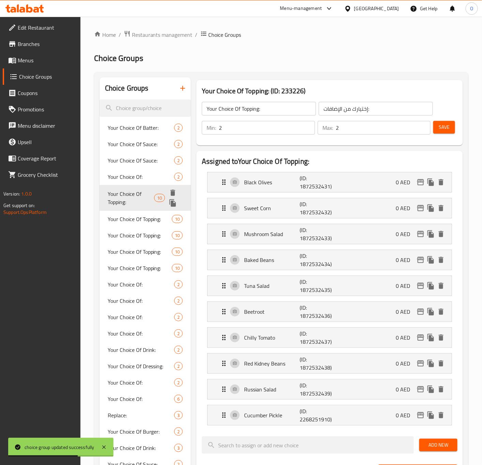
type input "1"
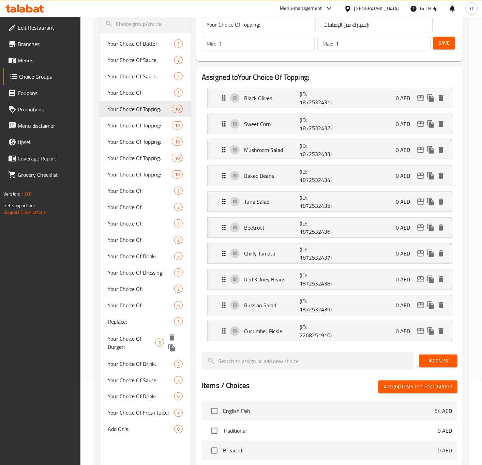
scroll to position [102, 0]
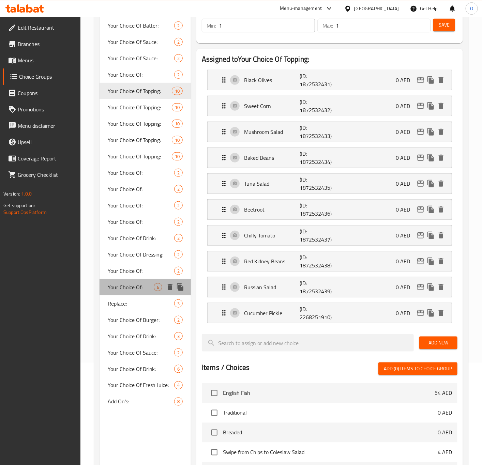
click at [134, 284] on span "Your Choice Of:" at bounding box center [131, 287] width 46 height 8
type input "Your Choice Of:"
type input "إختيارك من:"
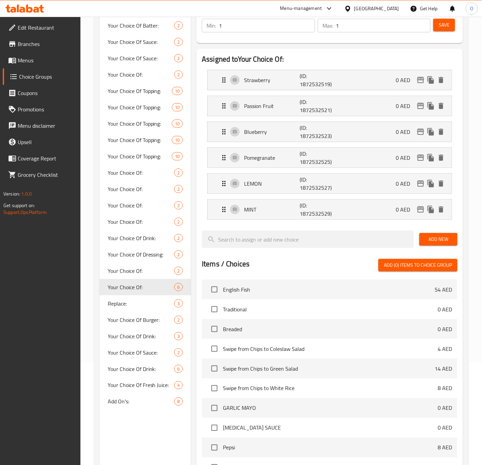
scroll to position [0, 0]
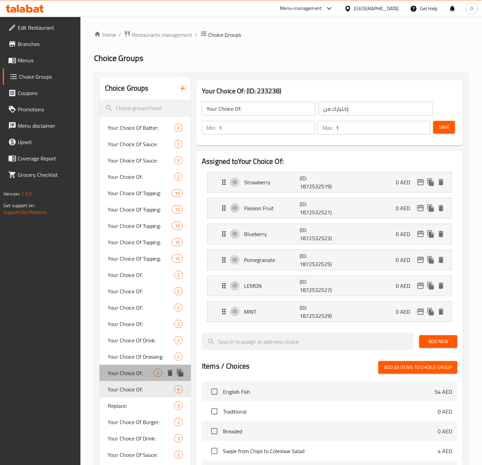
click at [129, 372] on span "Your Choice Of:" at bounding box center [131, 373] width 46 height 8
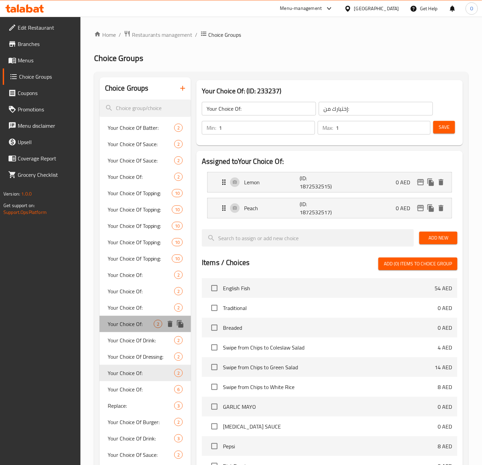
click at [127, 329] on div "Your Choice Of: 2" at bounding box center [145, 324] width 92 height 16
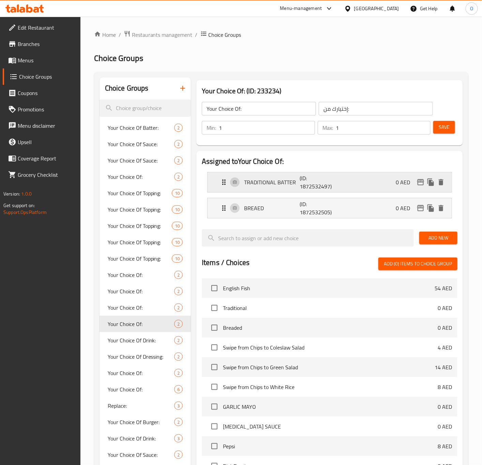
click at [252, 185] on p "TRADITIONAL BATTER" at bounding box center [272, 182] width 56 height 8
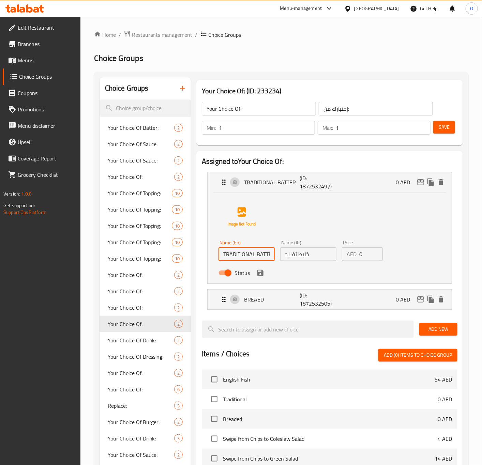
click at [243, 258] on input "TRADITIONAL BATTER" at bounding box center [246, 254] width 56 height 14
type input "Traditional Batter"
click at [261, 270] on icon "save" at bounding box center [260, 273] width 6 height 6
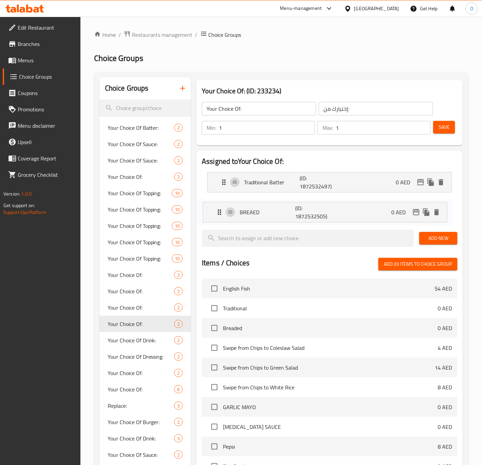
click at [253, 209] on nav "Traditional Batter (ID: 1872532497) 0 AED Name (En) Traditional Batter Name (En…" at bounding box center [329, 196] width 255 height 58
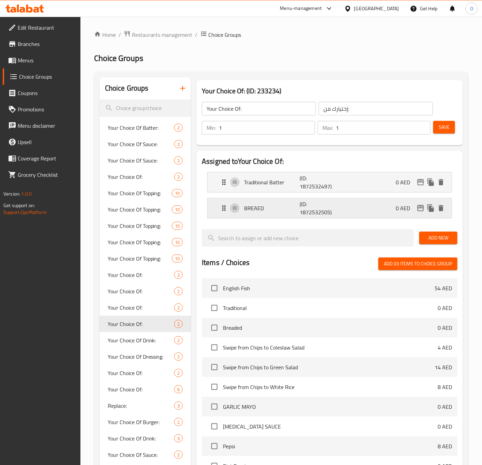
click at [250, 211] on p "BREAED" at bounding box center [272, 208] width 56 height 8
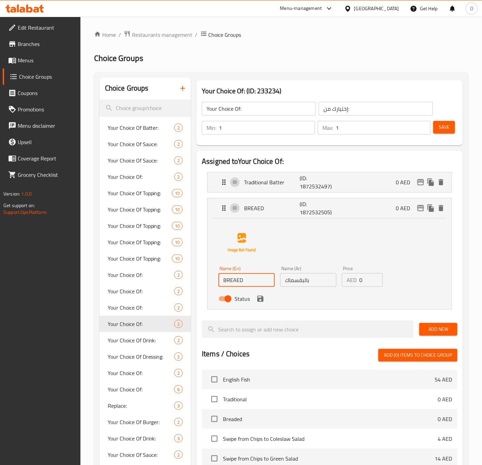
click at [242, 280] on input "BREAED" at bounding box center [246, 280] width 56 height 14
type input "Breaed"
click at [241, 301] on span "Status" at bounding box center [241, 299] width 15 height 8
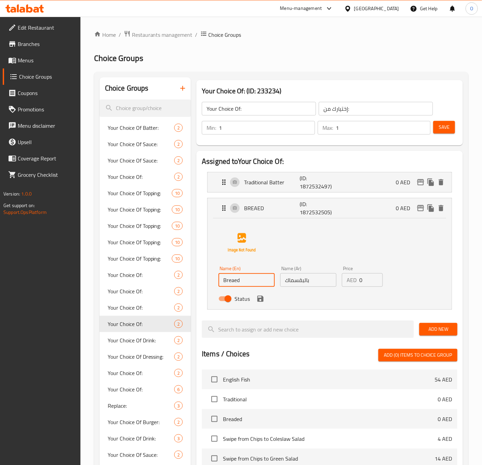
click at [241, 301] on input "Status" at bounding box center [227, 298] width 39 height 13
click at [241, 301] on span "Status" at bounding box center [241, 299] width 15 height 8
click at [240, 301] on input "Status" at bounding box center [221, 298] width 39 height 13
checkbox input "true"
click at [258, 297] on icon "save" at bounding box center [260, 299] width 8 height 8
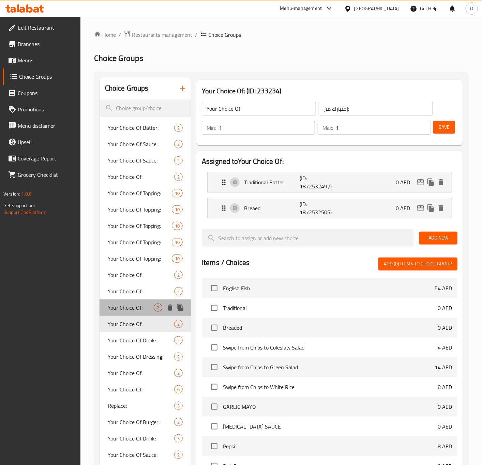
click at [143, 300] on div "Your Choice Of: 2" at bounding box center [145, 307] width 92 height 16
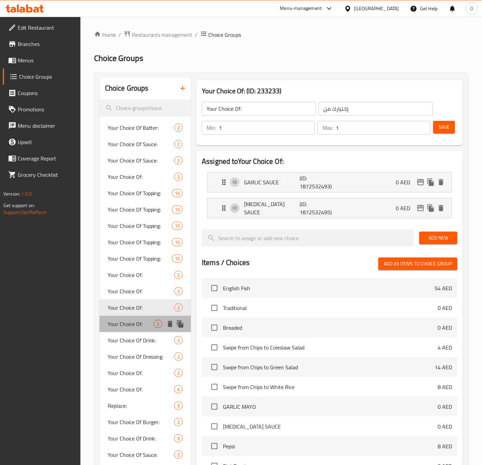
click at [132, 325] on span "Your Choice Of:" at bounding box center [131, 324] width 46 height 8
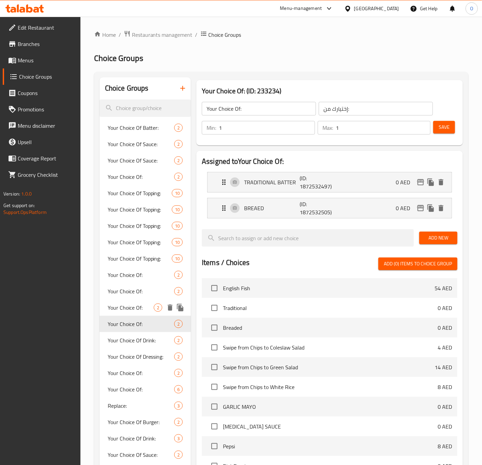
click at [135, 306] on span "Your Choice Of:" at bounding box center [131, 307] width 46 height 8
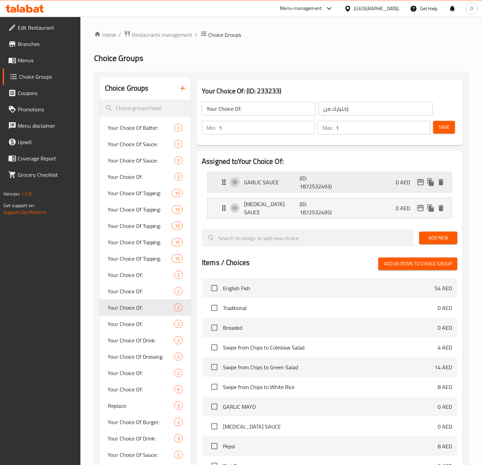
click at [256, 184] on p "GARLIC SAUCE" at bounding box center [272, 182] width 56 height 8
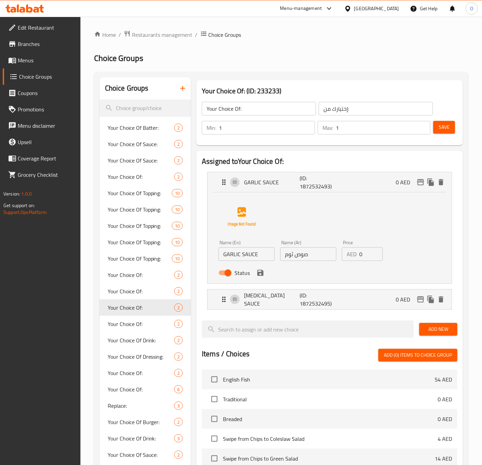
click at [244, 248] on input "GARLIC SAUCE" at bounding box center [246, 254] width 56 height 14
type input "Garlic Sauce"
click at [256, 275] on icon "save" at bounding box center [260, 273] width 8 height 8
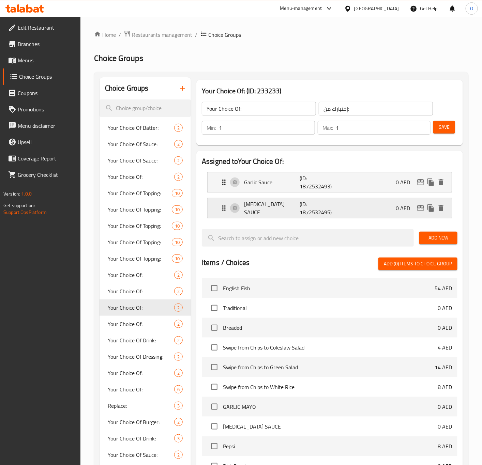
click at [258, 211] on p "[MEDICAL_DATA] SAUCE" at bounding box center [272, 208] width 56 height 16
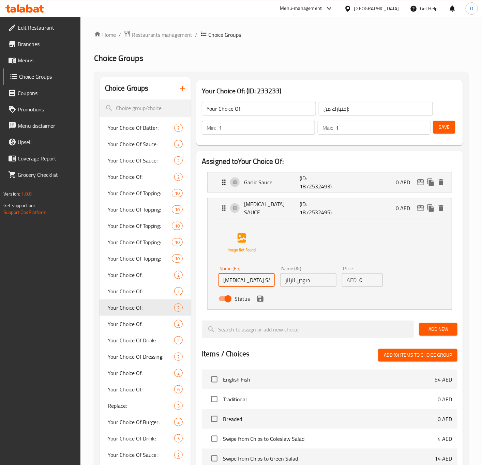
click at [245, 283] on input "[MEDICAL_DATA] SAUCE" at bounding box center [246, 280] width 56 height 14
type input "[MEDICAL_DATA] Sauce"
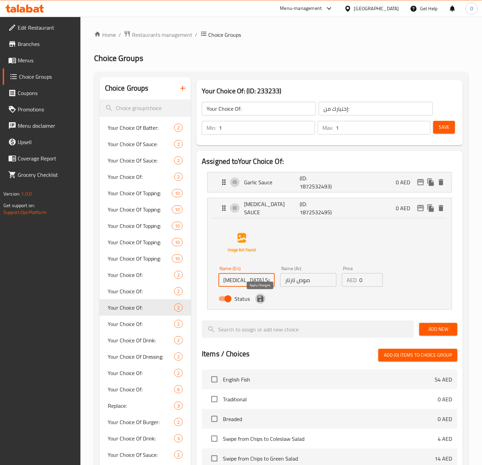
click at [260, 296] on icon "save" at bounding box center [260, 299] width 8 height 8
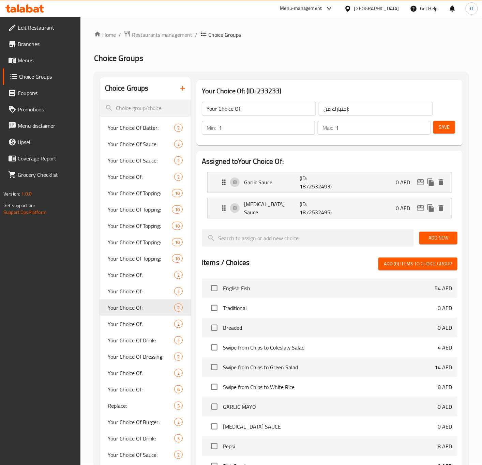
click at [450, 127] on button "Save" at bounding box center [444, 127] width 22 height 13
click at [140, 174] on span "Your Choice Of:" at bounding box center [131, 177] width 46 height 8
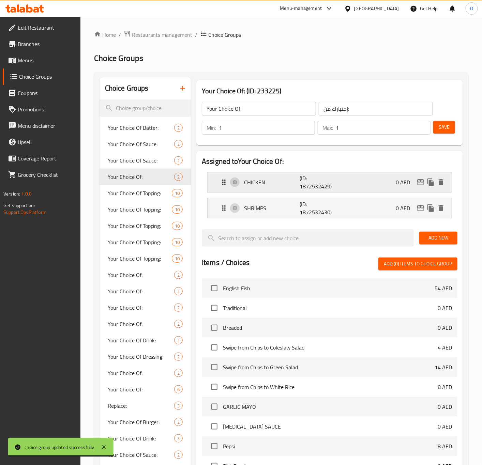
click at [257, 181] on p "CHICKEN" at bounding box center [272, 182] width 56 height 8
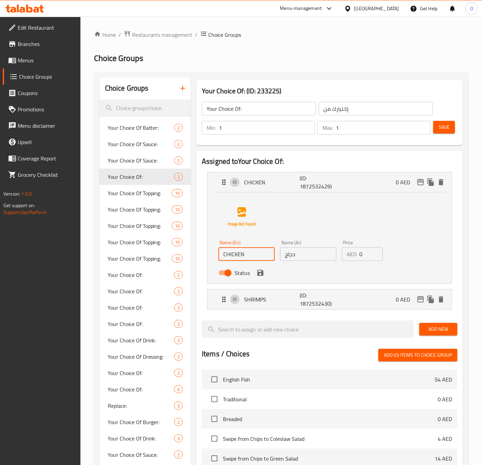
drag, startPoint x: 236, startPoint y: 252, endPoint x: 238, endPoint y: 255, distance: 3.7
click at [236, 252] on input "CHICKEN" at bounding box center [246, 254] width 56 height 14
type input "Chicken"
click at [261, 274] on icon "save" at bounding box center [260, 273] width 8 height 8
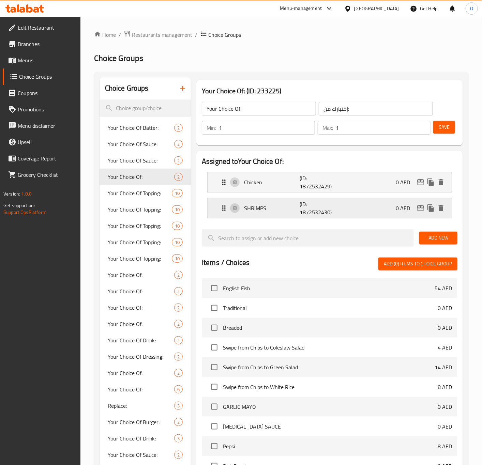
click at [253, 210] on p "SHRIMPS" at bounding box center [272, 208] width 56 height 8
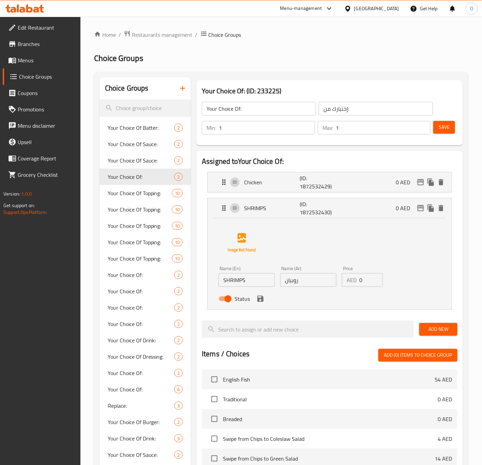
drag, startPoint x: 240, startPoint y: 289, endPoint x: 248, endPoint y: 279, distance: 12.8
click at [242, 287] on nav "Chicken (ID: 1872532429) 0 AED Name (En) Chicken Name (En) Name (Ar) دجاج Name …" at bounding box center [329, 241] width 255 height 148
click at [249, 277] on input "SHRIMPS" at bounding box center [246, 280] width 56 height 14
click at [219, 252] on div at bounding box center [241, 243] width 46 height 46
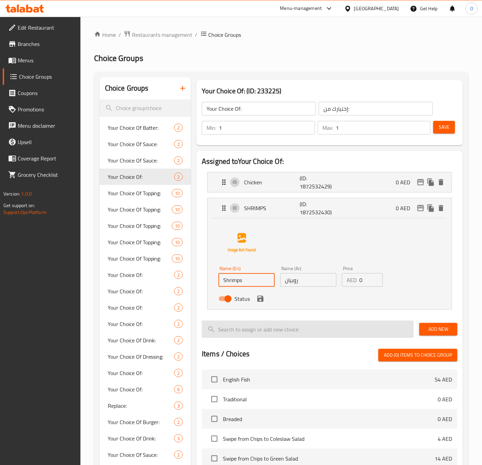
type input "Shrimps"
click at [217, 322] on input "search" at bounding box center [308, 328] width 212 height 17
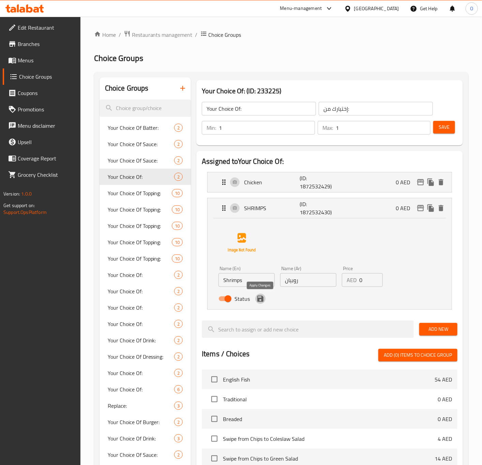
click at [256, 300] on icon "save" at bounding box center [260, 299] width 8 height 8
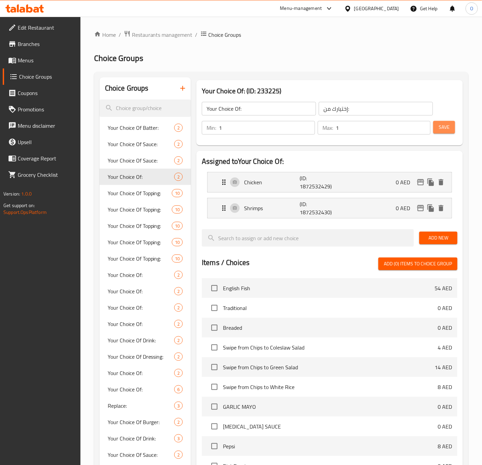
click at [435, 125] on button "Save" at bounding box center [444, 127] width 22 height 13
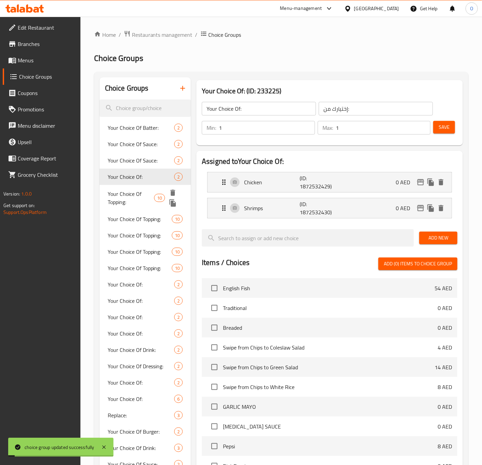
click at [132, 191] on span "Your Choice Of Topping:" at bounding box center [131, 198] width 46 height 16
type input "Your Choice Of Topping:"
type input "إختيارك من الإضافات:"
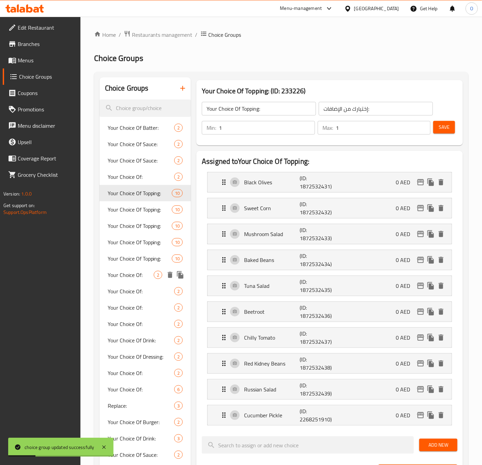
click at [129, 272] on span "Your Choice Of:" at bounding box center [131, 275] width 46 height 8
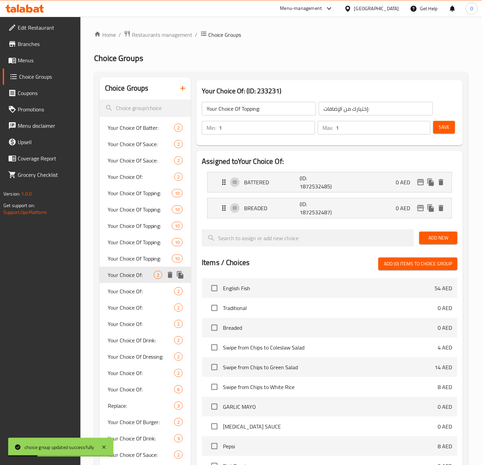
type input "Your Choice Of:"
type input "إختيارك من:"
click at [274, 176] on div "BATTERED (ID: 1872532485) 0 AED" at bounding box center [331, 182] width 223 height 20
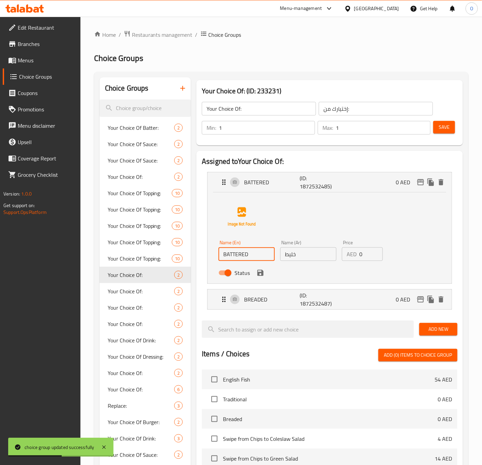
click at [241, 252] on input "BATTERED" at bounding box center [246, 254] width 56 height 14
type input "Battered"
click at [264, 275] on icon "save" at bounding box center [260, 273] width 8 height 8
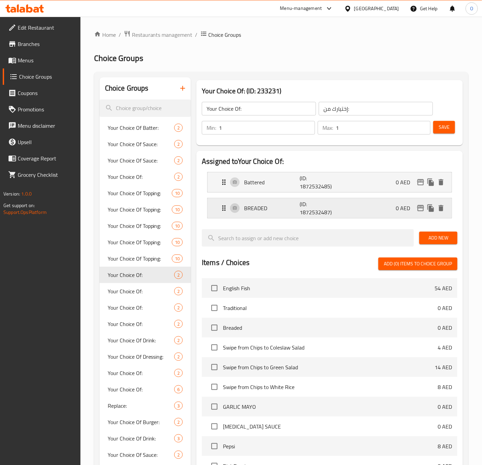
click at [258, 206] on p "BREADED" at bounding box center [272, 208] width 56 height 8
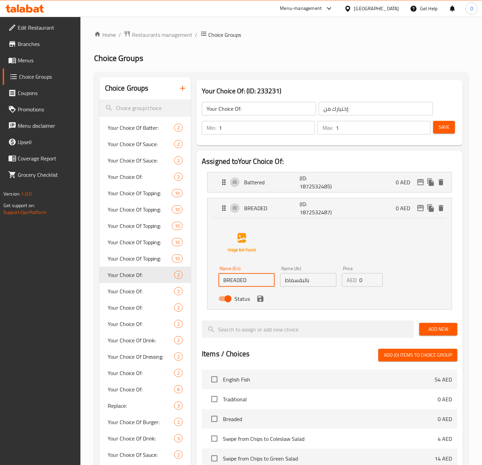
click at [262, 283] on input "BREADED" at bounding box center [246, 280] width 56 height 14
type input "Breaded"
click at [261, 301] on icon "save" at bounding box center [260, 299] width 6 height 6
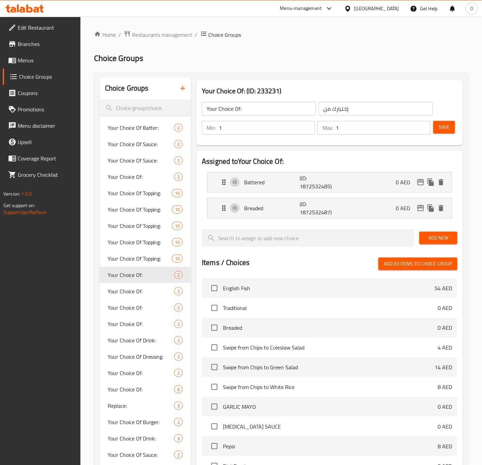
scroll to position [255, 0]
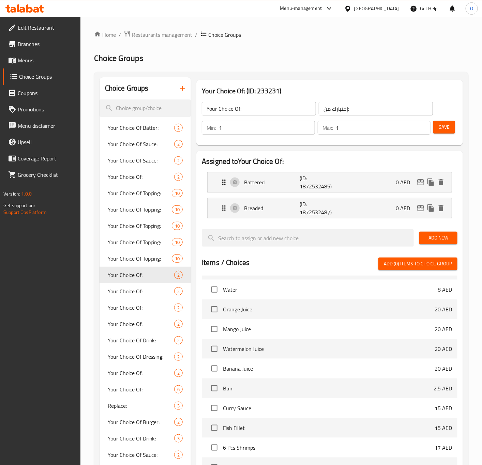
click at [442, 126] on span "Save" at bounding box center [443, 127] width 11 height 9
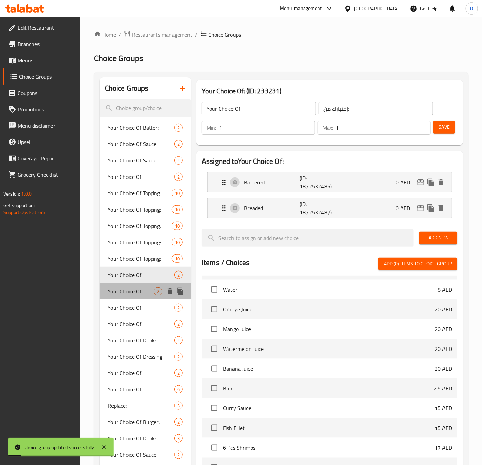
click at [112, 287] on span "Your Choice Of:" at bounding box center [131, 291] width 46 height 8
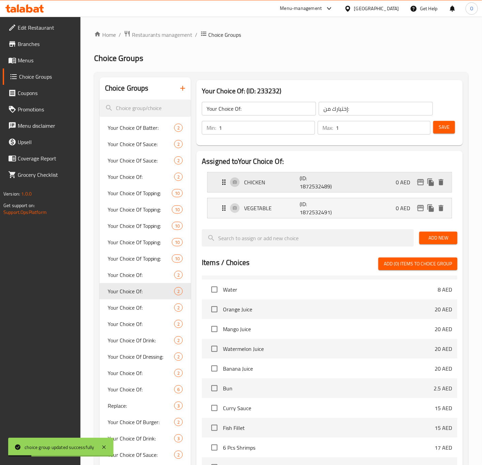
click at [235, 182] on div "CHICKEN (ID: 1872532489) 0 AED" at bounding box center [331, 182] width 223 height 20
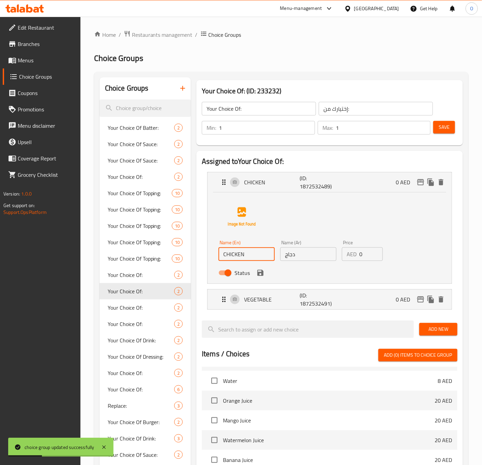
click at [253, 261] on input "CHICKEN" at bounding box center [246, 254] width 56 height 14
type input "Chicken"
click at [262, 302] on p "VEGETABLE" at bounding box center [272, 299] width 56 height 8
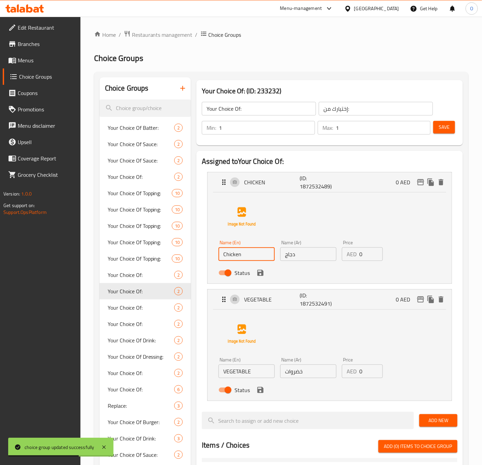
click at [247, 372] on input "VEGETABLE" at bounding box center [246, 371] width 56 height 14
click at [219, 335] on div at bounding box center [241, 334] width 46 height 46
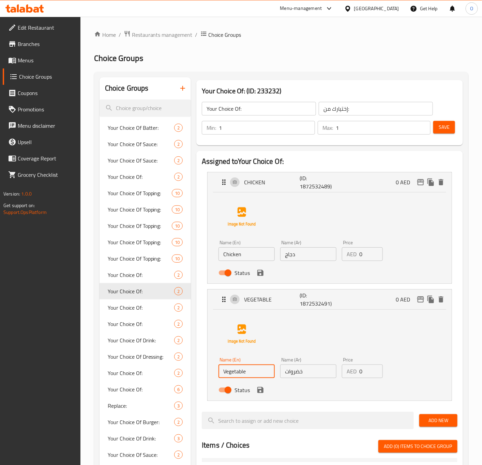
click at [206, 282] on li "CHICKEN (ID: 1872532489) 0 AED Name (En) Chicken Name (En) Name (Ar) دجاج Name …" at bounding box center [329, 227] width 255 height 117
click at [348, 261] on div "Price AED 0 Price" at bounding box center [362, 250] width 46 height 26
click at [355, 254] on p "AED" at bounding box center [351, 254] width 10 height 8
type input "Vegetable"
click at [328, 257] on input "دجاج" at bounding box center [308, 254] width 56 height 14
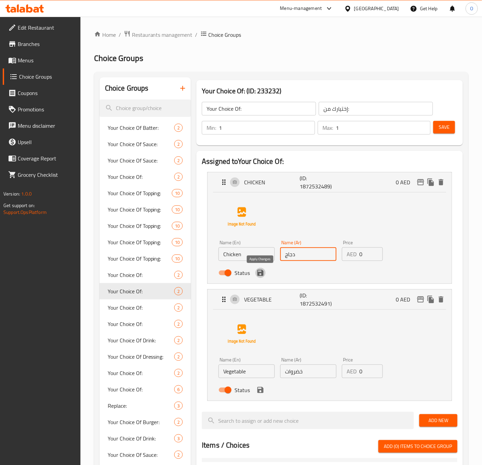
click at [257, 274] on icon "save" at bounding box center [260, 273] width 8 height 8
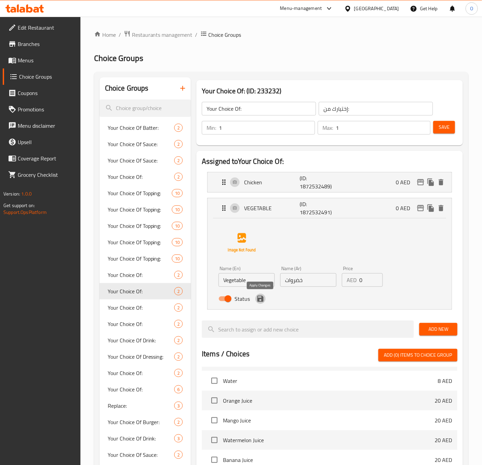
click at [262, 299] on icon "save" at bounding box center [260, 299] width 6 height 6
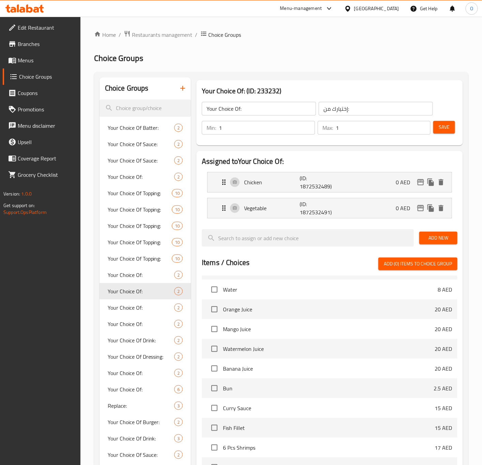
click at [445, 131] on span "Save" at bounding box center [443, 127] width 11 height 9
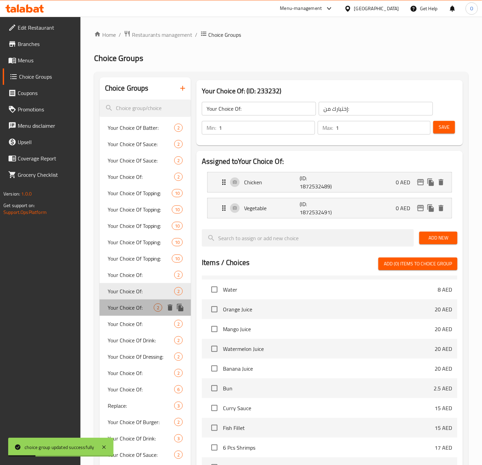
click at [112, 303] on span "Your Choice Of:" at bounding box center [131, 307] width 46 height 8
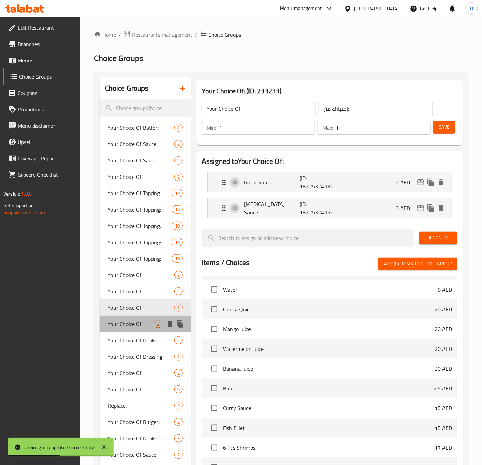
click at [131, 329] on div "Your Choice Of: 2" at bounding box center [145, 324] width 92 height 16
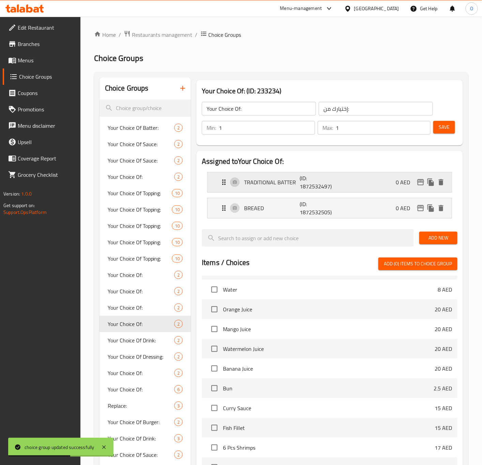
click at [254, 178] on p "TRADITIONAL BATTER" at bounding box center [272, 182] width 56 height 8
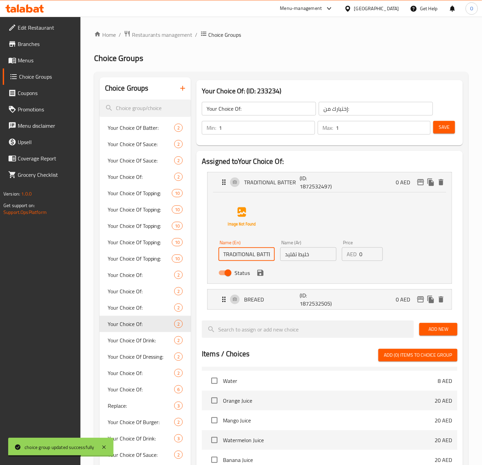
click at [245, 255] on input "TRADITIONAL BATTER" at bounding box center [246, 254] width 56 height 14
type input "Traditional Batter"
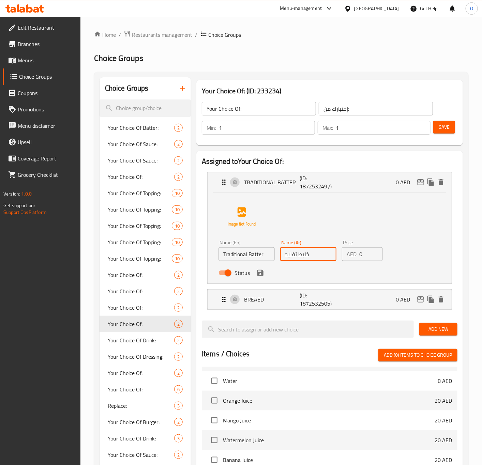
click at [319, 257] on input "خليط تقليد" at bounding box center [308, 254] width 56 height 14
click at [250, 299] on p "BREAED" at bounding box center [272, 299] width 56 height 8
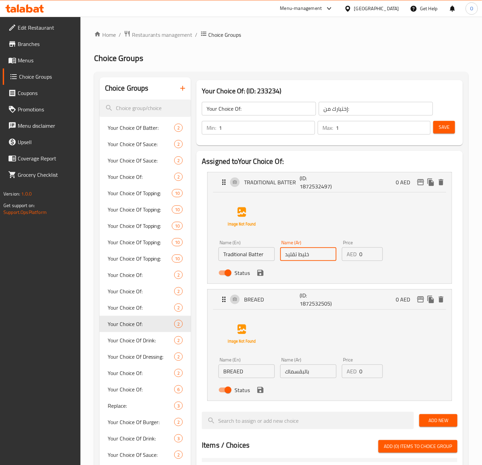
click at [240, 377] on input "BREAED" at bounding box center [246, 371] width 56 height 14
click at [239, 377] on input "BREAED" at bounding box center [246, 371] width 56 height 14
paste input "Cucumber Pickle"
click at [262, 273] on icon "save" at bounding box center [260, 273] width 6 height 6
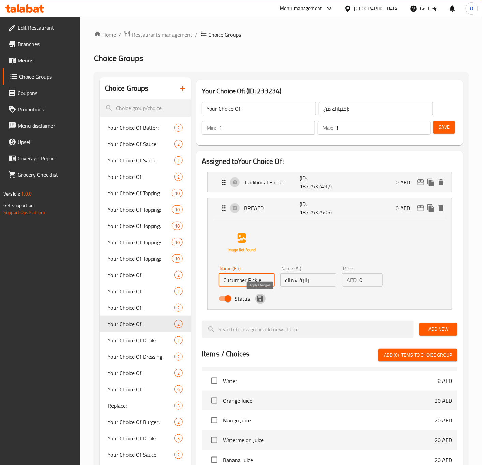
click at [262, 299] on icon "save" at bounding box center [260, 299] width 6 height 6
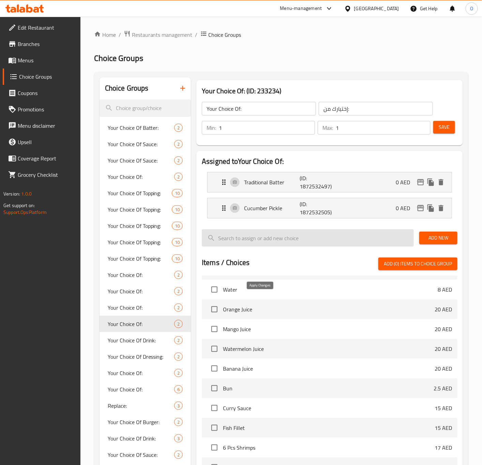
type input "Cucumber Pickle"
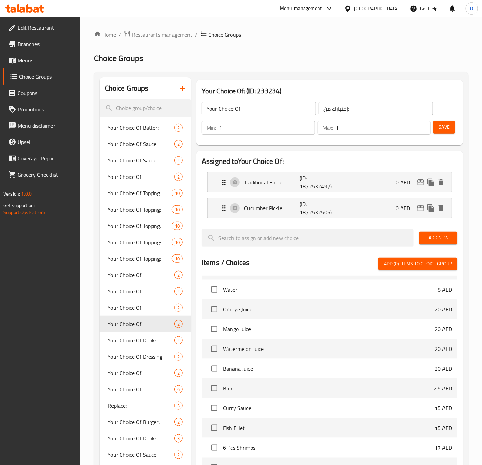
click at [448, 129] on span "Save" at bounding box center [443, 127] width 11 height 9
click at [180, 89] on icon "button" at bounding box center [182, 88] width 8 height 8
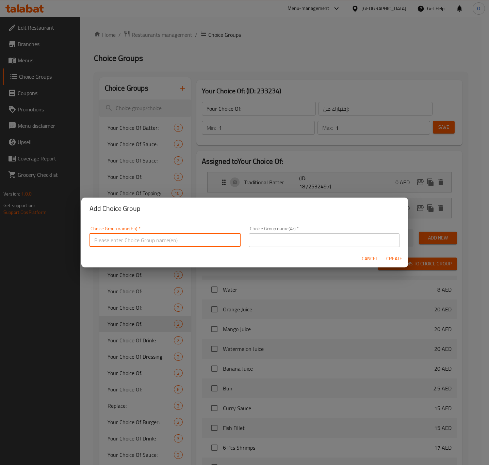
click at [160, 241] on input "text" at bounding box center [165, 240] width 151 height 14
type input "Your Choice Of:"
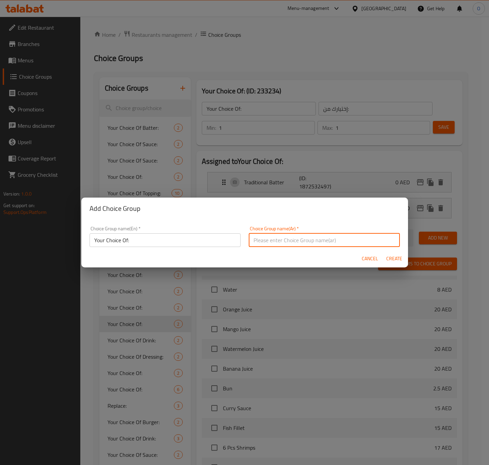
click at [283, 244] on input "text" at bounding box center [324, 240] width 151 height 14
type input "إختيارك من:"
click at [398, 262] on span "Create" at bounding box center [395, 258] width 16 height 9
type input "Your Choice Of:"
type input "0"
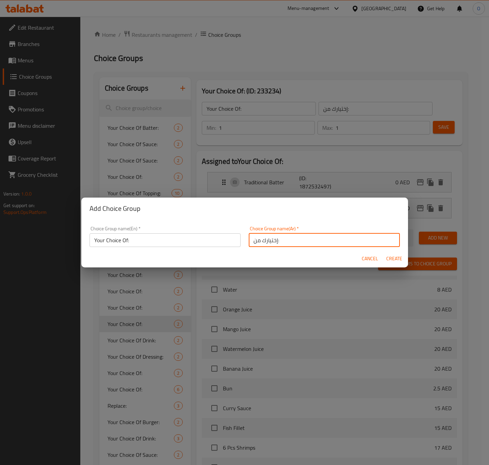
type input "0"
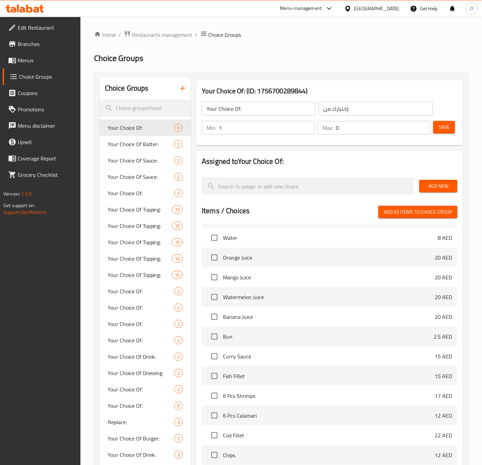
type input "1"
click at [306, 125] on input "1" at bounding box center [267, 128] width 96 height 14
type input "1"
click at [423, 126] on input "1" at bounding box center [382, 128] width 95 height 14
click at [429, 184] on span "Add New" at bounding box center [437, 186] width 27 height 9
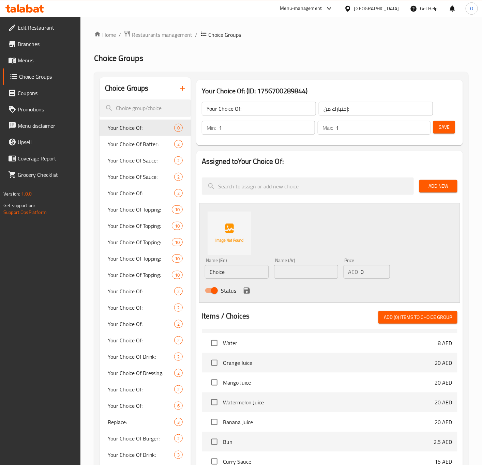
click at [221, 272] on input "Choice" at bounding box center [237, 272] width 64 height 14
paste input "FISH"
type input "Fish"
click at [295, 273] on input "text" at bounding box center [306, 272] width 64 height 14
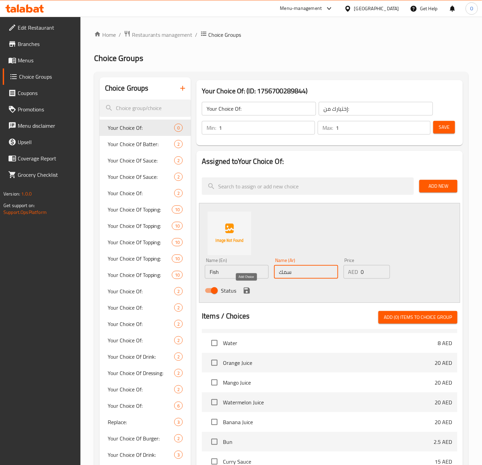
type input "سمك"
click at [240, 289] on div "Status" at bounding box center [306, 290] width 208 height 18
click at [247, 293] on icon "save" at bounding box center [246, 290] width 6 height 6
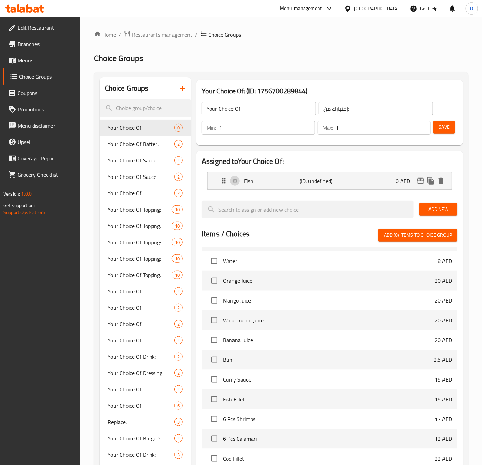
click at [447, 206] on span "Add New" at bounding box center [437, 209] width 27 height 9
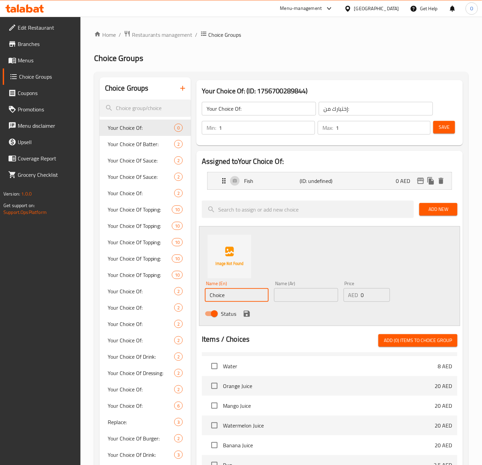
click at [250, 294] on input "Choice" at bounding box center [237, 295] width 64 height 14
click at [249, 294] on input "Choice" at bounding box center [237, 295] width 64 height 14
click at [240, 296] on input "Choice" at bounding box center [237, 295] width 64 height 14
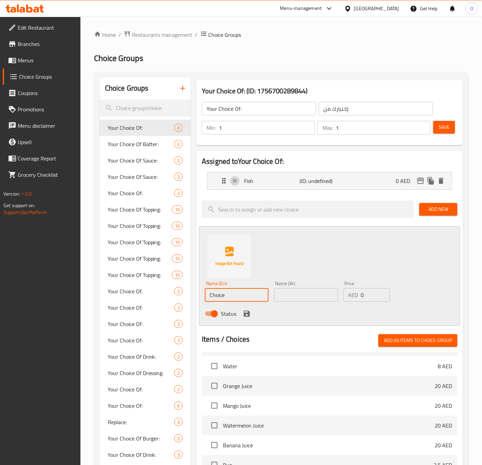
paste input "HICKEN"
type input "Chicken"
click at [279, 300] on input "text" at bounding box center [306, 295] width 64 height 14
type input "دجاج"
click at [241, 315] on button "save" at bounding box center [246, 314] width 10 height 10
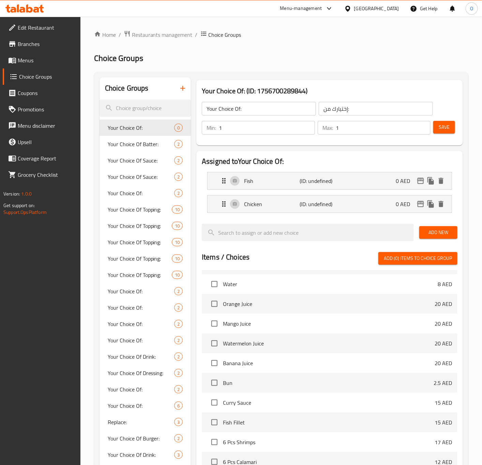
click at [437, 231] on span "Add New" at bounding box center [437, 232] width 27 height 9
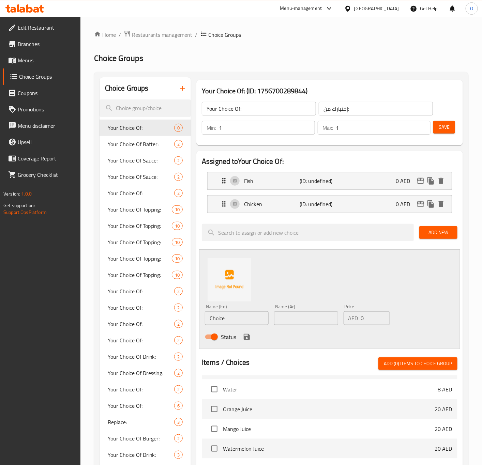
click at [240, 321] on input "Choice" at bounding box center [237, 318] width 64 height 14
paste input "GRILLED SHRIMPS"
click at [252, 325] on input "GRILLED SHRIMPS" at bounding box center [237, 318] width 64 height 14
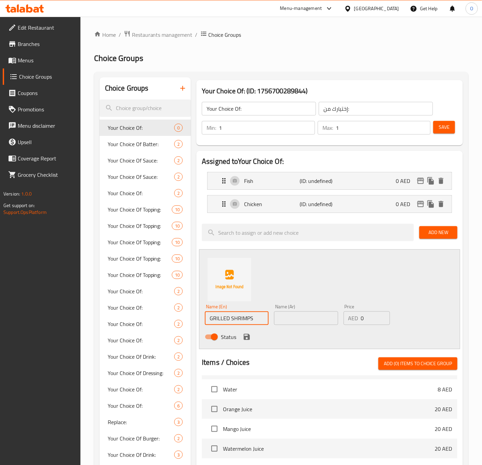
click at [252, 325] on input "GRILLED SHRIMPS" at bounding box center [237, 318] width 64 height 14
type input "Grilled Shrimps"
click at [299, 322] on input "text" at bounding box center [306, 318] width 64 height 14
type input "[PERSON_NAME]"
click at [244, 334] on icon "save" at bounding box center [246, 337] width 8 height 8
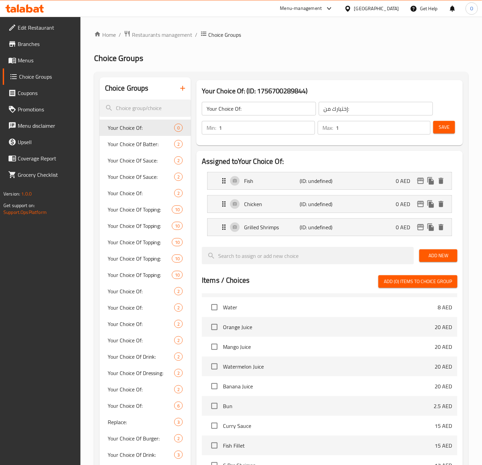
click at [428, 258] on span "Add New" at bounding box center [437, 255] width 27 height 9
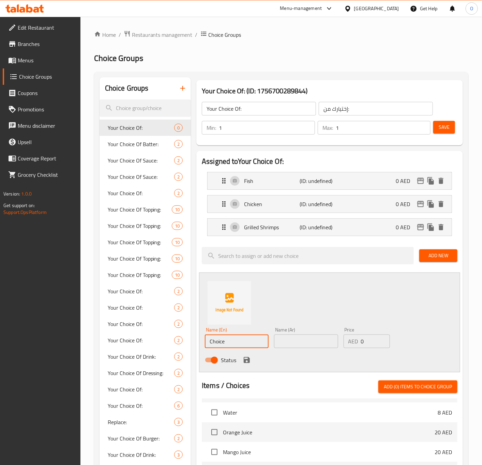
click at [210, 342] on input "Choice" at bounding box center [237, 341] width 64 height 14
paste input "BATTERED SHRIMPS"
click at [223, 346] on input "BATTERED SHRIMPS" at bounding box center [237, 341] width 64 height 14
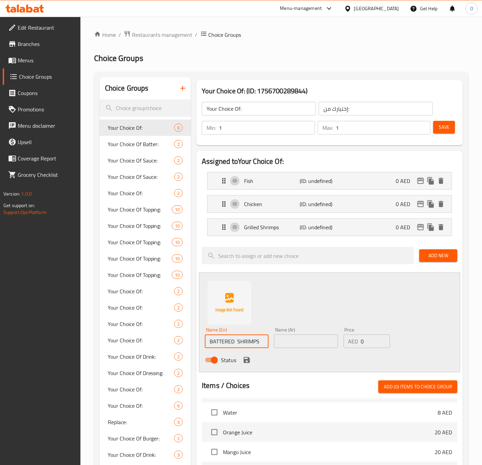
click at [223, 346] on input "BATTERED SHRIMPS" at bounding box center [237, 341] width 64 height 14
type input "Battered Shrimps"
drag, startPoint x: 297, startPoint y: 351, endPoint x: 299, endPoint y: 346, distance: 5.5
click at [298, 348] on div "Name (En) Battered Shrimps Name (En) Name (Ar) Name (Ar) Price AED 0 Price Stat…" at bounding box center [306, 347] width 208 height 45
click at [299, 343] on input "text" at bounding box center [306, 341] width 64 height 14
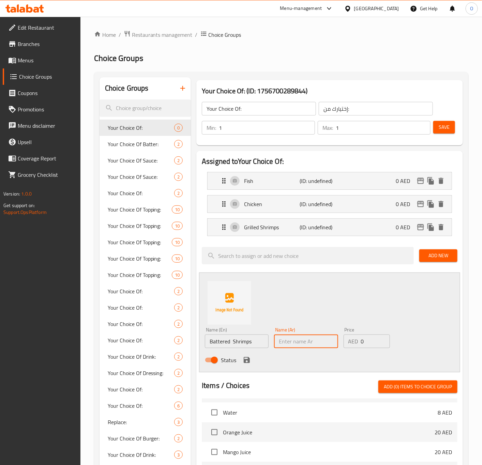
paste input "روبيان مقلي"
type input "روبيان مقلي"
drag, startPoint x: 248, startPoint y: 358, endPoint x: 262, endPoint y: 349, distance: 16.1
click at [249, 358] on icon "save" at bounding box center [246, 360] width 8 height 8
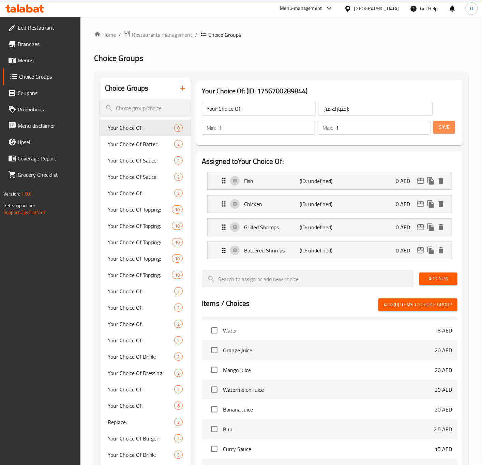
click at [452, 127] on button "Save" at bounding box center [444, 127] width 22 height 13
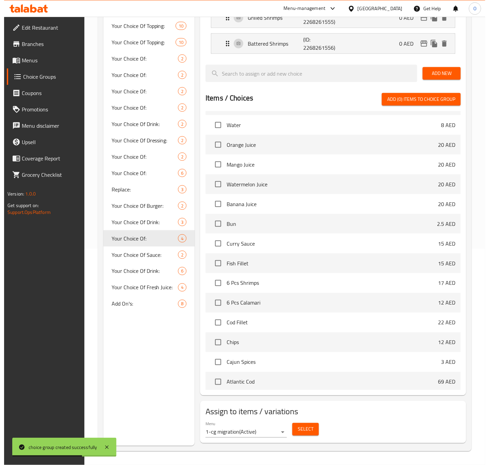
scroll to position [218, 0]
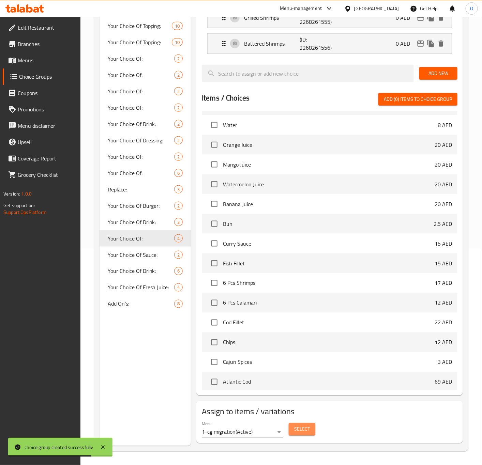
click at [298, 425] on span "Select" at bounding box center [302, 429] width 16 height 9
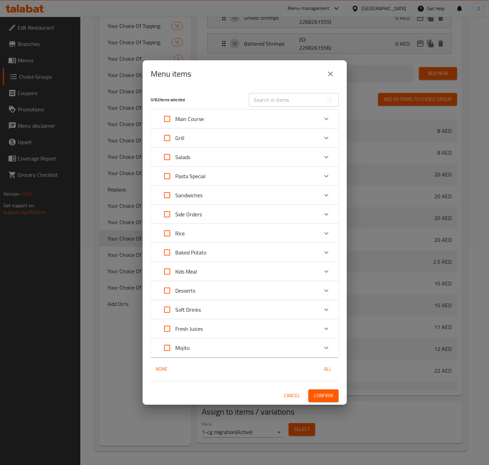
click at [204, 188] on div "Sandwiches" at bounding box center [238, 195] width 159 height 16
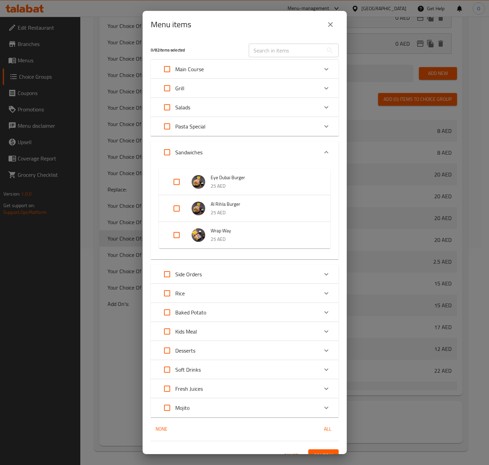
click at [174, 232] on input "Expand" at bounding box center [177, 235] width 16 height 16
checkbox input "true"
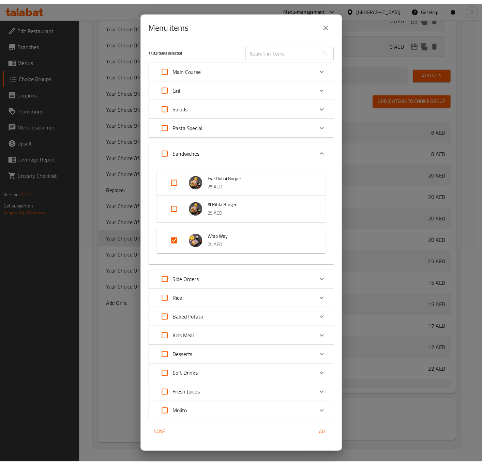
scroll to position [16, 0]
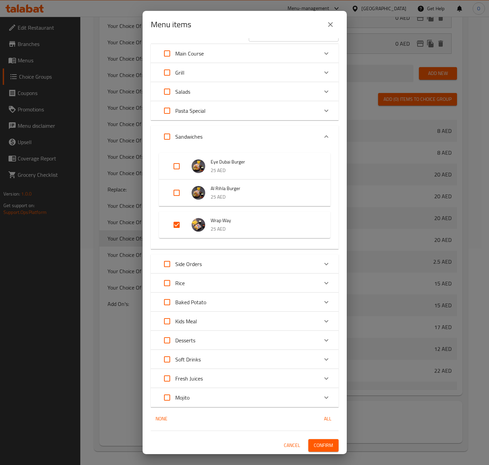
click at [311, 439] on button "Confirm" at bounding box center [324, 445] width 30 height 13
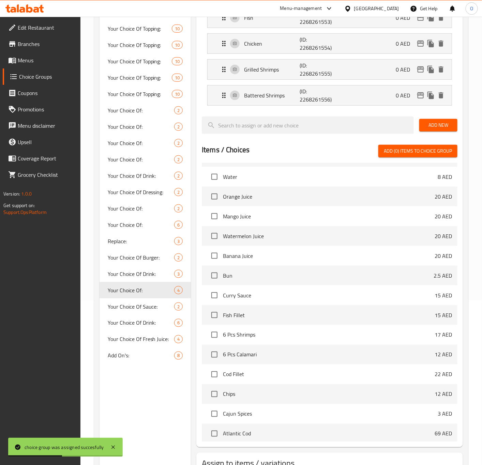
scroll to position [115, 0]
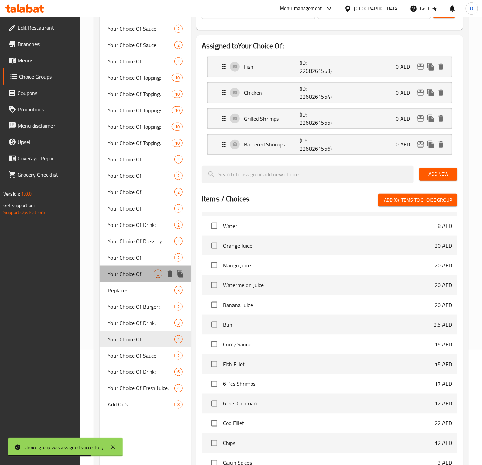
click at [151, 267] on div "Your Choice Of: 6" at bounding box center [145, 274] width 92 height 16
type input "Your Choice Of:"
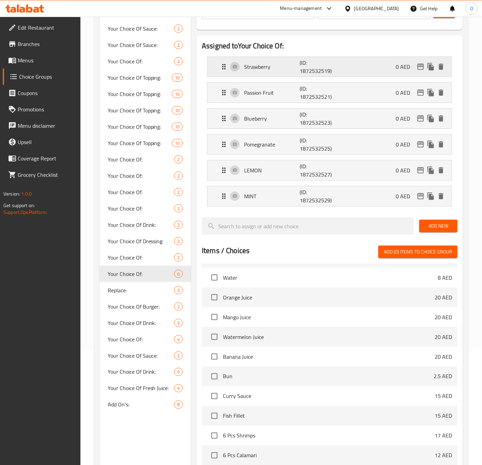
click at [261, 59] on div "Strawberry (ID: 1872532519) 0 AED" at bounding box center [331, 67] width 223 height 20
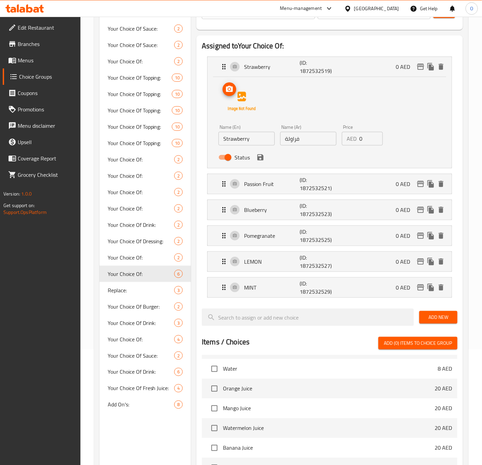
click at [242, 110] on img at bounding box center [242, 102] width 44 height 44
click at [246, 258] on p "LEMON" at bounding box center [272, 261] width 56 height 8
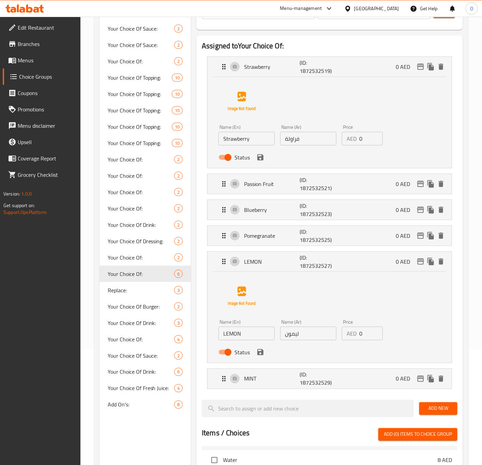
click at [266, 331] on input "LEMON" at bounding box center [246, 334] width 56 height 14
type input "Lemon"
click at [261, 352] on icon "save" at bounding box center [260, 352] width 6 height 6
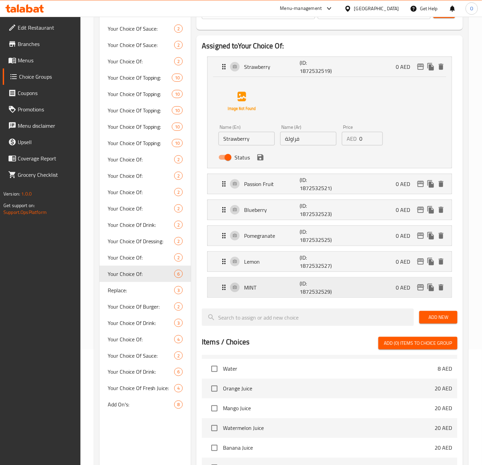
click at [263, 290] on p "MINT" at bounding box center [272, 287] width 56 height 8
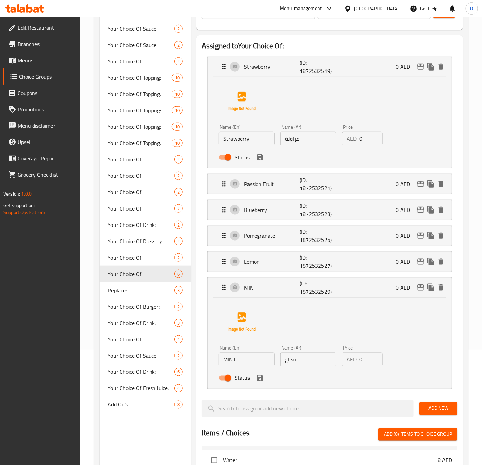
click at [254, 368] on div "Name (En) MINT Name (En)" at bounding box center [247, 356] width 62 height 26
drag, startPoint x: 256, startPoint y: 361, endPoint x: 259, endPoint y: 358, distance: 3.9
click at [256, 361] on input "MINT" at bounding box center [246, 359] width 56 height 14
drag, startPoint x: 236, startPoint y: 363, endPoint x: 308, endPoint y: 371, distance: 71.6
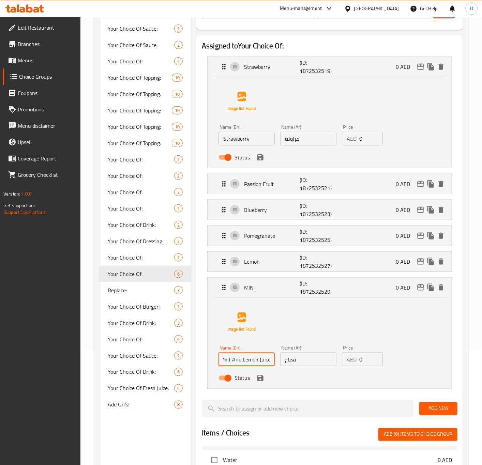
click at [308, 371] on div "Name (En) Mint And Lemon Juice Name (En) Name (Ar) نعناع Name (Ar) Price AED 0 …" at bounding box center [308, 365] width 185 height 45
click at [263, 382] on icon "save" at bounding box center [260, 378] width 8 height 8
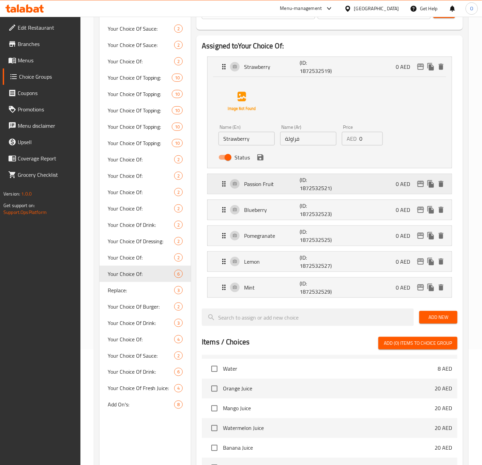
type input "Mint"
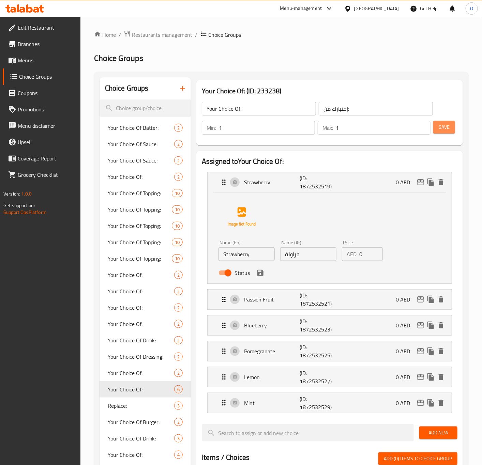
click at [441, 125] on span "Save" at bounding box center [443, 127] width 11 height 9
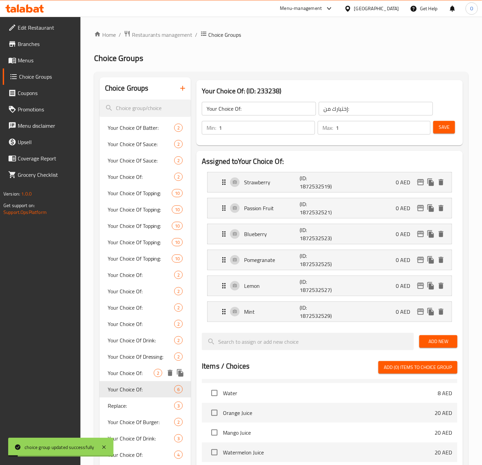
click at [127, 377] on span "Your Choice Of:" at bounding box center [131, 373] width 46 height 8
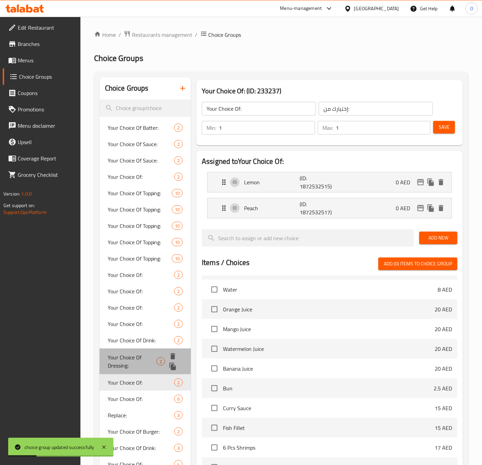
click at [141, 355] on span "Your Choice Of Dressing:" at bounding box center [132, 361] width 49 height 16
type input "Your Choice Of Dressing:"
type input "Your choice of salad dressing:"
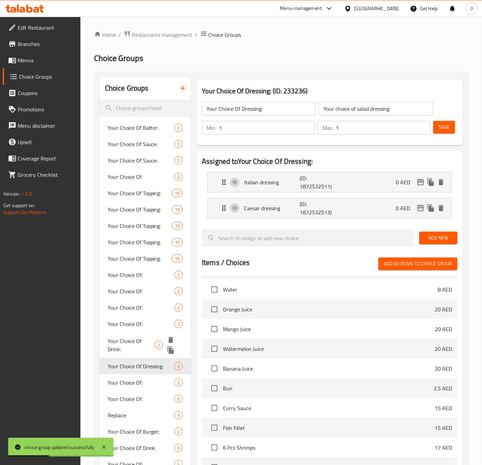
click at [145, 345] on span "Your Choice Of Drink:" at bounding box center [131, 345] width 47 height 16
type input "Your Choice Of Drink:"
type input "إختيارك من المشروب:"
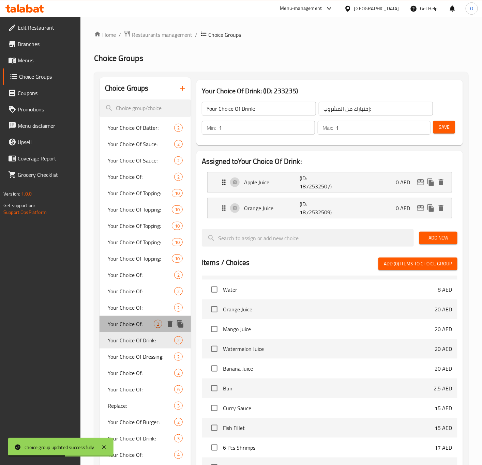
click at [146, 323] on span "Your Choice Of:" at bounding box center [131, 324] width 46 height 8
type input "Your Choice Of:"
type input "إختيارك من:"
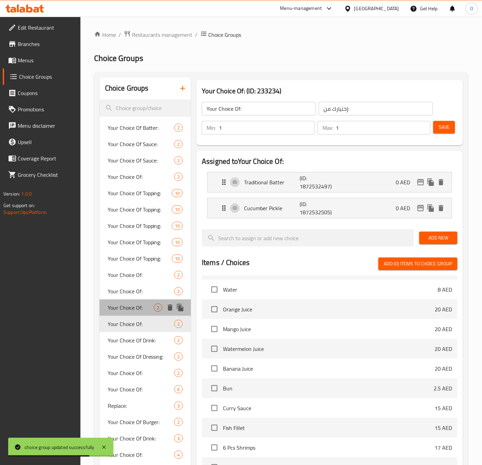
click at [134, 303] on span "Your Choice Of:" at bounding box center [131, 307] width 46 height 8
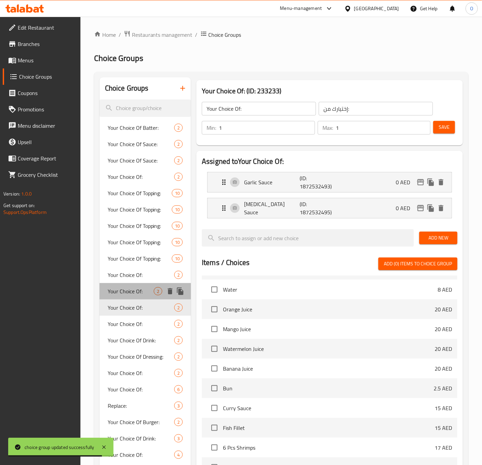
click at [136, 294] on span "Your Choice Of:" at bounding box center [131, 291] width 46 height 8
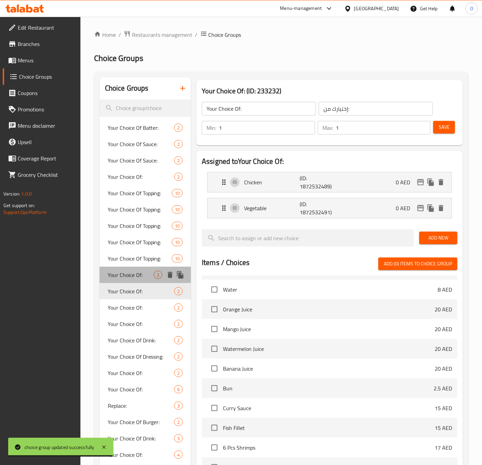
click at [137, 281] on div "Your Choice Of: 2" at bounding box center [145, 275] width 92 height 16
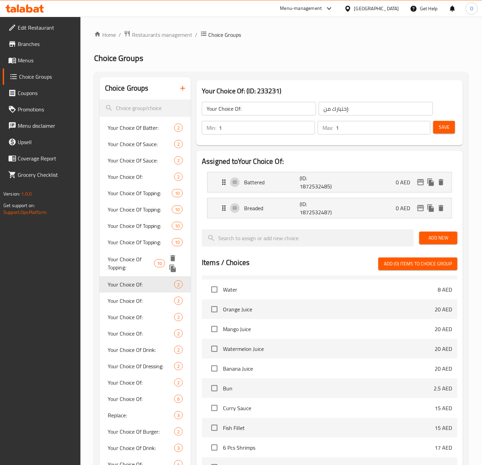
click at [135, 263] on span "Your Choice Of Topping:" at bounding box center [131, 263] width 46 height 16
type input "Your Choice Of Topping:"
type input "إختيارك من الإضافات:"
type input "6"
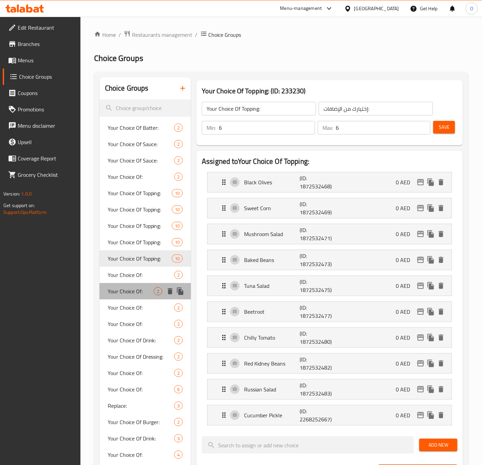
click at [130, 284] on div "Your Choice Of: 2" at bounding box center [145, 291] width 92 height 16
type input "Your Choice Of:"
type input "إختيارك من:"
type input "1"
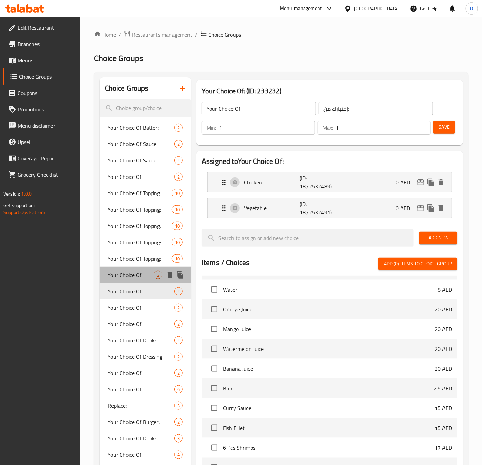
click at [137, 280] on div "Your Choice Of: 2" at bounding box center [145, 275] width 92 height 16
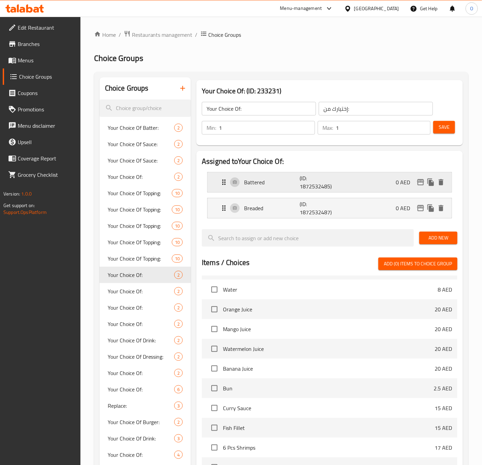
click at [262, 184] on p "Battered" at bounding box center [272, 182] width 56 height 8
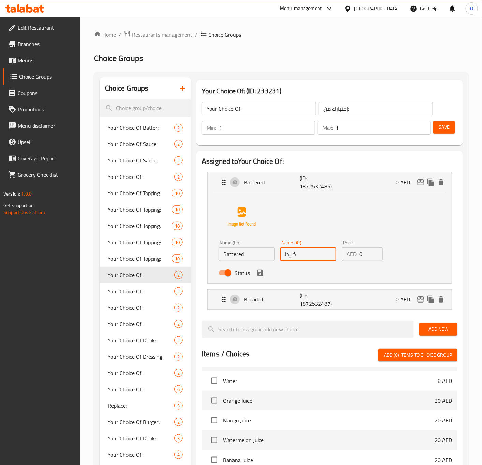
click at [313, 256] on input "خليط" at bounding box center [308, 254] width 56 height 14
click at [312, 255] on input "خليط" at bounding box center [308, 254] width 56 height 14
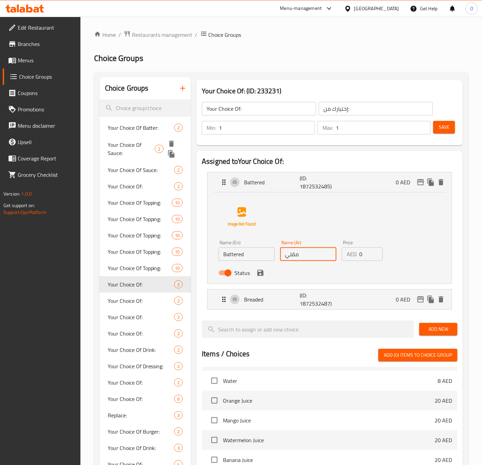
click at [142, 141] on span "Your Choice Of Sauce:" at bounding box center [131, 149] width 47 height 16
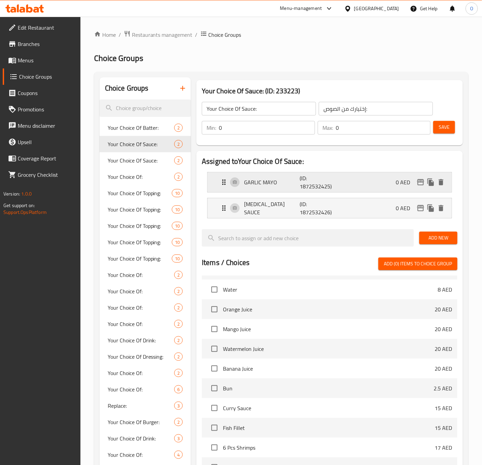
click at [288, 186] on div "GARLIC MAYO (ID: 1872532425) 0 AED" at bounding box center [331, 182] width 223 height 20
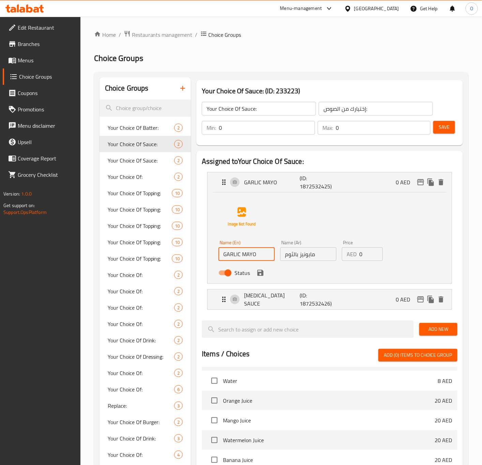
click at [241, 256] on input "GARLIC MAYO" at bounding box center [246, 254] width 56 height 14
click at [255, 272] on button "save" at bounding box center [260, 273] width 10 height 10
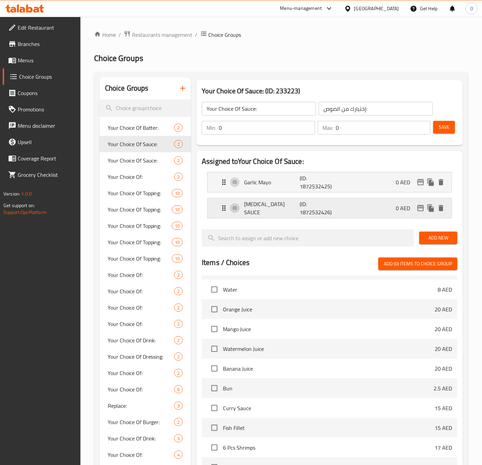
click at [254, 203] on p "[MEDICAL_DATA] SAUCE" at bounding box center [272, 208] width 56 height 16
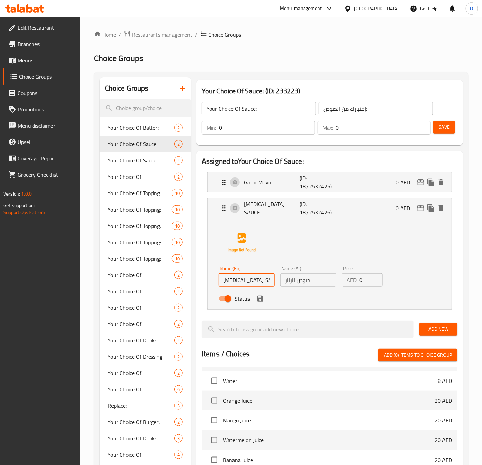
click at [240, 275] on input "[MEDICAL_DATA] SAUCE" at bounding box center [246, 280] width 56 height 14
click at [261, 302] on icon "save" at bounding box center [260, 299] width 8 height 8
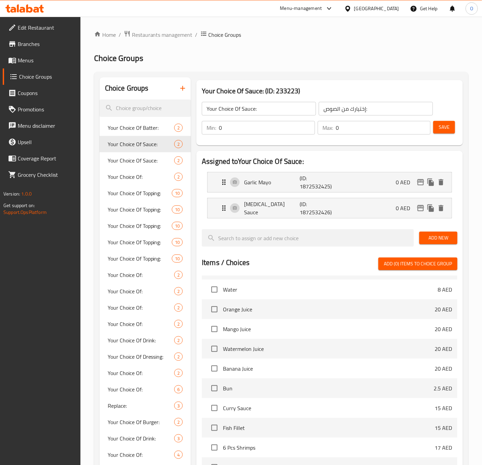
click at [456, 124] on div "Min: 0 ​ Max: 0 ​ Save" at bounding box center [328, 128] width 261 height 22
click at [445, 130] on span "Save" at bounding box center [443, 127] width 11 height 9
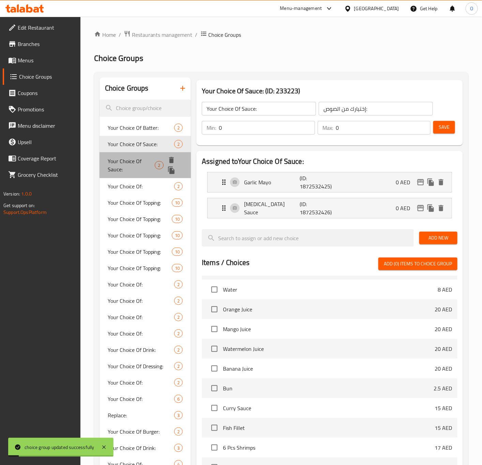
click at [148, 166] on span "Your Choice Of Sauce:" at bounding box center [131, 165] width 47 height 16
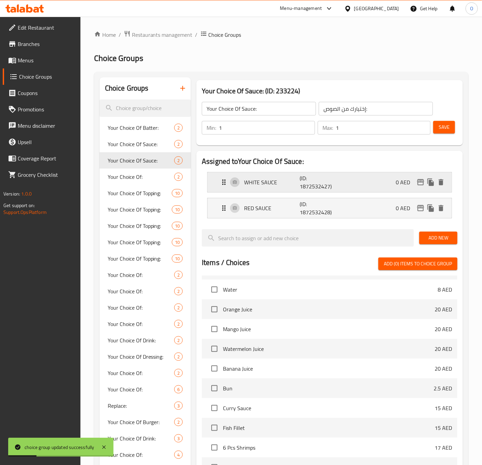
click at [304, 189] on p "(ID: 1872532427)" at bounding box center [317, 182] width 37 height 16
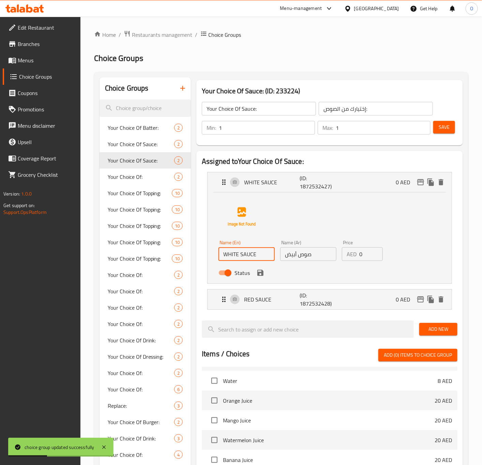
click at [232, 256] on input "WHITE SAUCE" at bounding box center [246, 254] width 56 height 14
drag, startPoint x: 255, startPoint y: 255, endPoint x: 288, endPoint y: 258, distance: 33.9
click at [288, 258] on div "Name (En) White Sauce Chicken Pasta Name (En) Name (Ar) صوص أبيض Name (Ar) Pric…" at bounding box center [308, 259] width 185 height 45
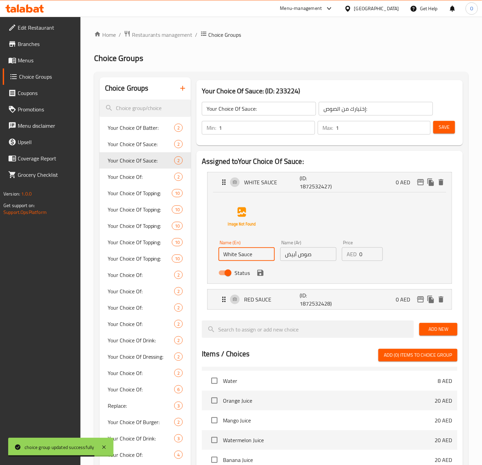
click at [276, 209] on div "Name (En) White Sauce Name (En) Name (Ar) صوص أبيض Name (Ar) Price AED 0 Price …" at bounding box center [329, 236] width 222 height 85
drag, startPoint x: 303, startPoint y: 255, endPoint x: 295, endPoint y: 261, distance: 10.8
click at [303, 255] on input "صوص أبيض" at bounding box center [308, 254] width 56 height 14
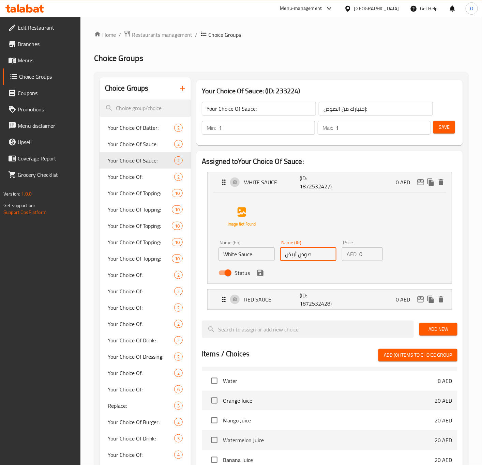
click at [262, 278] on div "Status" at bounding box center [308, 273] width 185 height 18
click at [262, 275] on icon "save" at bounding box center [260, 273] width 6 height 6
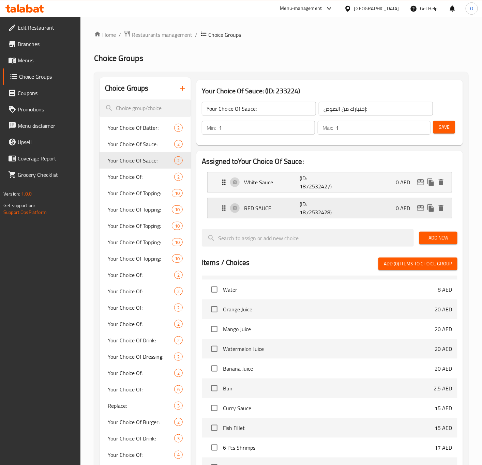
click at [257, 198] on div "RED SAUCE (ID: 1872532428) 0 AED" at bounding box center [331, 208] width 223 height 20
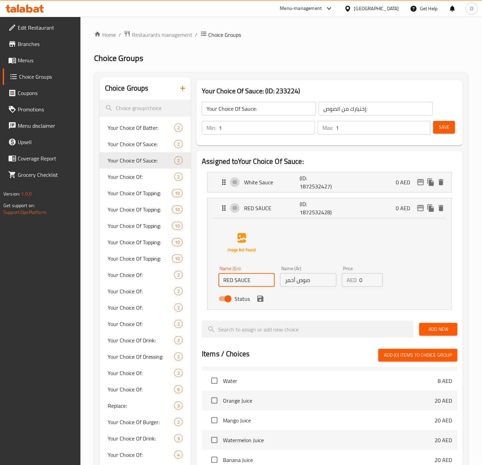
click at [242, 273] on input "RED SAUCE" at bounding box center [246, 280] width 56 height 14
click at [303, 281] on input "صوص أحمر" at bounding box center [308, 280] width 56 height 14
click at [261, 303] on icon "save" at bounding box center [260, 299] width 8 height 8
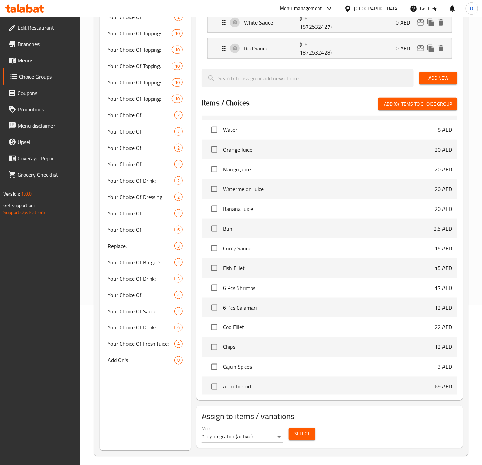
scroll to position [165, 0]
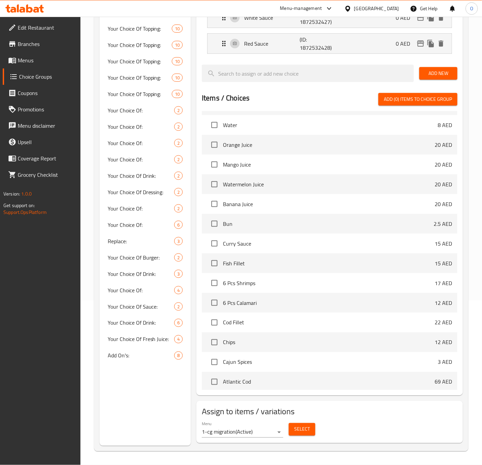
click at [312, 428] on button "Select" at bounding box center [301, 429] width 27 height 13
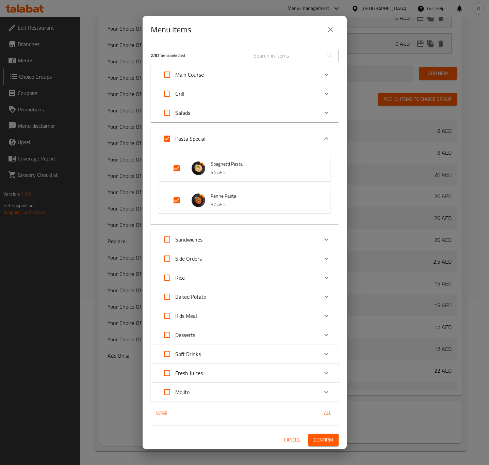
click at [328, 32] on icon "close" at bounding box center [331, 30] width 8 height 8
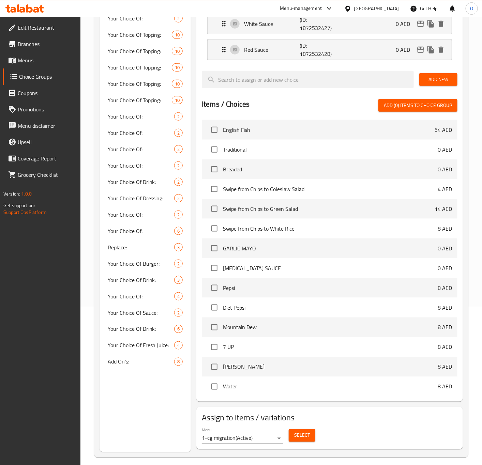
scroll to position [63, 0]
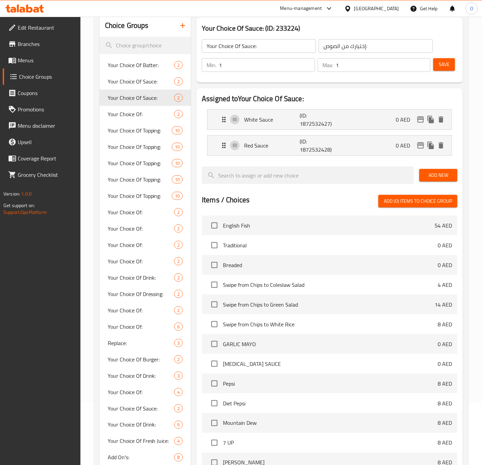
click at [436, 170] on button "Add New" at bounding box center [438, 175] width 38 height 13
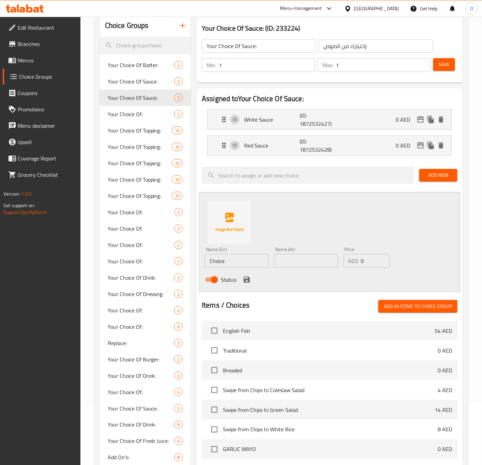
click at [213, 258] on input "Choice" at bounding box center [237, 261] width 64 height 14
paste input "PINK SAUCE"
click at [289, 262] on input "text" at bounding box center [306, 261] width 64 height 14
click at [246, 277] on icon "save" at bounding box center [246, 280] width 6 height 6
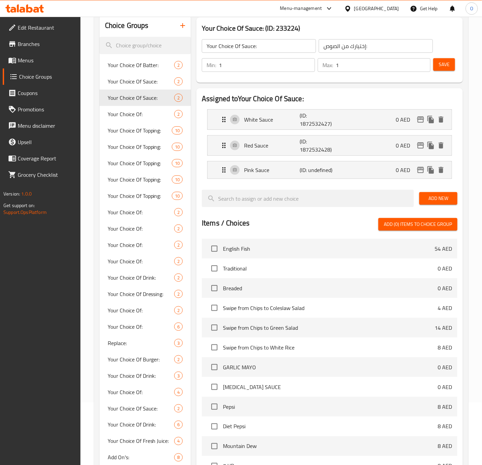
click at [437, 66] on button "Save" at bounding box center [444, 64] width 22 height 13
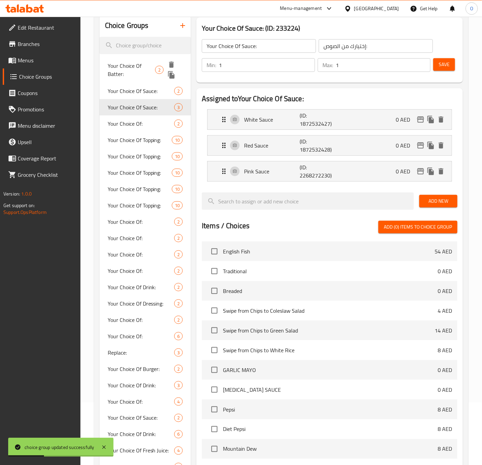
click at [124, 74] on span "Your Choice Of Batter:" at bounding box center [132, 70] width 48 height 16
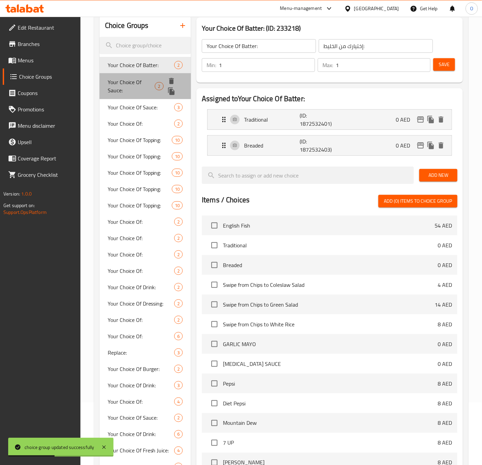
click at [113, 85] on span "Your Choice Of Sauce:" at bounding box center [131, 86] width 47 height 16
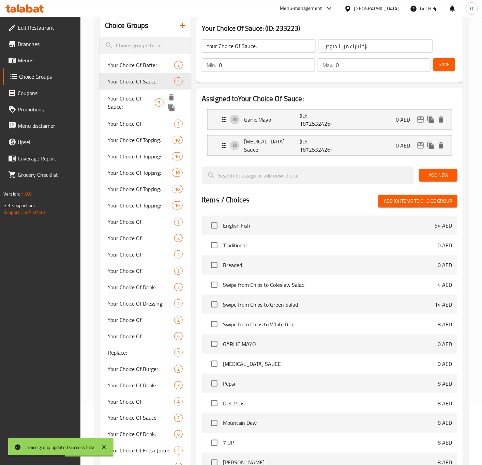
click at [113, 108] on span "Your Choice Of Sauce:" at bounding box center [131, 102] width 47 height 16
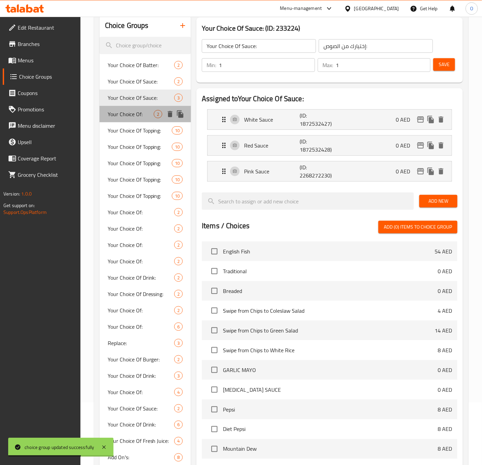
click at [129, 113] on span "Your Choice Of:" at bounding box center [131, 114] width 46 height 8
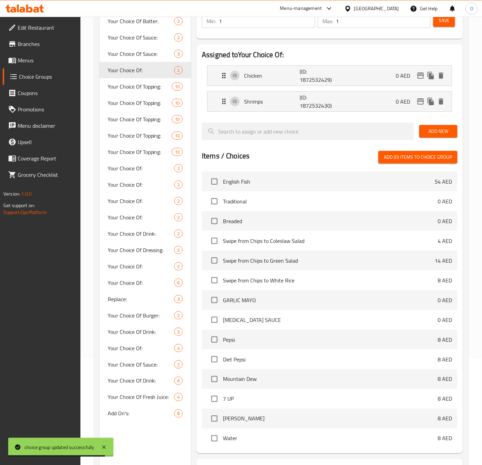
scroll to position [165, 0]
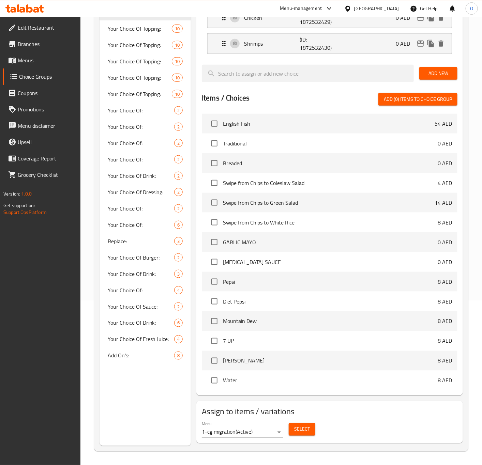
click at [292, 423] on button "Select" at bounding box center [301, 429] width 27 height 13
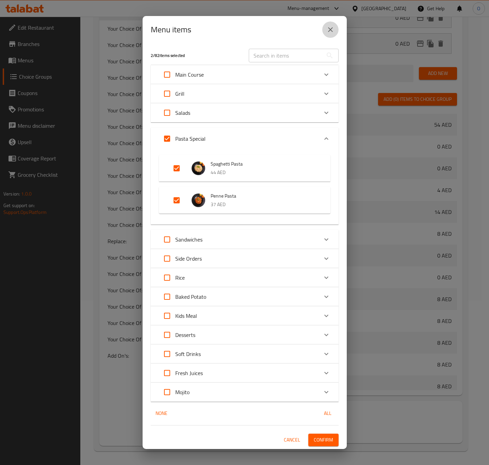
click at [330, 31] on icon "close" at bounding box center [330, 29] width 5 height 5
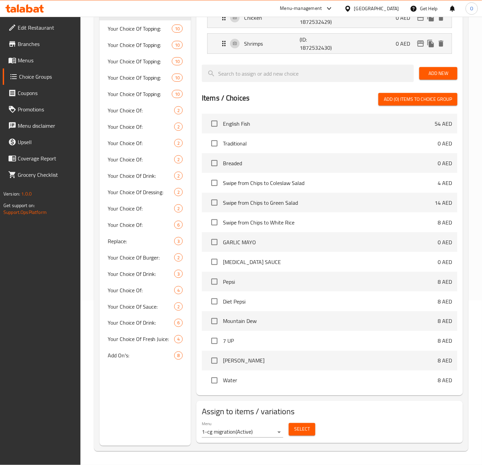
scroll to position [12, 0]
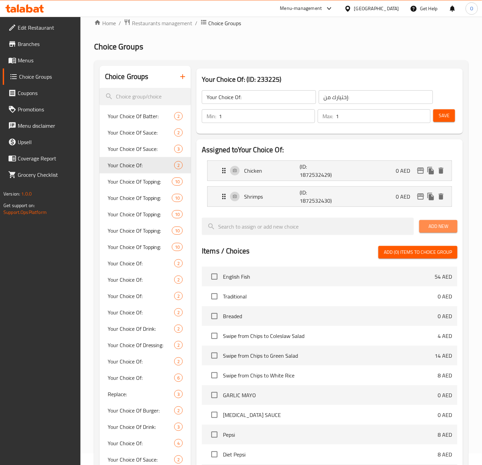
click at [443, 232] on button "Add New" at bounding box center [438, 226] width 38 height 13
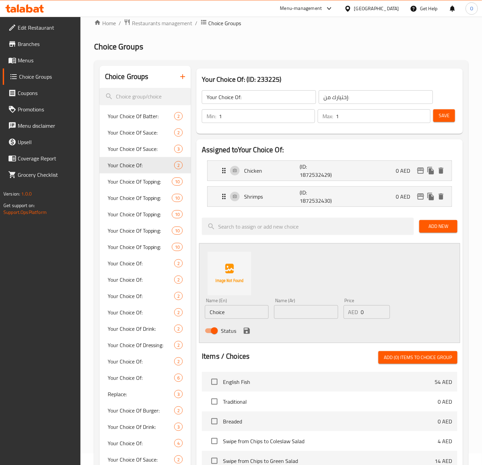
click at [206, 308] on input "Choice" at bounding box center [237, 312] width 64 height 14
click at [207, 308] on input "Choice" at bounding box center [237, 312] width 64 height 14
paste input "VEG"
click at [218, 306] on input "Veg Kadai" at bounding box center [237, 312] width 64 height 14
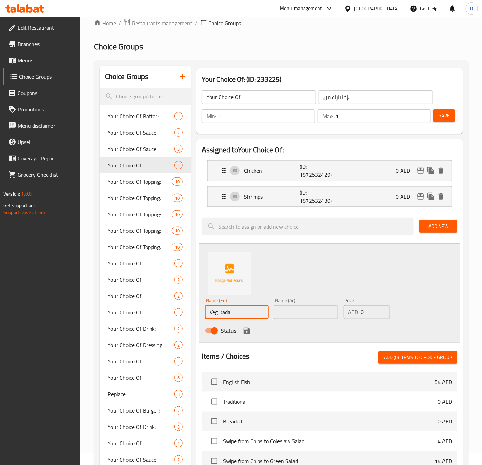
click at [222, 313] on input "Veg Kadai" at bounding box center [237, 312] width 64 height 14
click at [295, 314] on input "text" at bounding box center [306, 312] width 64 height 14
click at [242, 330] on icon "save" at bounding box center [246, 331] width 8 height 8
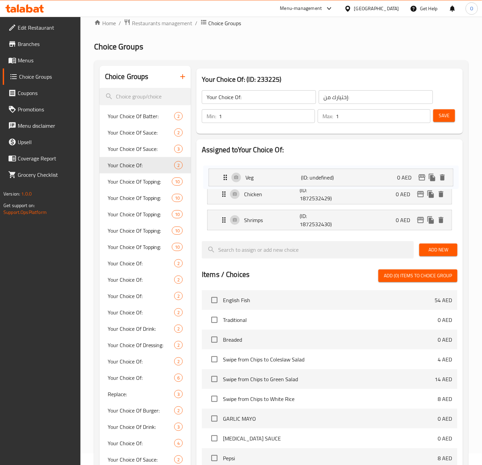
drag, startPoint x: 223, startPoint y: 223, endPoint x: 225, endPoint y: 166, distance: 57.3
click at [225, 166] on nav "Chicken (ID: 1872532429) 0 AED Name (En) Chicken Name (En) Name (Ar) دجاج Name …" at bounding box center [329, 195] width 255 height 81
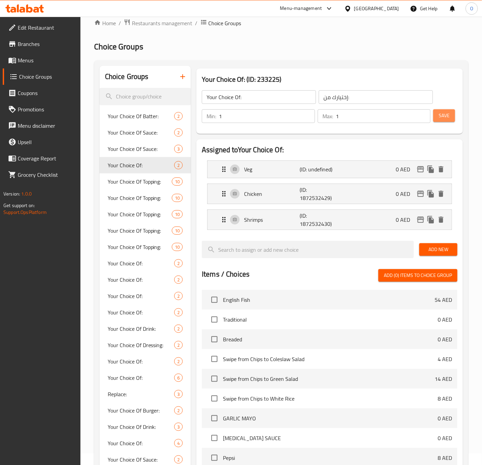
click at [448, 112] on span "Save" at bounding box center [443, 115] width 11 height 9
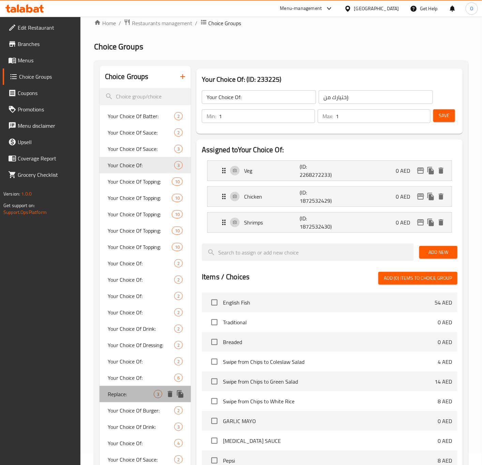
click at [135, 391] on span "Replace:" at bounding box center [131, 394] width 46 height 8
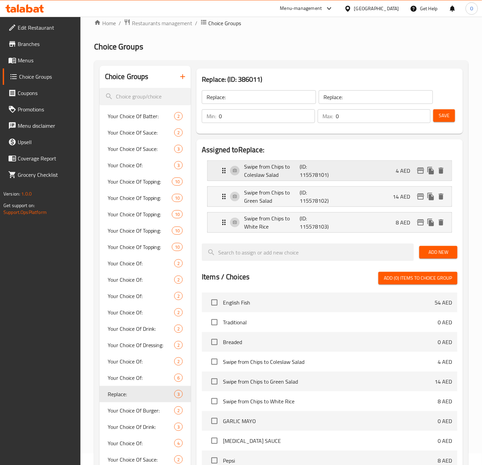
click at [278, 179] on div "Swipe from Chips to Coleslaw Salad (ID: 115578101) 4 AED" at bounding box center [331, 171] width 223 height 20
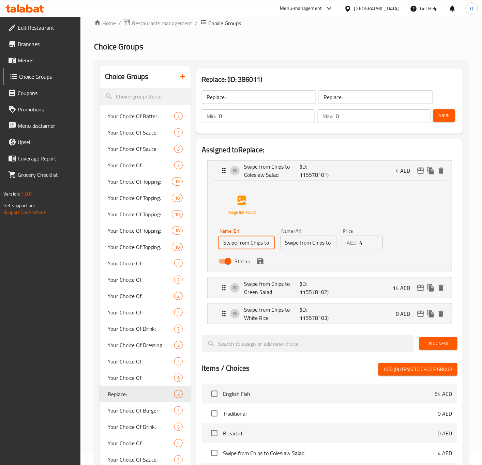
click at [247, 239] on input "Swipe from Chips to Coleslaw Salad" at bounding box center [246, 243] width 56 height 14
click at [241, 244] on input "Swipe from Chips to Coleslaw Salad" at bounding box center [246, 243] width 56 height 14
click at [240, 244] on input "Swipe from Chips to Coleslaw Salad" at bounding box center [246, 243] width 56 height 14
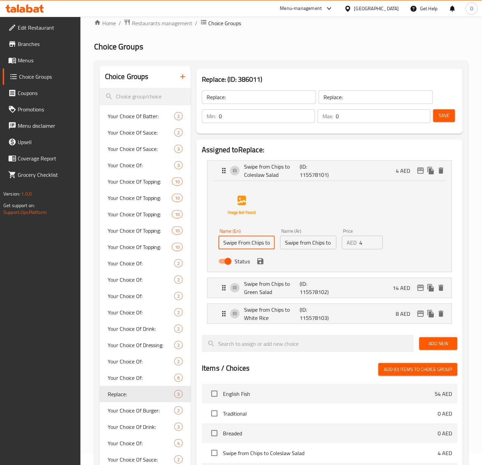
scroll to position [0, 36]
drag, startPoint x: 251, startPoint y: 246, endPoint x: 292, endPoint y: 243, distance: 41.0
click at [292, 243] on div "Name (En) Swipe From Chips to Coleslaw Salad Name (En) Name (Ar) Swipe from Chi…" at bounding box center [308, 248] width 185 height 45
click at [256, 243] on input "Swipe From Chips to Coleslaw Salad" at bounding box center [246, 243] width 56 height 14
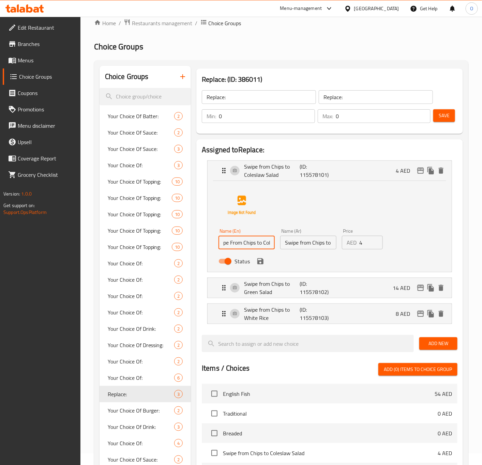
drag, startPoint x: 228, startPoint y: 241, endPoint x: 255, endPoint y: 240, distance: 26.6
click at [255, 240] on input "Swipe From Chips to Coleslaw Salad" at bounding box center [246, 243] width 56 height 14
click at [262, 243] on input "Swipe From Chips to Coleslaw Salad" at bounding box center [246, 243] width 56 height 14
click at [260, 243] on input "Swipe From Chips To Coleslaw Salad" at bounding box center [246, 243] width 56 height 14
click at [259, 243] on input "Swipe From Chips To Coleslaw Salad" at bounding box center [246, 243] width 56 height 14
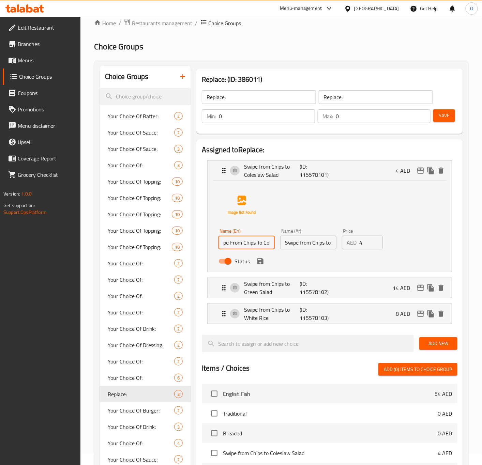
click at [259, 243] on input "Swipe From Chips To Coleslaw Salad" at bounding box center [246, 243] width 56 height 14
click at [295, 234] on div "Name (Ar) Swipe from Chips to Coleslaw Salad Name (Ar)" at bounding box center [308, 239] width 56 height 21
click at [295, 239] on input "Swipe from Chips to Coleslaw Salad" at bounding box center [308, 243] width 56 height 14
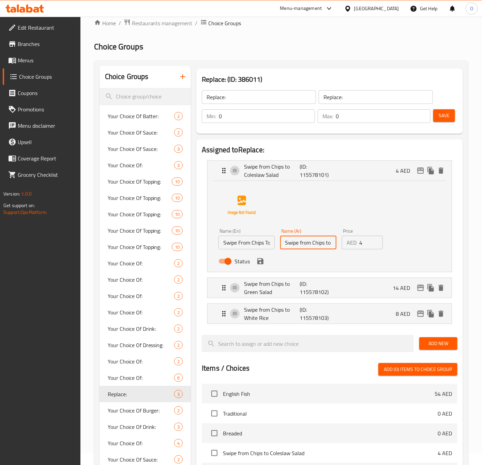
click at [295, 239] on input "Swipe from Chips to Coleslaw Salad" at bounding box center [308, 243] width 56 height 14
paste input "انتقل من رقائق البطاطس إلى سلطة الكولسلو"
click at [293, 246] on input "انتقل من رقائق البطاطس إلى سلطة الكولسلو" at bounding box center [308, 243] width 56 height 14
click at [304, 241] on input "انتقل من رقائق البطاطس إلى سلطة الكول سلو" at bounding box center [308, 243] width 56 height 14
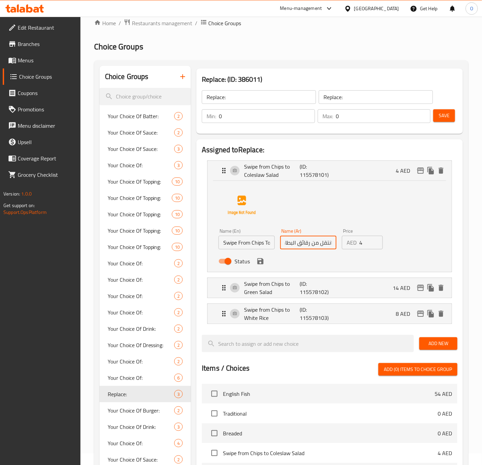
drag, startPoint x: 321, startPoint y: 245, endPoint x: 358, endPoint y: 254, distance: 37.9
click at [360, 250] on div "Name (En) Swipe From Chips To Coleslaw Salad Name (En) Name (Ar) انتقل من رقائق…" at bounding box center [308, 248] width 185 height 45
click at [316, 241] on input "انتقل من رقائق البطاطس إلى سلطة كول سلو" at bounding box center [308, 243] width 56 height 14
drag, startPoint x: 296, startPoint y: 246, endPoint x: 14, endPoint y: 160, distance: 294.1
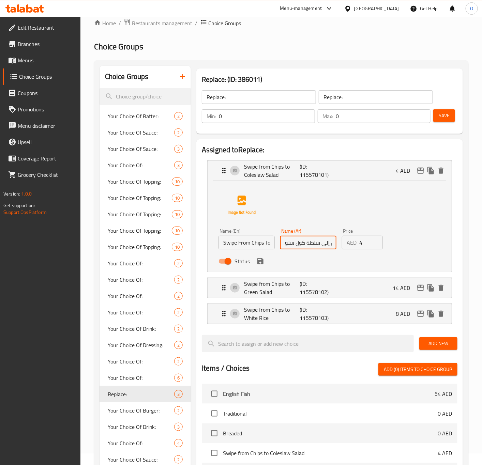
click at [5, 157] on div "Edit Restaurant Branches Menus Choice Groups Coupons Promotions Menu disclaimer…" at bounding box center [241, 370] width 482 height 730
click at [263, 260] on icon "save" at bounding box center [260, 261] width 6 height 6
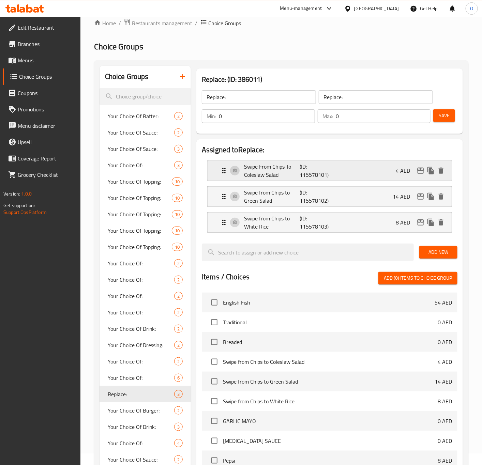
click at [258, 174] on p "Swipe From Chips To Coleslaw Salad" at bounding box center [272, 170] width 56 height 16
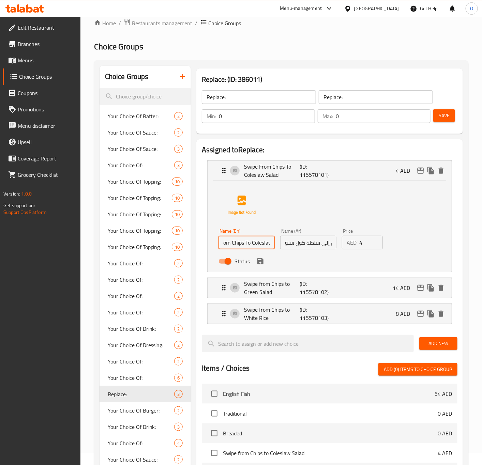
scroll to position [0, 17]
drag, startPoint x: 239, startPoint y: 243, endPoint x: 254, endPoint y: 240, distance: 15.6
click at [255, 239] on input "Swipe From Chips To Coleslaw Salad" at bounding box center [246, 243] width 56 height 14
click at [263, 283] on p "Swipe from Chips to Green Salad" at bounding box center [272, 288] width 56 height 16
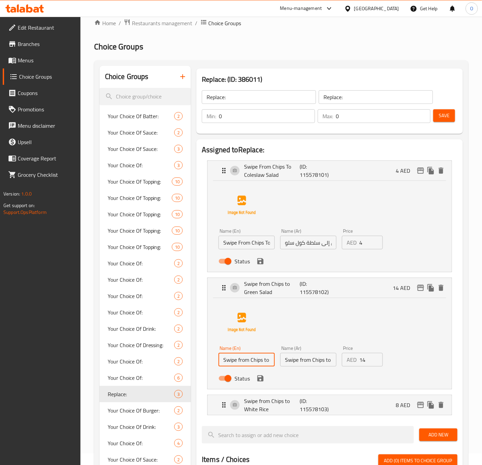
scroll to position [0, 28]
drag, startPoint x: 238, startPoint y: 361, endPoint x: 240, endPoint y: 358, distance: 3.8
click at [240, 358] on input "Swipe from Chips to Green Salad" at bounding box center [246, 360] width 56 height 14
paste input "From Chips To"
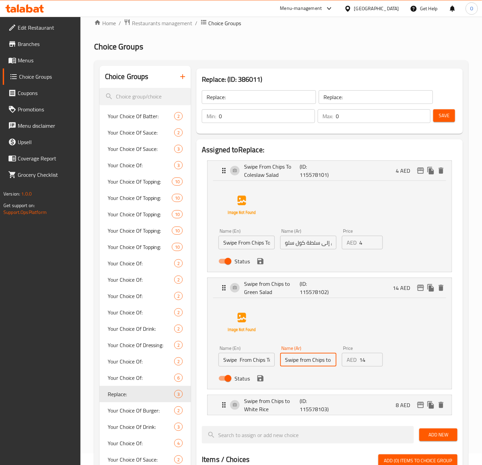
click at [325, 365] on input "Swipe from Chips to Green Salad" at bounding box center [308, 360] width 56 height 14
click at [263, 263] on icon "save" at bounding box center [260, 261] width 6 height 6
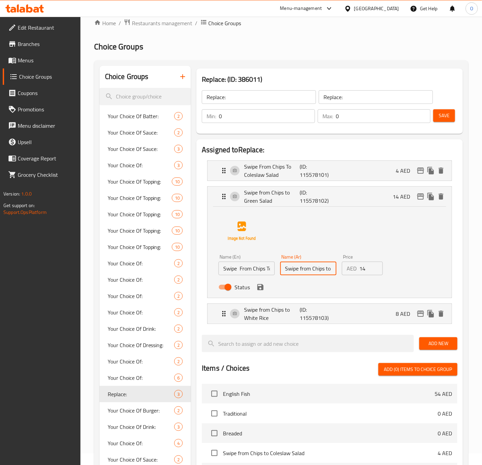
click at [285, 184] on li "Swipe from Chips to Green Salad (ID: 115578102) 14 AED Name (En) Swipe From Chi…" at bounding box center [329, 242] width 255 height 117
click at [277, 174] on p "Swipe From Chips To Coleslaw Salad" at bounding box center [272, 170] width 56 height 16
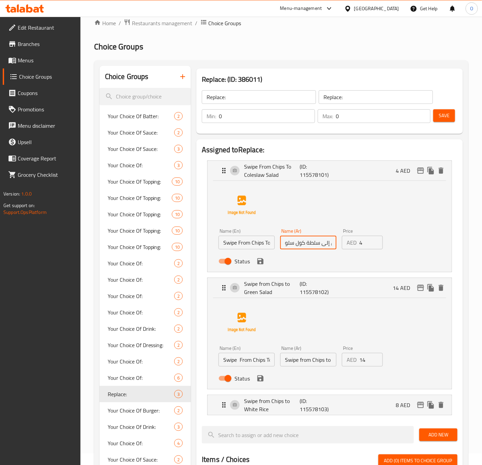
click at [310, 249] on input "انتقل من رقائق البطاطس إلى سلطة كول سلو" at bounding box center [308, 243] width 56 height 14
click at [311, 363] on input "Swipe from Chips to Green Salad" at bounding box center [308, 360] width 56 height 14
click at [310, 363] on input "Swipe from Chips to Green Salad" at bounding box center [308, 360] width 56 height 14
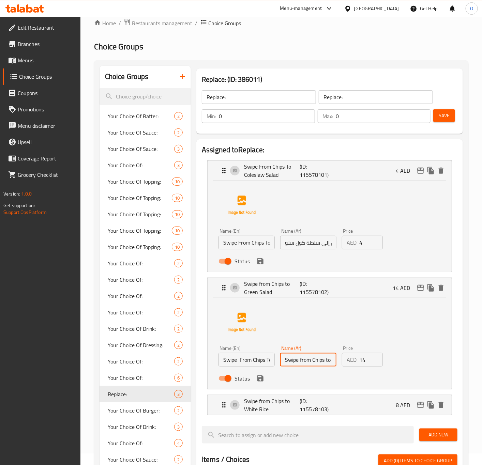
click at [310, 363] on input "Swipe from Chips to Green Salad" at bounding box center [308, 360] width 56 height 14
paste input "انتقل من رقائق البطاطس إلى سلطة كول سلو"
drag, startPoint x: 297, startPoint y: 355, endPoint x: 235, endPoint y: 357, distance: 61.7
click at [235, 357] on div "Name (En) Swipe From Chips To Green Salad Name (En) Name (Ar) انتقل من رقائق ال…" at bounding box center [308, 365] width 185 height 45
click at [315, 366] on input "انتقل من رقائق البطاطس إلى سلطة كول سلو" at bounding box center [308, 360] width 56 height 14
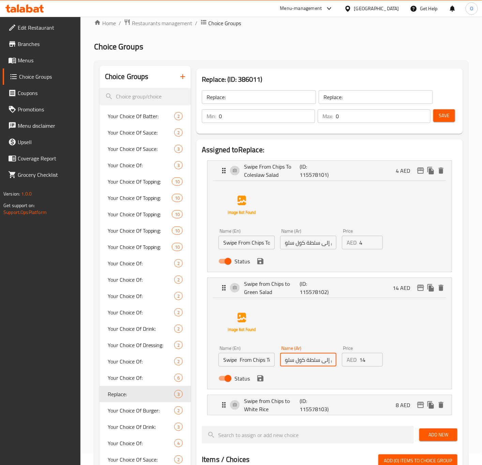
drag, startPoint x: 304, startPoint y: 359, endPoint x: 260, endPoint y: 353, distance: 44.6
click at [260, 353] on div "Name (En) Swipe From Chips To Green Salad Name (En) Name (Ar) انتقل من رقائق ال…" at bounding box center [308, 365] width 185 height 45
drag, startPoint x: 319, startPoint y: 362, endPoint x: 359, endPoint y: 374, distance: 41.7
click at [359, 374] on div "Name (En) Swipe From Chips To Green Salad Name (En) Name (Ar) انتقل من رقائق ال…" at bounding box center [308, 365] width 185 height 45
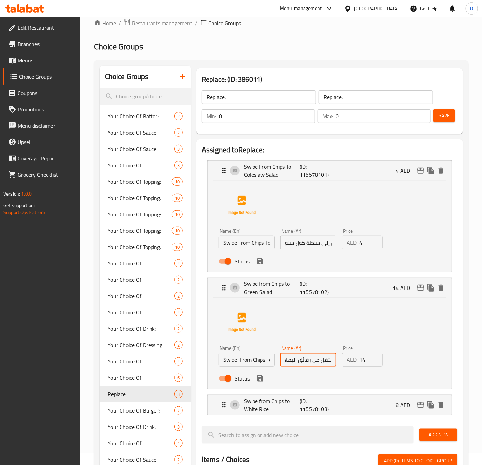
scroll to position [0, 0]
click at [263, 382] on button "save" at bounding box center [260, 378] width 10 height 10
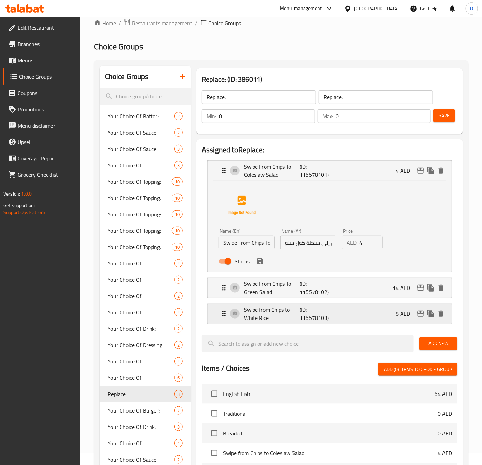
click at [253, 313] on p "Swipe from Chips to White Rice" at bounding box center [272, 313] width 56 height 16
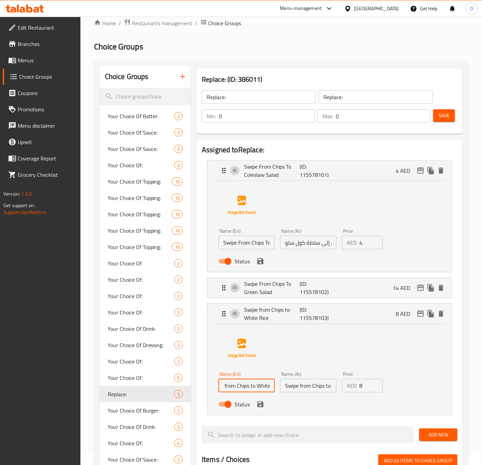
scroll to position [0, 25]
drag, startPoint x: 239, startPoint y: 387, endPoint x: 243, endPoint y: 384, distance: 4.9
click at [243, 384] on input "Swipe from Chips to White Rice" at bounding box center [246, 386] width 56 height 14
paste input "انتقل من رقائق البطاطس إلى سلطة كول سلو"
drag, startPoint x: 272, startPoint y: 289, endPoint x: 264, endPoint y: 309, distance: 21.4
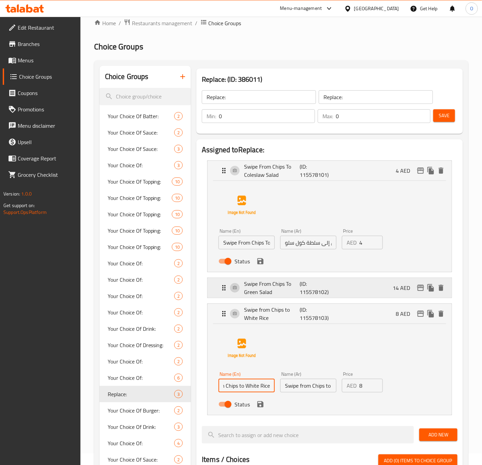
click at [272, 289] on p "Swipe From Chips To Green Salad" at bounding box center [272, 288] width 56 height 16
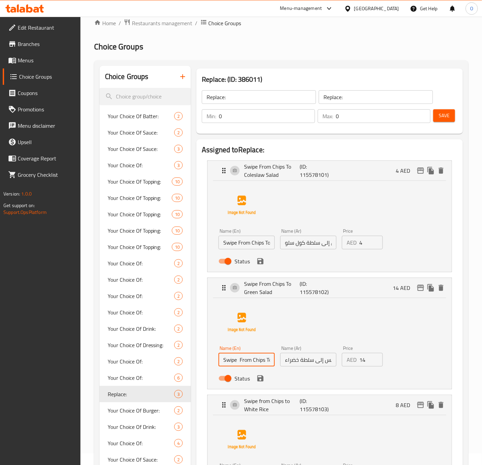
scroll to position [0, 31]
drag, startPoint x: 239, startPoint y: 357, endPoint x: 243, endPoint y: 357, distance: 4.4
click at [243, 357] on input "Swipe From Chips To Green Salad" at bounding box center [246, 360] width 56 height 14
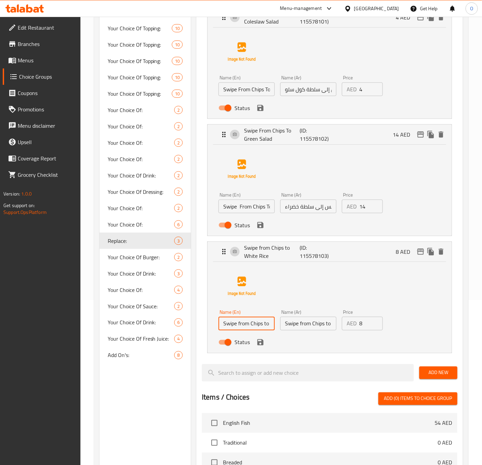
drag, startPoint x: 237, startPoint y: 328, endPoint x: 249, endPoint y: 329, distance: 12.0
click at [258, 330] on input "Swipe from Chips to White Rice" at bounding box center [246, 324] width 56 height 14
click at [248, 329] on input "Swipe from Chips to White Rice" at bounding box center [246, 324] width 56 height 14
drag, startPoint x: 236, startPoint y: 326, endPoint x: 242, endPoint y: 329, distance: 7.0
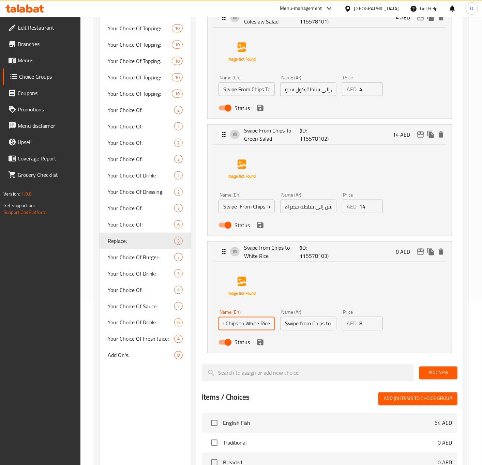
click at [242, 329] on input "Swipe from Chips to White Rice" at bounding box center [246, 324] width 56 height 14
paste input "From Chips To"
click at [170, 310] on div "Choice Groups Your Choice Of Batter: 2 Your Choice Of Sauce: 2 Your Choice Of S…" at bounding box center [282, 328] width 366 height 833
drag, startPoint x: 240, startPoint y: 325, endPoint x: 243, endPoint y: 339, distance: 14.0
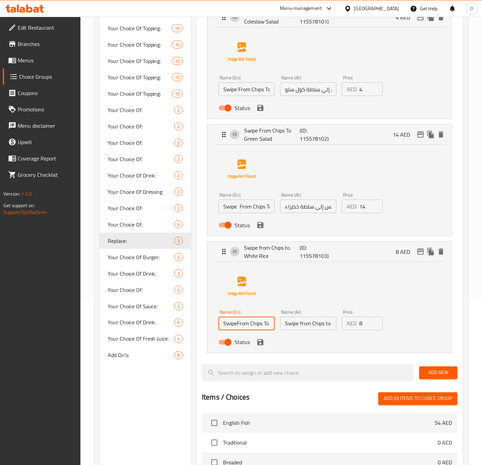
click at [240, 325] on input "SwipeFrom Chips To White Rice" at bounding box center [246, 324] width 56 height 14
click at [226, 318] on input "SwipeFrom Chips To White Rice" at bounding box center [246, 324] width 56 height 14
drag, startPoint x: 237, startPoint y: 325, endPoint x: 234, endPoint y: 338, distance: 13.6
click at [237, 324] on input "SwipeFrom Chips To White Rice" at bounding box center [246, 324] width 56 height 14
click at [300, 205] on input "انتقل من رقائق البطاطس إلى سلطة خضراء" at bounding box center [308, 207] width 56 height 14
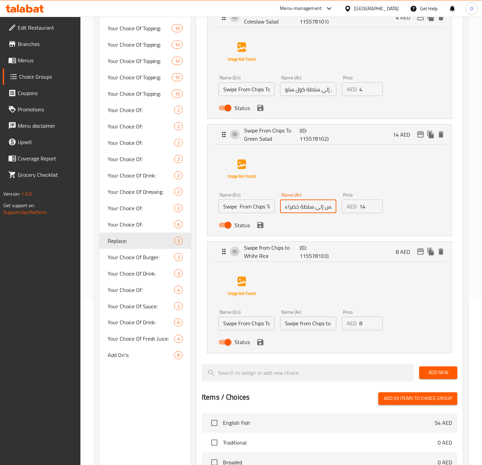
click at [300, 205] on input "انتقل من رقائق البطاطس إلى سلطة خضراء" at bounding box center [308, 207] width 56 height 14
click at [301, 331] on div "Name (Ar) Swipe from Chips to White Rice Name (Ar)" at bounding box center [308, 320] width 62 height 26
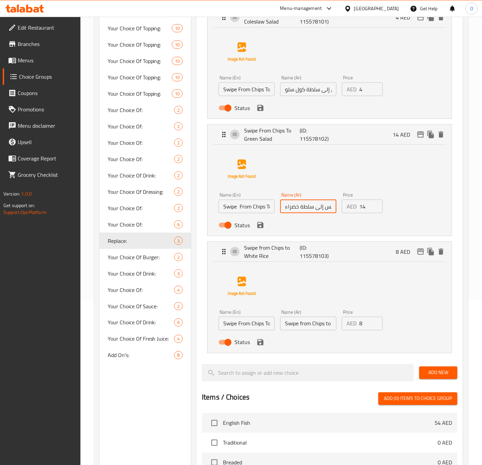
click at [311, 320] on input "Swipe from Chips to White Rice" at bounding box center [308, 324] width 56 height 14
paste input "انتقل من رقائق البطاطس إلى سلطة خضراء"
drag, startPoint x: 312, startPoint y: 319, endPoint x: 279, endPoint y: 318, distance: 33.1
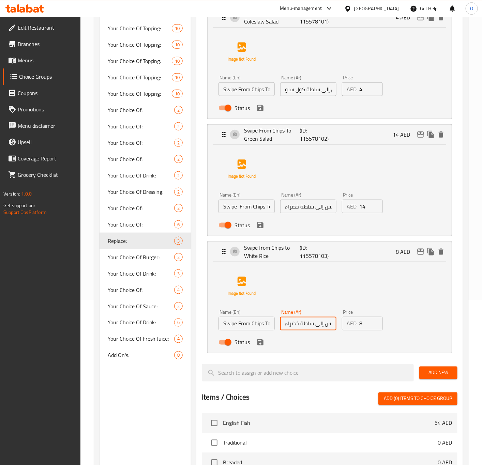
click at [278, 317] on div "Name (Ar) انتقل من رقائق البطاطس إلى سلطة خضراء Name (Ar)" at bounding box center [308, 320] width 62 height 26
click at [293, 318] on input "انتقل من رقائق البطاطس إلى سلطة خضراء" at bounding box center [308, 324] width 56 height 14
drag, startPoint x: 313, startPoint y: 322, endPoint x: 284, endPoint y: 327, distance: 29.1
click at [284, 327] on input "انتقل من رقائق البطاطس إلى سلطة خضراء" at bounding box center [308, 324] width 56 height 14
drag, startPoint x: 284, startPoint y: 329, endPoint x: 255, endPoint y: 330, distance: 29.0
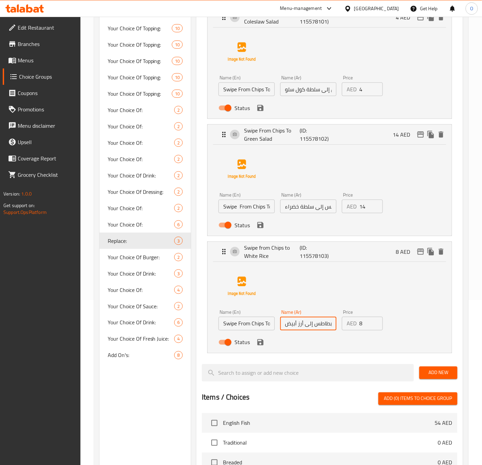
click at [255, 330] on div "Name (En) Swipe From Chips To White Rice Name (En) Name (Ar) انتقل من رقائق الب…" at bounding box center [308, 329] width 185 height 45
click at [262, 345] on icon "save" at bounding box center [260, 342] width 6 height 6
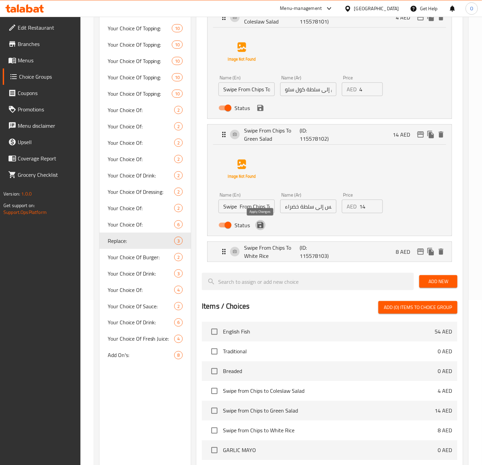
click at [260, 229] on icon "save" at bounding box center [260, 225] width 8 height 8
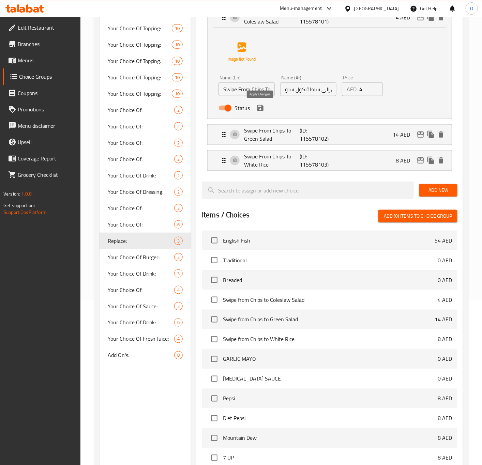
click at [259, 104] on icon "save" at bounding box center [260, 108] width 8 height 8
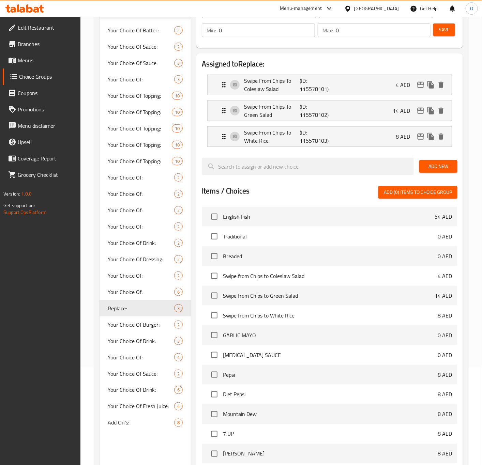
scroll to position [12, 0]
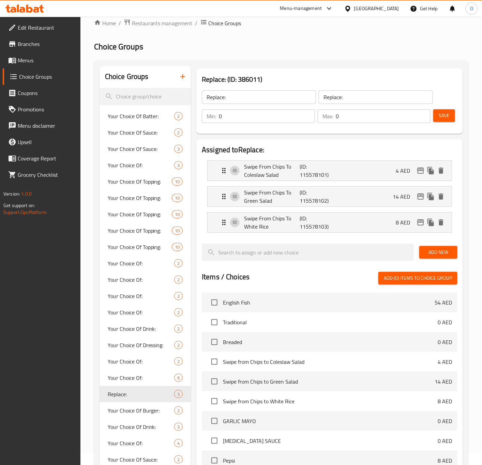
click at [439, 116] on span "Save" at bounding box center [443, 115] width 11 height 9
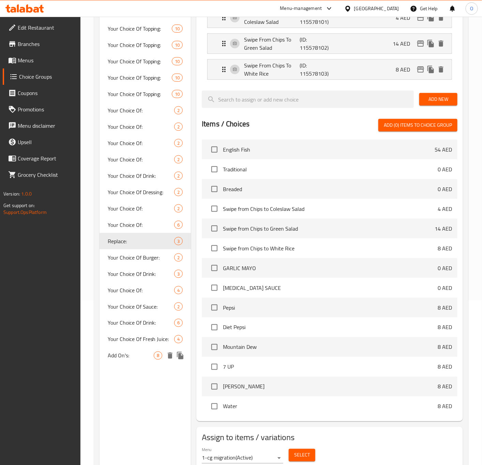
scroll to position [165, 0]
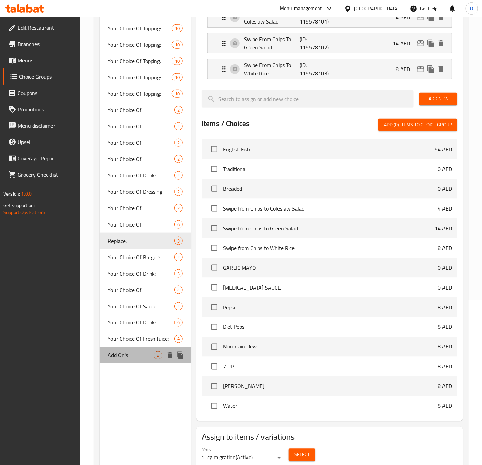
click at [124, 351] on span "Add On's:" at bounding box center [131, 355] width 46 height 8
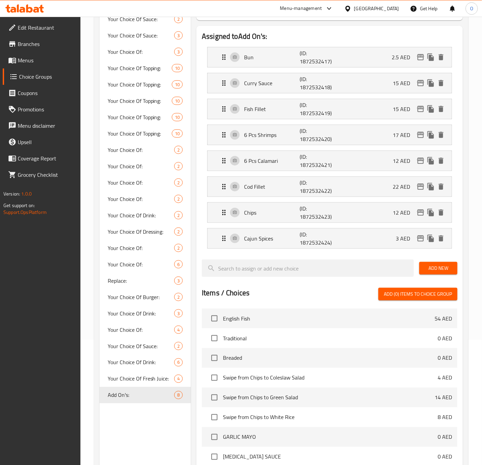
scroll to position [63, 0]
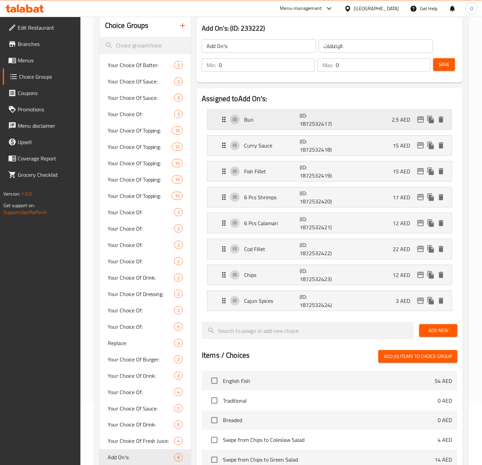
click at [281, 116] on p "Bun" at bounding box center [272, 119] width 56 height 8
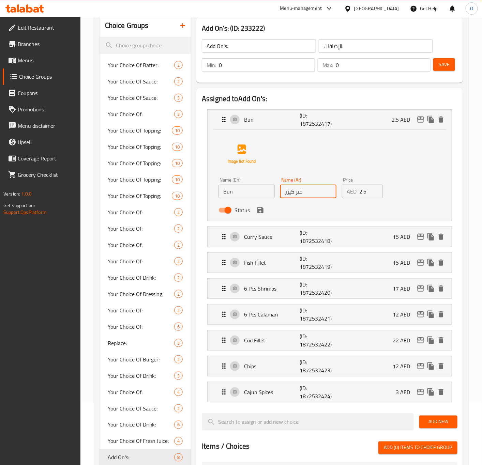
click at [295, 192] on input "خبز كيزر" at bounding box center [308, 192] width 56 height 14
click at [298, 193] on input "خبز كيزر" at bounding box center [308, 192] width 56 height 14
click at [290, 193] on input "خبز كيزر" at bounding box center [308, 192] width 56 height 14
click at [302, 188] on input "خبز كيزر" at bounding box center [308, 192] width 56 height 14
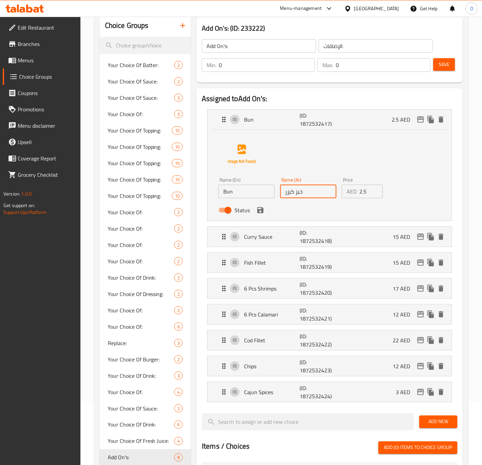
click at [299, 191] on input "خبز كيزر" at bounding box center [308, 192] width 56 height 14
click at [296, 191] on input "كيزر" at bounding box center [308, 192] width 56 height 14
click at [365, 191] on input "2.5" at bounding box center [370, 192] width 23 height 14
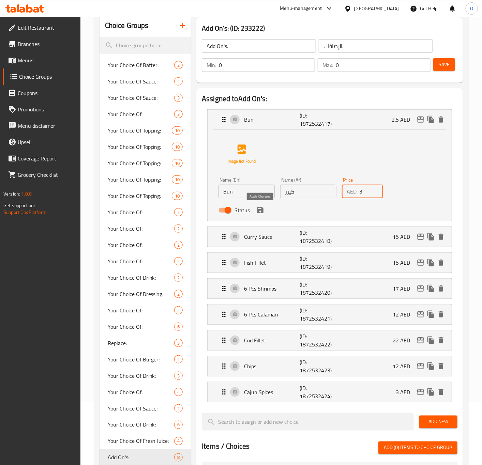
click at [259, 211] on icon "save" at bounding box center [260, 210] width 6 height 6
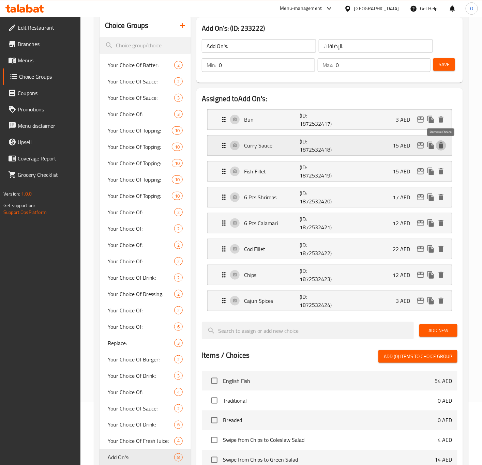
click at [444, 144] on icon "delete" at bounding box center [441, 145] width 8 height 8
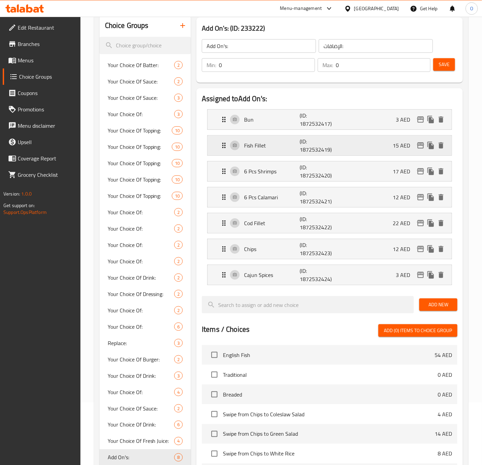
click at [258, 152] on div "Fish Fillet (ID: 1872532419) 15 AED" at bounding box center [331, 146] width 223 height 20
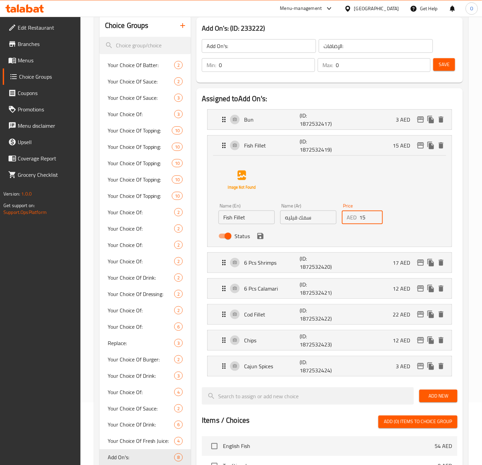
click at [364, 218] on input "15" at bounding box center [370, 217] width 23 height 14
click at [266, 236] on div "Status" at bounding box center [308, 236] width 185 height 18
click at [259, 240] on button "save" at bounding box center [260, 236] width 10 height 10
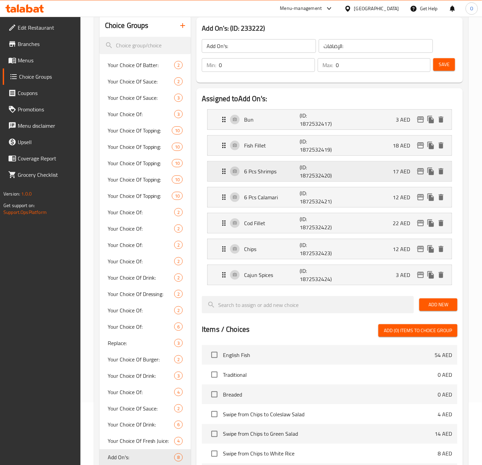
click at [302, 174] on p "(ID: 1872532420)" at bounding box center [317, 171] width 37 height 16
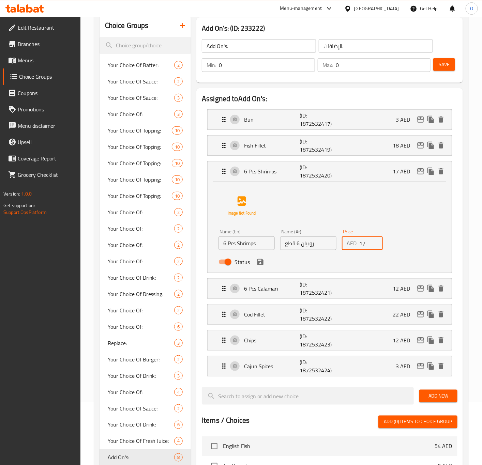
click at [361, 241] on input "17" at bounding box center [370, 243] width 23 height 14
click at [264, 268] on div "Status" at bounding box center [308, 262] width 185 height 18
click at [260, 264] on icon "save" at bounding box center [260, 262] width 8 height 8
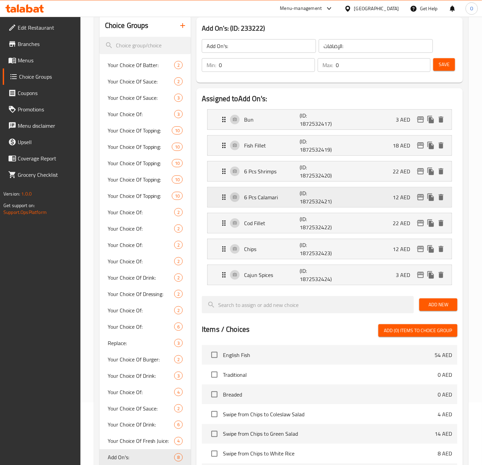
click at [259, 193] on p "6 Pcs Calamari" at bounding box center [272, 197] width 56 height 8
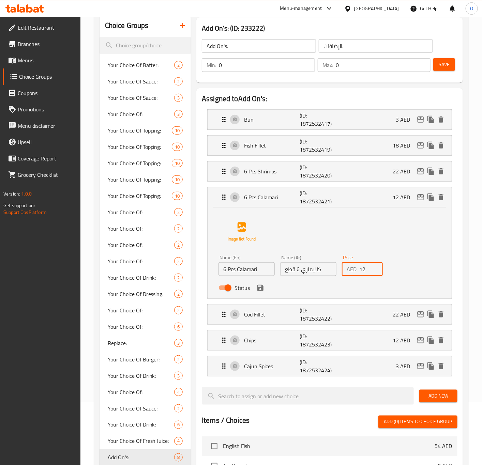
click at [367, 271] on input "12" at bounding box center [370, 269] width 23 height 14
click at [366, 271] on input "12" at bounding box center [370, 269] width 23 height 14
click at [262, 287] on icon "save" at bounding box center [260, 288] width 6 height 6
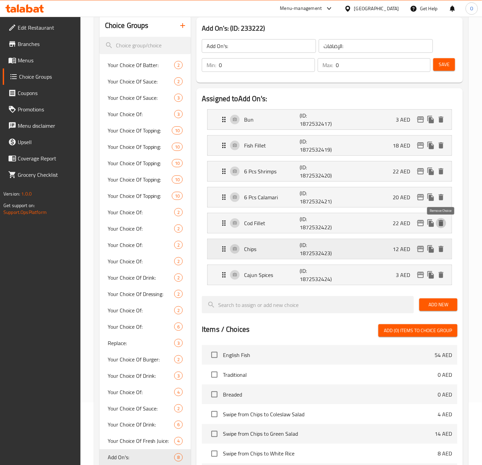
click at [438, 223] on icon "delete" at bounding box center [441, 223] width 8 height 8
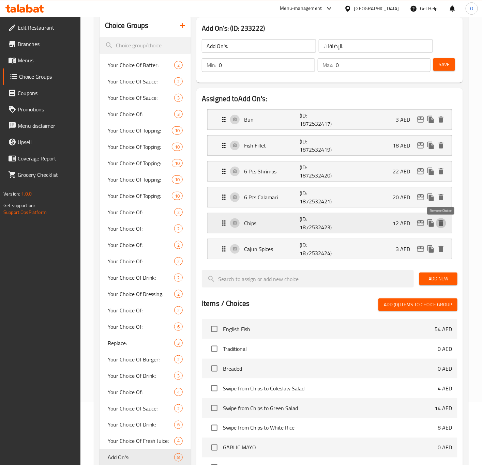
click at [437, 221] on icon "delete" at bounding box center [441, 223] width 8 height 8
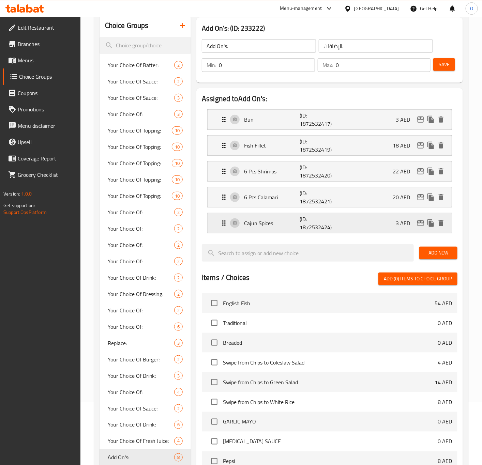
click at [298, 222] on p "Cajun Spices" at bounding box center [272, 223] width 56 height 8
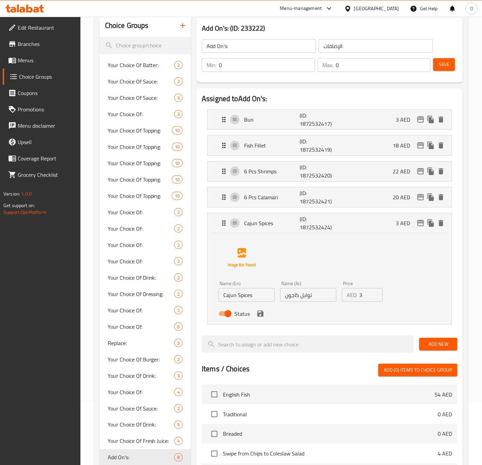
click at [367, 297] on input "3" at bounding box center [370, 295] width 23 height 14
click at [263, 312] on icon "save" at bounding box center [260, 314] width 8 height 8
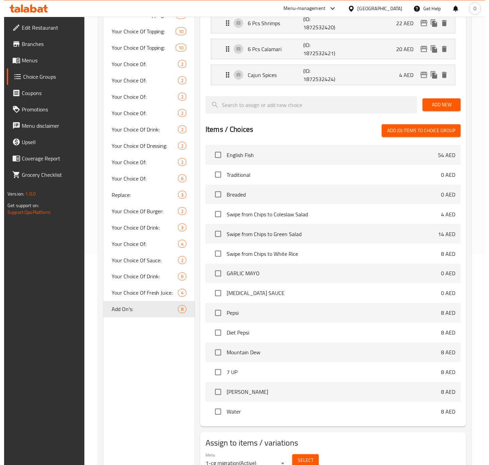
scroll to position [216, 0]
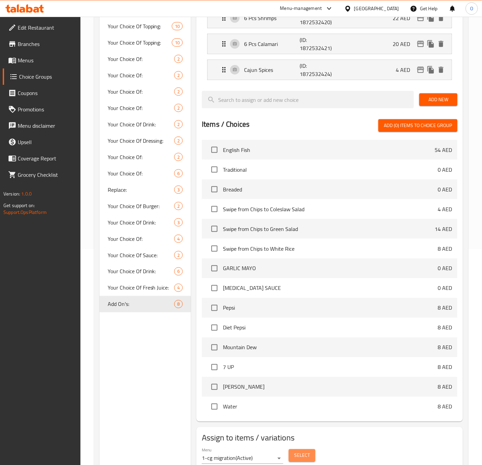
click at [299, 459] on span "Select" at bounding box center [302, 455] width 16 height 9
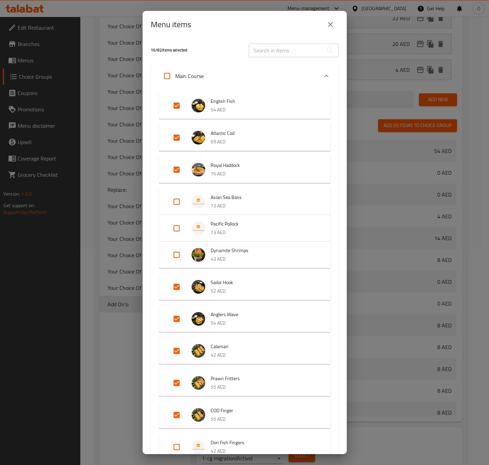
click at [174, 236] on li "Pacific Pollock 73 AED" at bounding box center [244, 228] width 155 height 24
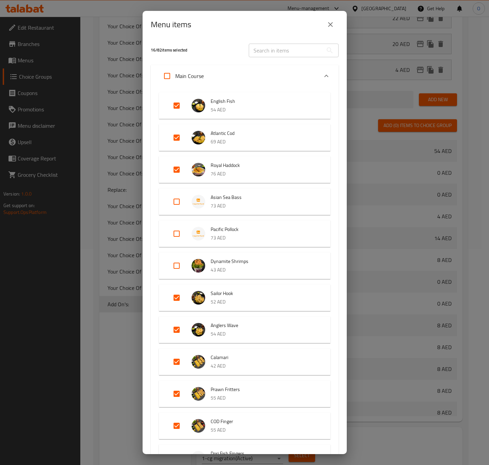
click at [175, 236] on input "Expand" at bounding box center [177, 233] width 16 height 16
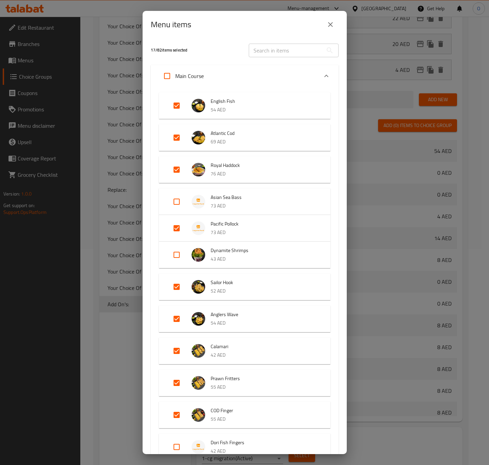
click at [179, 197] on input "Expand" at bounding box center [177, 201] width 16 height 16
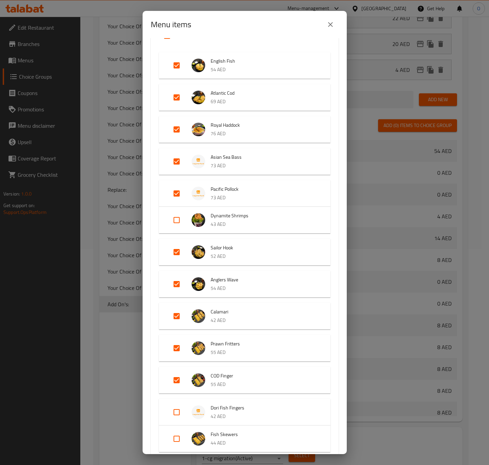
scroll to position [102, 0]
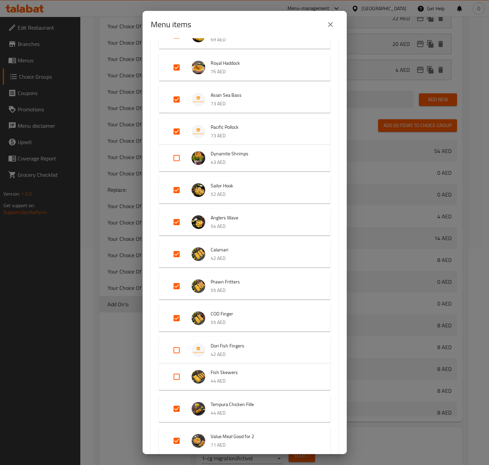
click at [171, 350] on input "Expand" at bounding box center [177, 350] width 16 height 16
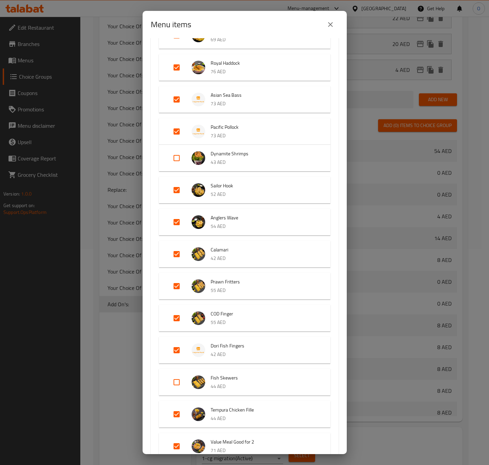
click at [174, 382] on input "Expand" at bounding box center [177, 382] width 16 height 16
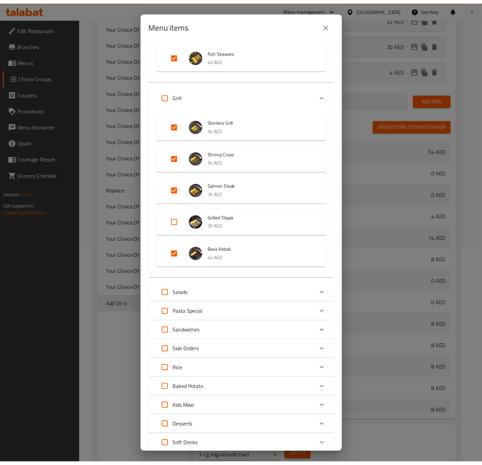
scroll to position [674, 0]
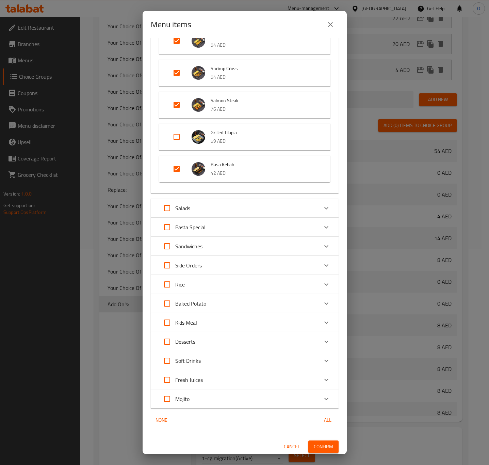
click at [329, 27] on icon "close" at bounding box center [331, 24] width 8 height 8
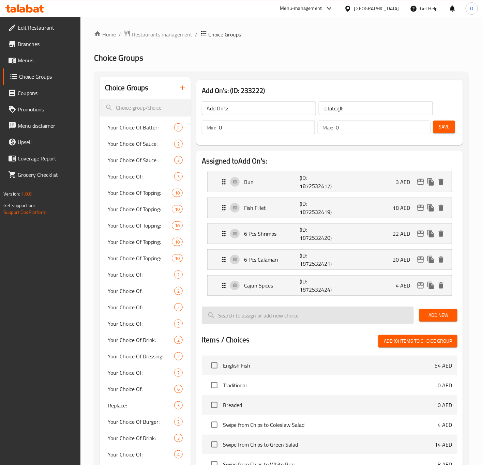
scroll to position [0, 0]
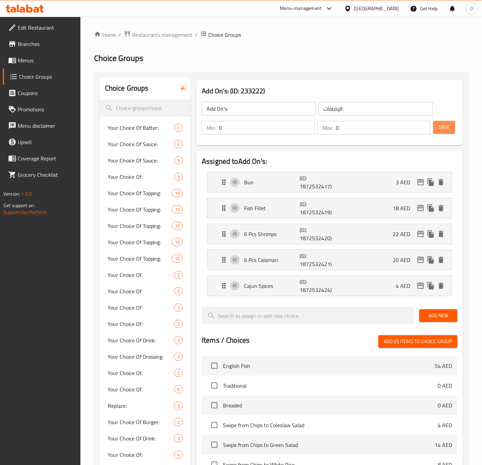
click at [440, 121] on button "Save" at bounding box center [444, 127] width 22 height 13
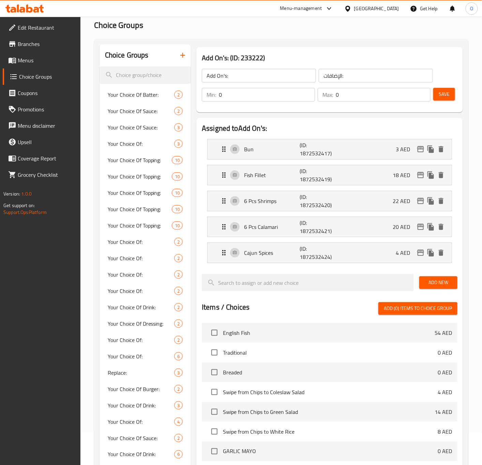
scroll to position [51, 0]
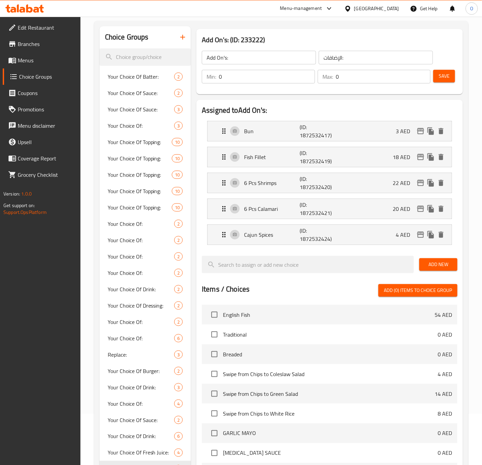
click at [443, 76] on span "Save" at bounding box center [443, 76] width 11 height 9
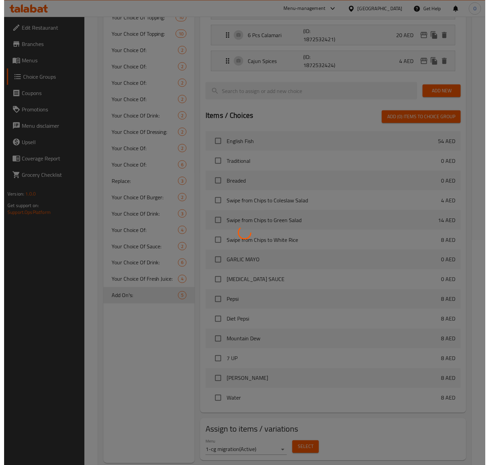
scroll to position [243, 0]
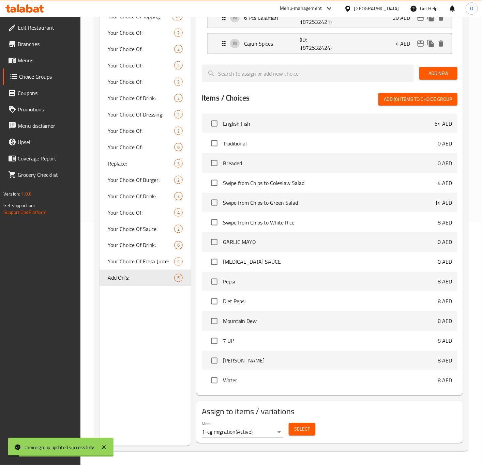
click at [303, 425] on span "Select" at bounding box center [302, 429] width 16 height 9
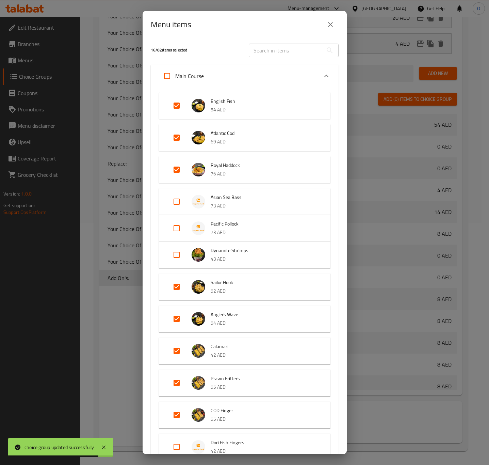
click at [178, 208] on input "Expand" at bounding box center [177, 201] width 16 height 16
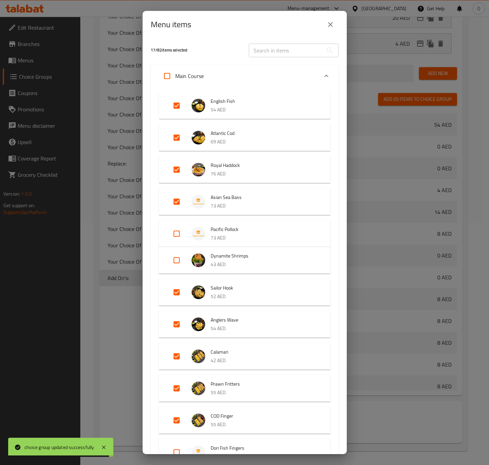
click at [178, 231] on input "Expand" at bounding box center [177, 233] width 16 height 16
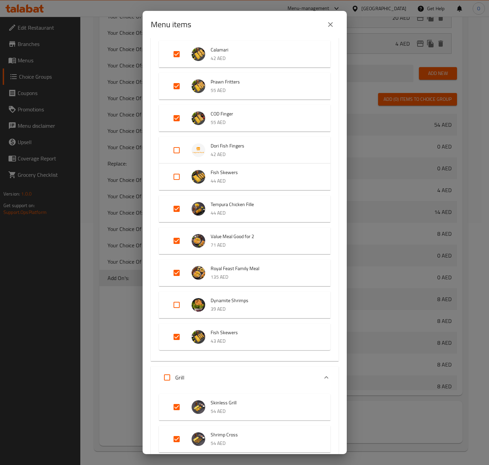
scroll to position [306, 0]
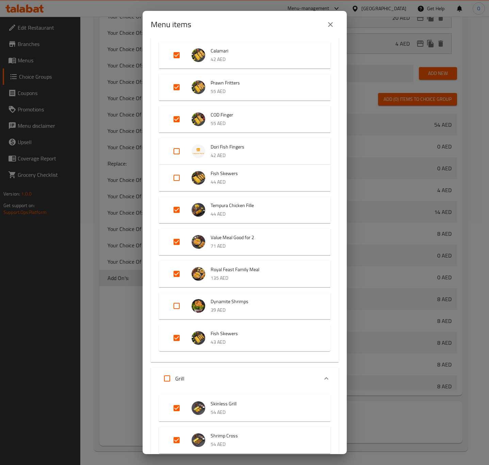
click at [173, 149] on input "Expand" at bounding box center [177, 151] width 16 height 16
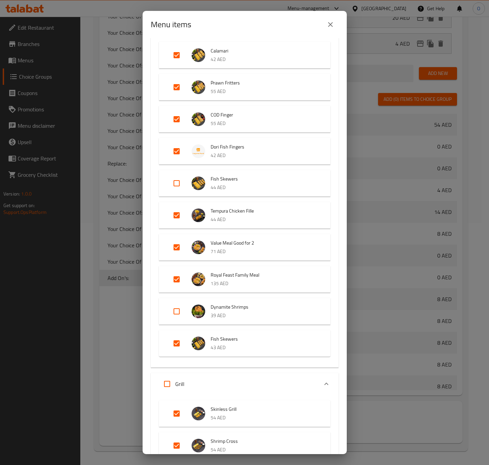
click at [181, 177] on input "Expand" at bounding box center [177, 183] width 16 height 16
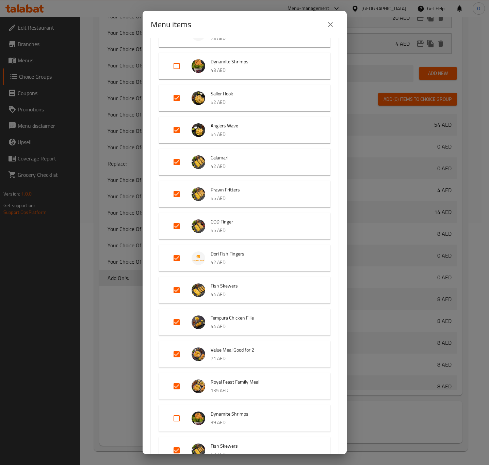
scroll to position [255, 0]
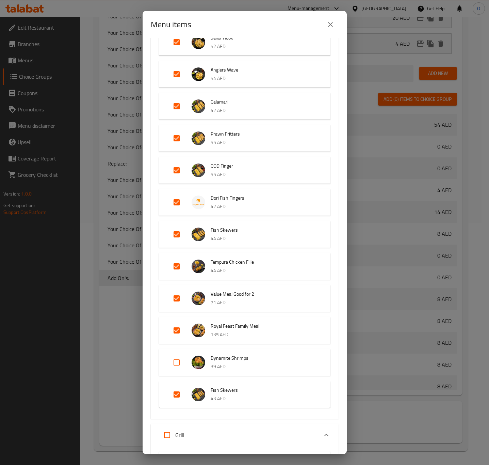
click at [178, 363] on input "Expand" at bounding box center [177, 362] width 16 height 16
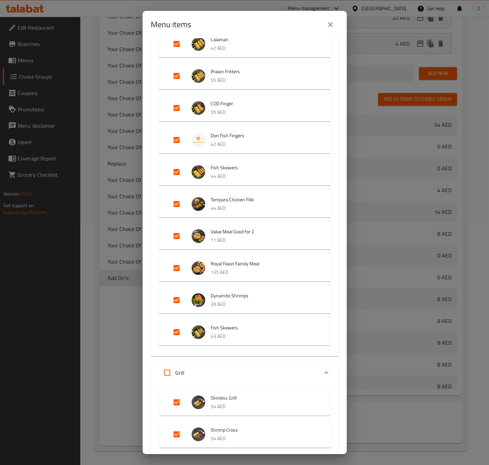
scroll to position [409, 0]
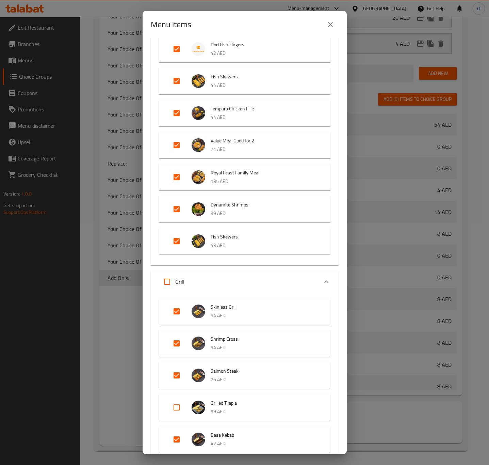
click at [179, 203] on input "Expand" at bounding box center [177, 209] width 16 height 16
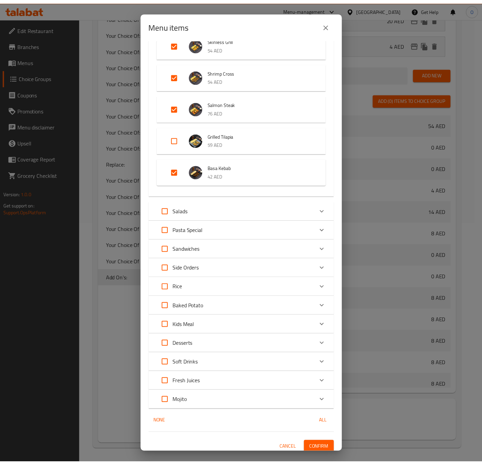
scroll to position [679, 0]
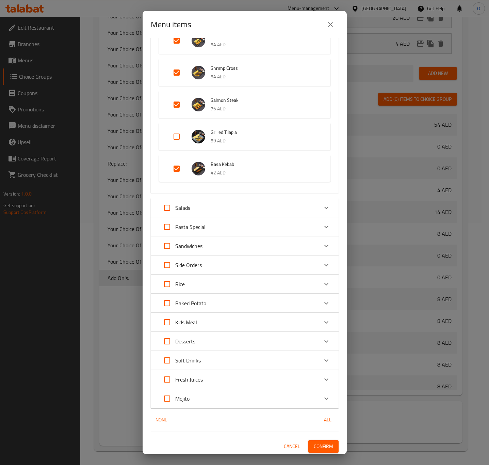
click at [309, 447] on button "Confirm" at bounding box center [324, 446] width 30 height 13
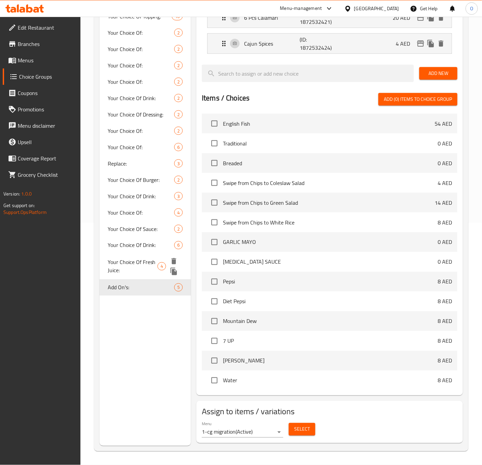
click at [140, 265] on span "Your Choice Of Fresh Juice:" at bounding box center [133, 266] width 50 height 16
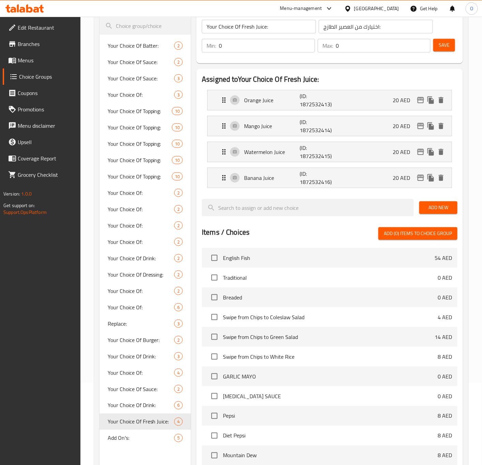
scroll to position [64, 0]
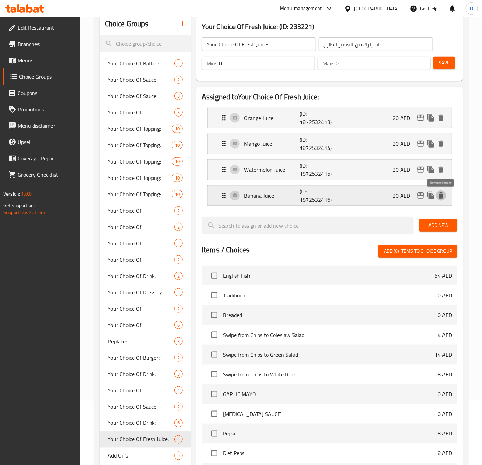
click at [440, 195] on icon "delete" at bounding box center [440, 195] width 5 height 6
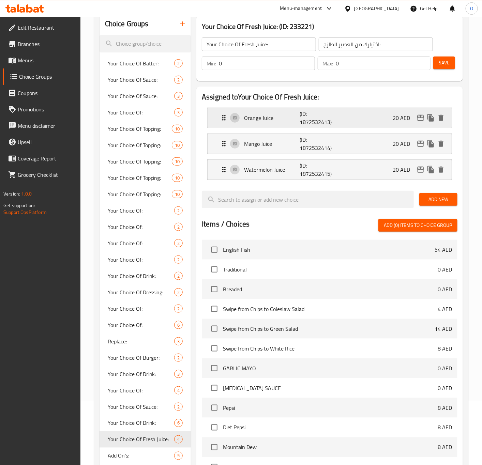
click at [264, 123] on div "Orange Juice (ID: 1872532413) 20 AED" at bounding box center [331, 118] width 223 height 20
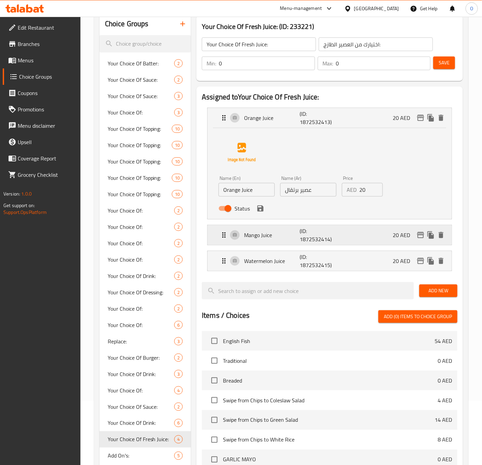
click at [247, 231] on p "Mango Juice" at bounding box center [272, 235] width 56 height 8
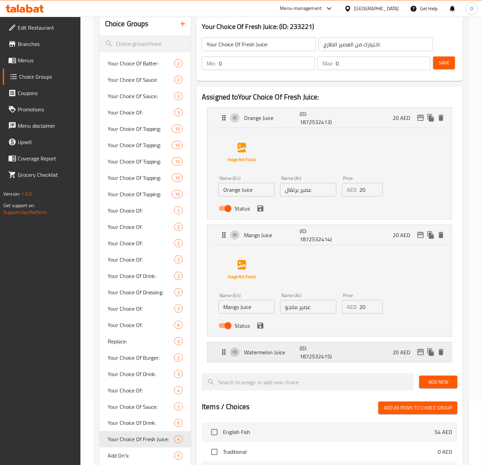
click at [253, 356] on p "Watermelon Juice" at bounding box center [272, 352] width 56 height 8
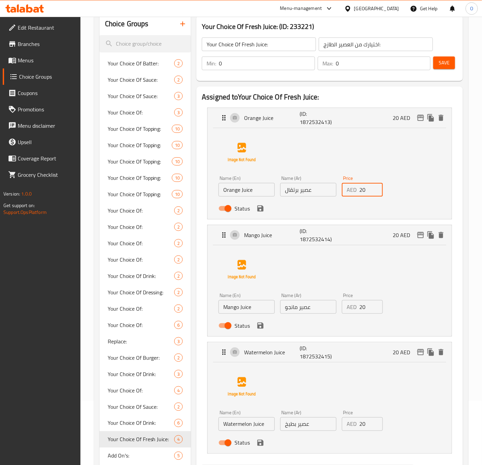
click at [363, 194] on input "20" at bounding box center [370, 190] width 23 height 14
click at [365, 310] on input "20" at bounding box center [370, 307] width 23 height 14
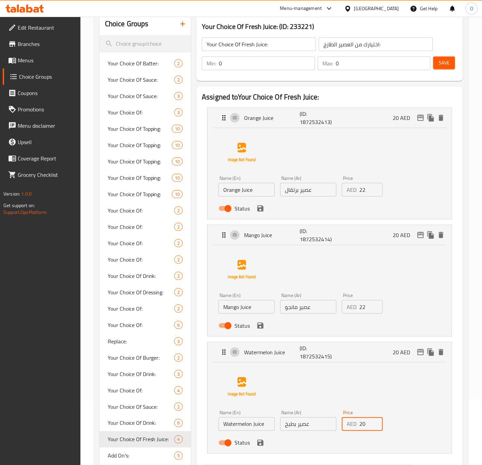
click at [361, 422] on input "20" at bounding box center [370, 424] width 23 height 14
click at [263, 442] on icon "save" at bounding box center [260, 443] width 6 height 6
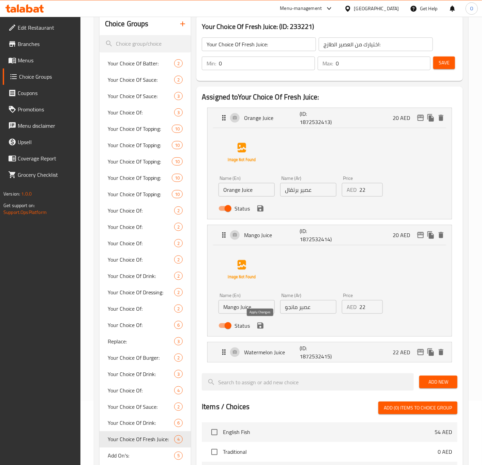
click at [260, 326] on icon "save" at bounding box center [260, 326] width 6 height 6
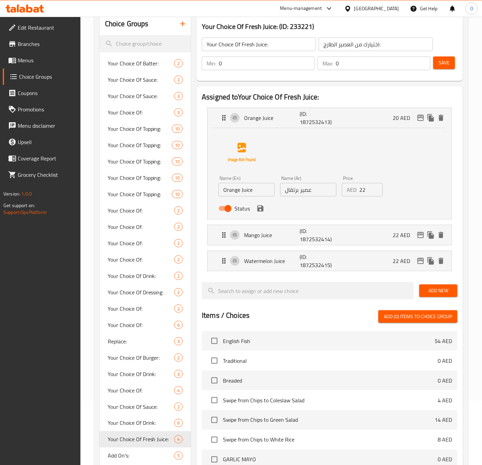
click at [260, 215] on div "Status" at bounding box center [308, 208] width 185 height 18
click at [261, 213] on icon "save" at bounding box center [260, 208] width 8 height 8
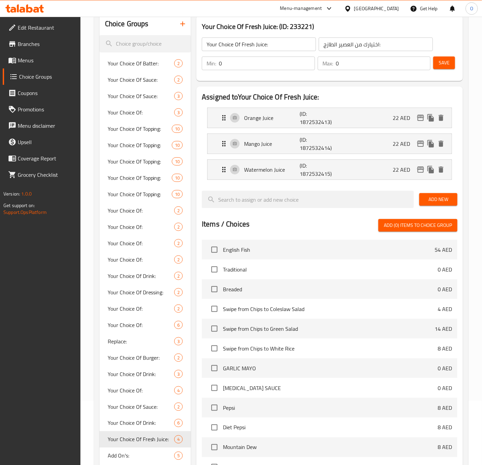
click at [439, 63] on span "Save" at bounding box center [443, 63] width 11 height 9
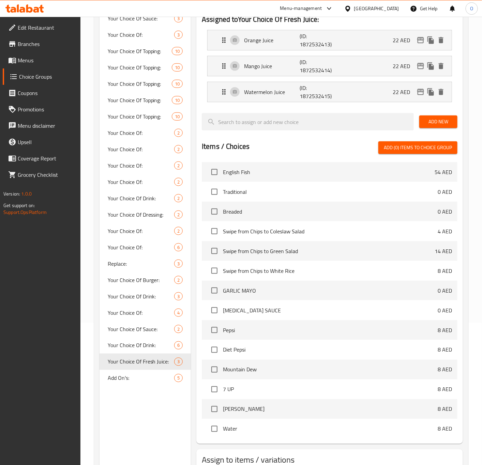
scroll to position [153, 0]
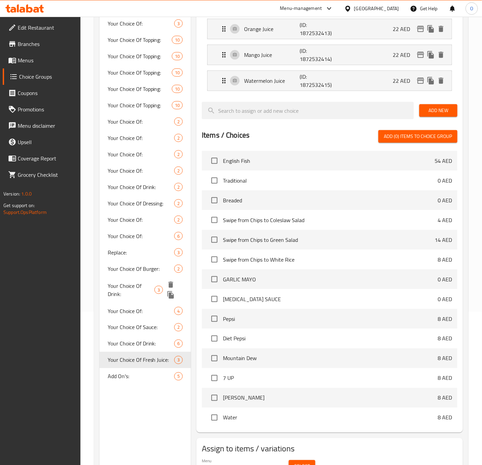
click at [133, 287] on span "Your Choice Of Drink:" at bounding box center [131, 290] width 47 height 16
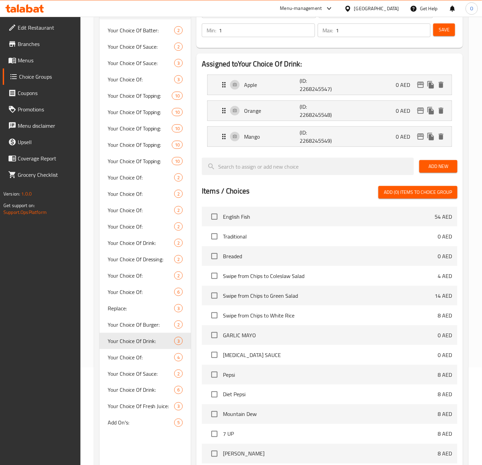
scroll to position [102, 0]
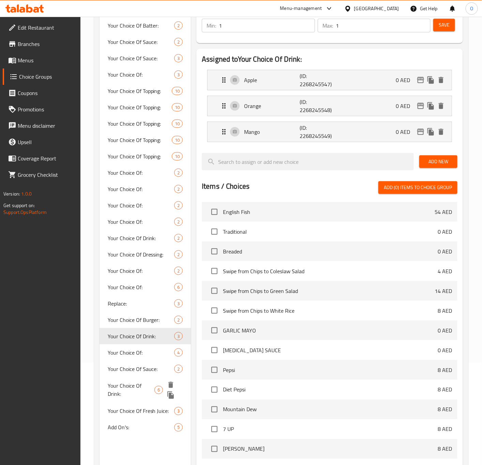
click at [106, 394] on div "Your Choice Of Drink: 6" at bounding box center [145, 390] width 92 height 26
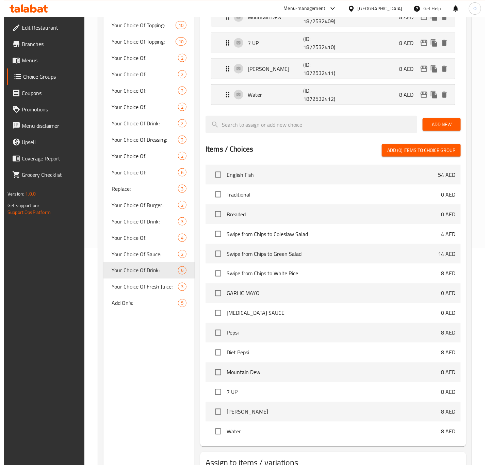
scroll to position [255, 0]
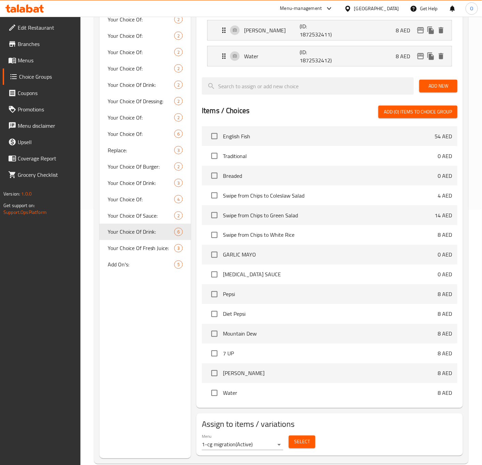
click at [306, 444] on span "Select" at bounding box center [302, 442] width 16 height 9
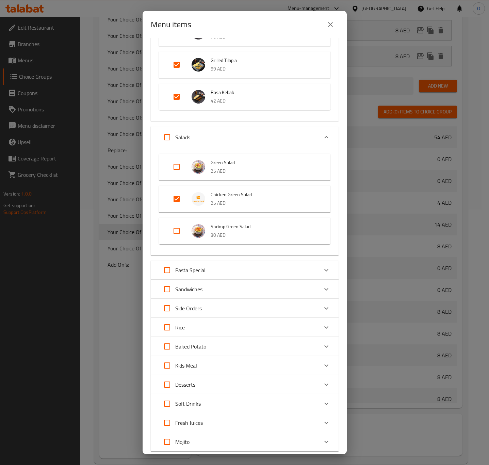
scroll to position [687, 0]
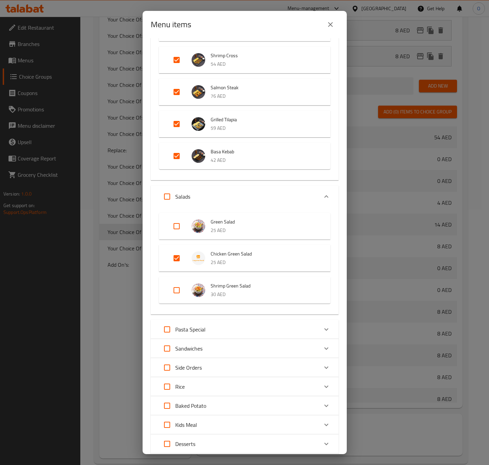
click at [182, 255] on input "Expand" at bounding box center [177, 258] width 16 height 16
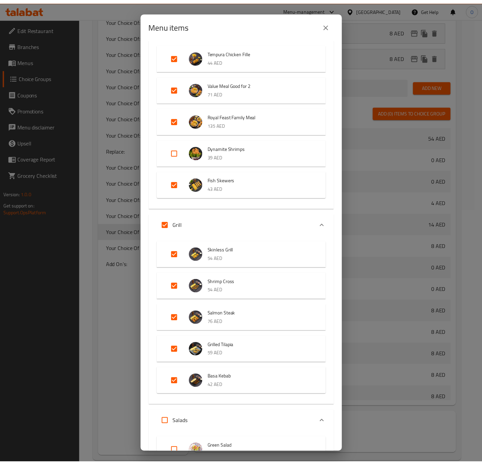
scroll to position [471, 0]
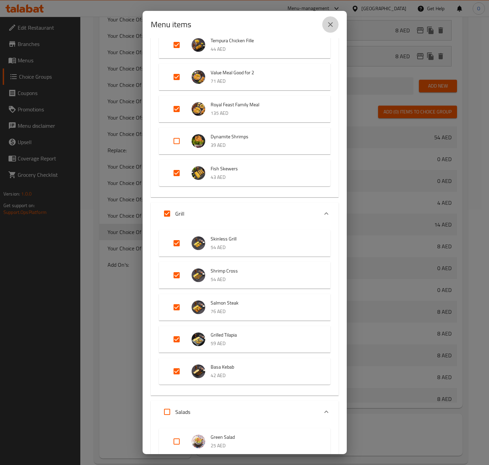
click at [326, 26] on button "close" at bounding box center [331, 24] width 16 height 16
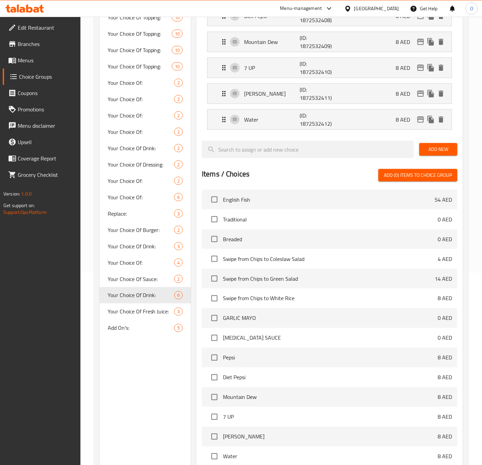
scroll to position [102, 0]
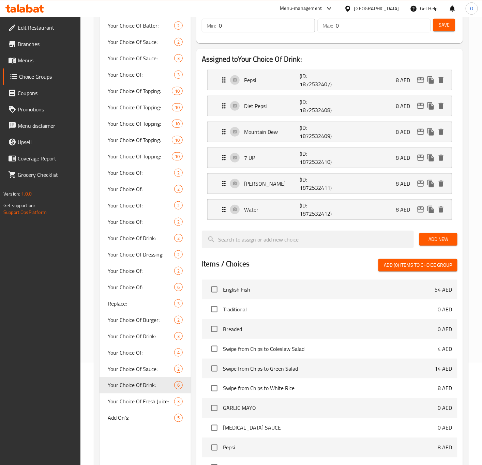
click at [445, 239] on span "Add New" at bounding box center [437, 239] width 27 height 9
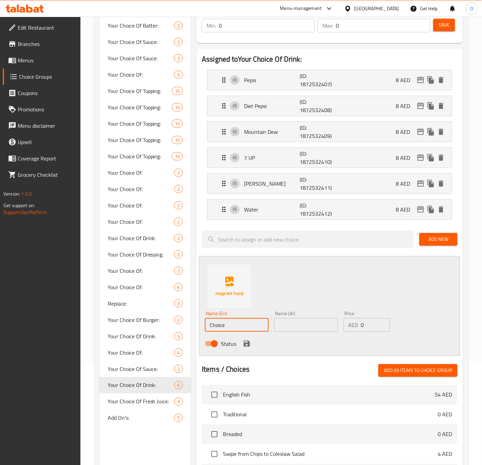
click at [235, 324] on input "Choice" at bounding box center [237, 325] width 64 height 14
paste input "ICED TEA - LEMON"
click at [235, 326] on input "ICED TEA - LEMON" at bounding box center [237, 325] width 64 height 14
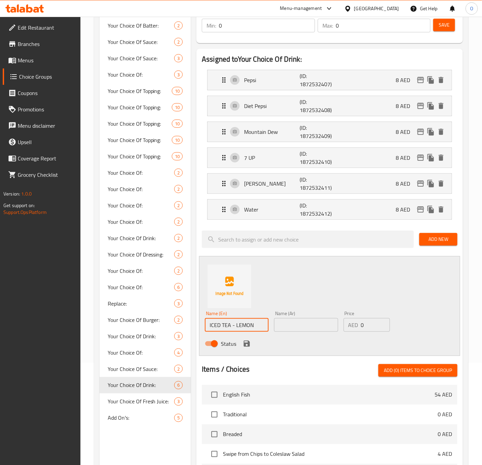
click at [235, 326] on input "ICED TEA - LEMON" at bounding box center [237, 325] width 64 height 14
click at [317, 329] on input "text" at bounding box center [306, 325] width 64 height 14
click at [364, 327] on input "0" at bounding box center [375, 325] width 29 height 14
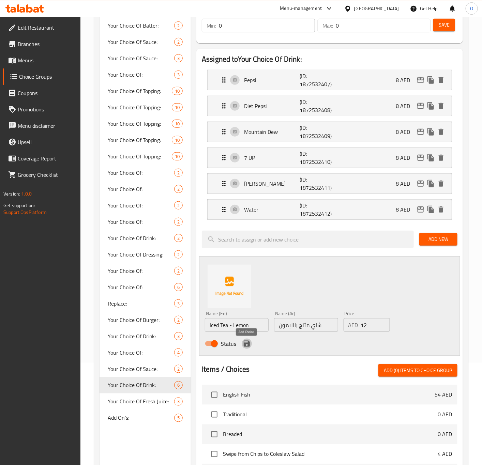
click at [248, 347] on icon "save" at bounding box center [246, 344] width 6 height 6
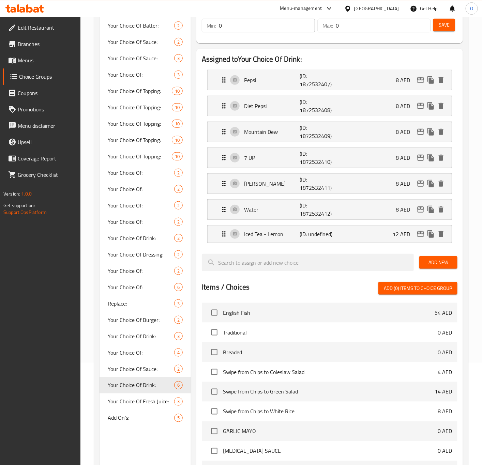
click at [435, 256] on div "Add New" at bounding box center [438, 262] width 44 height 23
click at [435, 266] on span "Add New" at bounding box center [437, 262] width 27 height 9
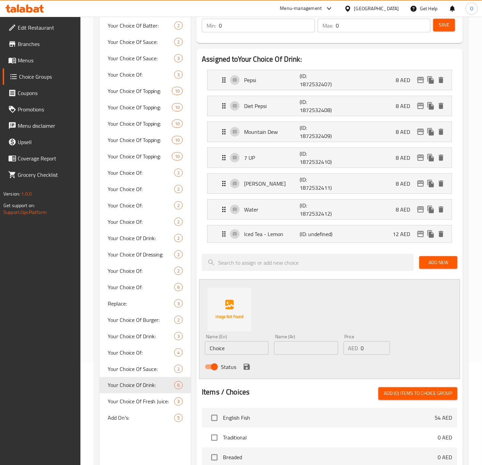
click at [235, 346] on input "Choice" at bounding box center [237, 348] width 64 height 14
paste input "ICED TEA - PEACH"
click at [235, 347] on input "ICED TEA - PEACH" at bounding box center [237, 348] width 64 height 14
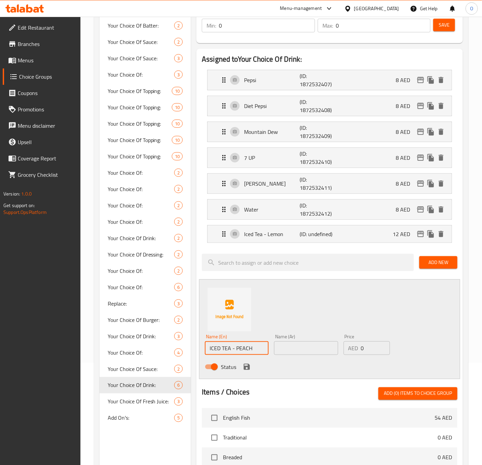
click at [235, 347] on input "ICED TEA - PEACH" at bounding box center [237, 348] width 64 height 14
click at [301, 347] on input "text" at bounding box center [306, 348] width 64 height 14
click at [366, 349] on input "0" at bounding box center [375, 348] width 29 height 14
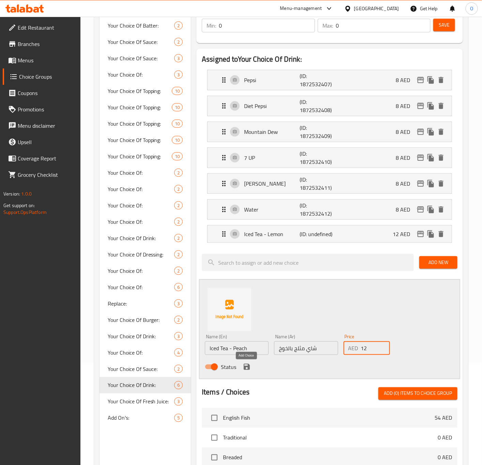
click at [245, 364] on button "save" at bounding box center [246, 367] width 10 height 10
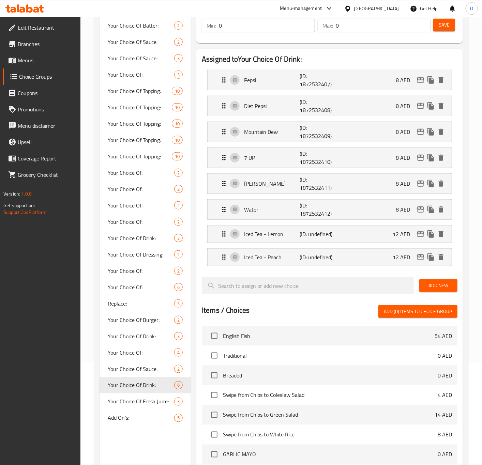
click at [437, 286] on span "Add New" at bounding box center [437, 285] width 27 height 9
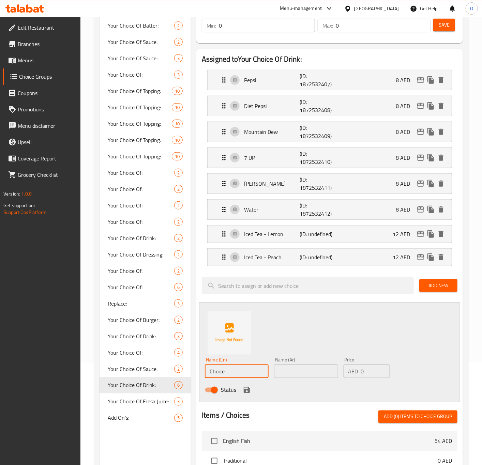
click at [238, 372] on input "Choice" at bounding box center [237, 371] width 64 height 14
paste input "PERRIER SPARKLING WATER"
click at [238, 372] on input "PERRIER SPARKLING WATER" at bounding box center [237, 371] width 64 height 14
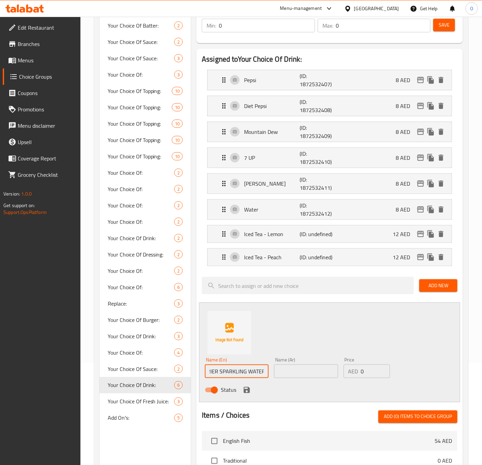
click at [238, 372] on input "PERRIER SPARKLING WATER" at bounding box center [237, 371] width 64 height 14
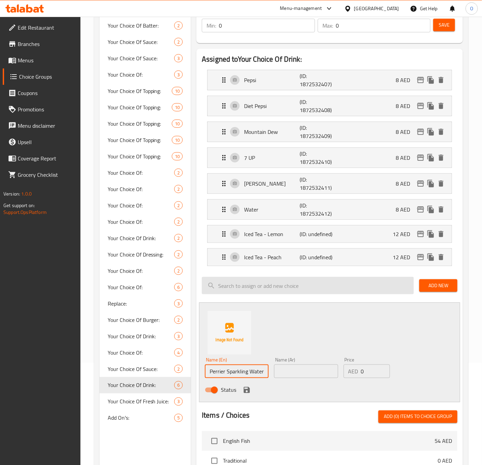
scroll to position [0, 0]
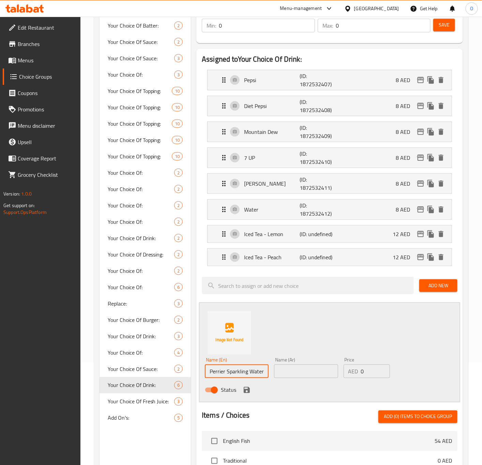
click at [223, 374] on input "Perrier Sparkling Water" at bounding box center [237, 371] width 64 height 14
click at [230, 374] on input "Perrier Sparkling Water" at bounding box center [237, 371] width 64 height 14
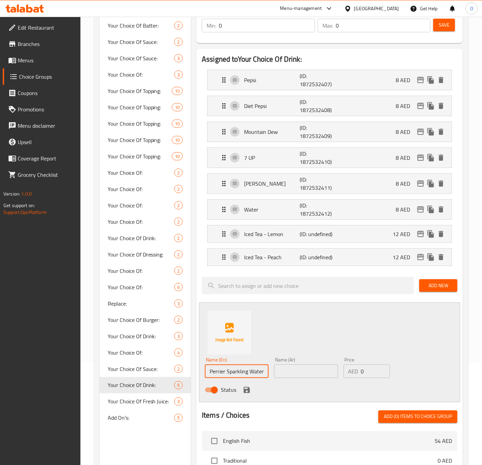
click at [310, 378] on input "text" at bounding box center [306, 371] width 64 height 14
paste input "مياه بيريه الفوارة"
click at [365, 373] on input "0" at bounding box center [375, 371] width 29 height 14
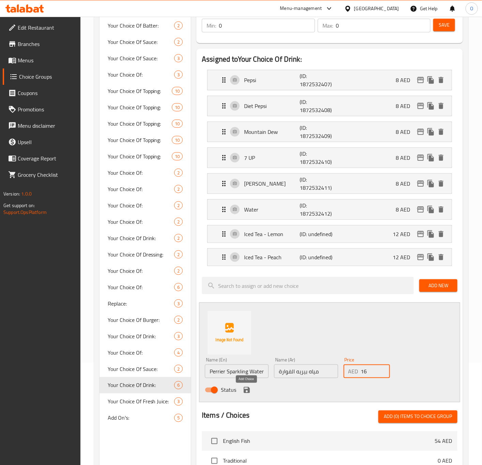
click at [248, 391] on icon "save" at bounding box center [246, 390] width 6 height 6
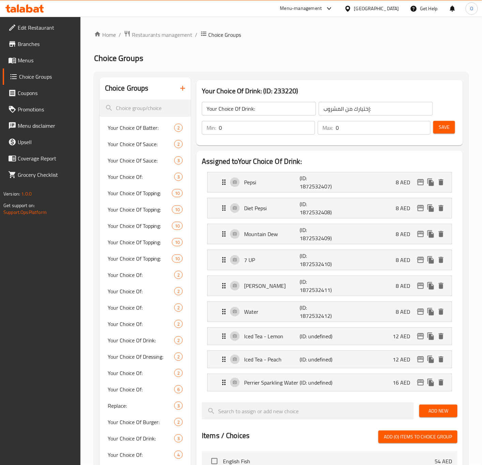
click at [437, 134] on div "Save" at bounding box center [441, 128] width 21 height 16
click at [440, 127] on span "Save" at bounding box center [443, 127] width 11 height 9
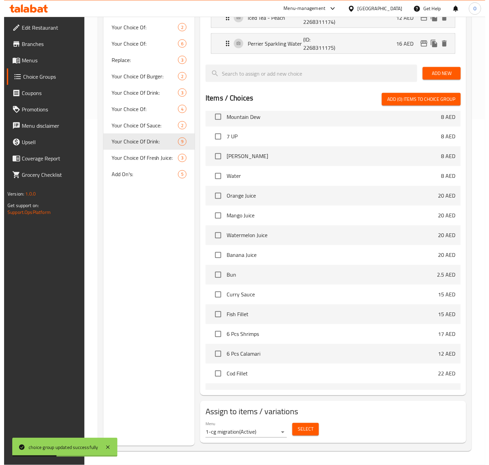
scroll to position [348, 0]
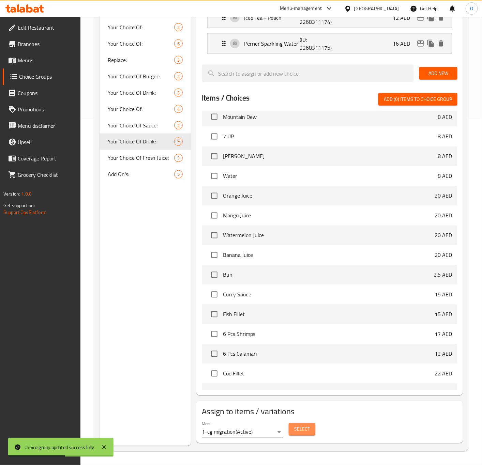
click at [308, 433] on span "Select" at bounding box center [302, 429] width 16 height 9
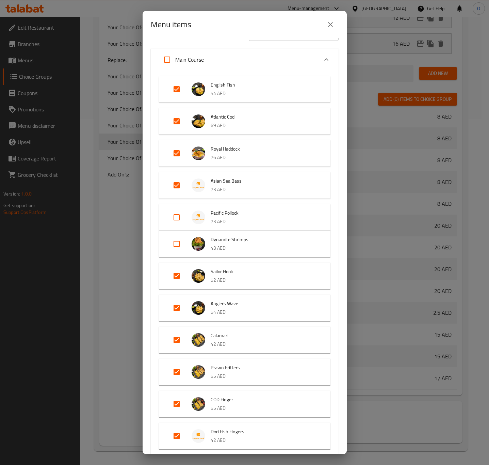
scroll to position [0, 0]
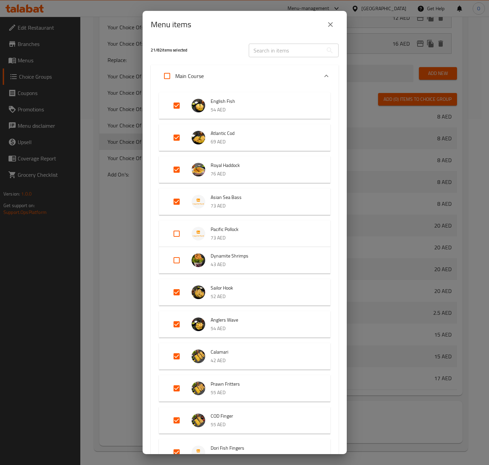
click at [181, 237] on input "Expand" at bounding box center [177, 233] width 16 height 16
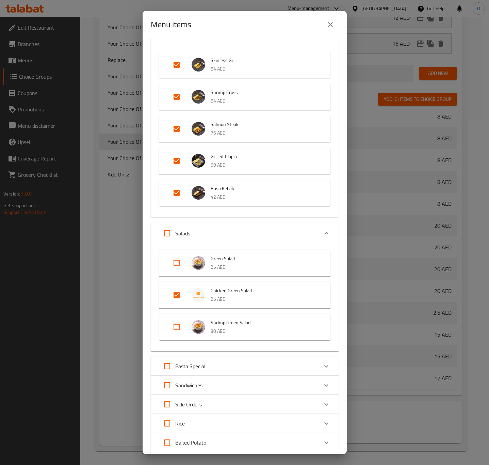
scroll to position [664, 0]
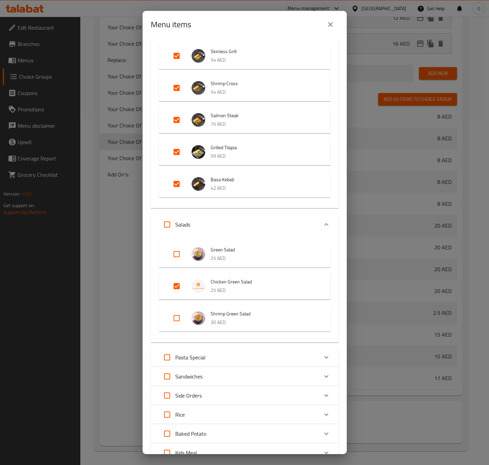
click at [172, 289] on input "Expand" at bounding box center [177, 286] width 16 height 16
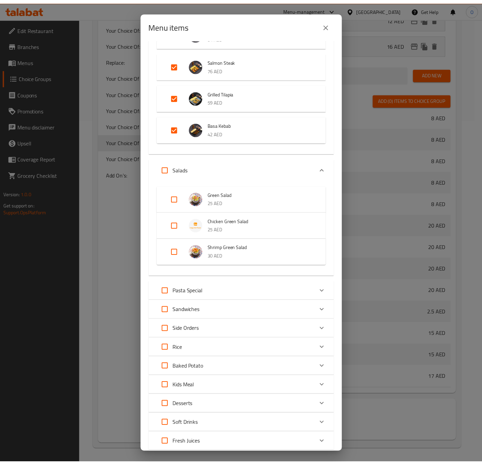
scroll to position [783, 0]
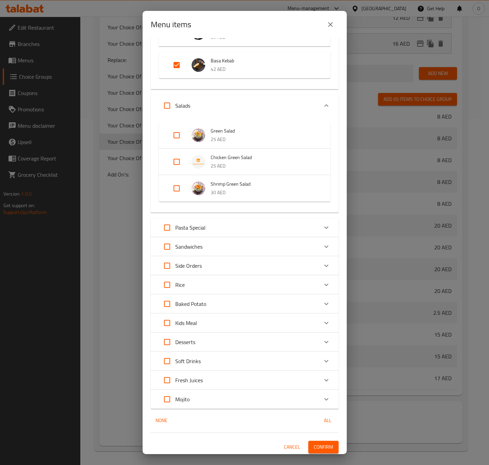
click at [314, 447] on span "Confirm" at bounding box center [323, 447] width 19 height 9
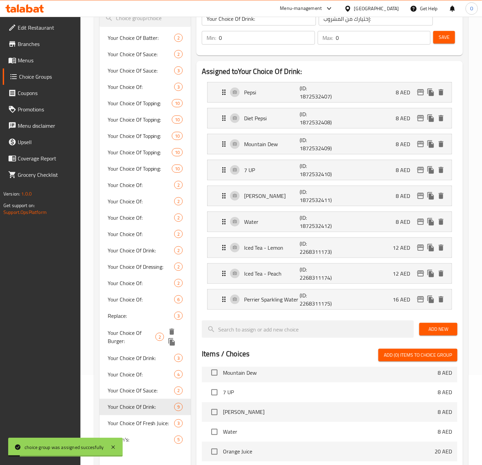
scroll to position [0, 0]
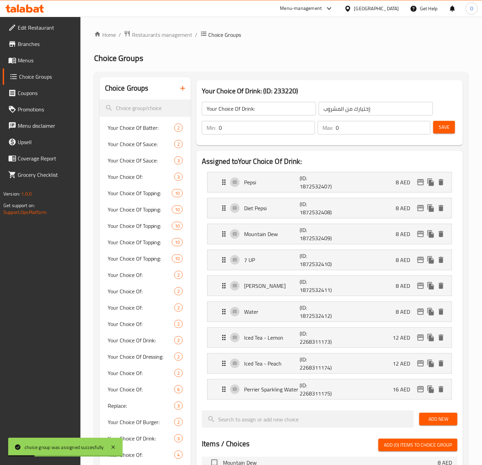
click at [446, 127] on span "Save" at bounding box center [443, 127] width 11 height 9
click at [177, 89] on button "button" at bounding box center [182, 88] width 16 height 16
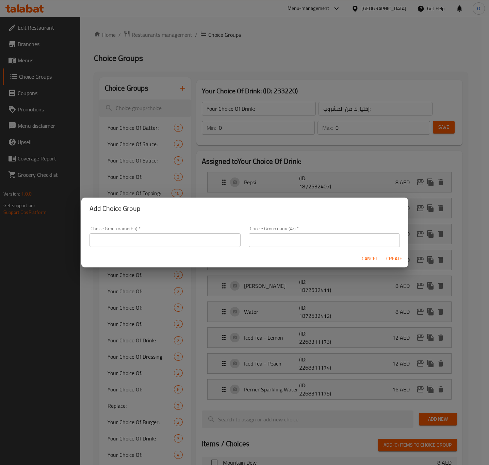
click at [126, 249] on div "Choice Group name(En)   * Choice Group name(En) *" at bounding box center [164, 236] width 159 height 29
click at [127, 243] on input "text" at bounding box center [165, 240] width 151 height 14
click at [258, 245] on input "text" at bounding box center [324, 240] width 151 height 14
drag, startPoint x: 398, startPoint y: 251, endPoint x: 393, endPoint y: 255, distance: 7.1
click at [396, 253] on div "Cancel Create" at bounding box center [244, 259] width 327 height 18
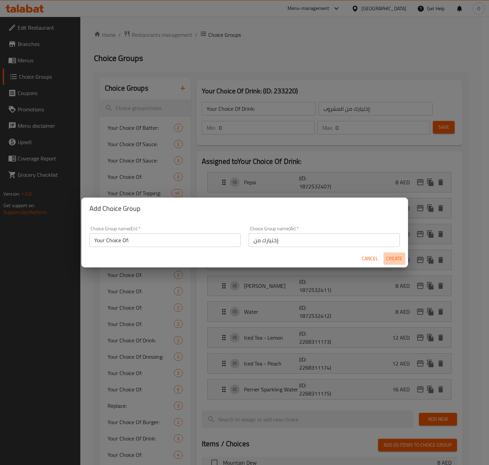
click at [393, 255] on span "Create" at bounding box center [395, 258] width 16 height 9
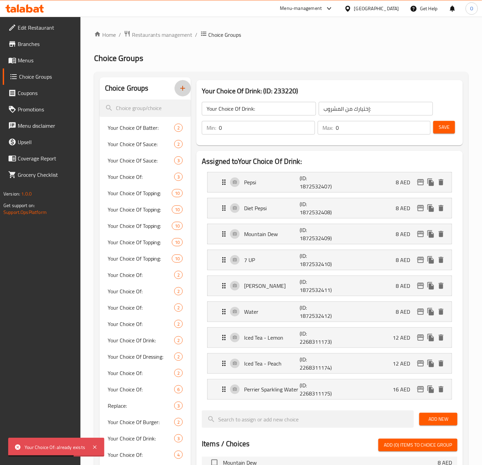
click at [179, 84] on icon "button" at bounding box center [182, 88] width 8 height 8
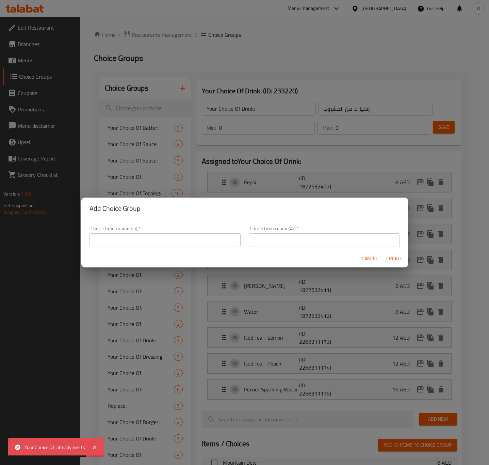
click at [115, 233] on div "Choice Group name(En)   * Choice Group name(En) *" at bounding box center [165, 236] width 151 height 21
click at [114, 234] on input "text" at bounding box center [165, 240] width 151 height 14
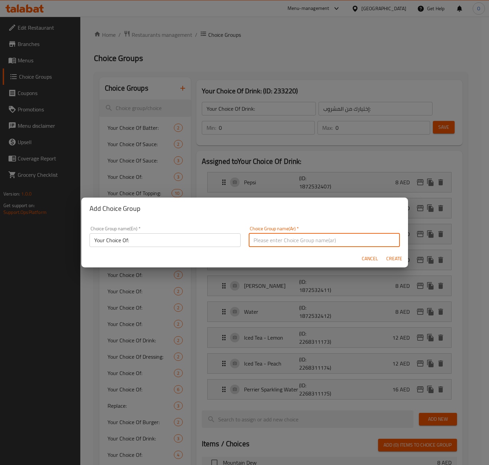
click at [280, 235] on input "text" at bounding box center [324, 240] width 151 height 14
click at [391, 256] on span "Create" at bounding box center [395, 258] width 16 height 9
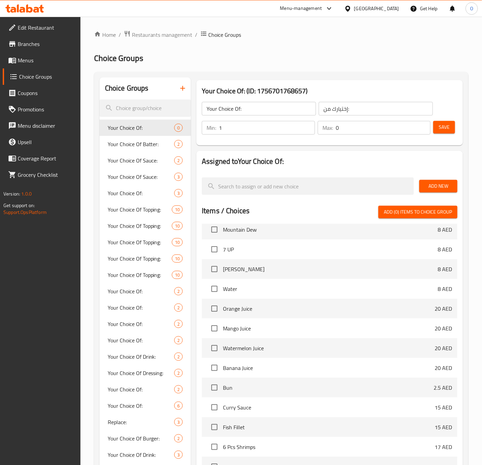
click at [309, 125] on input "1" at bounding box center [267, 128] width 96 height 14
click at [307, 130] on input "0" at bounding box center [267, 128] width 96 height 14
click at [423, 180] on button "Add New" at bounding box center [438, 186] width 38 height 13
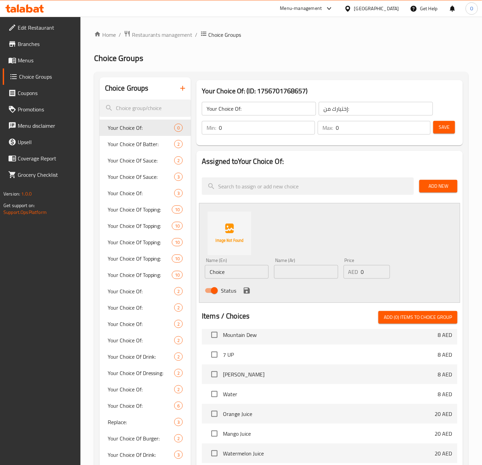
click at [211, 270] on input "Choice" at bounding box center [237, 272] width 64 height 14
paste input "MAKE IT A SPICY"
click at [211, 270] on input "MAKE IT A SPICY" at bounding box center [237, 272] width 64 height 14
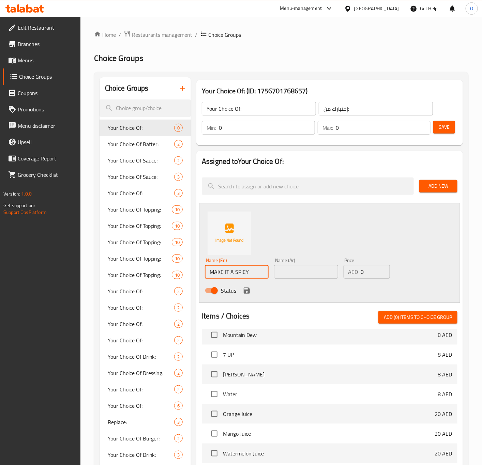
click at [211, 270] on input "MAKE IT A SPICY" at bounding box center [237, 272] width 64 height 14
click at [307, 273] on input "text" at bounding box center [306, 272] width 64 height 14
click at [366, 271] on input "0" at bounding box center [375, 272] width 29 height 14
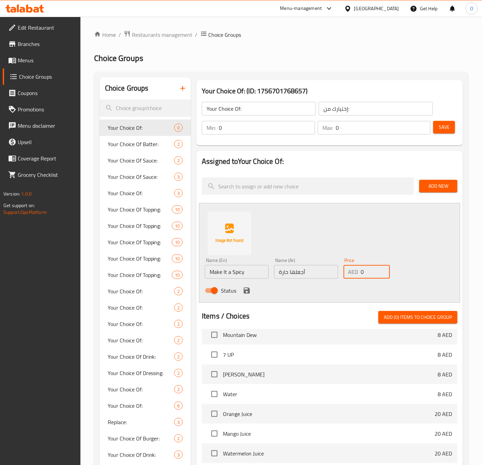
click at [366, 271] on input "0" at bounding box center [375, 272] width 29 height 14
click at [247, 288] on icon "save" at bounding box center [246, 290] width 8 height 8
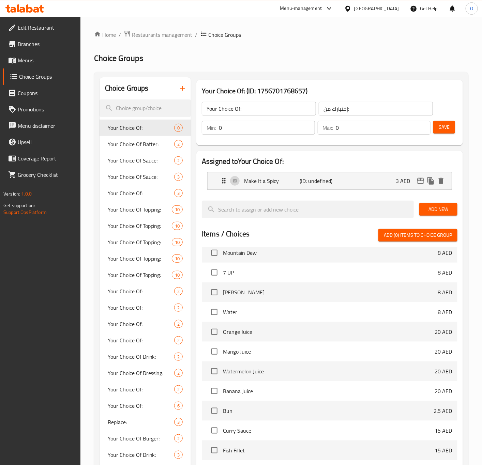
click at [447, 128] on span "Save" at bounding box center [443, 127] width 11 height 9
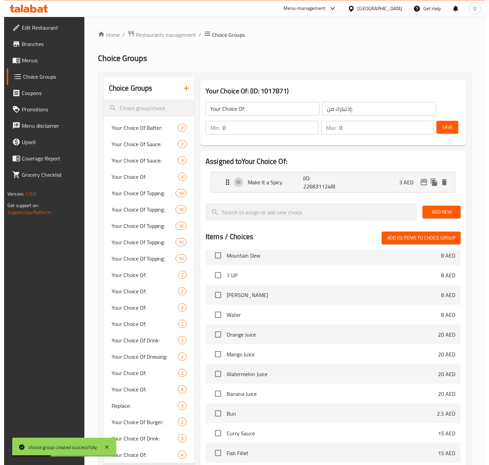
scroll to position [139, 0]
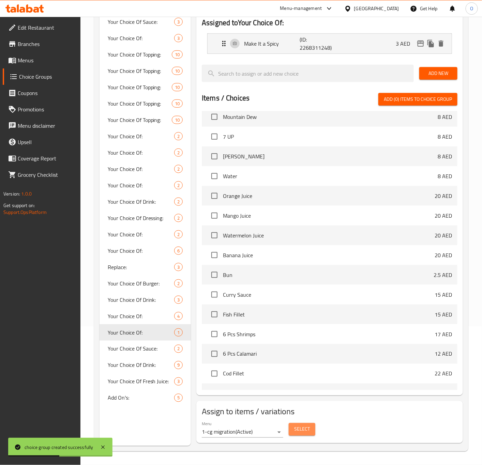
click at [294, 428] on span "Select" at bounding box center [302, 429] width 16 height 9
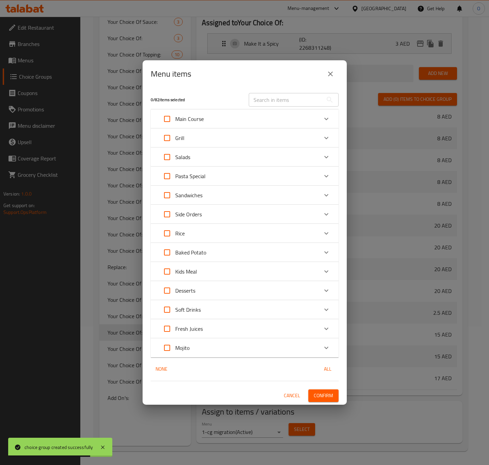
click at [171, 122] on input "Expand" at bounding box center [167, 119] width 16 height 16
click at [197, 115] on p "Main Course" at bounding box center [189, 119] width 29 height 8
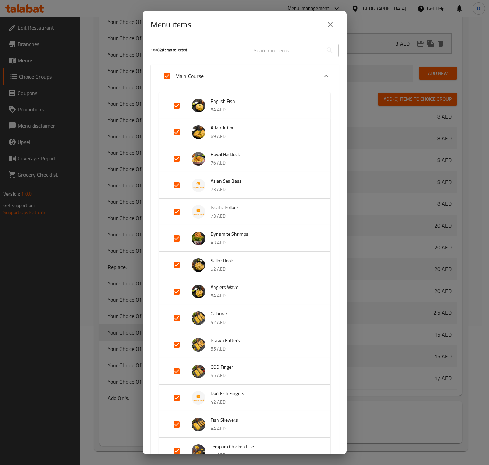
click at [177, 236] on input "Expand" at bounding box center [177, 238] width 16 height 16
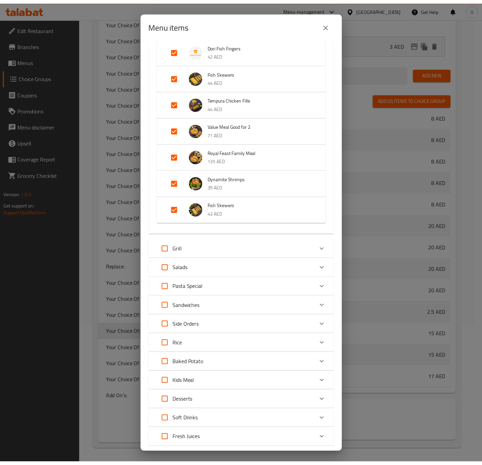
scroll to position [419, 0]
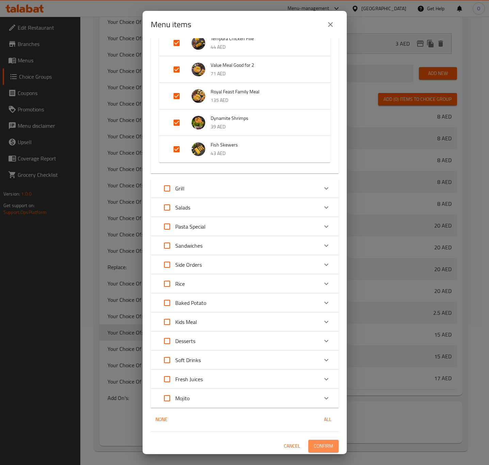
click at [319, 442] on span "Confirm" at bounding box center [323, 446] width 19 height 9
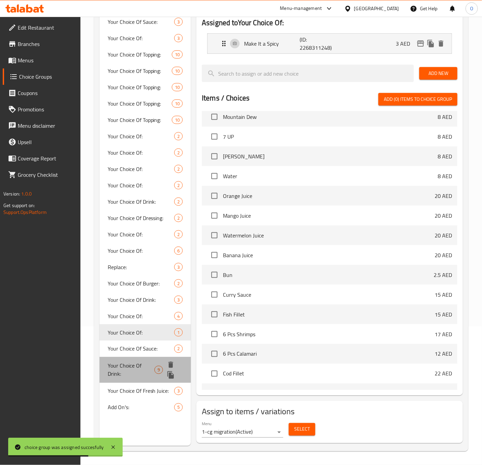
click at [123, 374] on span "Your Choice Of Drink:" at bounding box center [131, 370] width 47 height 16
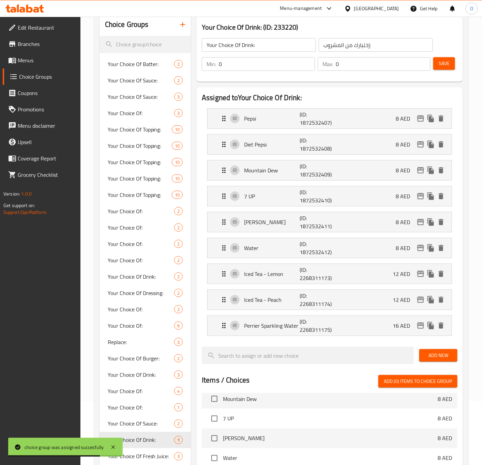
scroll to position [37, 0]
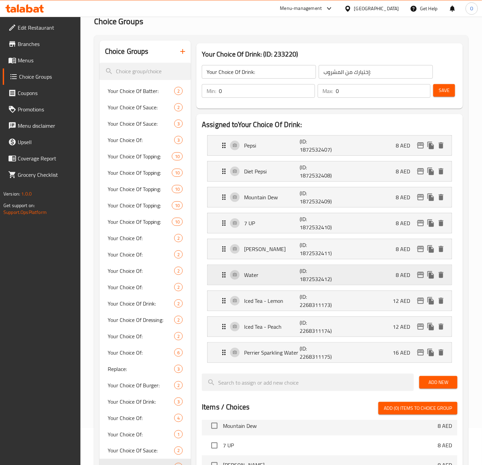
drag, startPoint x: 341, startPoint y: 285, endPoint x: 346, endPoint y: 285, distance: 5.1
click at [341, 285] on div "Water (ID: 1872532412) 8 AED" at bounding box center [331, 275] width 223 height 20
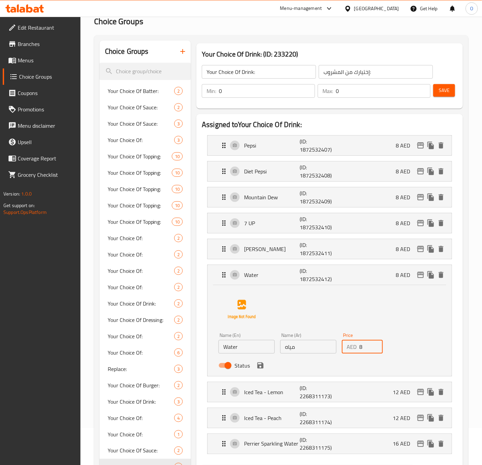
click at [369, 343] on input "8" at bounding box center [370, 347] width 23 height 14
click at [368, 343] on input "8" at bounding box center [370, 347] width 23 height 14
click at [386, 143] on div "Pepsi (ID: 1872532407) 8 AED" at bounding box center [331, 146] width 223 height 20
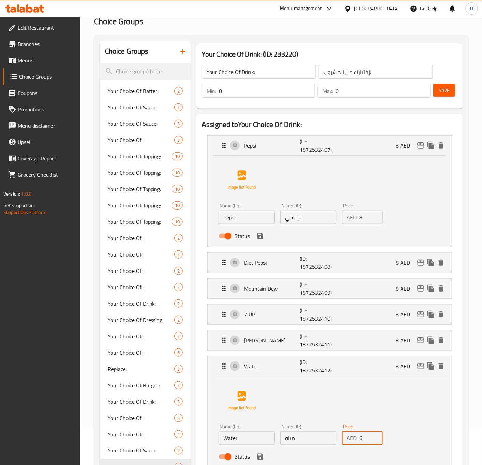
click at [362, 219] on input "8" at bounding box center [370, 217] width 23 height 14
click at [356, 263] on div "Diet Pepsi (ID: 1872532408) 8 AED" at bounding box center [331, 263] width 223 height 20
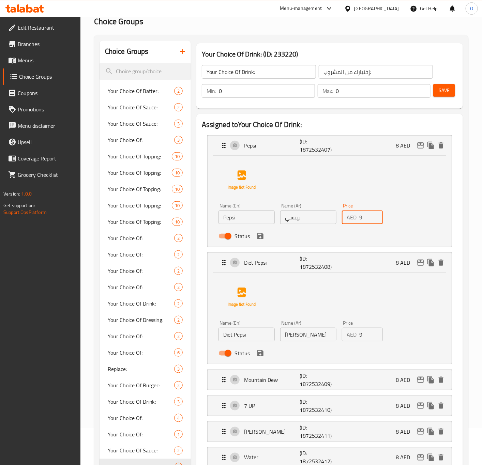
click at [374, 331] on input "9" at bounding box center [370, 335] width 23 height 14
click at [393, 377] on div "Mountain Dew (ID: 1872532409) 8 AED" at bounding box center [331, 380] width 223 height 20
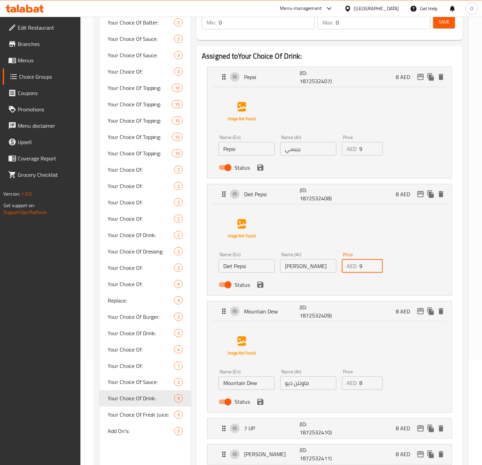
scroll to position [139, 0]
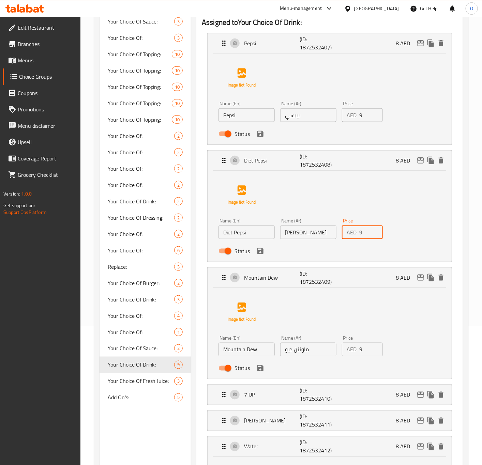
click at [375, 346] on input "9" at bounding box center [370, 350] width 23 height 14
click at [355, 390] on div "7 UP (ID: 1872532410) 8 AED" at bounding box center [331, 395] width 223 height 20
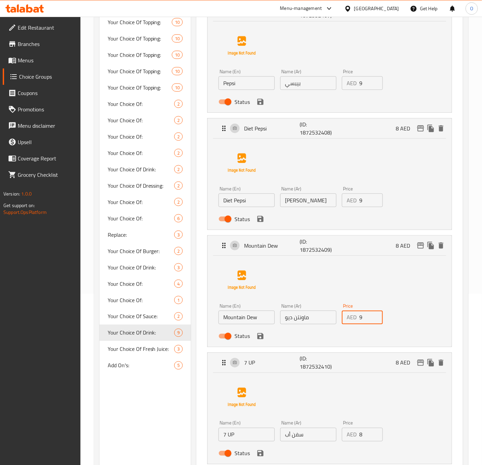
scroll to position [241, 0]
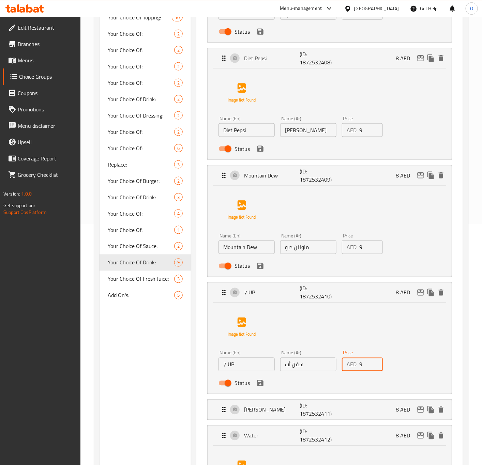
click at [375, 362] on input "9" at bounding box center [370, 365] width 23 height 14
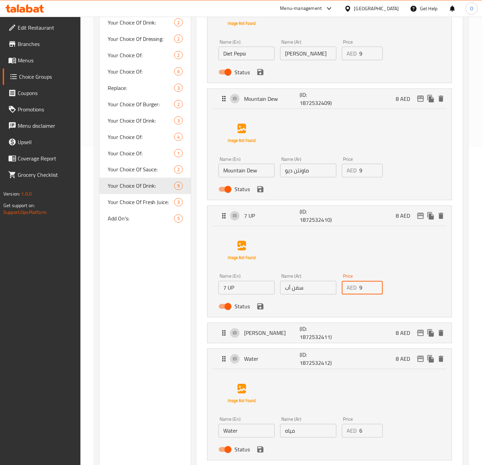
scroll to position [343, 0]
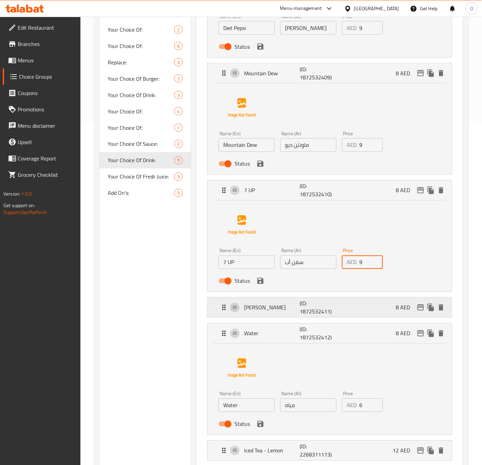
click at [379, 311] on div "Mirinda Orange (ID: 1872532411) 8 AED" at bounding box center [331, 308] width 223 height 20
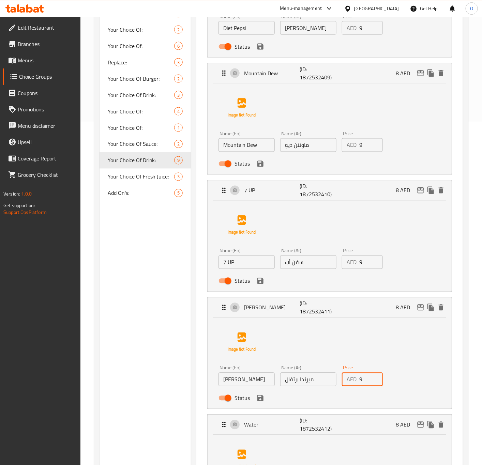
drag, startPoint x: 374, startPoint y: 376, endPoint x: 382, endPoint y: 366, distance: 13.1
click at [375, 375] on input "9" at bounding box center [370, 380] width 23 height 14
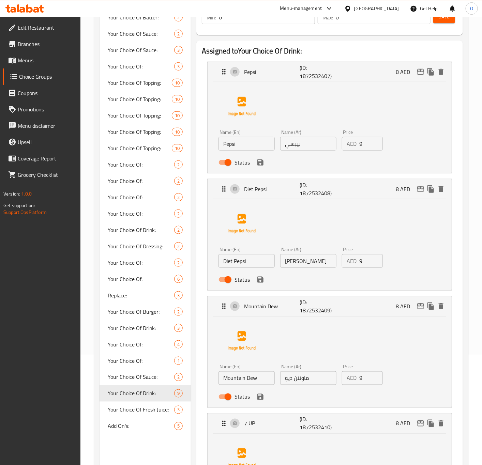
scroll to position [37, 0]
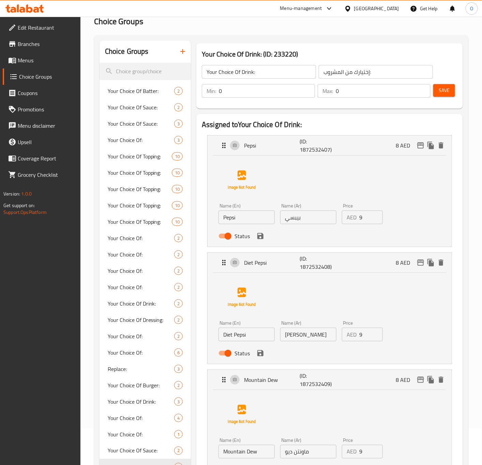
click at [265, 241] on div "Status" at bounding box center [308, 236] width 185 height 18
click at [262, 235] on icon "save" at bounding box center [260, 236] width 6 height 6
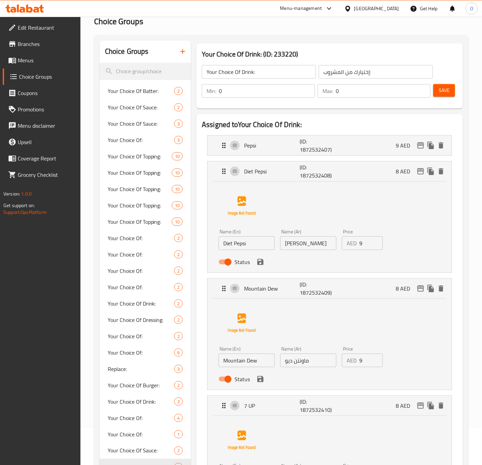
click at [257, 269] on div "Status" at bounding box center [308, 262] width 185 height 18
click at [255, 261] on button "save" at bounding box center [260, 262] width 10 height 10
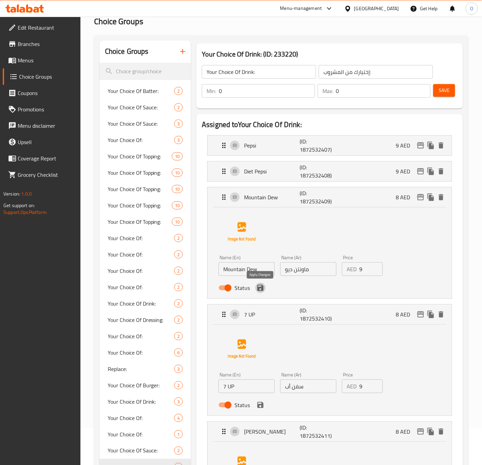
click at [261, 289] on icon "save" at bounding box center [260, 288] width 6 height 6
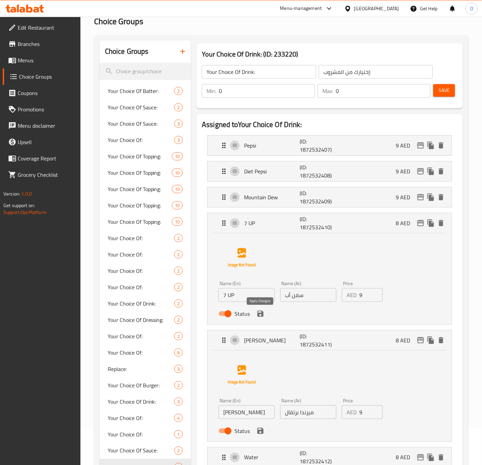
click at [260, 317] on icon "save" at bounding box center [260, 314] width 8 height 8
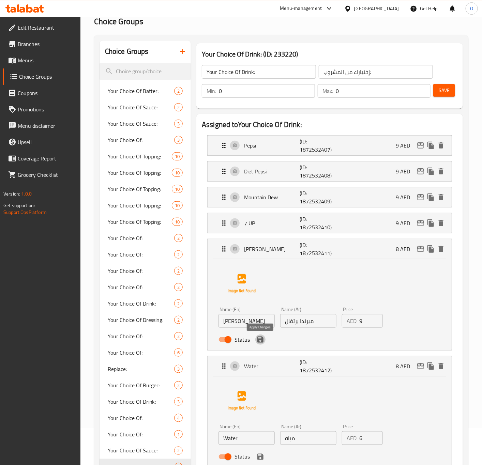
click at [263, 343] on icon "save" at bounding box center [260, 339] width 6 height 6
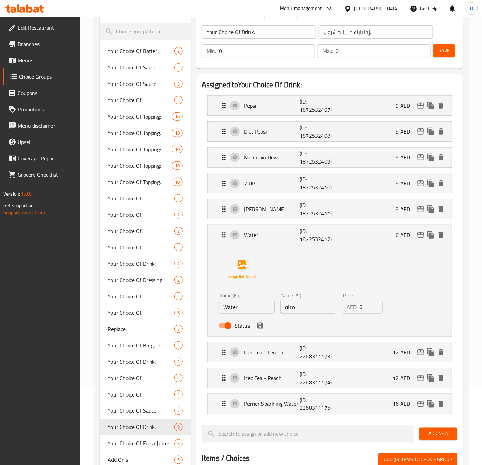
scroll to position [190, 0]
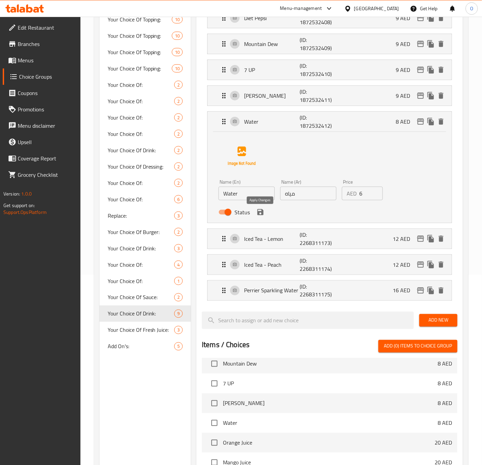
click at [260, 215] on icon "save" at bounding box center [260, 212] width 8 height 8
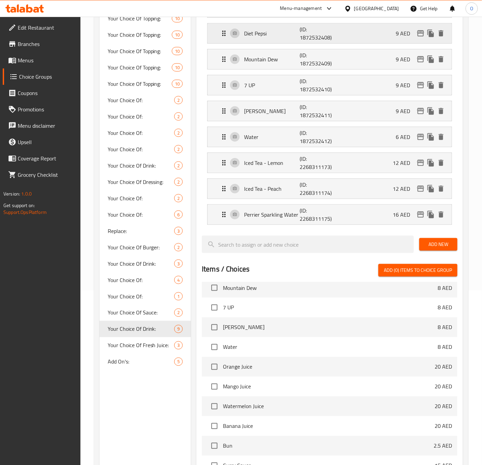
scroll to position [0, 0]
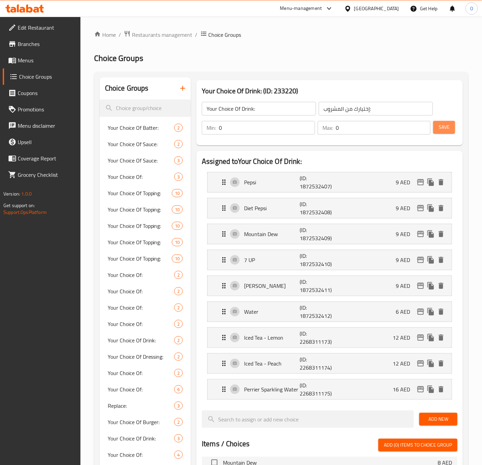
click at [446, 128] on span "Save" at bounding box center [443, 127] width 11 height 9
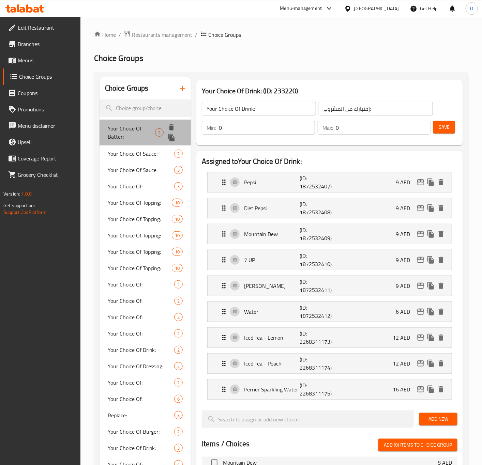
click at [124, 136] on span "Your Choice Of Batter:" at bounding box center [132, 132] width 48 height 16
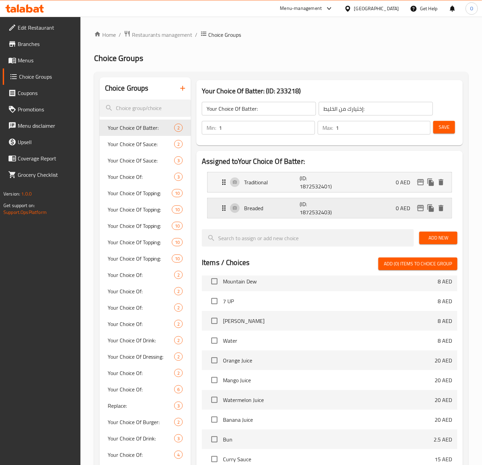
click at [267, 208] on p "Breaded" at bounding box center [272, 208] width 56 height 8
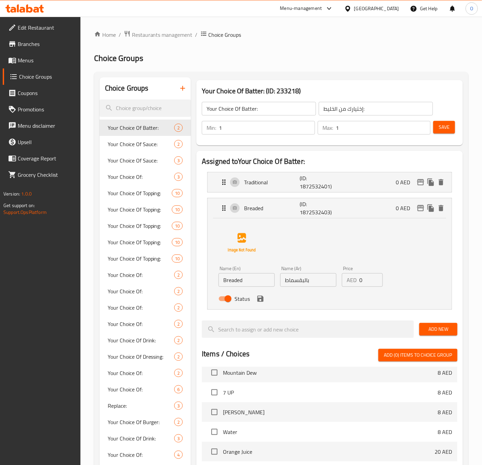
click at [252, 283] on input "Breaded" at bounding box center [246, 280] width 56 height 14
click at [258, 297] on icon "save" at bounding box center [260, 299] width 8 height 8
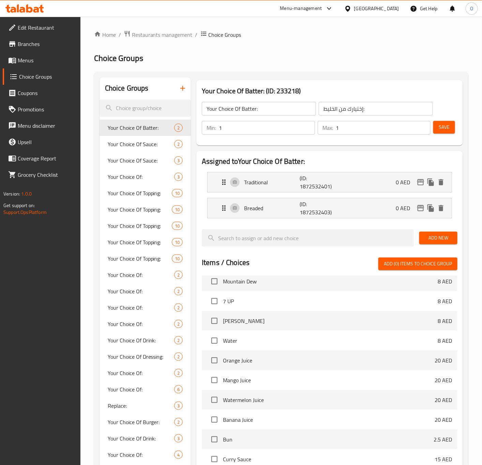
click at [427, 235] on span "Add New" at bounding box center [437, 238] width 27 height 9
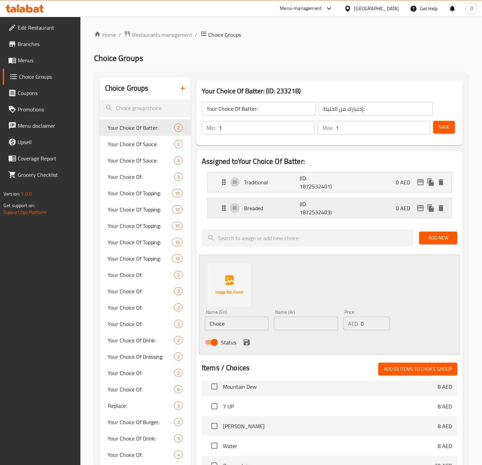
click at [267, 212] on p "Breaded" at bounding box center [272, 208] width 56 height 8
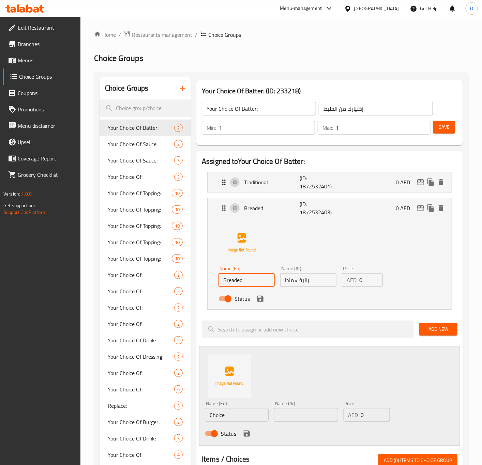
click at [238, 283] on input "Breaded" at bounding box center [246, 280] width 56 height 14
click at [230, 418] on input "Choice" at bounding box center [237, 415] width 64 height 14
click at [230, 417] on input "Choice" at bounding box center [237, 415] width 64 height 14
paste input "Breaded"
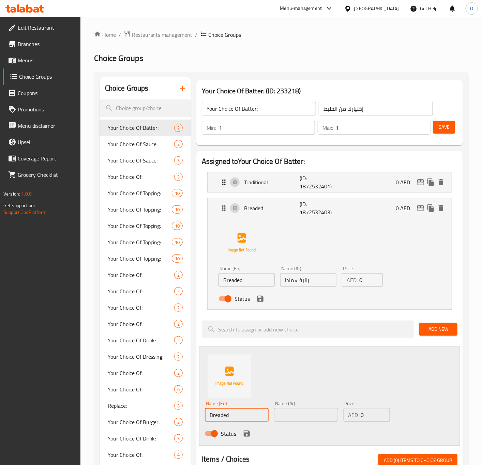
click at [297, 290] on div "Status" at bounding box center [308, 298] width 185 height 18
click at [298, 284] on input "بالبقسماط" at bounding box center [308, 280] width 56 height 14
click at [281, 415] on input "text" at bounding box center [306, 415] width 64 height 14
paste input "بالبقسماط"
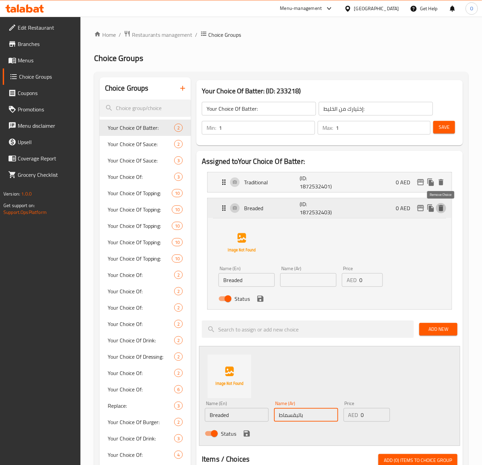
click at [442, 211] on icon "delete" at bounding box center [440, 208] width 5 height 6
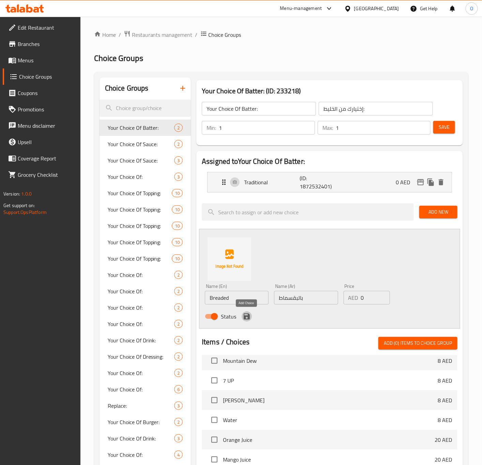
click at [243, 318] on icon "save" at bounding box center [246, 316] width 6 height 6
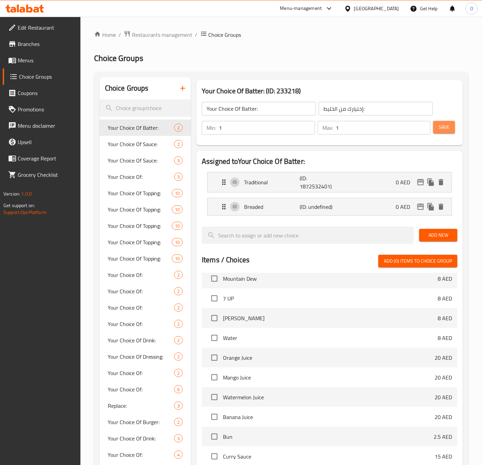
click at [442, 125] on span "Save" at bounding box center [443, 127] width 11 height 9
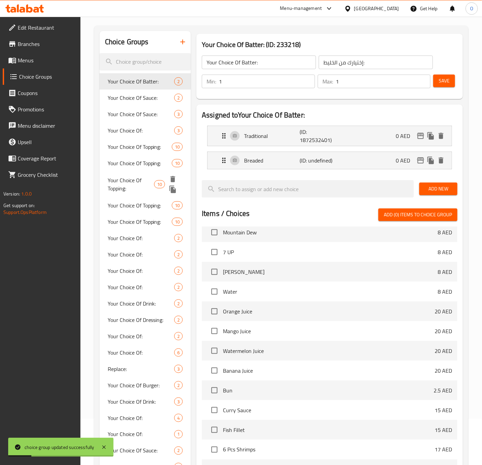
scroll to position [162, 0]
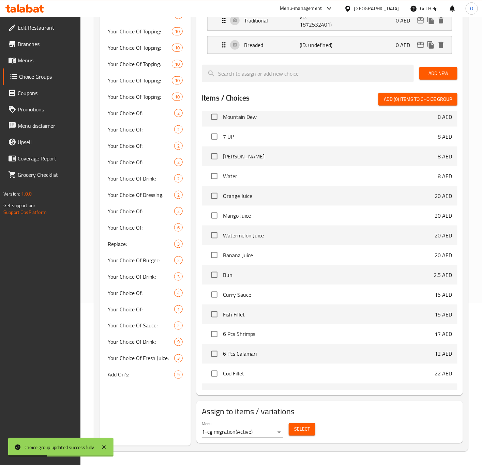
click at [302, 430] on span "Select" at bounding box center [302, 429] width 16 height 9
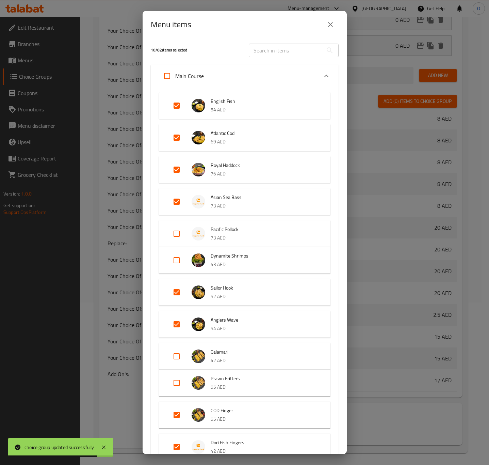
click at [332, 22] on icon "close" at bounding box center [330, 24] width 5 height 5
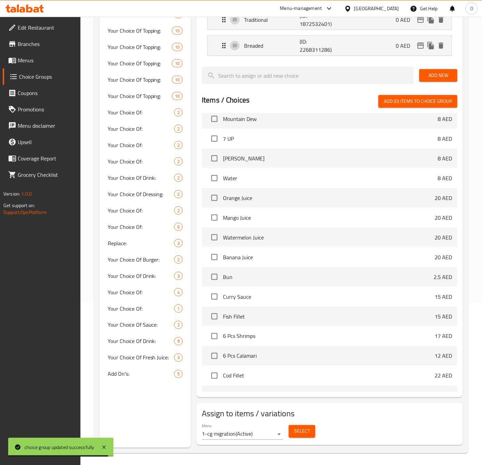
click at [321, 47] on nav "Traditional (ID: 1872532401) 0 AED Name (En) Traditional Name (En) Name (Ar) تق…" at bounding box center [329, 32] width 255 height 57
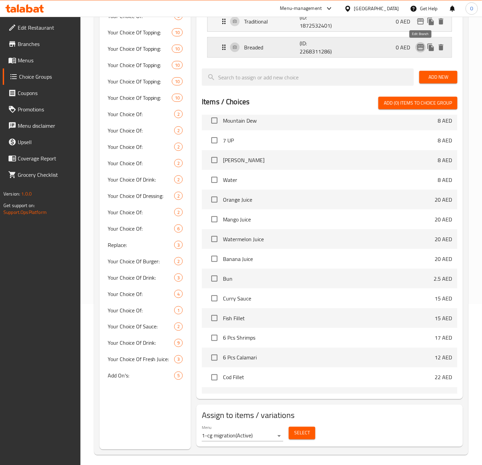
click at [419, 47] on icon "edit" at bounding box center [420, 47] width 7 height 6
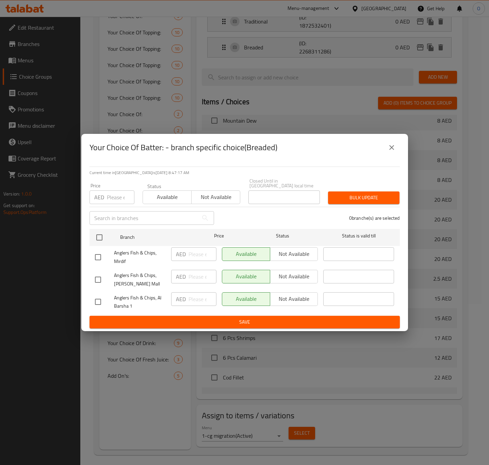
drag, startPoint x: 384, startPoint y: 141, endPoint x: 387, endPoint y: 144, distance: 3.9
click at [385, 142] on div "Your Choice Of Batter: - branch specific choice(Breaded)" at bounding box center [245, 147] width 311 height 16
click at [389, 148] on icon "close" at bounding box center [392, 147] width 8 height 8
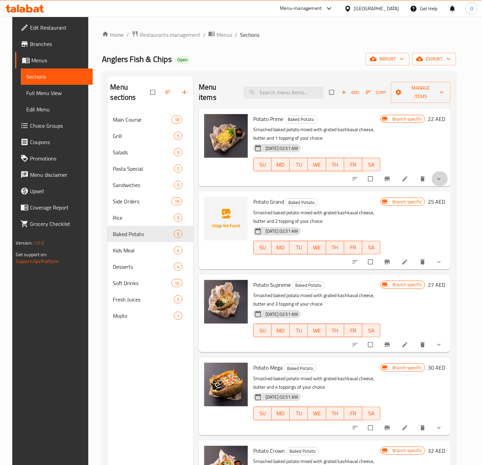
click at [447, 171] on button "show more" at bounding box center [439, 178] width 16 height 15
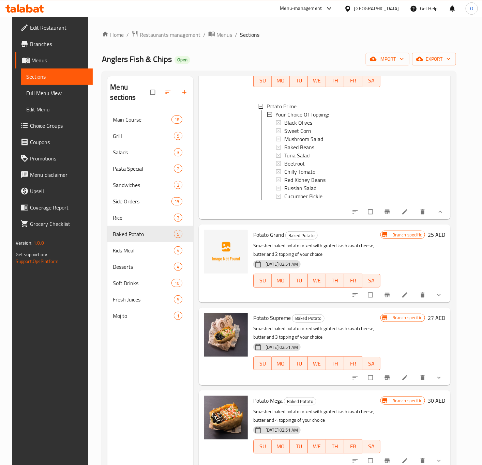
scroll to position [91, 0]
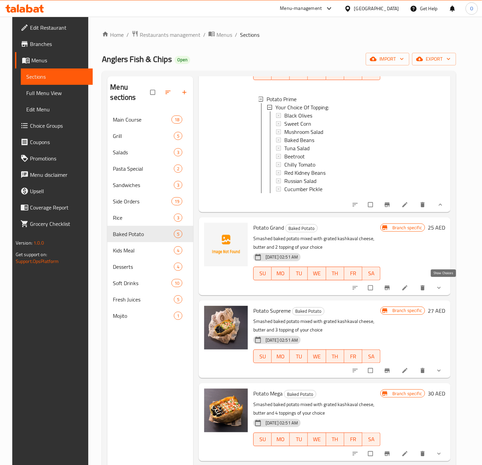
click at [441, 286] on icon "show more" at bounding box center [438, 287] width 7 height 7
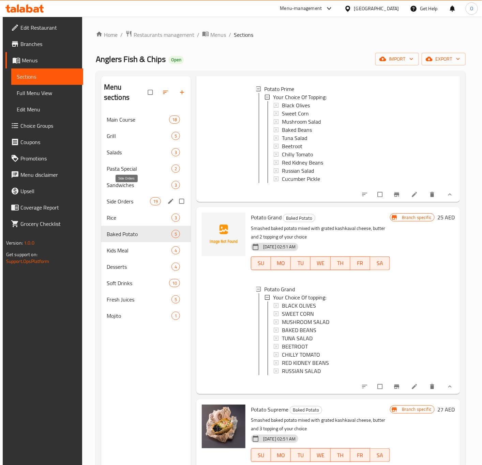
click at [138, 197] on span "Side Orders" at bounding box center [128, 201] width 43 height 8
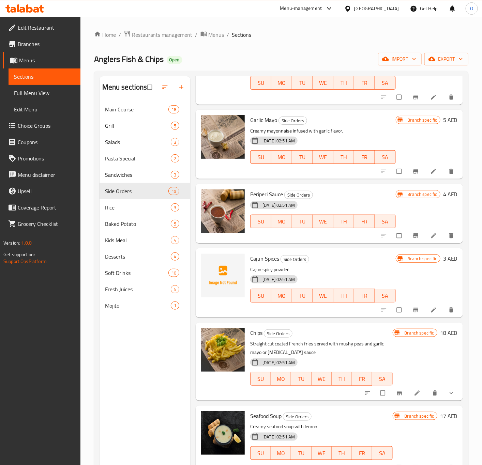
scroll to position [980, 0]
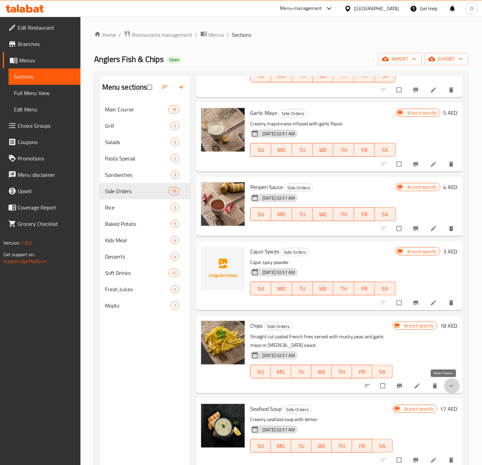
click at [447, 386] on icon "show more" at bounding box center [450, 385] width 7 height 7
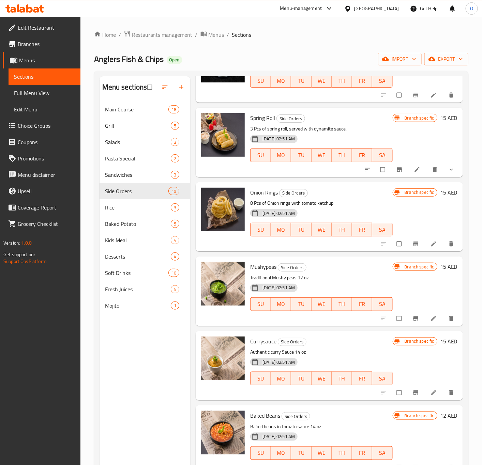
scroll to position [112, 0]
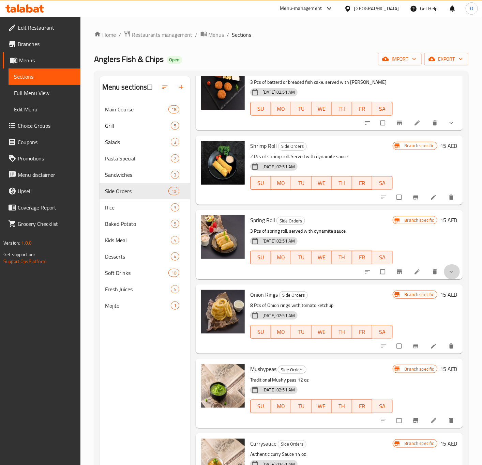
click at [443, 268] on button "show more" at bounding box center [451, 271] width 16 height 15
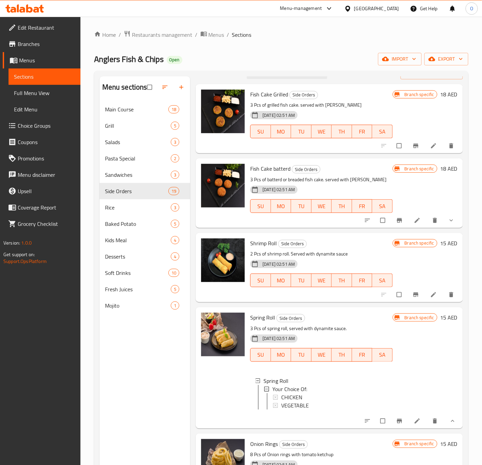
scroll to position [10, 0]
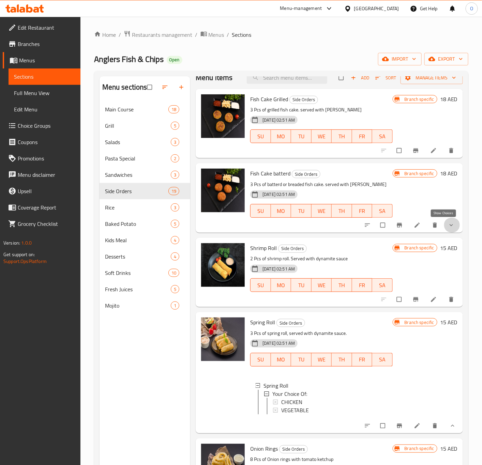
click at [447, 222] on icon "show more" at bounding box center [450, 225] width 7 height 7
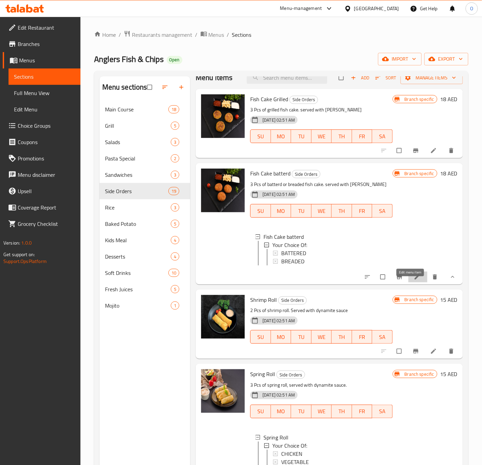
click at [413, 280] on icon at bounding box center [416, 276] width 7 height 7
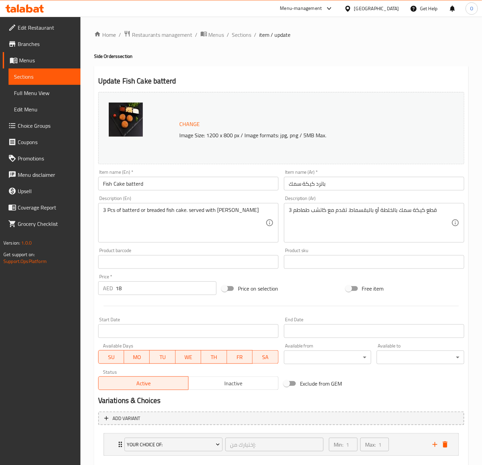
click at [147, 173] on div "Item name (En)   * Fish Cake batterd Item name (En) *" at bounding box center [188, 180] width 180 height 21
click at [143, 177] on input "Fish Cake batterd" at bounding box center [188, 184] width 180 height 14
click at [137, 183] on input "Fish Cake batter" at bounding box center [188, 184] width 180 height 14
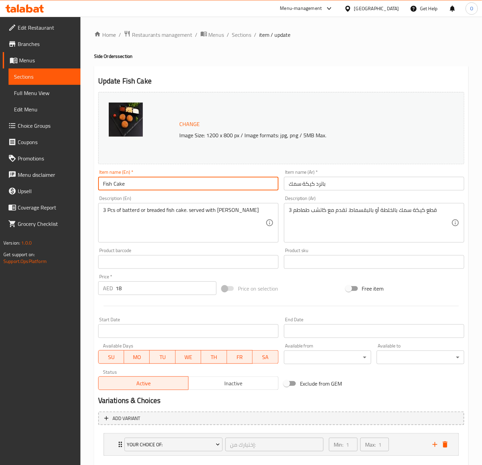
type input "Fish Cake"
click at [322, 187] on input "باترد كيكة سمك" at bounding box center [374, 184] width 180 height 14
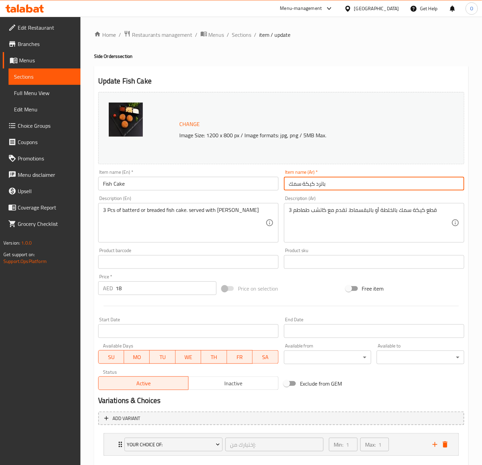
click at [319, 188] on input "باترد كيكة سمك" at bounding box center [374, 184] width 180 height 14
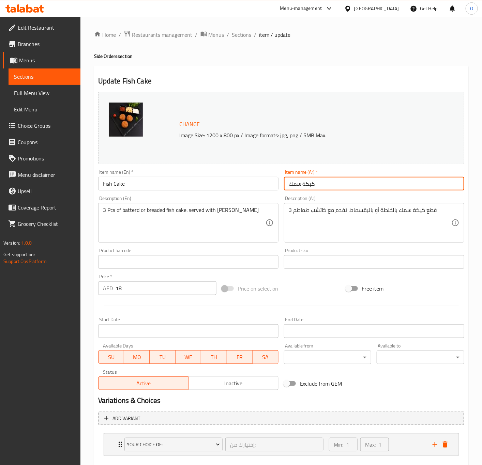
type input "كيكة سمك"
click at [98, 465] on button "Update" at bounding box center [142, 473] width 88 height 13
click at [235, 35] on span "Sections" at bounding box center [241, 35] width 19 height 8
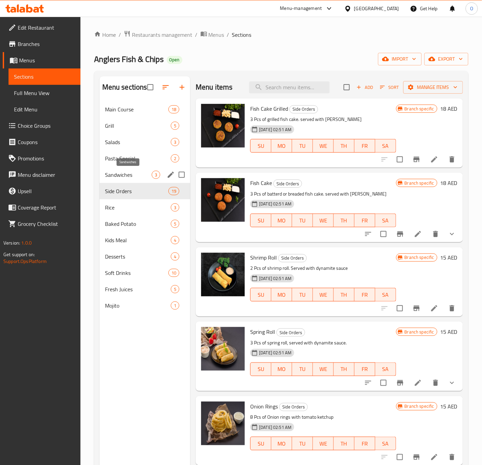
click at [148, 178] on span "Sandwiches" at bounding box center [128, 175] width 47 height 8
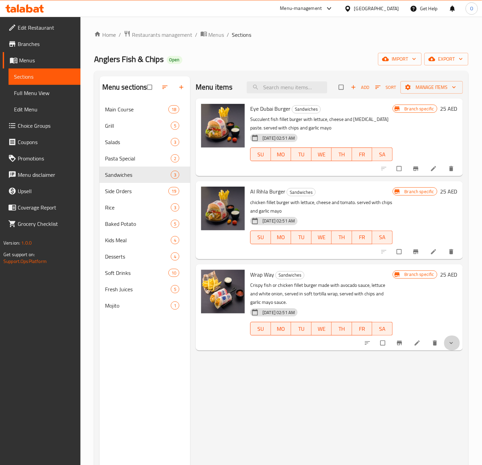
click at [455, 344] on span "show more" at bounding box center [451, 343] width 8 height 7
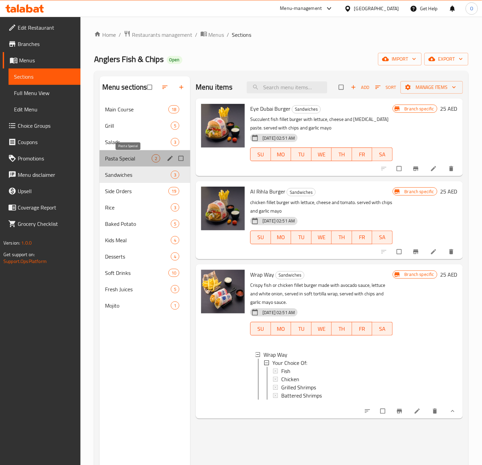
click at [119, 155] on span "Pasta Special" at bounding box center [128, 158] width 47 height 8
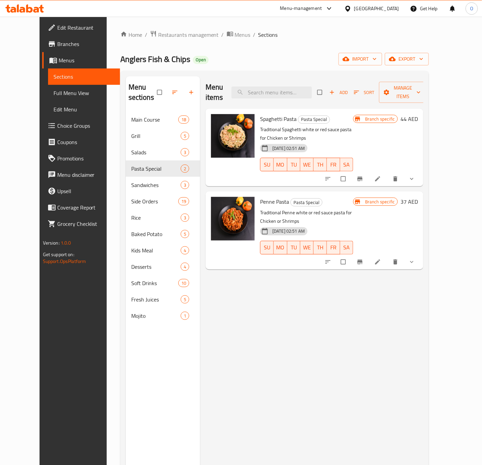
click at [416, 175] on span "show more" at bounding box center [412, 178] width 8 height 7
click at [420, 171] on button "show more" at bounding box center [412, 178] width 16 height 15
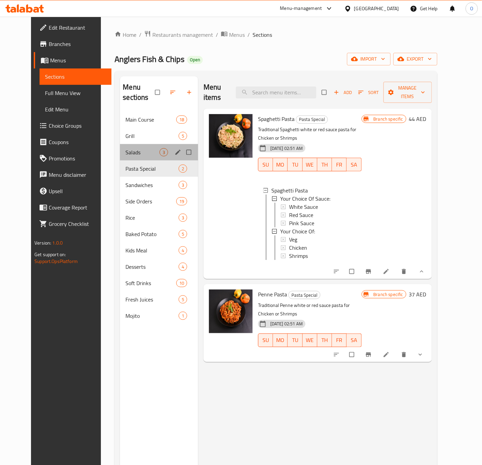
click at [126, 144] on div "Salads 3" at bounding box center [159, 152] width 78 height 16
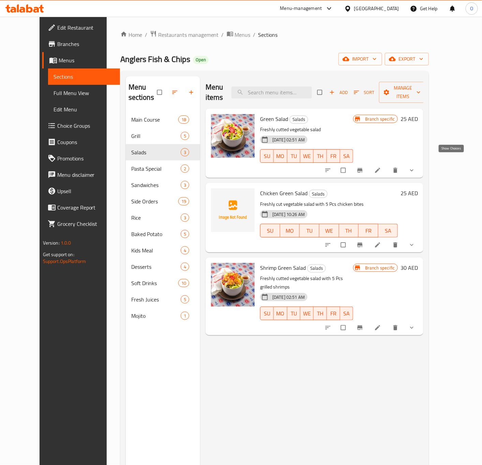
click at [415, 167] on icon "show more" at bounding box center [411, 170] width 7 height 7
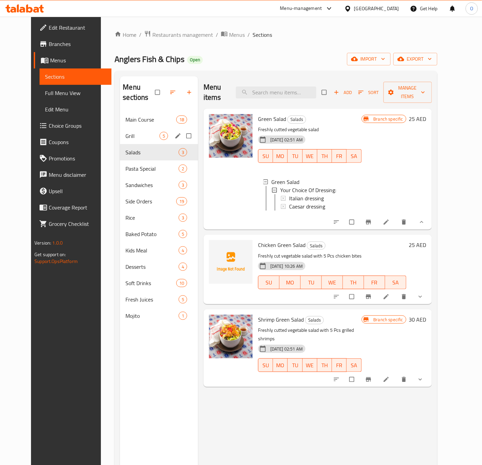
click at [136, 133] on div "Grill 5" at bounding box center [159, 136] width 78 height 16
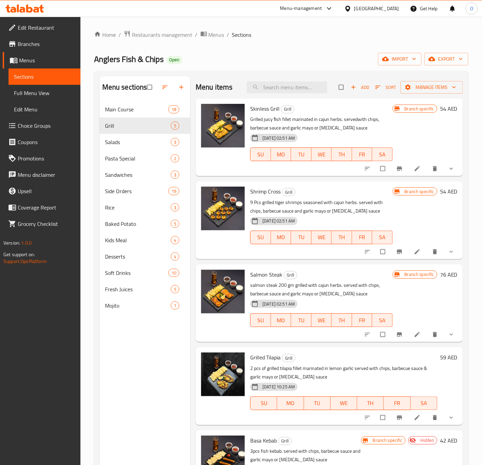
click at [313, 132] on p "Grilled juicy ﬁsh fillet marinated in cajun herbs. servedwith chips, barbecue s…" at bounding box center [321, 123] width 142 height 17
click at [449, 167] on icon "show more" at bounding box center [450, 168] width 7 height 7
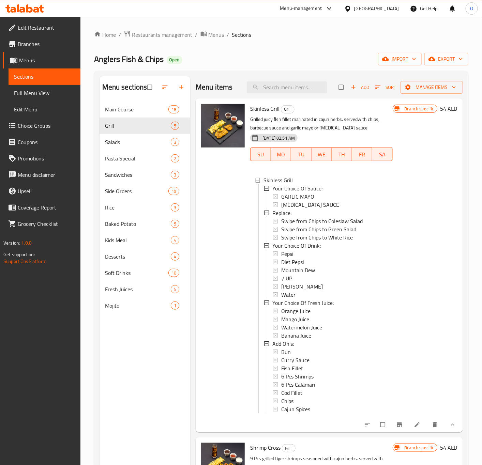
click at [85, 56] on div "Home / Restaurants management / Menus / Sections Anglers Fish & Chips Open impo…" at bounding box center [280, 289] width 401 height 544
click at [39, 120] on link "Choice Groups" at bounding box center [42, 125] width 78 height 16
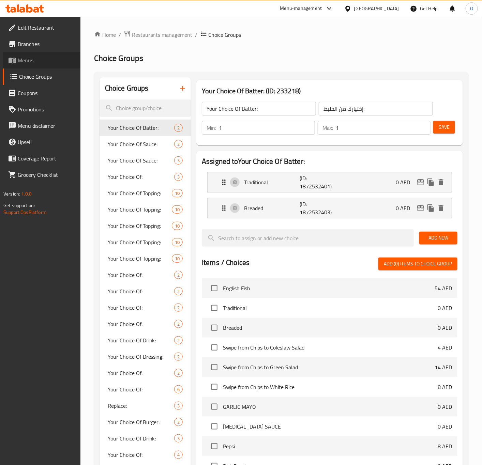
click at [48, 64] on link "Menus" at bounding box center [42, 60] width 78 height 16
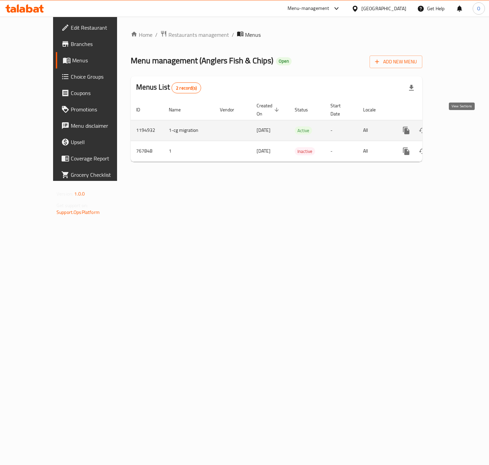
click at [459, 126] on icon "enhanced table" at bounding box center [456, 130] width 8 height 8
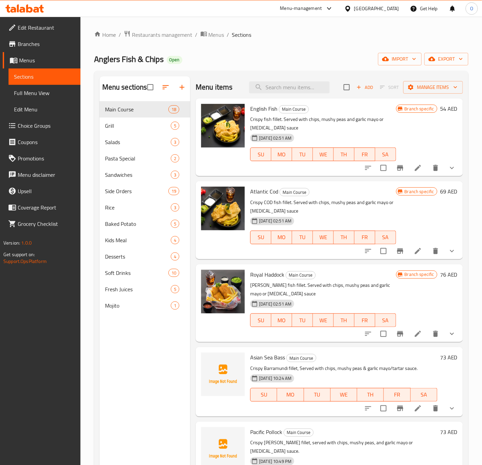
click at [415, 170] on li at bounding box center [417, 168] width 19 height 12
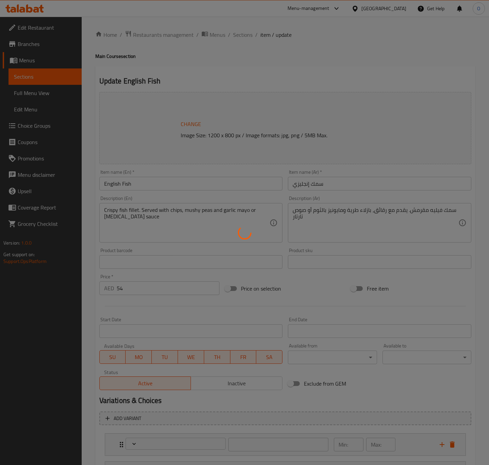
type input "إختيارك من الخليط:"
type input "1"
type input "Replace:"
type input "0"
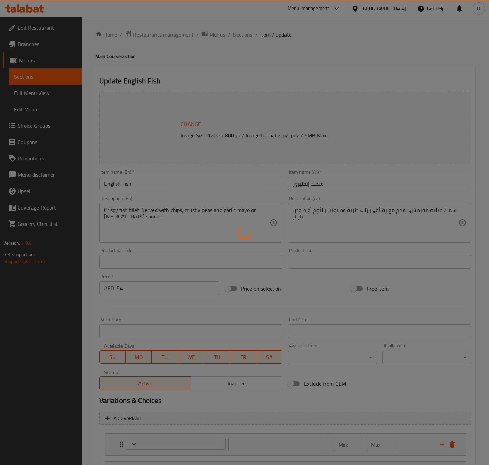
type input "0"
type input "إختيارك من الصوص:"
type input "1"
type input "إختيارك من المشروب:"
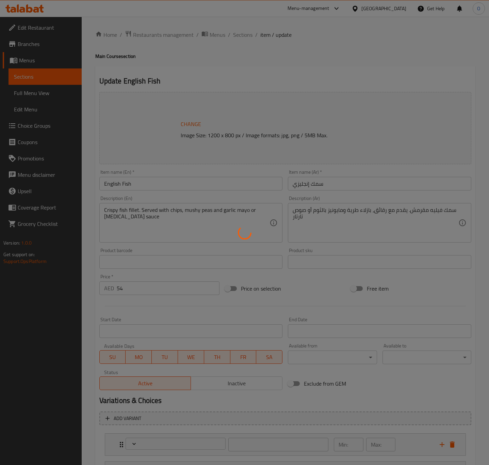
type input "0"
type input "اختيارك من العصير الطازج:"
type input "0"
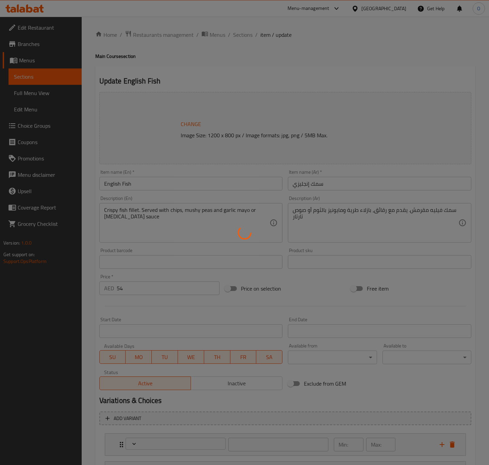
type input "الإضافات:"
type input "0"
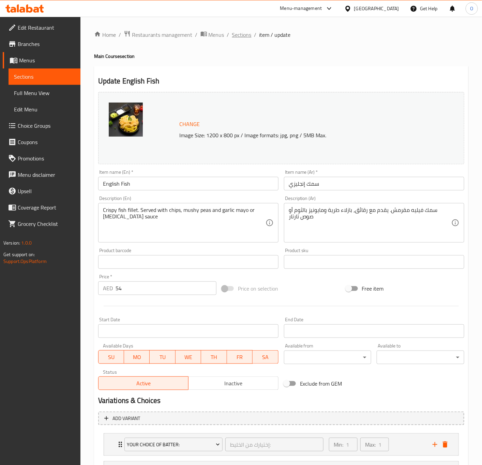
click at [237, 39] on span "Sections" at bounding box center [241, 35] width 19 height 8
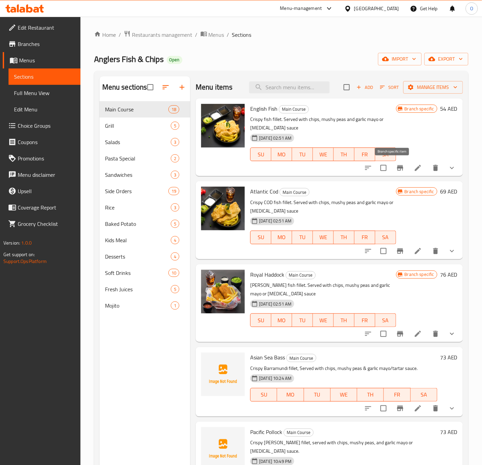
click at [397, 170] on icon "Branch-specific-item" at bounding box center [400, 167] width 6 height 5
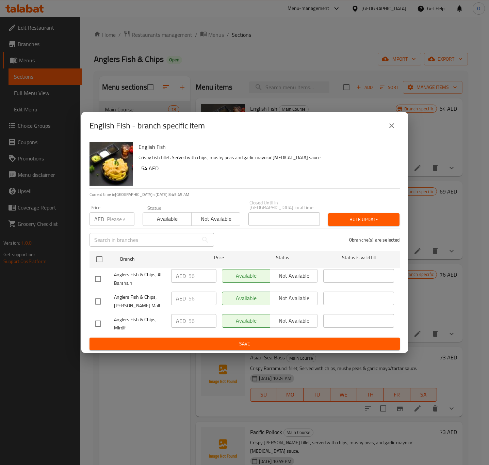
click at [394, 126] on icon "close" at bounding box center [392, 126] width 8 height 8
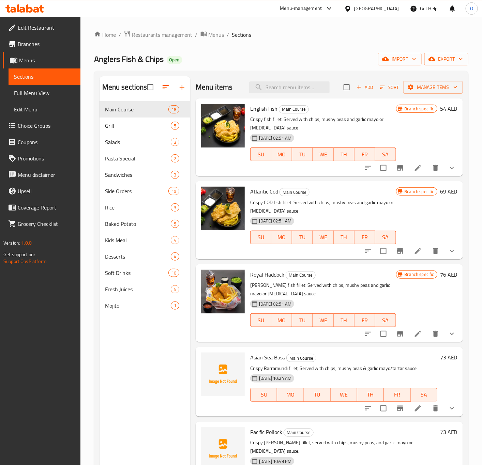
click at [447, 172] on icon "show more" at bounding box center [451, 168] width 8 height 8
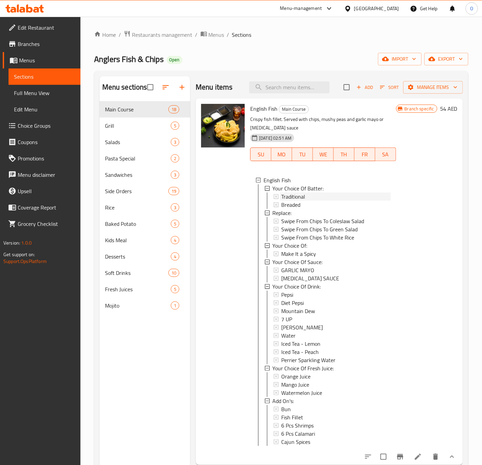
click at [303, 198] on span "Traditional" at bounding box center [293, 196] width 24 height 8
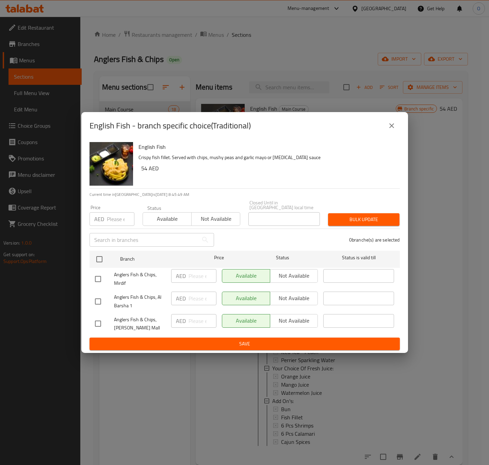
click at [391, 126] on icon "close" at bounding box center [392, 126] width 8 height 8
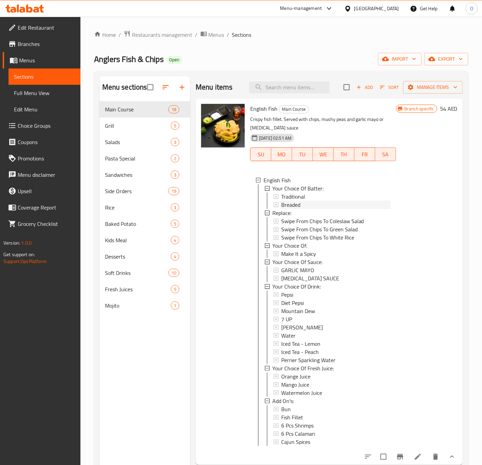
click at [308, 205] on div "Breaded" at bounding box center [335, 205] width 109 height 8
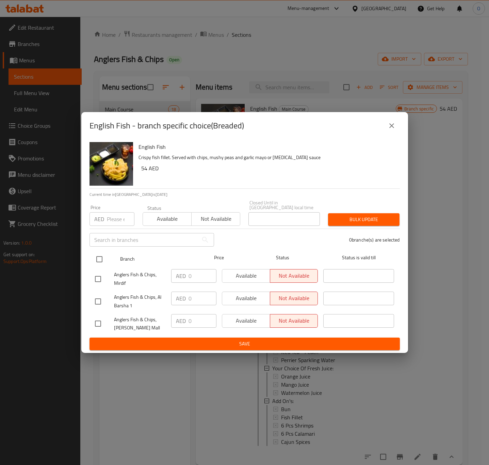
click at [100, 256] on input "checkbox" at bounding box center [99, 259] width 14 height 14
checkbox input "true"
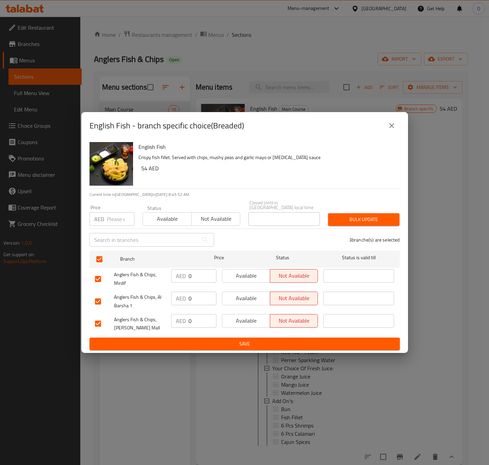
click at [182, 220] on span "Available" at bounding box center [167, 219] width 43 height 10
click at [346, 223] on span "Bulk update" at bounding box center [364, 219] width 61 height 9
click at [252, 271] on span "Available" at bounding box center [246, 276] width 43 height 10
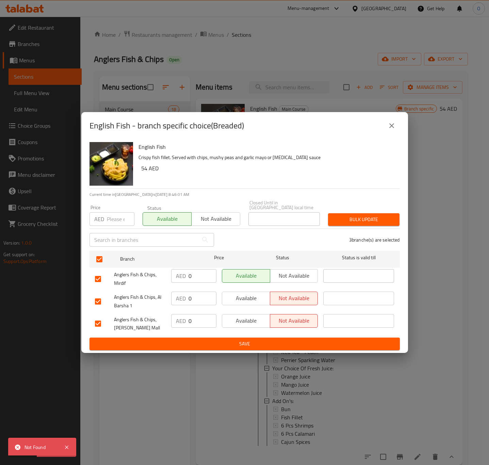
click at [240, 294] on span "Available" at bounding box center [246, 298] width 43 height 10
click at [231, 322] on span "Available" at bounding box center [246, 321] width 43 height 10
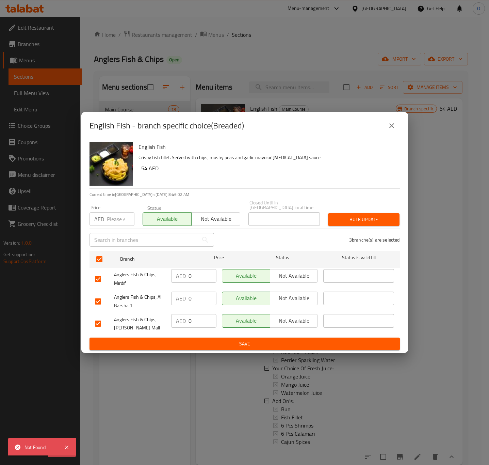
click at [257, 346] on span "Save" at bounding box center [245, 344] width 300 height 9
click at [391, 125] on icon "close" at bounding box center [392, 126] width 8 height 8
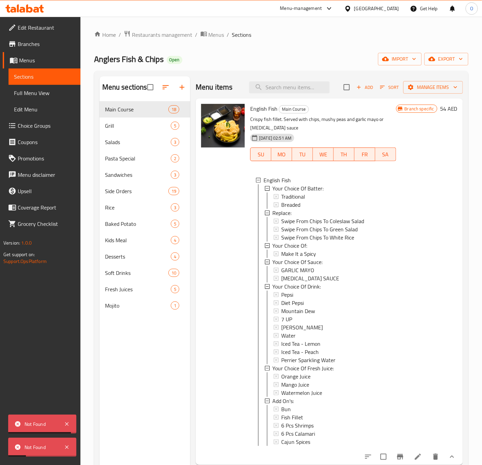
click at [296, 207] on span "Breaded" at bounding box center [290, 205] width 19 height 8
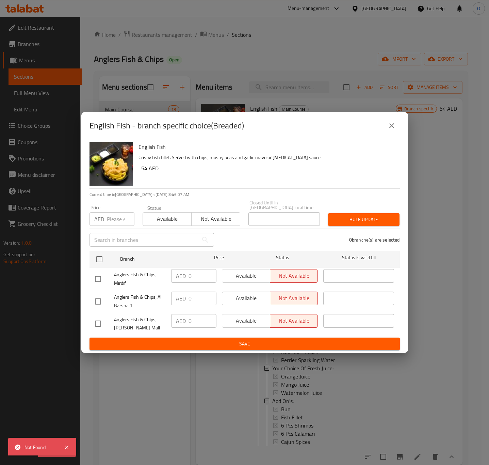
click at [97, 279] on input "checkbox" at bounding box center [98, 279] width 14 height 14
checkbox input "true"
click at [252, 273] on span "Available" at bounding box center [246, 276] width 43 height 10
click at [236, 294] on div "Available Not available" at bounding box center [270, 299] width 96 height 14
click at [103, 303] on input "checkbox" at bounding box center [98, 301] width 14 height 14
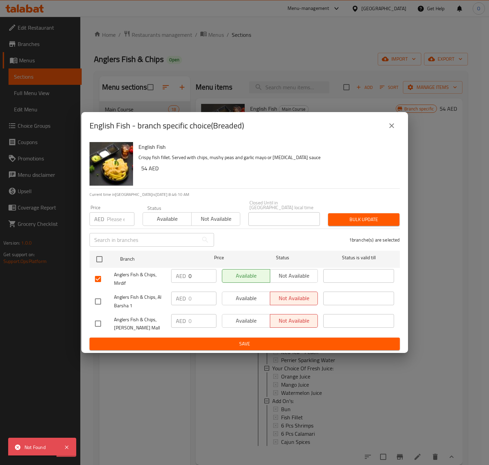
checkbox input "true"
click at [243, 299] on span "Available" at bounding box center [246, 298] width 43 height 10
drag, startPoint x: 96, startPoint y: 322, endPoint x: 179, endPoint y: 335, distance: 84.2
click at [95, 321] on input "checkbox" at bounding box center [98, 323] width 14 height 14
checkbox input "true"
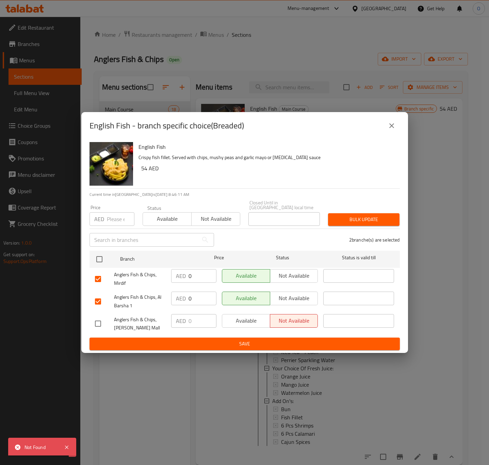
checkbox input "true"
click at [245, 325] on span "Available" at bounding box center [246, 321] width 43 height 10
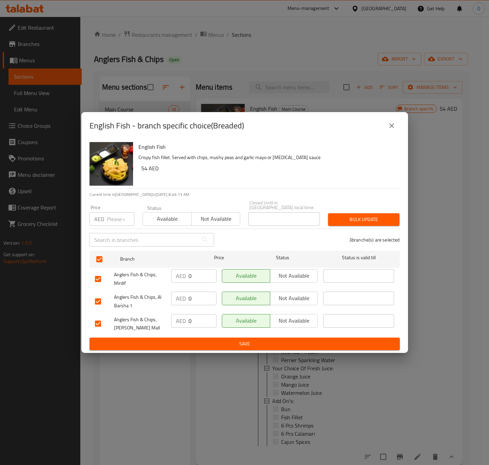
click at [238, 340] on span "Save" at bounding box center [245, 344] width 300 height 9
click at [394, 129] on icon "close" at bounding box center [392, 126] width 8 height 8
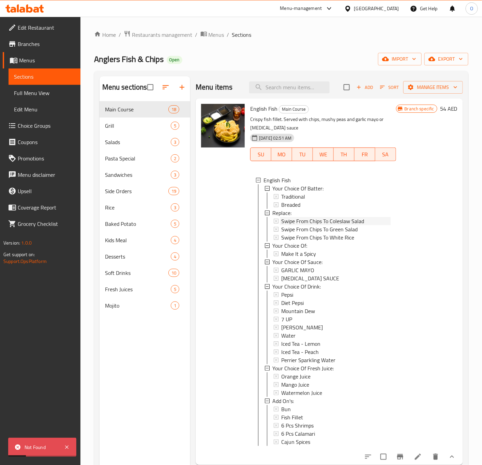
click at [324, 221] on span "Swipe From Chips To Coleslaw Salad" at bounding box center [322, 221] width 83 height 8
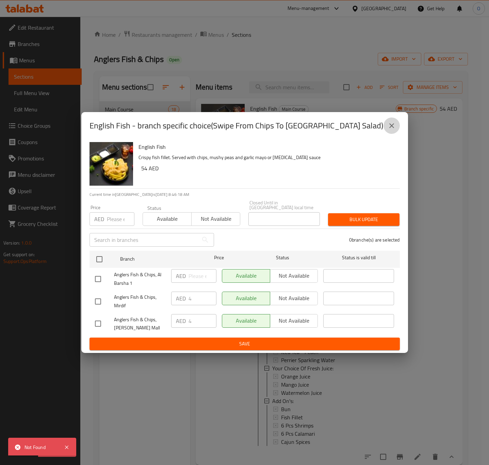
click at [393, 128] on icon "close" at bounding box center [392, 126] width 8 height 8
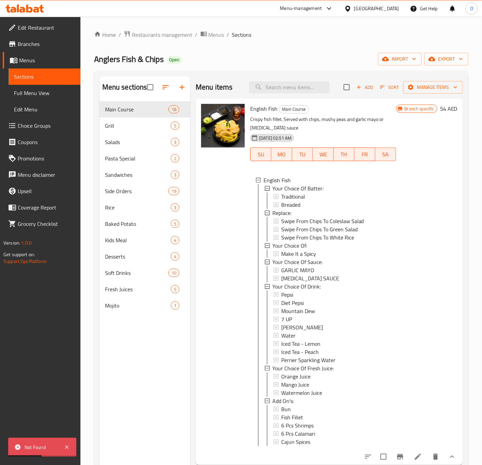
click at [419, 160] on div "Branch specific 54 AED" at bounding box center [426, 282] width 61 height 356
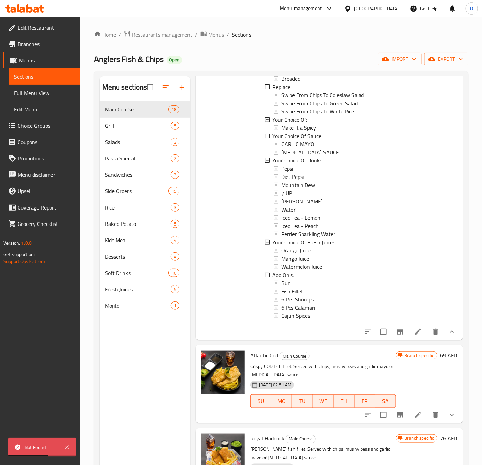
scroll to position [204, 0]
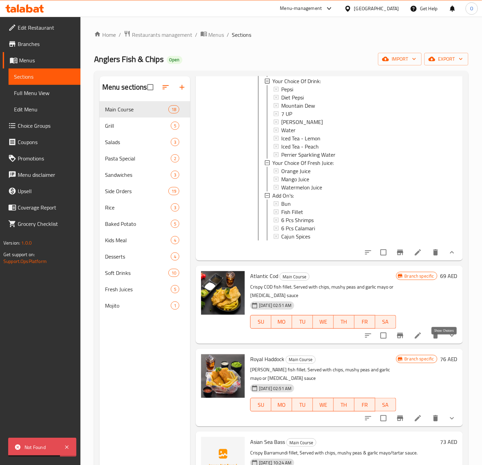
click at [447, 339] on icon "show more" at bounding box center [451, 335] width 8 height 8
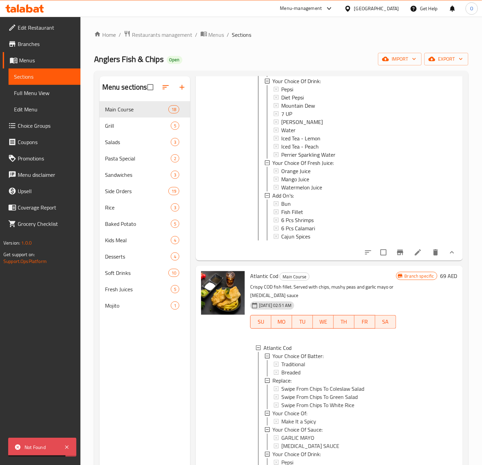
scroll to position [1, 0]
click at [288, 375] on span "Breaded" at bounding box center [290, 371] width 19 height 8
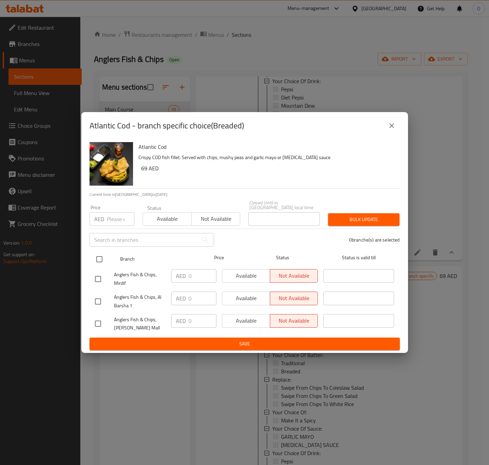
click at [101, 256] on input "checkbox" at bounding box center [99, 259] width 14 height 14
checkbox input "true"
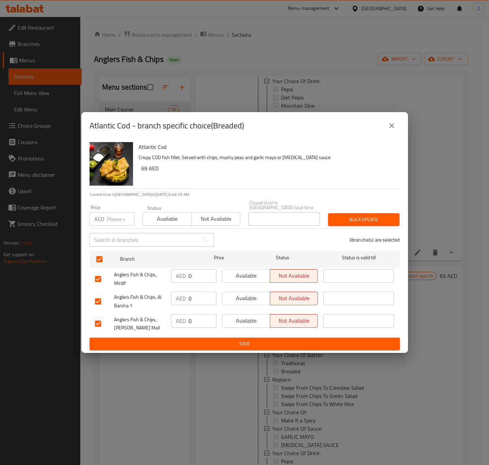
click at [243, 274] on span "Available" at bounding box center [246, 276] width 43 height 10
click at [226, 308] on div "Available Not available" at bounding box center [270, 301] width 102 height 25
click at [243, 301] on span "Available" at bounding box center [246, 298] width 43 height 10
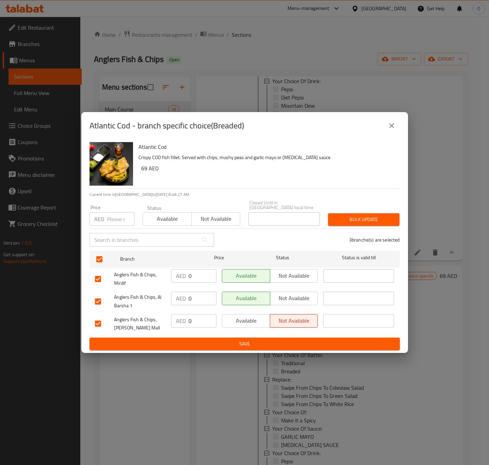
click at [233, 321] on span "Available" at bounding box center [246, 321] width 43 height 10
click at [212, 340] on span "Save" at bounding box center [245, 344] width 300 height 9
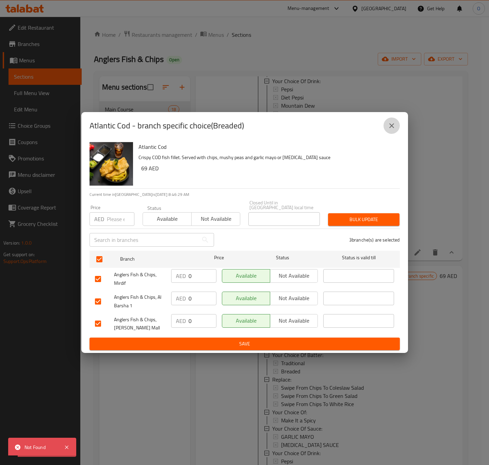
click at [390, 126] on icon "close" at bounding box center [392, 126] width 8 height 8
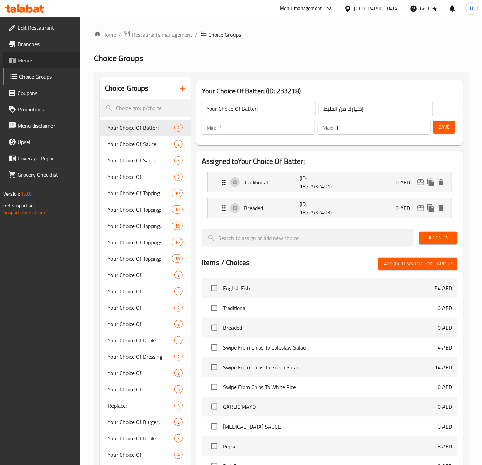
click at [40, 64] on span "Menus" at bounding box center [46, 60] width 57 height 8
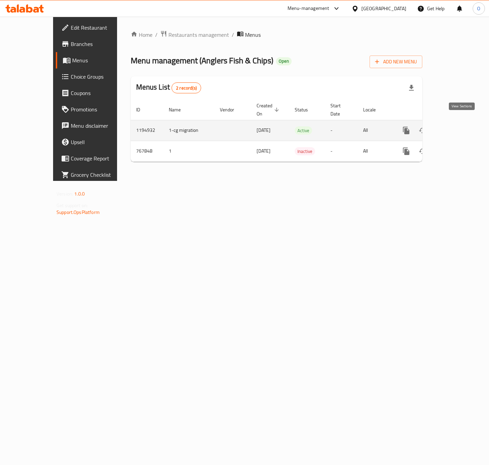
click at [464, 125] on link "enhanced table" at bounding box center [455, 130] width 16 height 16
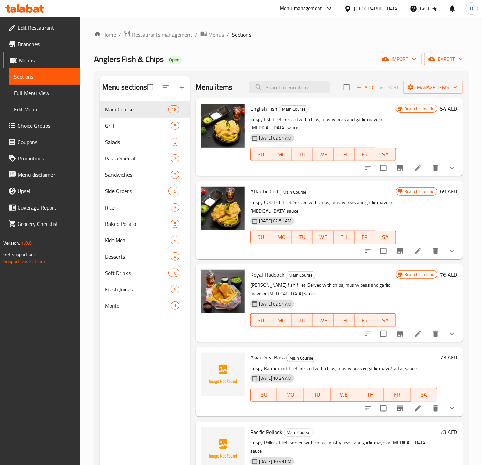
click at [41, 97] on span "Full Menu View" at bounding box center [44, 93] width 61 height 8
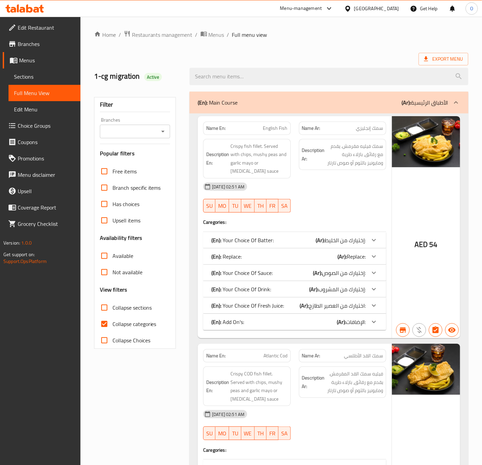
click at [126, 132] on input "Branches" at bounding box center [129, 132] width 55 height 10
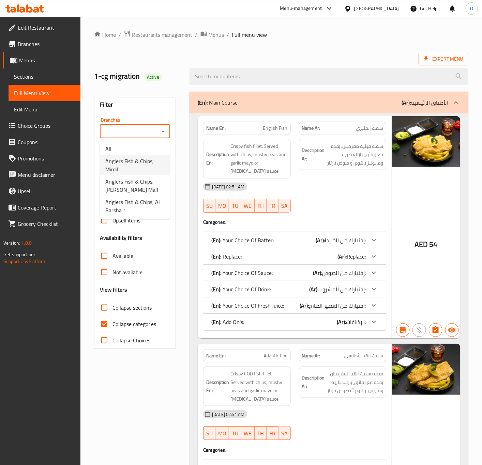
click at [140, 157] on span "Anglers Fish & Chips, Mirdif" at bounding box center [134, 165] width 59 height 16
type input "Anglers Fish & Chips, Mirdif"
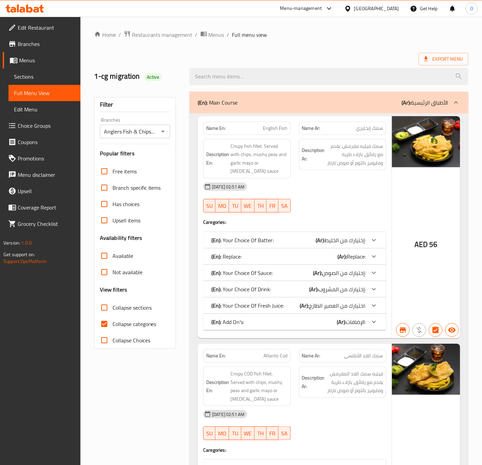
click at [114, 323] on span "Collapse categories" at bounding box center [134, 324] width 44 height 8
click at [112, 323] on input "Collapse categories" at bounding box center [104, 324] width 16 height 16
checkbox input "false"
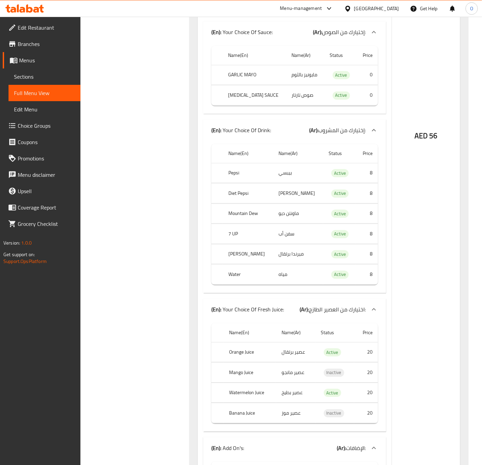
scroll to position [460, 0]
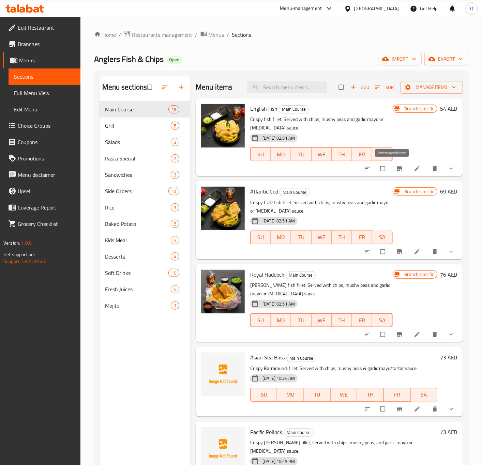
click at [392, 174] on button "Branch-specific-item" at bounding box center [400, 168] width 16 height 15
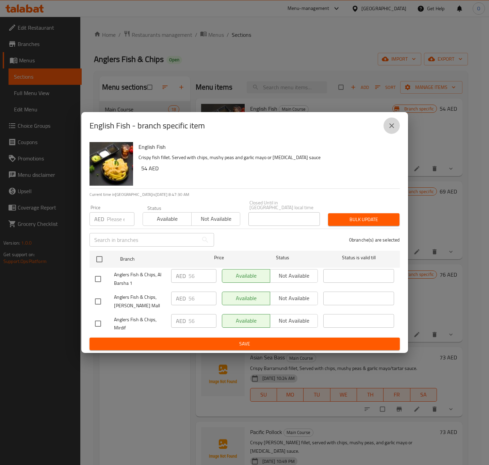
click at [393, 129] on icon "close" at bounding box center [392, 126] width 8 height 8
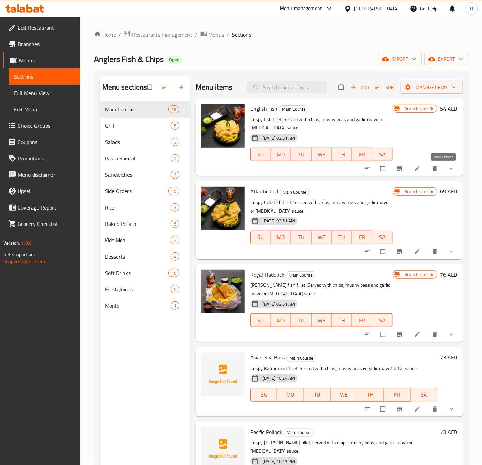
click at [449, 169] on icon "show more" at bounding box center [450, 169] width 3 height 2
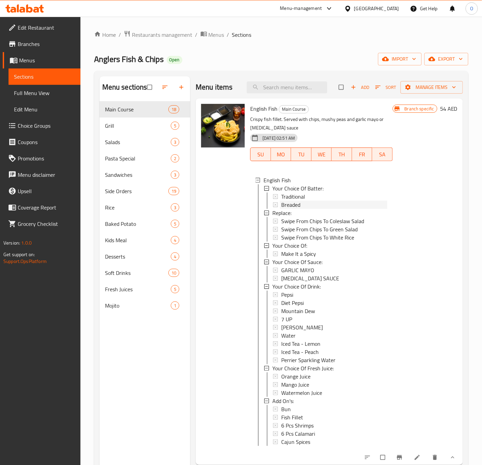
click at [287, 201] on span "Breaded" at bounding box center [290, 205] width 19 height 8
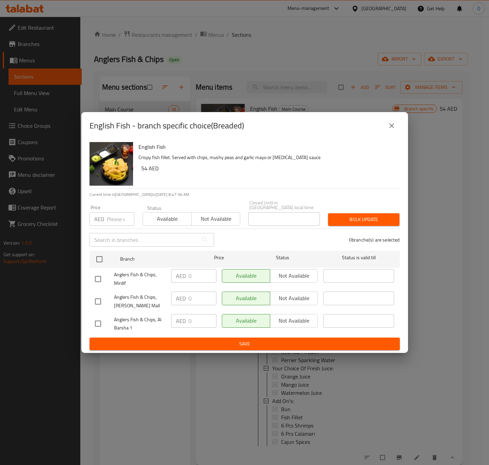
click at [397, 132] on button "close" at bounding box center [392, 125] width 16 height 16
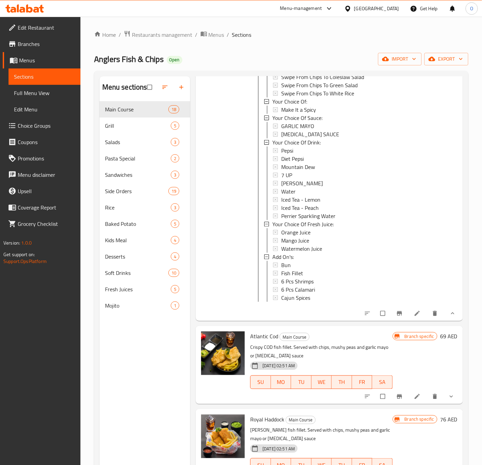
scroll to position [51, 0]
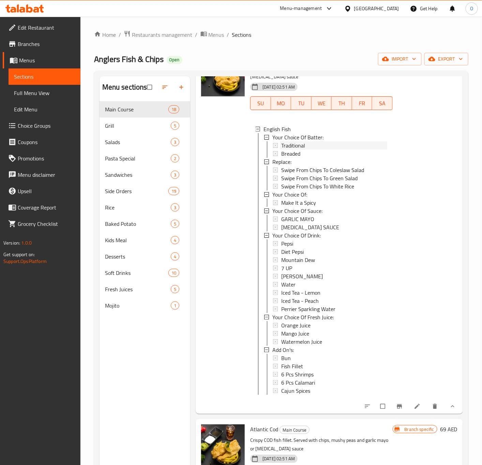
click at [316, 147] on div "Traditional" at bounding box center [334, 145] width 106 height 8
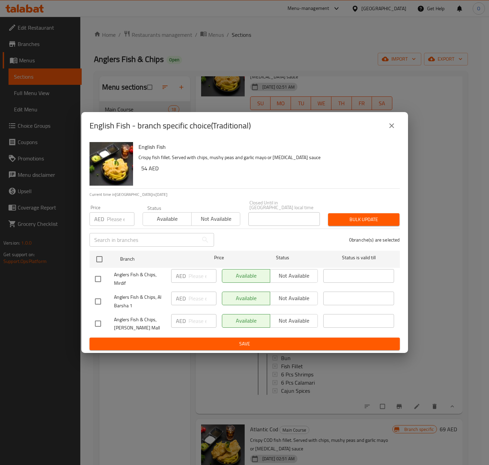
drag, startPoint x: 462, startPoint y: 162, endPoint x: 413, endPoint y: 145, distance: 52.2
click at [462, 163] on div "English Fish - branch specific choice(Traditional) English Fish Crispy fish fil…" at bounding box center [244, 232] width 489 height 465
click at [385, 128] on button "close" at bounding box center [392, 125] width 16 height 16
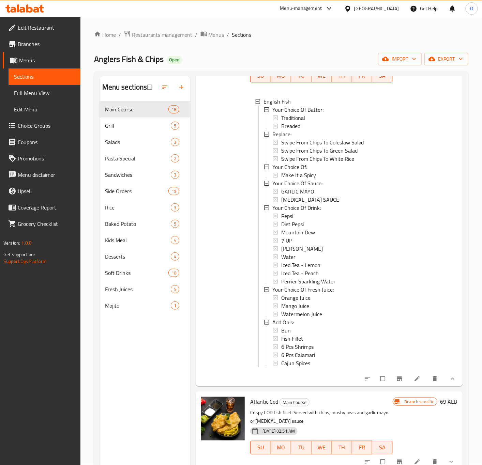
scroll to position [153, 0]
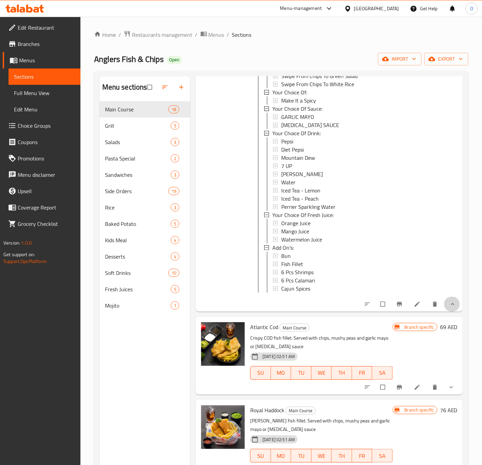
click at [447, 308] on span "show more" at bounding box center [451, 304] width 8 height 7
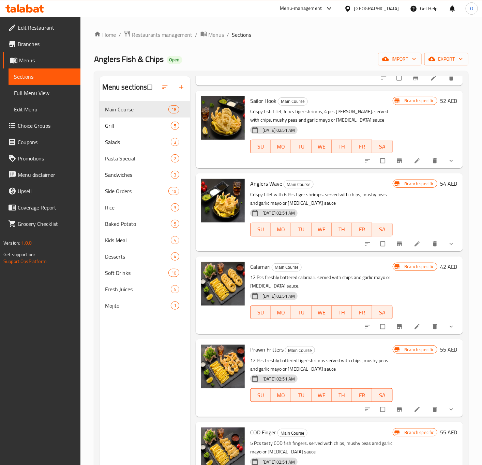
scroll to position [511, 0]
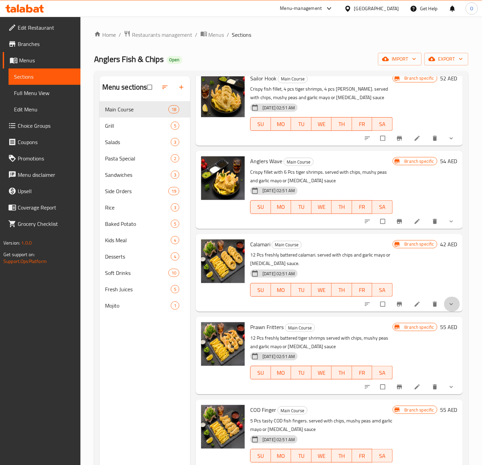
click at [443, 297] on button "show more" at bounding box center [451, 304] width 16 height 15
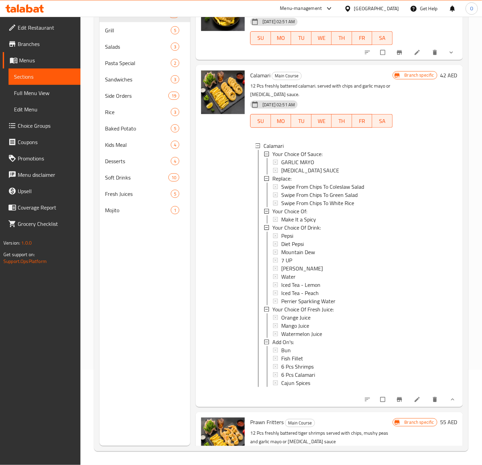
scroll to position [766, 0]
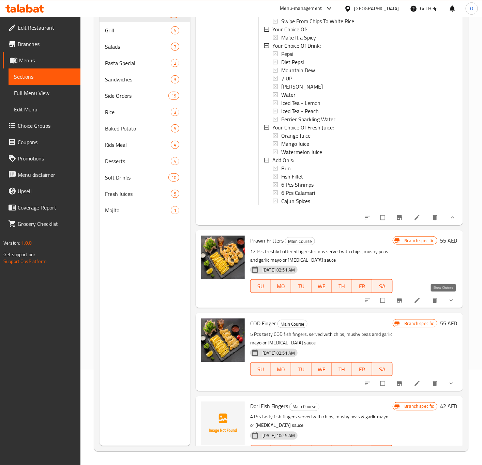
click at [447, 301] on icon "show more" at bounding box center [450, 300] width 7 height 7
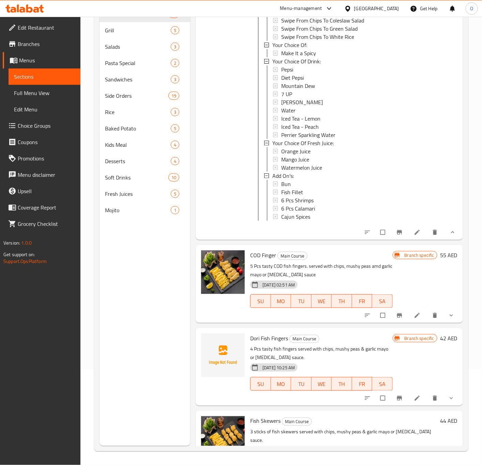
scroll to position [1175, 0]
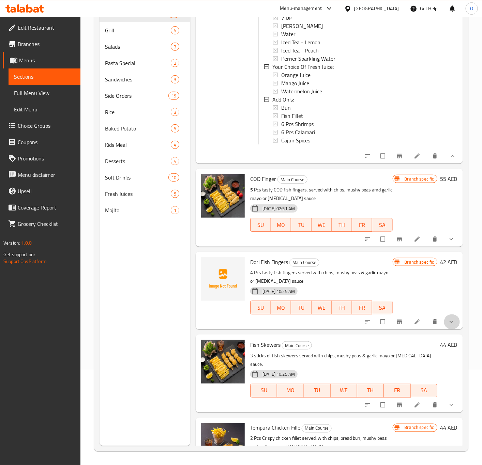
click at [443, 329] on button "show more" at bounding box center [451, 321] width 16 height 15
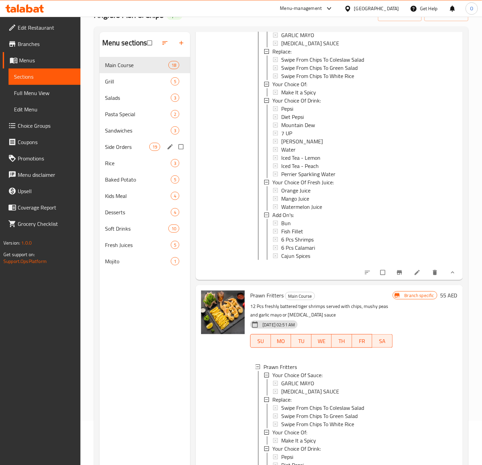
scroll to position [0, 0]
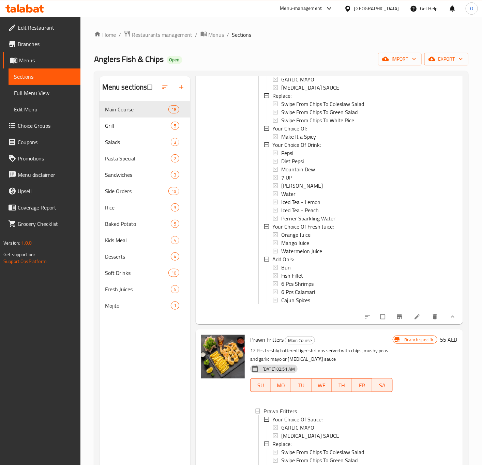
drag, startPoint x: 46, startPoint y: 93, endPoint x: 30, endPoint y: 95, distance: 16.4
click at [46, 93] on span "Full Menu View" at bounding box center [44, 93] width 61 height 8
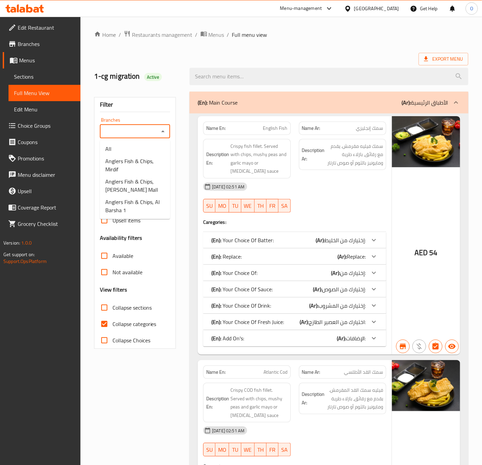
click at [141, 129] on input "Branches" at bounding box center [129, 132] width 55 height 10
click at [133, 168] on span "Anglers Fish & Chips, Mirdif" at bounding box center [134, 165] width 59 height 16
type input "Anglers Fish & Chips, Mirdif"
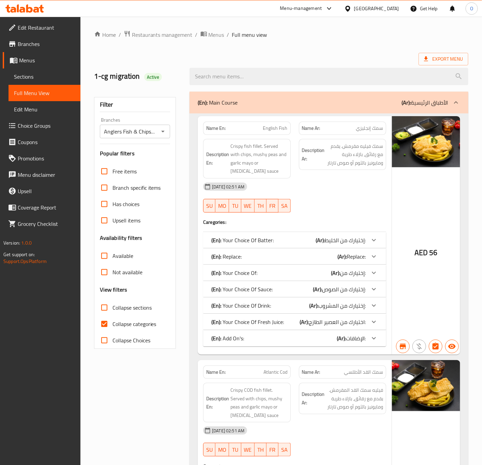
click at [105, 324] on input "Collapse categories" at bounding box center [104, 324] width 16 height 16
checkbox input "false"
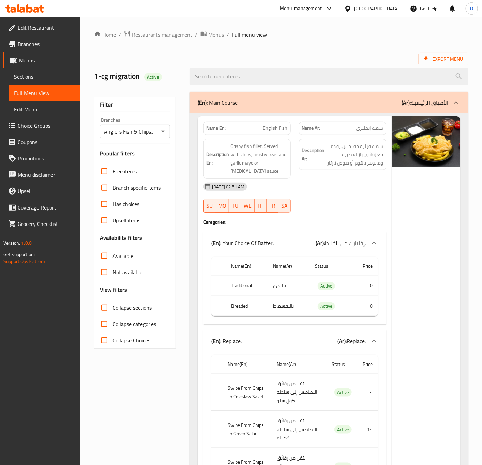
click at [28, 83] on link "Sections" at bounding box center [45, 76] width 72 height 16
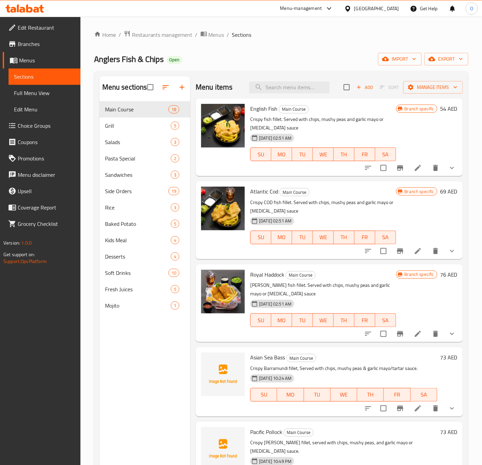
click at [448, 171] on icon "show more" at bounding box center [451, 168] width 8 height 8
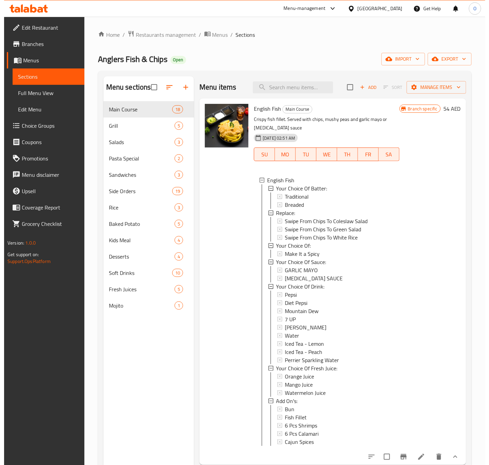
scroll to position [1, 0]
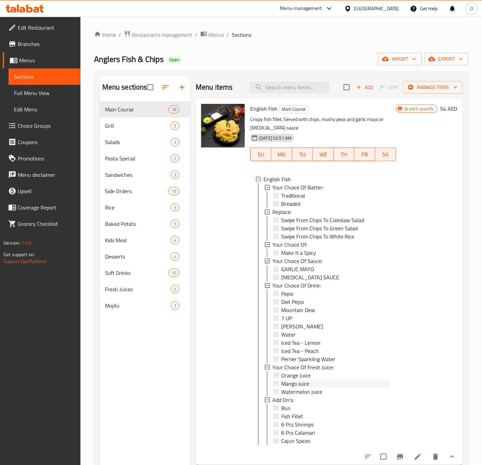
click at [289, 385] on span "Mango Juice" at bounding box center [295, 383] width 28 height 8
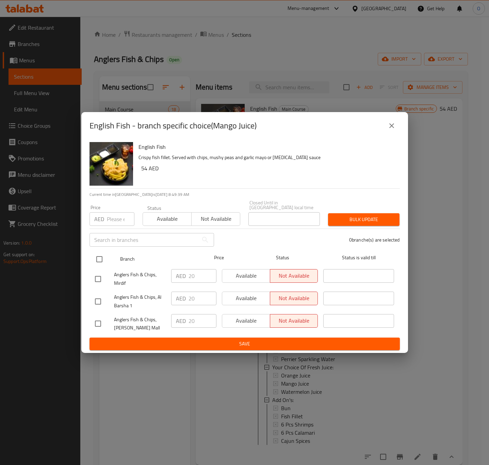
click at [99, 258] on input "checkbox" at bounding box center [99, 259] width 14 height 14
checkbox input "true"
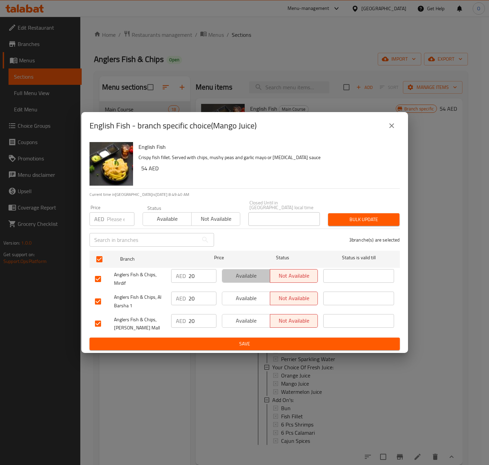
click at [247, 278] on span "Available" at bounding box center [246, 276] width 43 height 10
click at [243, 296] on span "Available" at bounding box center [246, 298] width 43 height 10
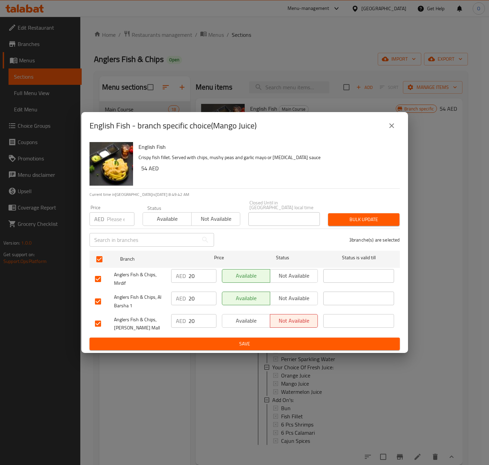
click at [243, 311] on div "Available Not available" at bounding box center [270, 323] width 102 height 25
click at [240, 318] on span "Available" at bounding box center [246, 321] width 43 height 10
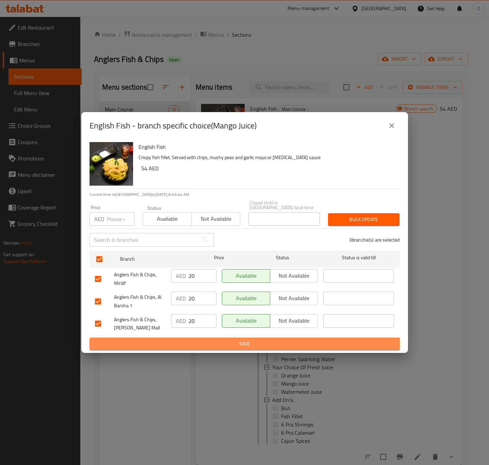
click at [241, 344] on span "Save" at bounding box center [245, 344] width 300 height 9
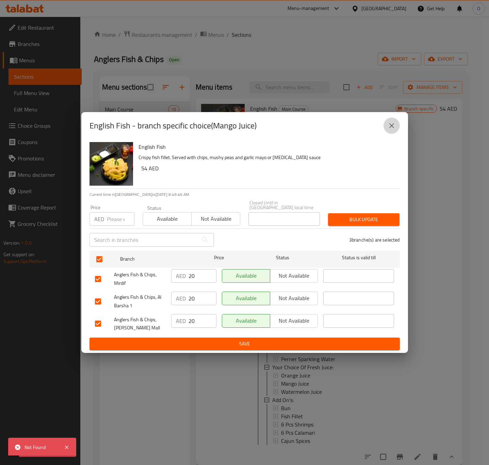
click at [386, 125] on button "close" at bounding box center [392, 125] width 16 height 16
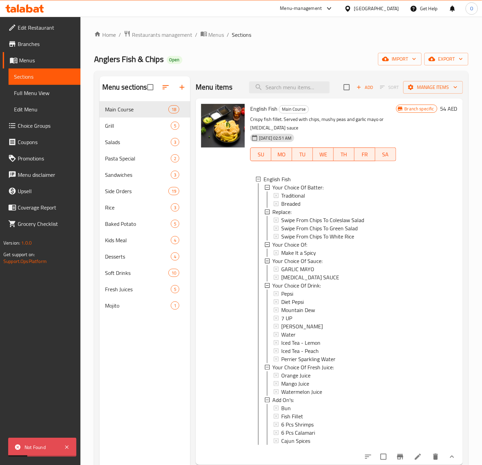
click at [49, 99] on link "Full Menu View" at bounding box center [45, 93] width 72 height 16
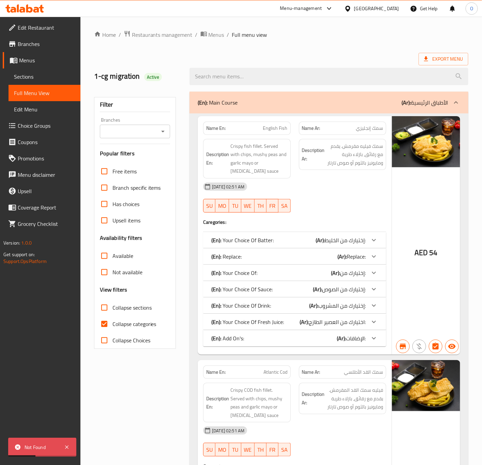
click at [124, 131] on input "Branches" at bounding box center [129, 132] width 55 height 10
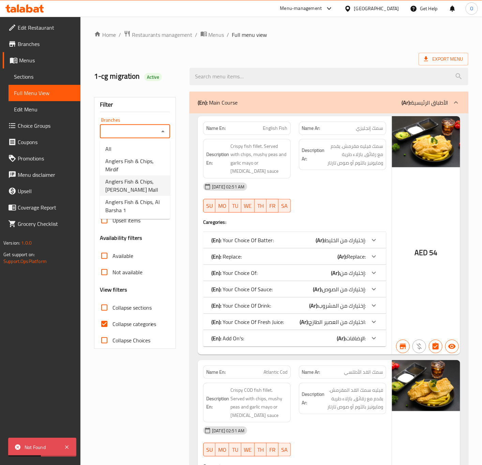
click at [129, 188] on span "Anglers Fish & Chips, [PERSON_NAME] Mall" at bounding box center [134, 185] width 59 height 16
type input "Anglers Fish & Chips, [PERSON_NAME] Mall"
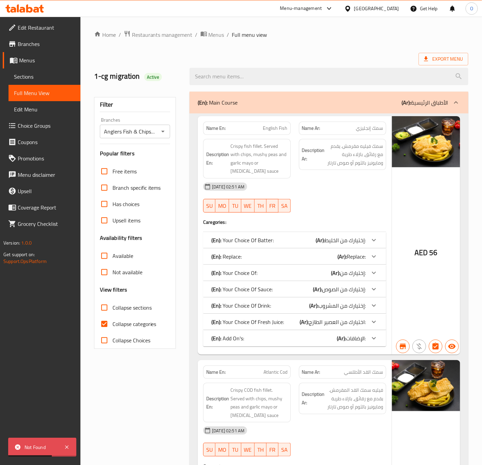
click at [116, 324] on span "Collapse categories" at bounding box center [134, 324] width 44 height 8
click at [112, 324] on input "Collapse categories" at bounding box center [104, 324] width 16 height 16
checkbox input "false"
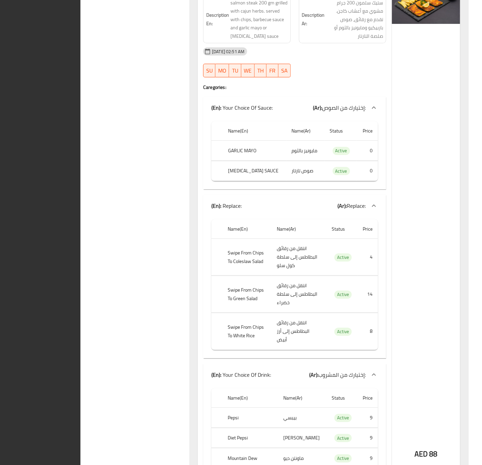
scroll to position [18615, 0]
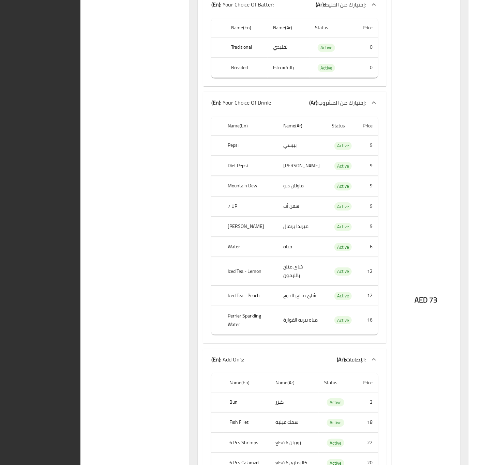
scroll to position [0, 0]
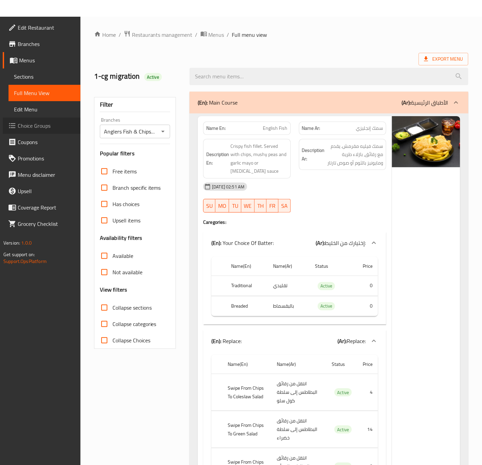
click at [23, 132] on link "Choice Groups" at bounding box center [42, 125] width 78 height 16
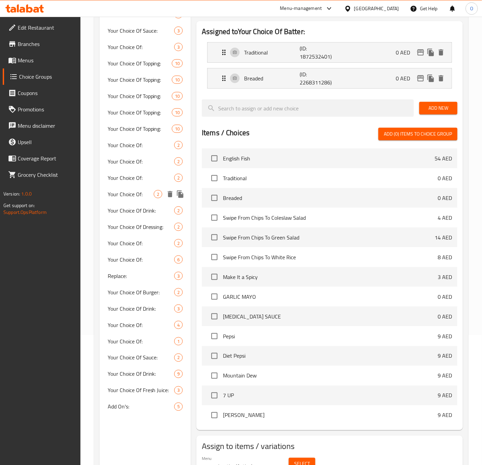
scroll to position [165, 0]
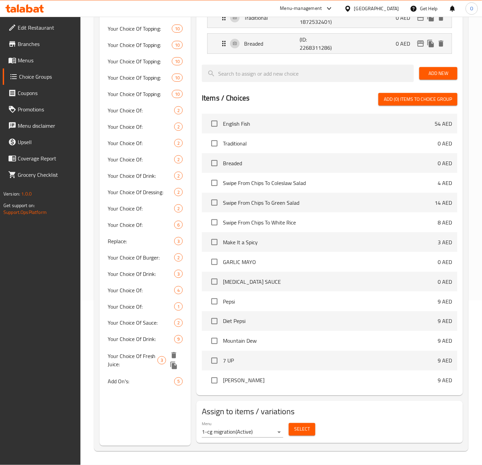
click at [136, 358] on span "Your Choice Of Fresh Juice:" at bounding box center [133, 360] width 50 height 16
type input "Your Choice Of Fresh Juice:"
type input "اختيارك من العصير الطازج:"
type input "0"
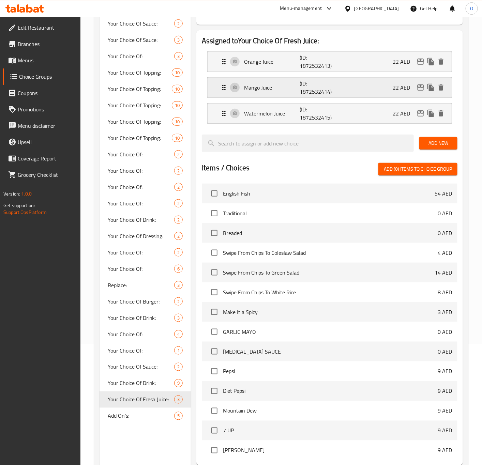
scroll to position [63, 0]
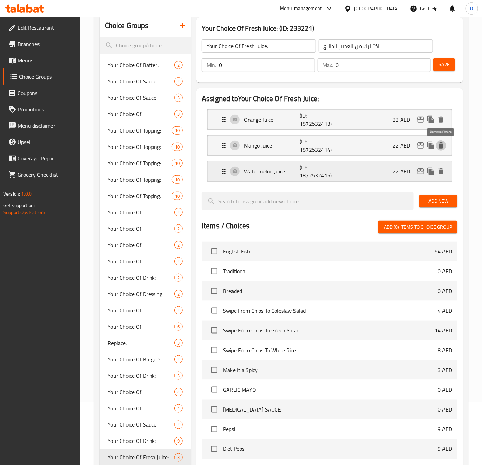
click at [445, 146] on button "delete" at bounding box center [441, 145] width 10 height 10
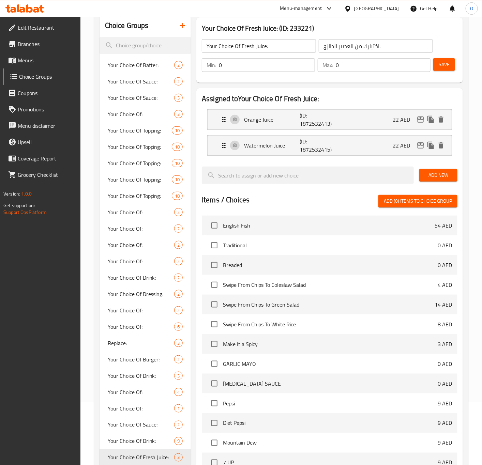
click at [433, 173] on span "Add New" at bounding box center [437, 175] width 27 height 9
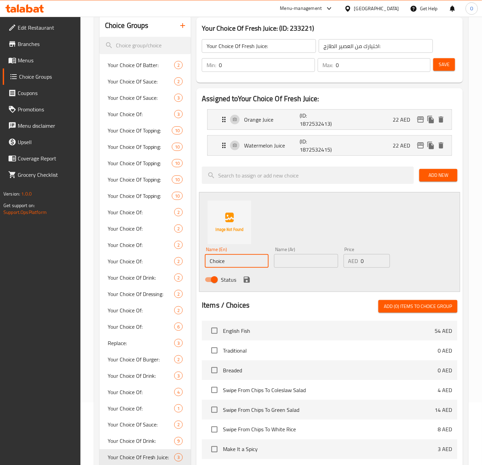
click at [226, 258] on input "Choice" at bounding box center [237, 261] width 64 height 14
type input "Mango Juice"
type input "عصير مانجو"
click at [373, 258] on input "0" at bounding box center [375, 261] width 29 height 14
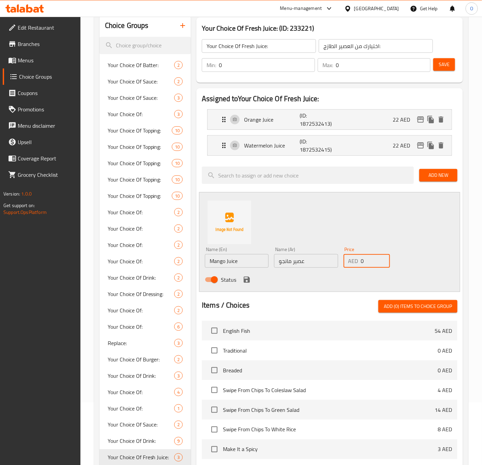
click at [373, 258] on input "0" at bounding box center [375, 261] width 29 height 14
type input "22"
click at [244, 282] on icon "save" at bounding box center [246, 280] width 6 height 6
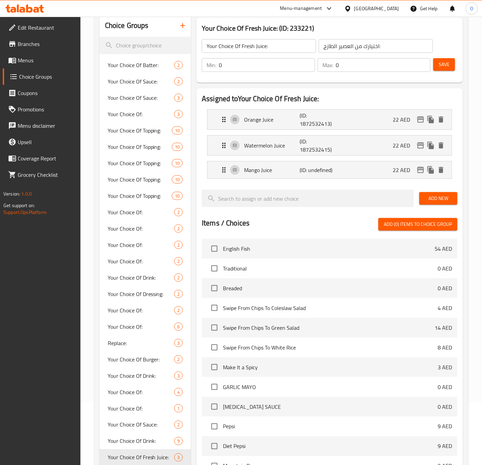
click at [436, 66] on button "Save" at bounding box center [444, 64] width 22 height 13
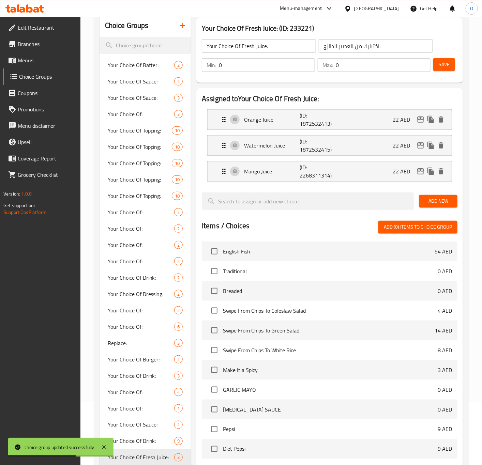
scroll to position [12, 0]
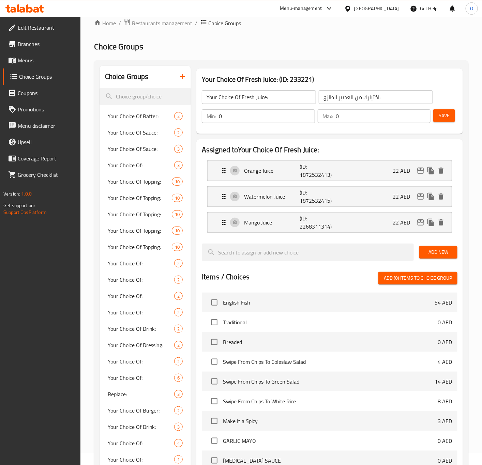
click at [52, 60] on span "Menus" at bounding box center [46, 60] width 57 height 8
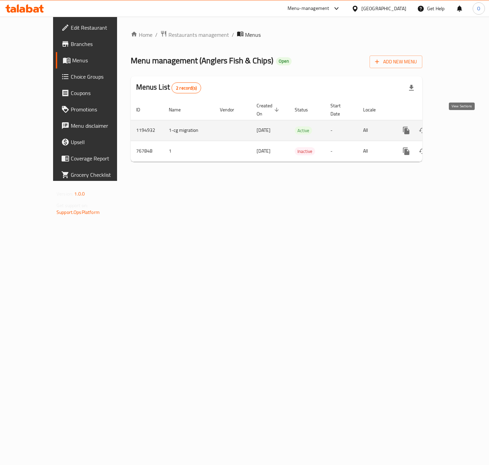
click at [459, 127] on icon "enhanced table" at bounding box center [456, 130] width 6 height 6
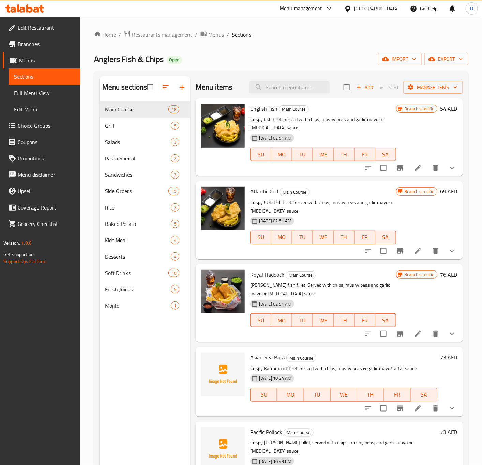
click at [49, 94] on span "Full Menu View" at bounding box center [44, 93] width 61 height 8
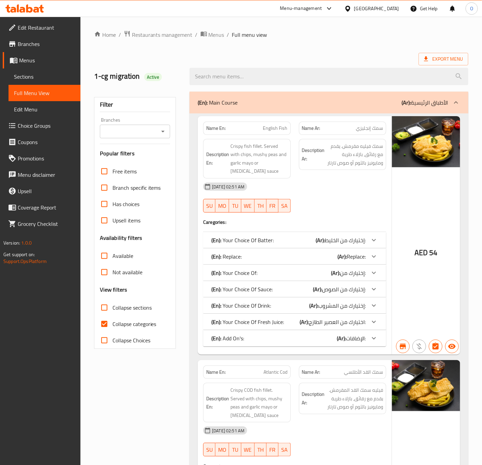
drag, startPoint x: 111, startPoint y: 133, endPoint x: 112, endPoint y: 137, distance: 4.2
click at [112, 133] on input "Branches" at bounding box center [129, 132] width 55 height 10
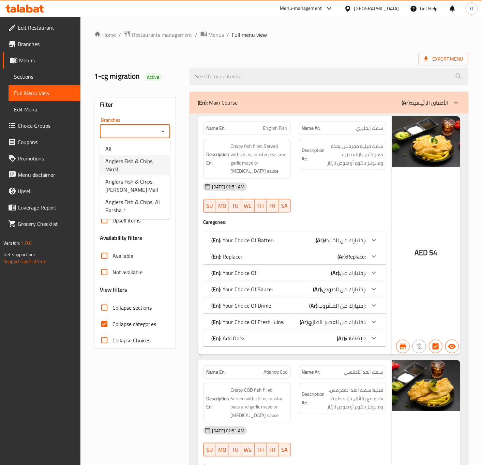
click at [109, 164] on span "Anglers Fish & Chips, Mirdif" at bounding box center [134, 165] width 59 height 16
type input "Anglers Fish & Chips, Mirdif"
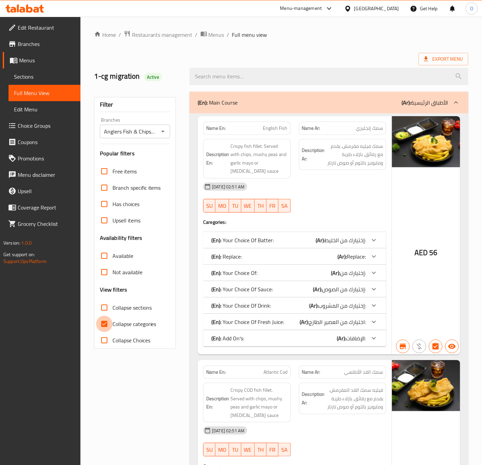
click at [109, 320] on input "Collapse categories" at bounding box center [104, 324] width 16 height 16
checkbox input "false"
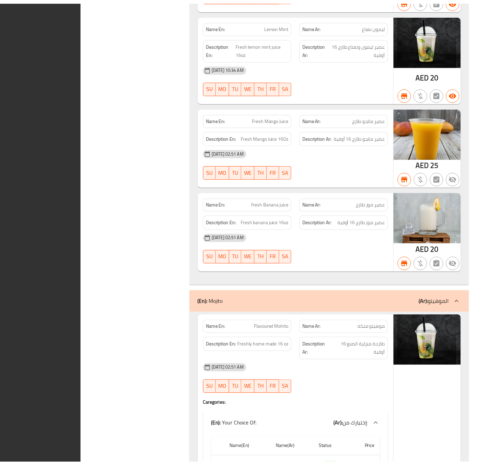
scroll to position [29538, 0]
